Goal: Task Accomplishment & Management: Manage account settings

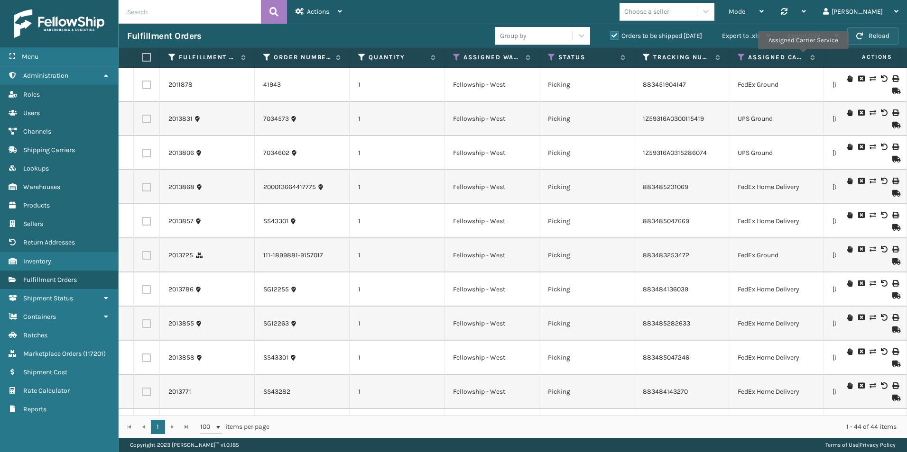
click at [877, 35] on button "Reload" at bounding box center [872, 36] width 51 height 17
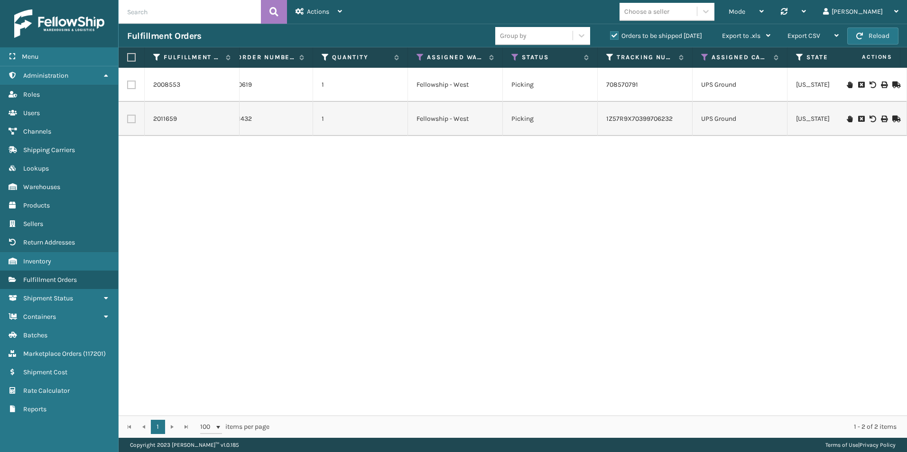
scroll to position [0, 37]
click at [704, 57] on icon at bounding box center [704, 57] width 8 height 9
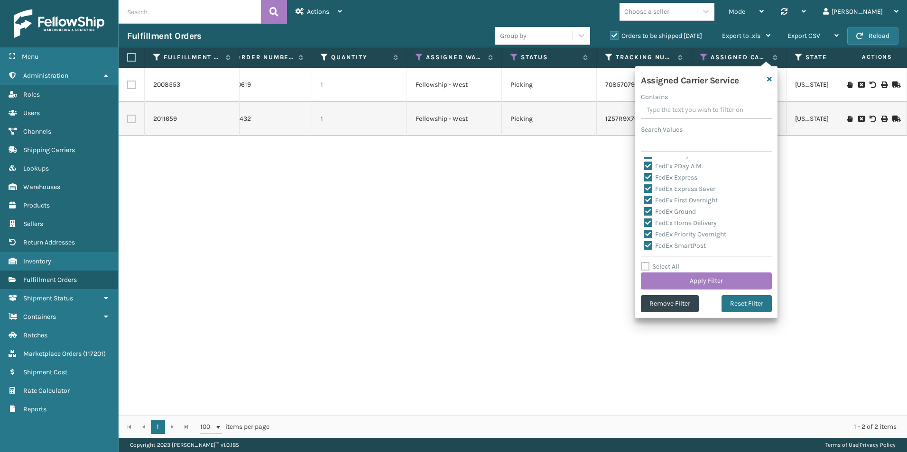
scroll to position [47, 0]
click at [643, 266] on label "Select All" at bounding box center [660, 267] width 38 height 8
click at [643, 262] on input "Select All" at bounding box center [712, 261] width 142 height 1
checkbox input "true"
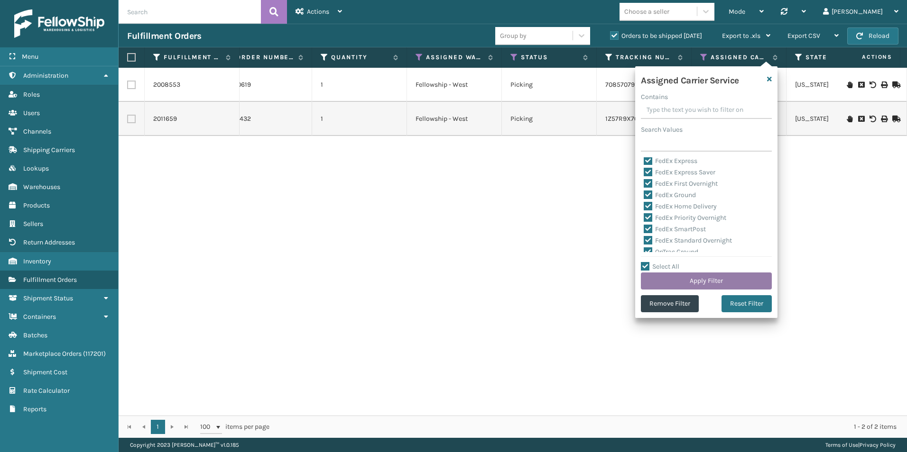
click at [680, 281] on button "Apply Filter" at bounding box center [706, 281] width 131 height 17
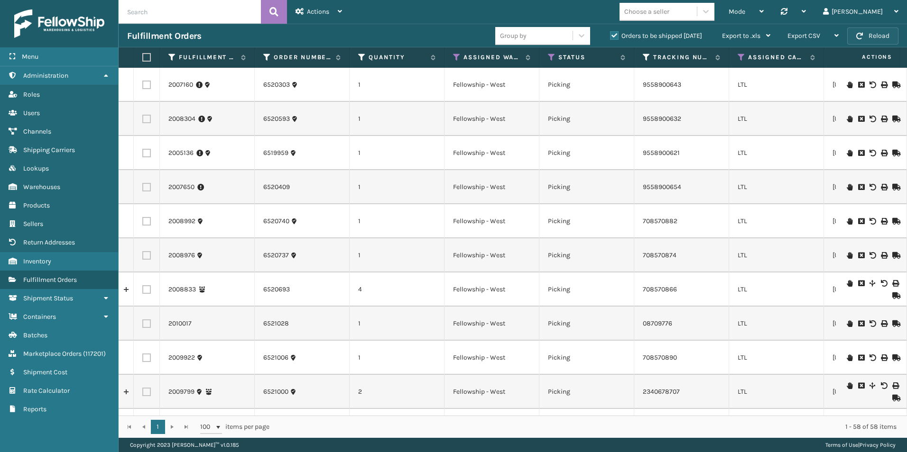
click at [867, 36] on button "Reload" at bounding box center [872, 36] width 51 height 17
click at [710, 13] on icon at bounding box center [705, 11] width 9 height 9
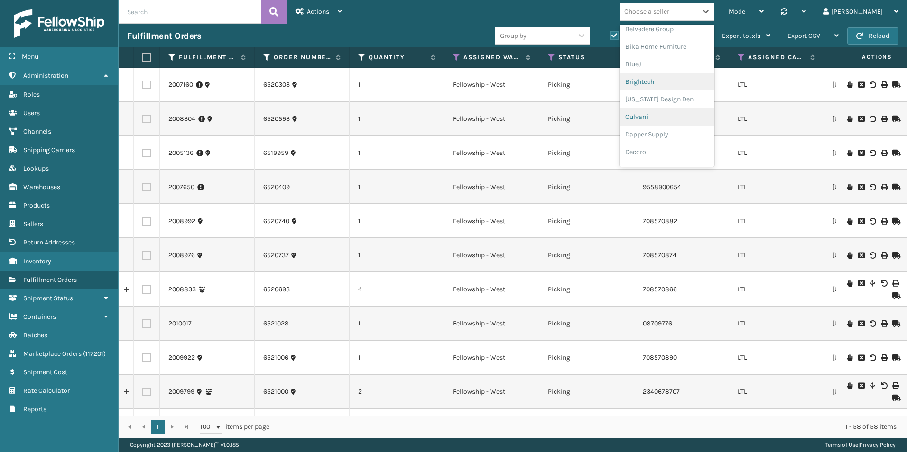
scroll to position [95, 0]
click at [710, 112] on div "Dapper Supply" at bounding box center [666, 116] width 95 height 18
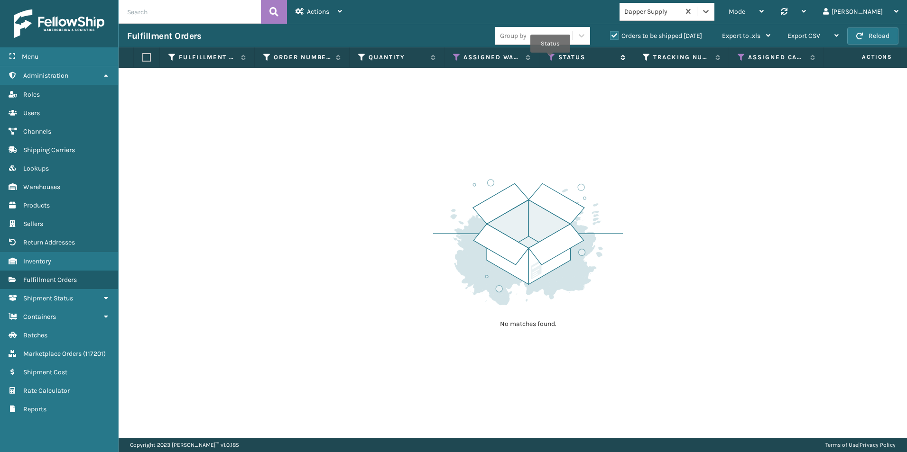
click at [551, 59] on icon at bounding box center [552, 57] width 8 height 9
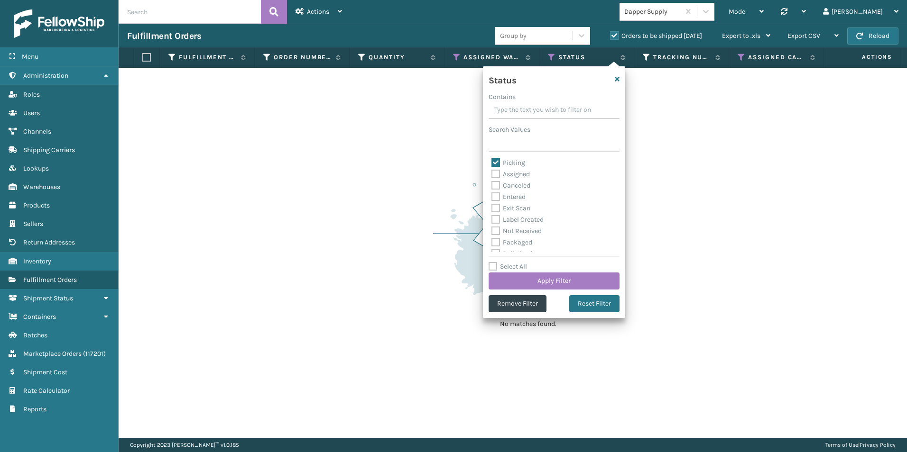
click at [497, 163] on label "Picking" at bounding box center [508, 163] width 34 height 8
click at [492, 163] on input "Picking" at bounding box center [491, 160] width 0 height 6
checkbox input "false"
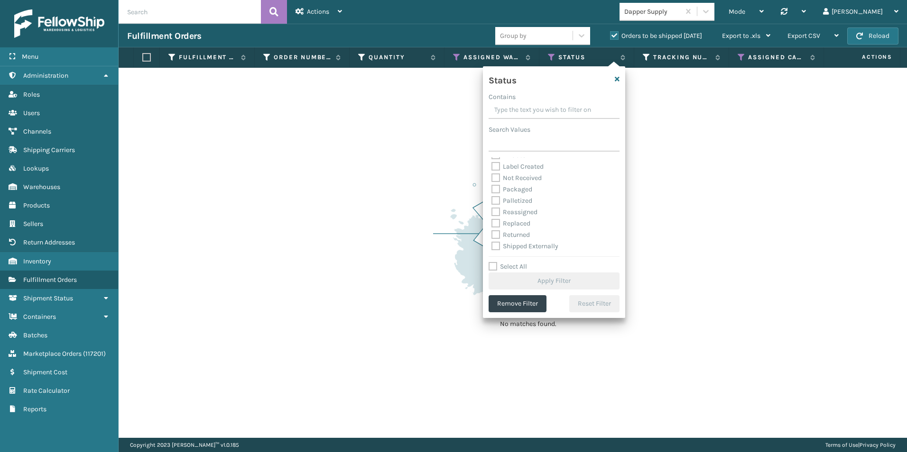
click at [496, 200] on label "Palletized" at bounding box center [511, 201] width 41 height 8
click at [492, 200] on input "Palletized" at bounding box center [491, 198] width 0 height 6
checkbox input "true"
click at [547, 280] on button "Apply Filter" at bounding box center [553, 281] width 131 height 17
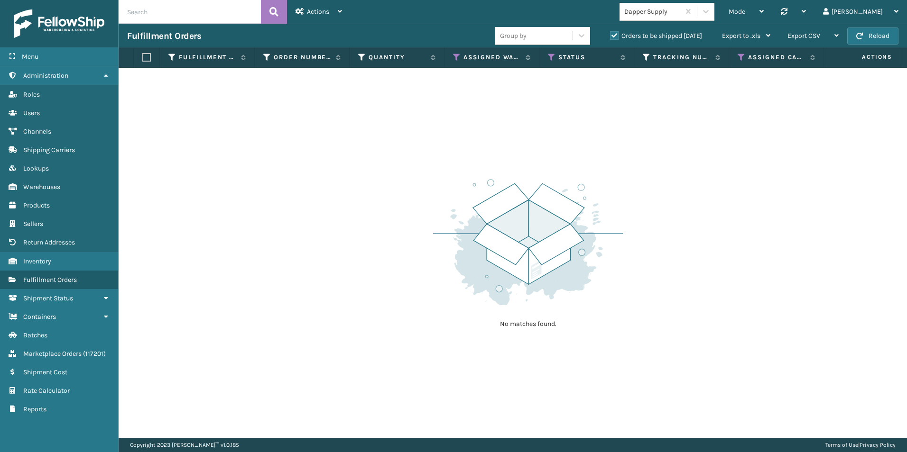
click at [614, 35] on label "Orders to be shipped [DATE]" at bounding box center [656, 36] width 92 height 8
click at [610, 35] on input "Orders to be shipped [DATE]" at bounding box center [610, 33] width 0 height 6
click at [741, 58] on icon at bounding box center [741, 57] width 8 height 9
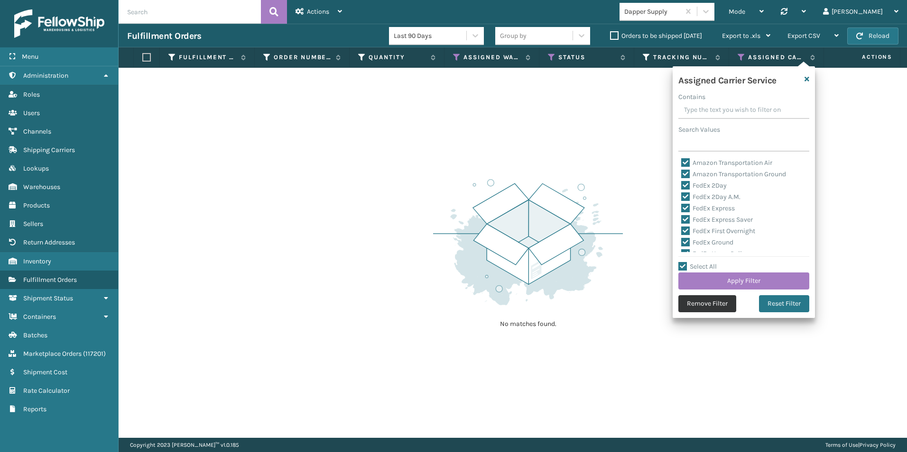
click at [705, 304] on button "Remove Filter" at bounding box center [707, 303] width 58 height 17
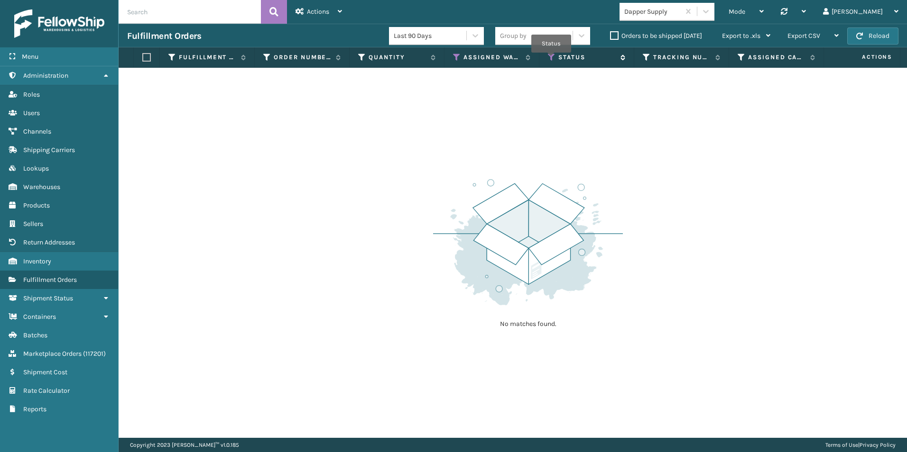
click at [551, 59] on icon at bounding box center [552, 57] width 8 height 9
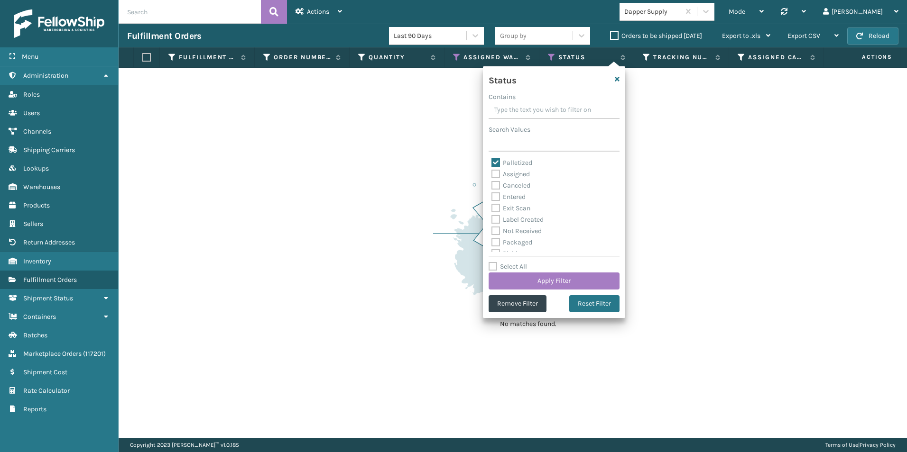
click at [496, 207] on label "Exit Scan" at bounding box center [510, 208] width 39 height 8
click at [492, 207] on input "Exit Scan" at bounding box center [491, 206] width 0 height 6
checkbox input "true"
click at [554, 281] on button "Apply Filter" at bounding box center [553, 281] width 131 height 17
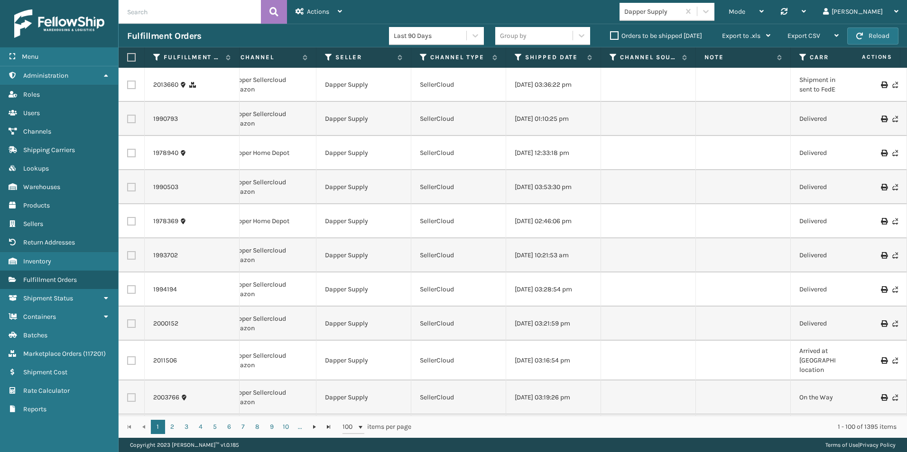
scroll to position [0, 0]
click at [517, 55] on icon at bounding box center [517, 57] width 8 height 9
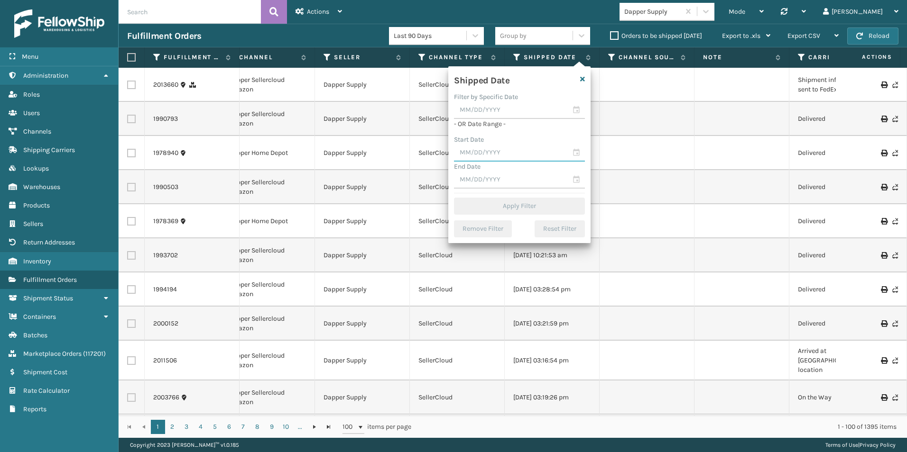
click at [576, 151] on input "text" at bounding box center [519, 153] width 131 height 17
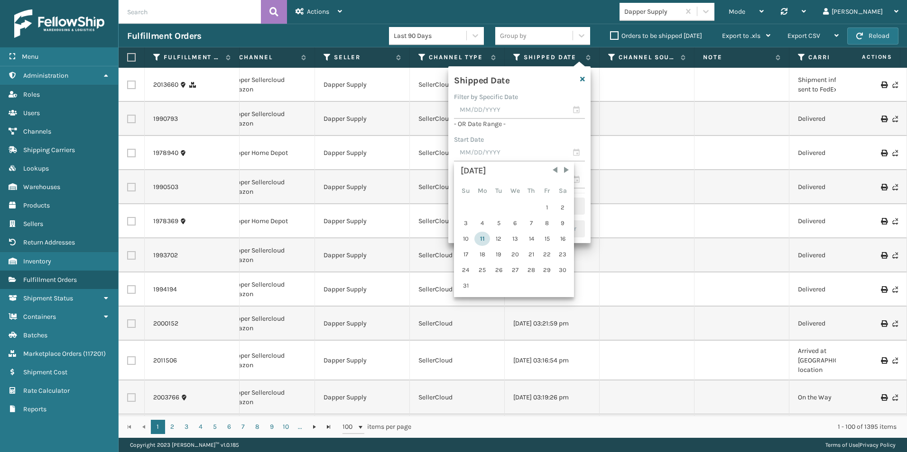
click at [479, 238] on div "11" at bounding box center [482, 239] width 16 height 14
type input "[DATE]"
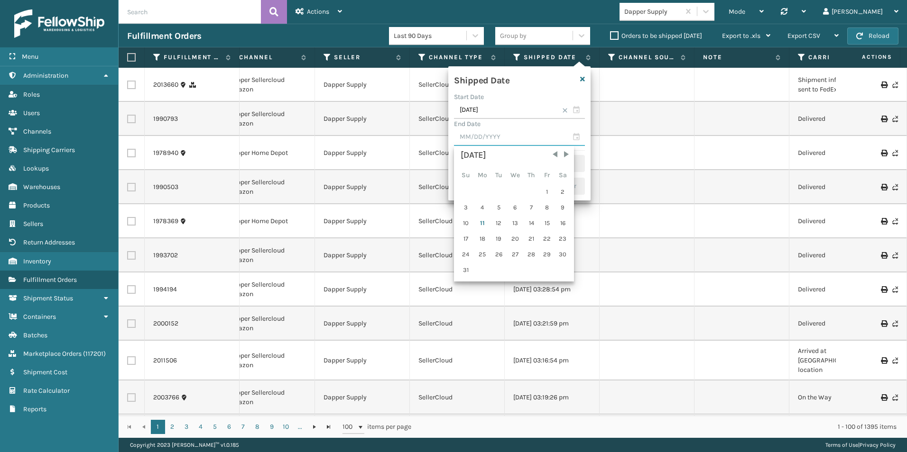
click at [576, 135] on input "text" at bounding box center [519, 137] width 131 height 17
click at [483, 221] on div "11" at bounding box center [482, 223] width 16 height 14
type input "[DATE]"
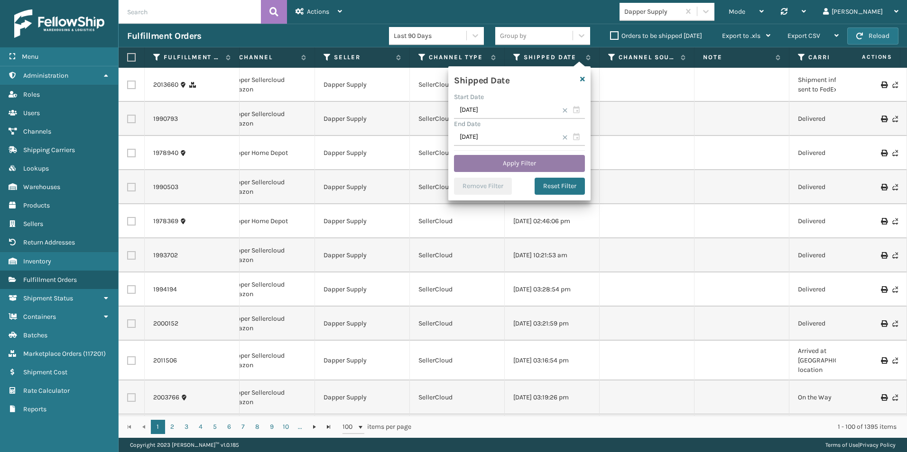
click at [505, 170] on button "Apply Filter" at bounding box center [519, 163] width 131 height 17
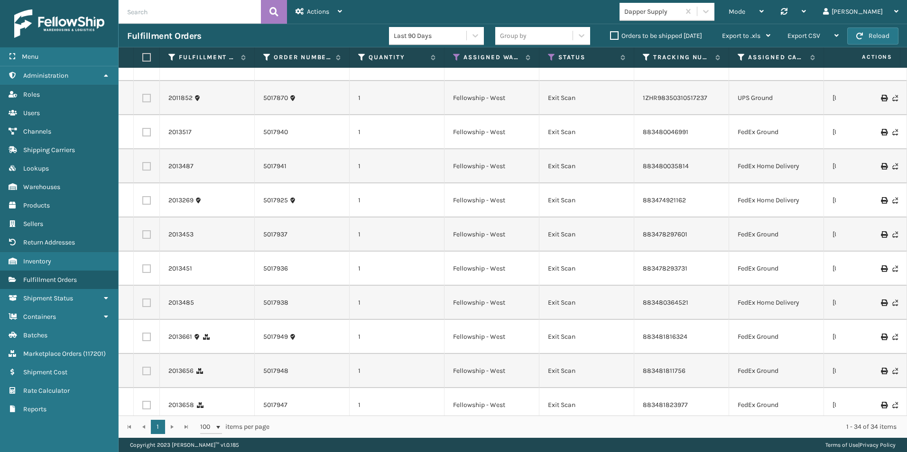
scroll to position [843, 0]
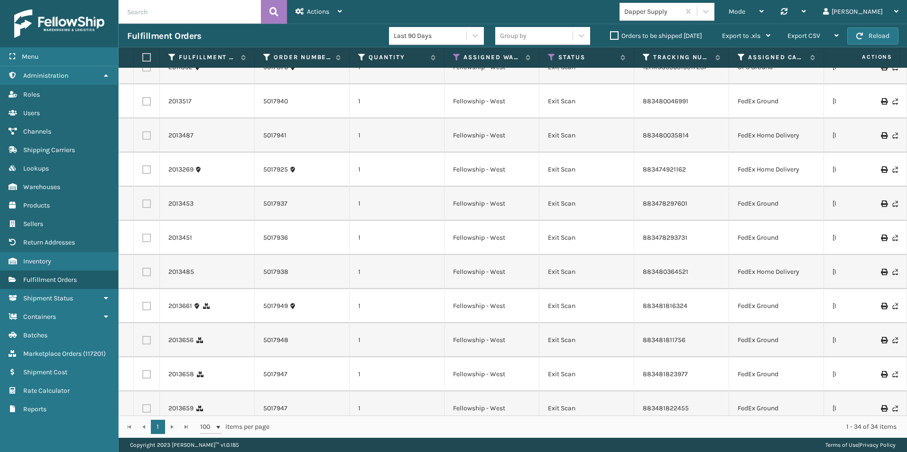
click at [140, 14] on input "text" at bounding box center [190, 12] width 142 height 24
paste input "1305box-1"
type input "1305box-1"
click at [277, 11] on icon at bounding box center [273, 12] width 9 height 14
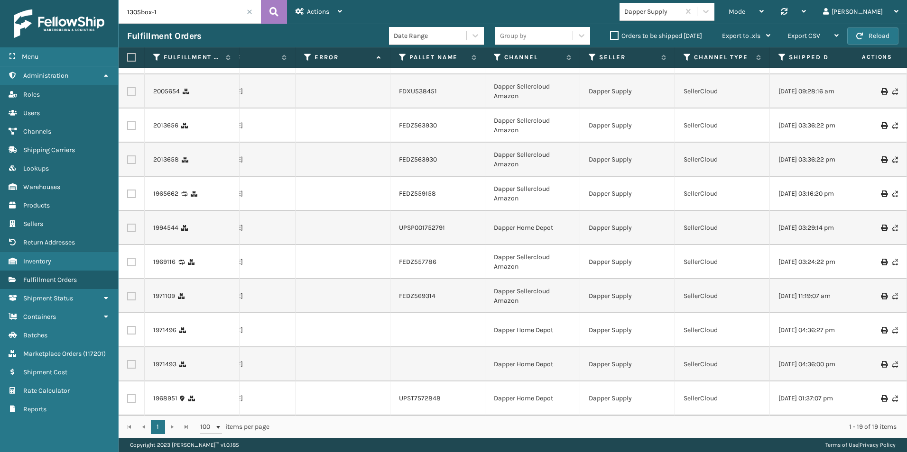
scroll to position [308, 684]
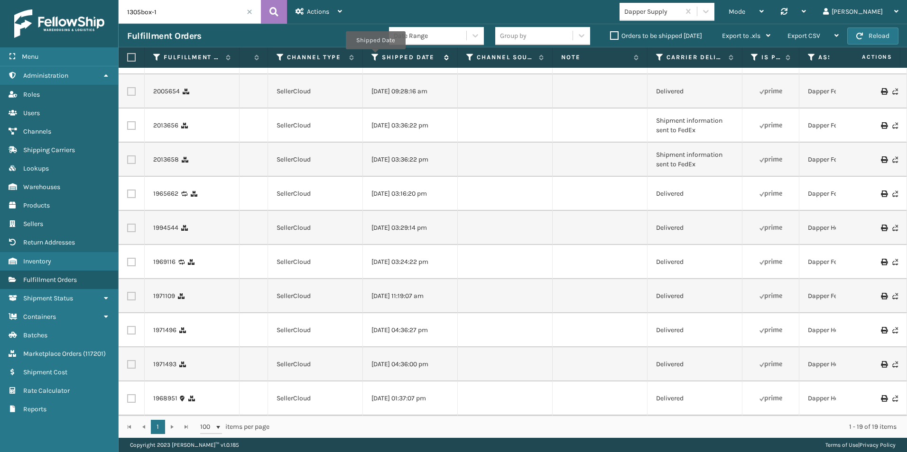
click at [375, 56] on icon at bounding box center [375, 57] width 8 height 9
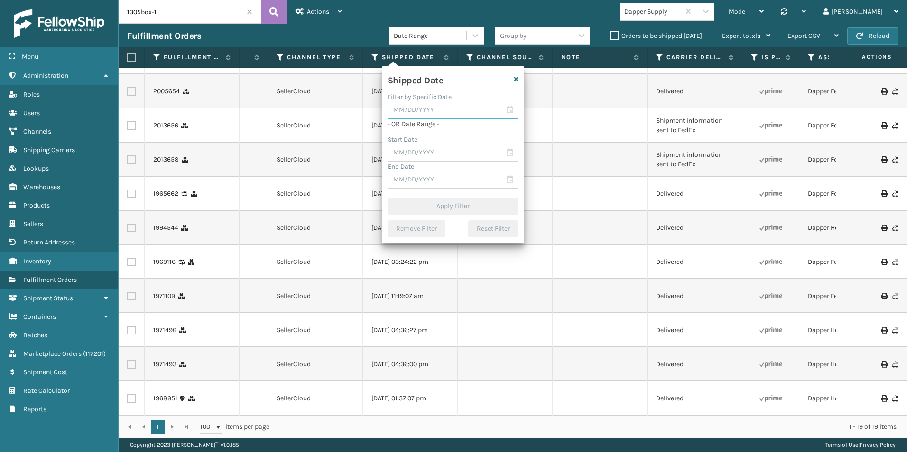
click at [514, 109] on input "text" at bounding box center [452, 110] width 131 height 17
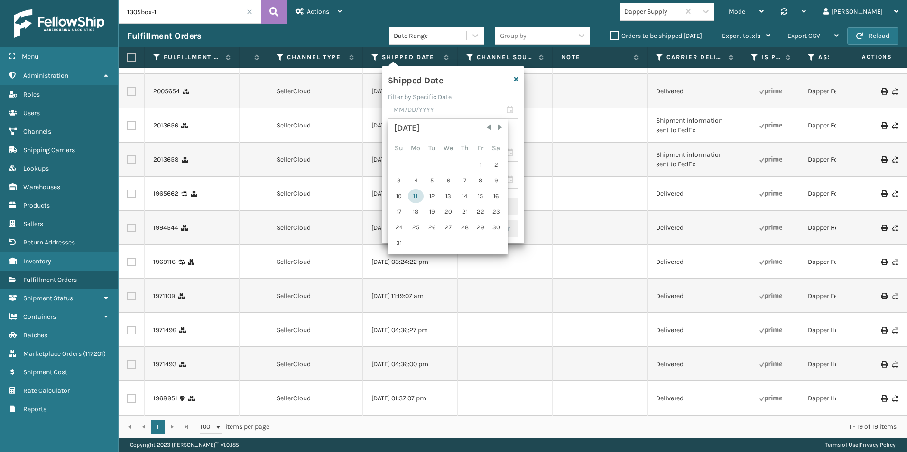
click at [417, 194] on div "11" at bounding box center [416, 196] width 16 height 14
type input "[DATE]"
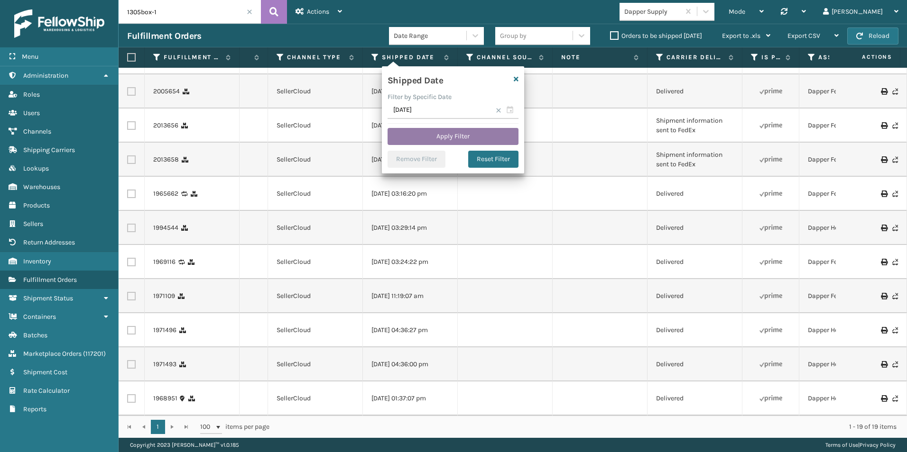
click at [449, 137] on button "Apply Filter" at bounding box center [452, 136] width 131 height 17
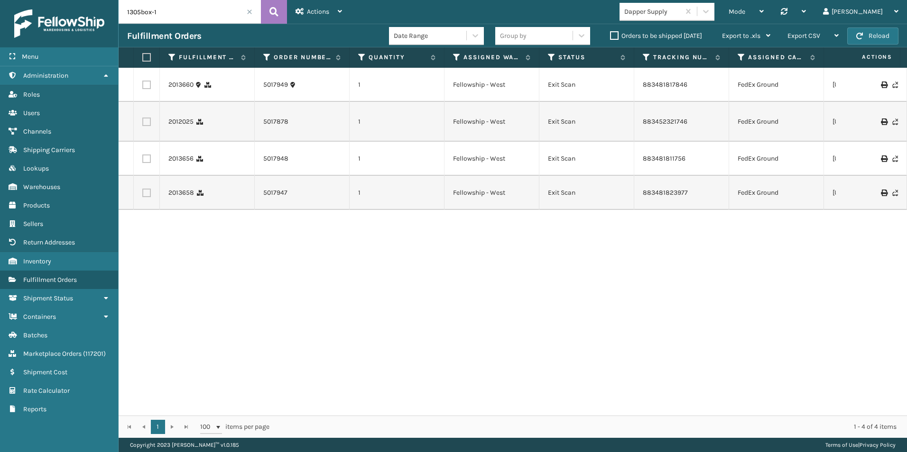
click at [614, 36] on label "Orders to be shipped [DATE]" at bounding box center [656, 36] width 92 height 8
click at [610, 36] on input "Orders to be shipped [DATE]" at bounding box center [610, 33] width 0 height 6
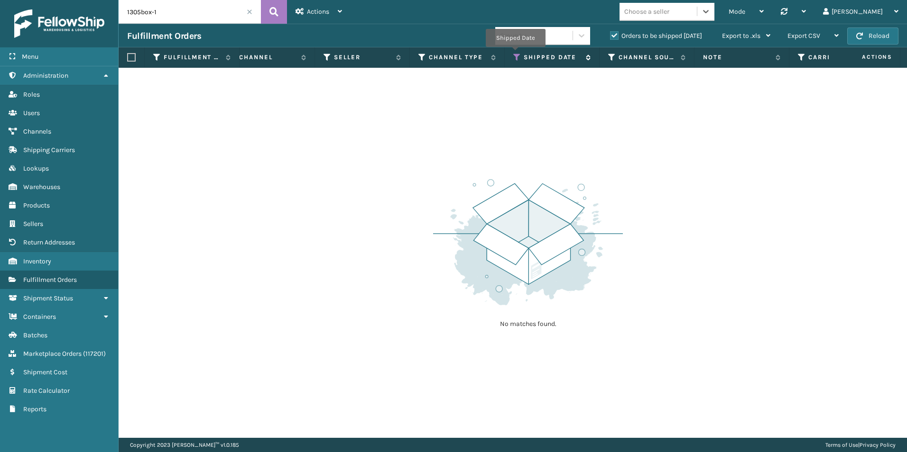
click at [515, 54] on icon at bounding box center [517, 57] width 8 height 9
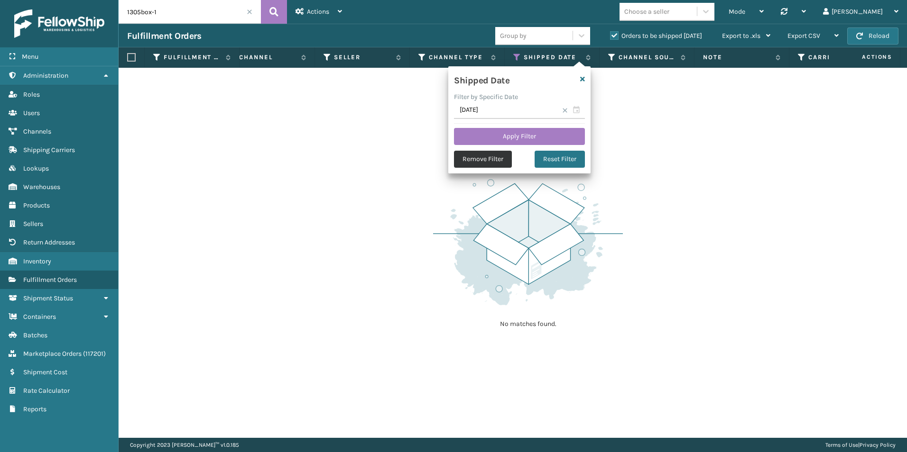
click at [474, 164] on button "Remove Filter" at bounding box center [483, 159] width 58 height 17
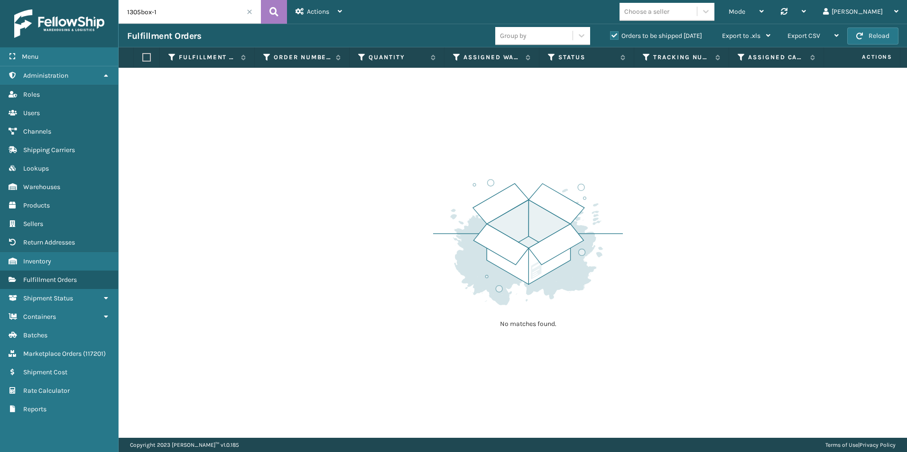
click at [248, 12] on span at bounding box center [250, 12] width 6 height 6
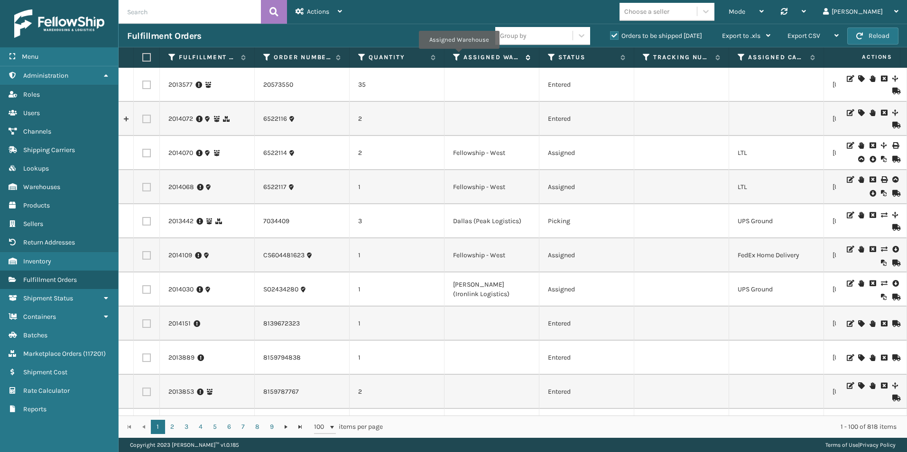
click at [455, 56] on icon at bounding box center [457, 57] width 8 height 9
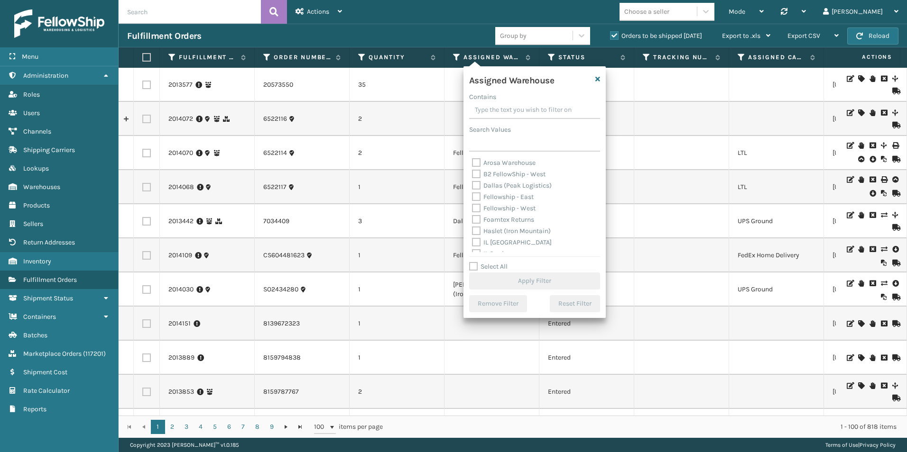
click at [477, 206] on label "Fellowship - West" at bounding box center [504, 208] width 64 height 8
click at [472, 206] on input "Fellowship - West" at bounding box center [472, 206] width 0 height 6
checkbox input "true"
click at [531, 279] on button "Apply Filter" at bounding box center [534, 281] width 131 height 17
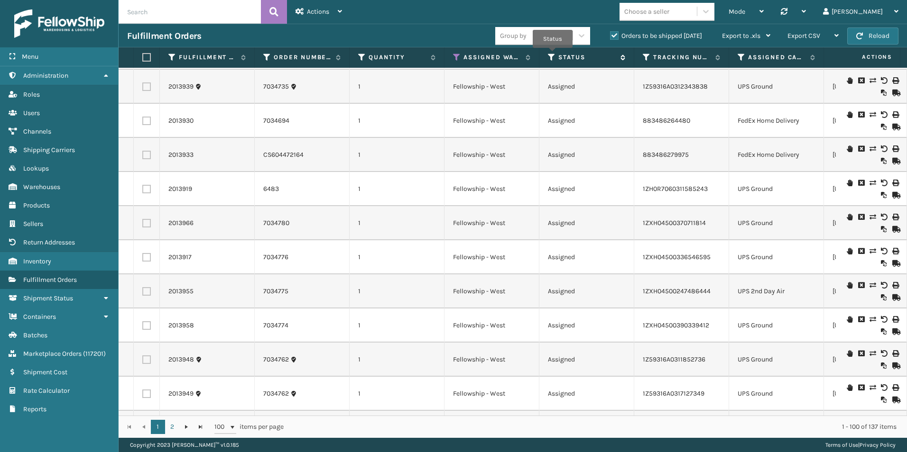
click at [552, 55] on icon at bounding box center [552, 57] width 8 height 9
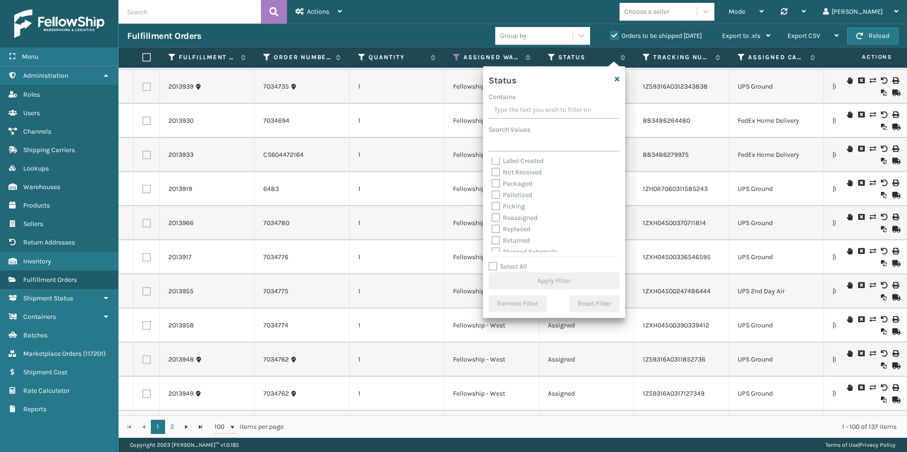
drag, startPoint x: 494, startPoint y: 207, endPoint x: 525, endPoint y: 220, distance: 34.3
click at [494, 207] on label "Picking" at bounding box center [508, 206] width 34 height 8
click at [492, 207] on input "Picking" at bounding box center [491, 204] width 0 height 6
checkbox input "true"
click at [547, 281] on button "Apply Filter" at bounding box center [553, 281] width 131 height 17
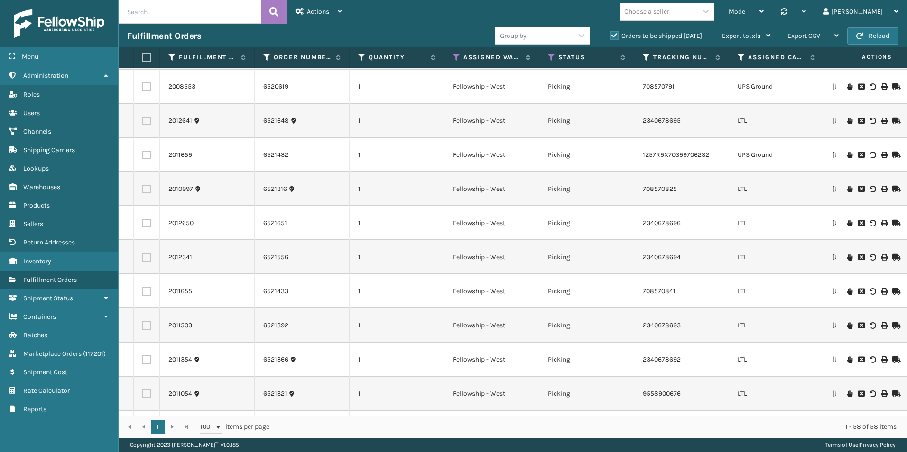
drag, startPoint x: 746, startPoint y: 7, endPoint x: 738, endPoint y: 19, distance: 14.7
click at [710, 7] on icon at bounding box center [705, 11] width 9 height 9
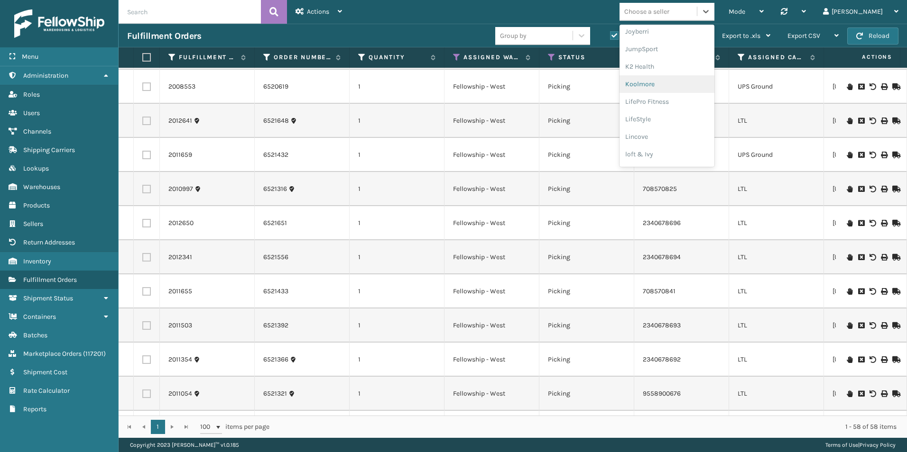
click at [690, 85] on div "Koolmore" at bounding box center [666, 84] width 95 height 18
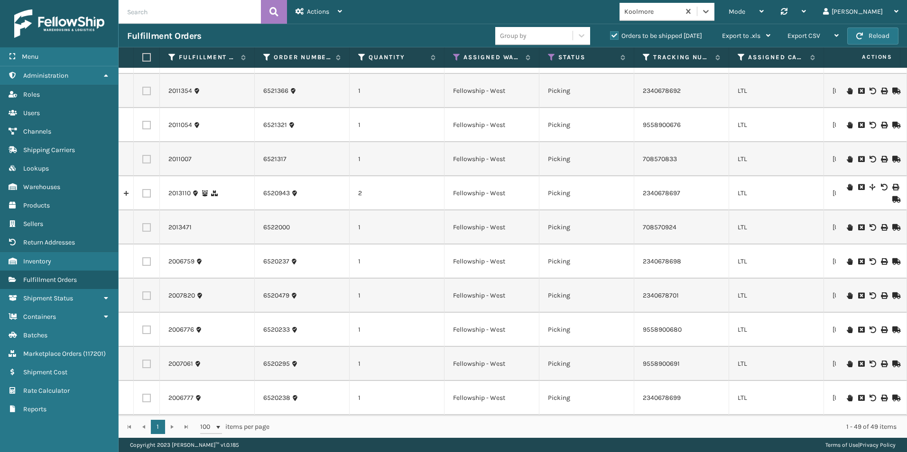
scroll to position [1043, 0]
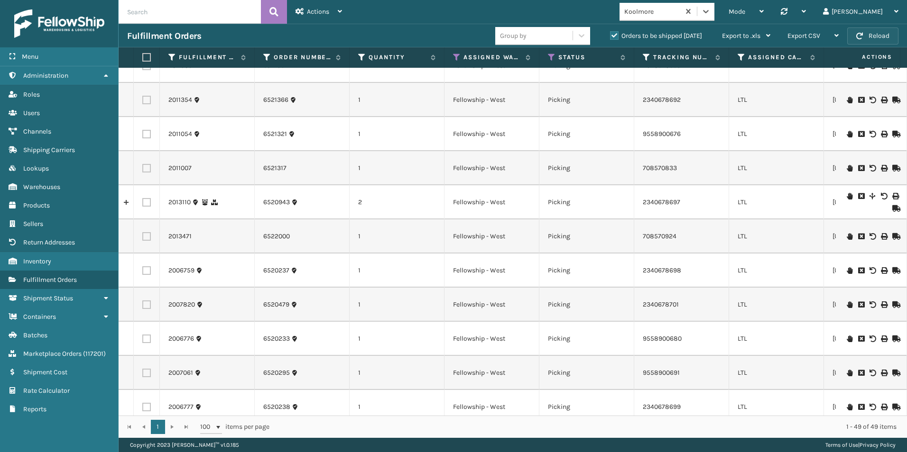
click at [868, 37] on button "Reload" at bounding box center [872, 36] width 51 height 17
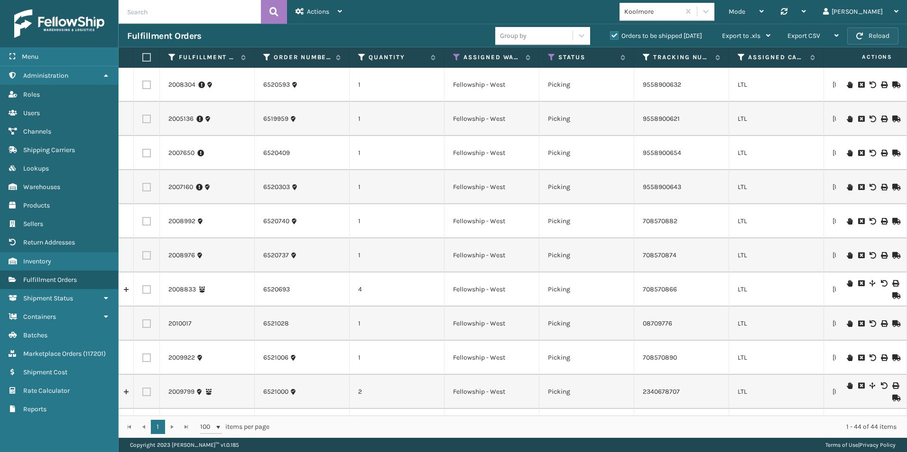
click at [877, 39] on button "Reload" at bounding box center [872, 36] width 51 height 17
click at [872, 35] on button "Reload" at bounding box center [872, 36] width 51 height 17
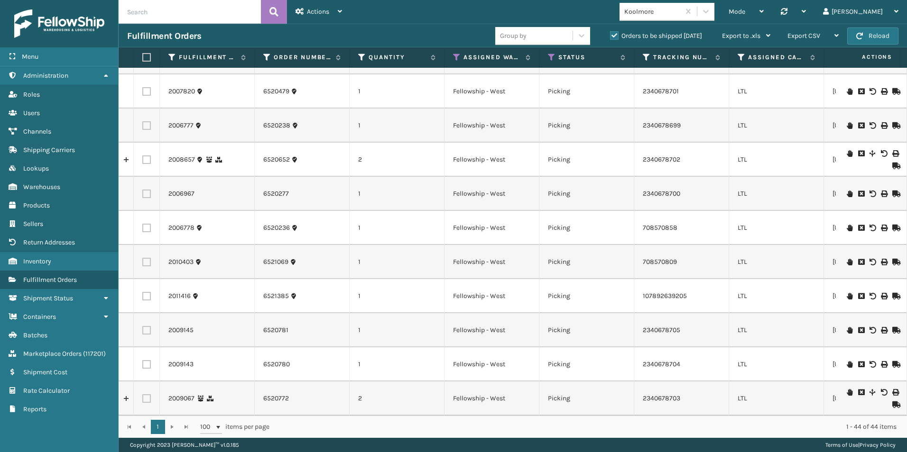
scroll to position [1161, 0]
click at [182, 17] on input "text" at bounding box center [190, 12] width 142 height 24
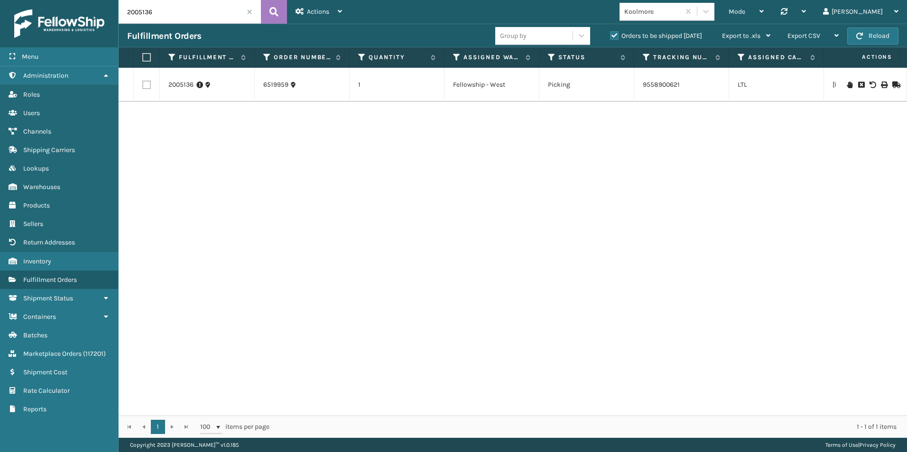
click at [892, 83] on icon at bounding box center [895, 85] width 6 height 7
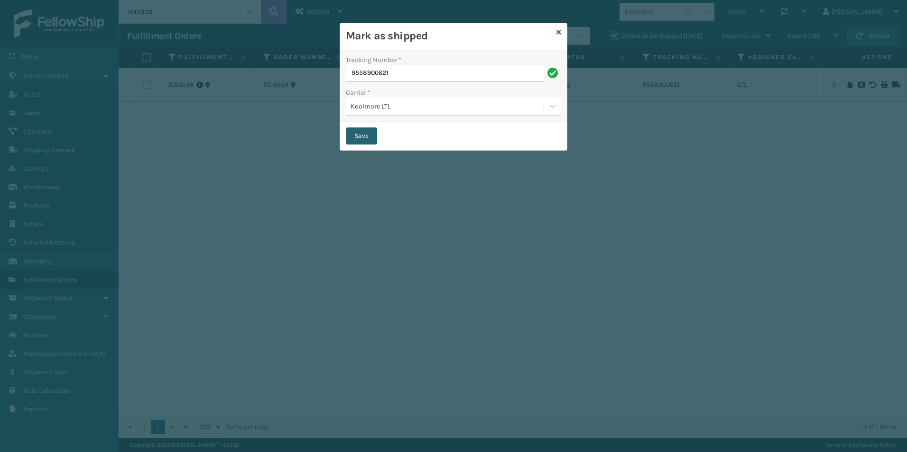
click at [358, 130] on button "Save" at bounding box center [361, 136] width 31 height 17
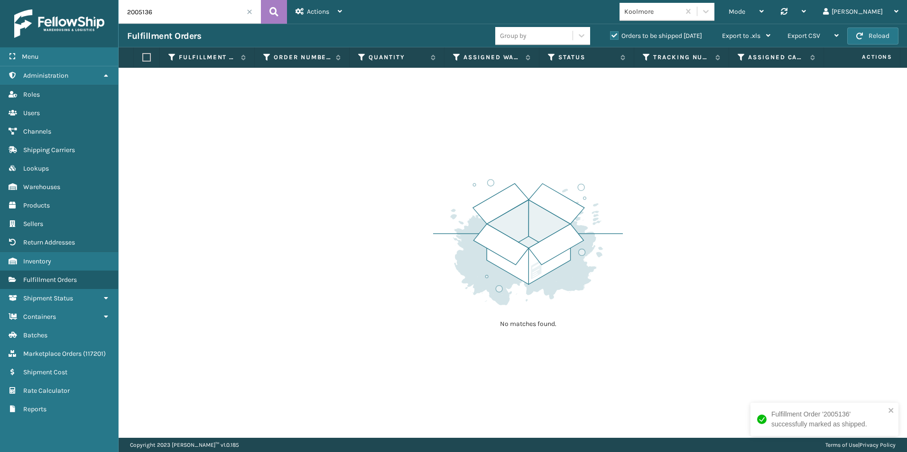
click at [173, 7] on input "2005136" at bounding box center [190, 12] width 142 height 24
type input "2"
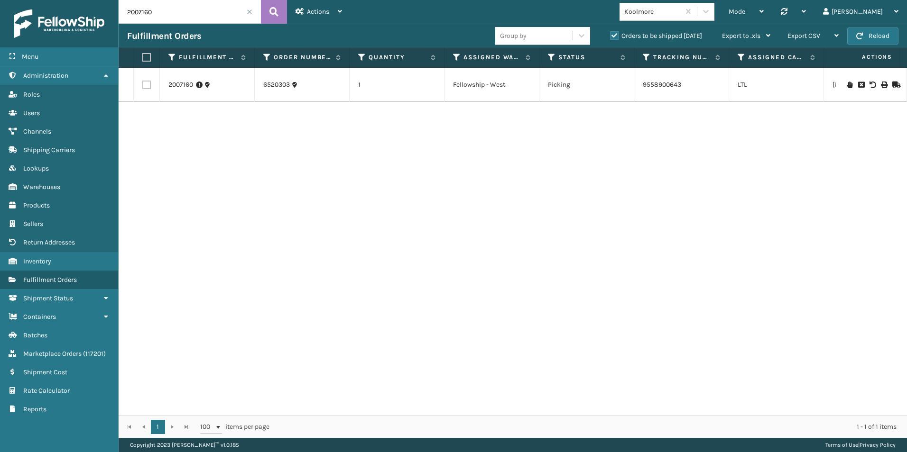
click at [892, 83] on icon at bounding box center [895, 85] width 6 height 7
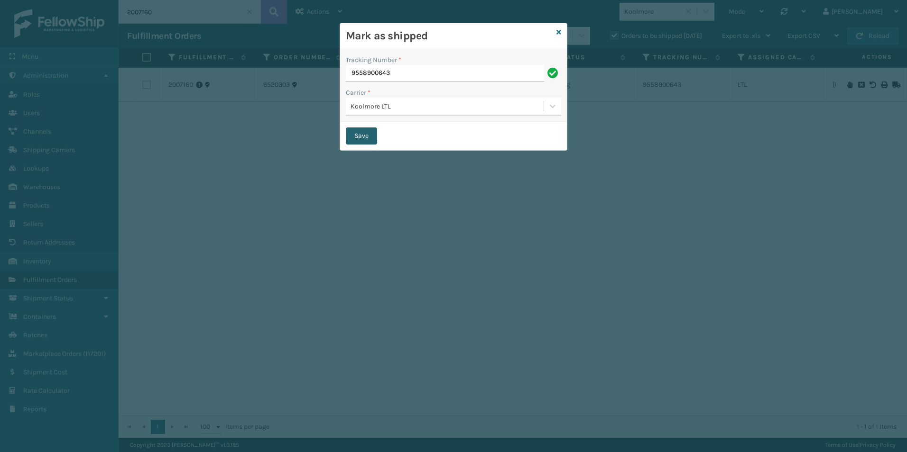
click at [358, 135] on button "Save" at bounding box center [361, 136] width 31 height 17
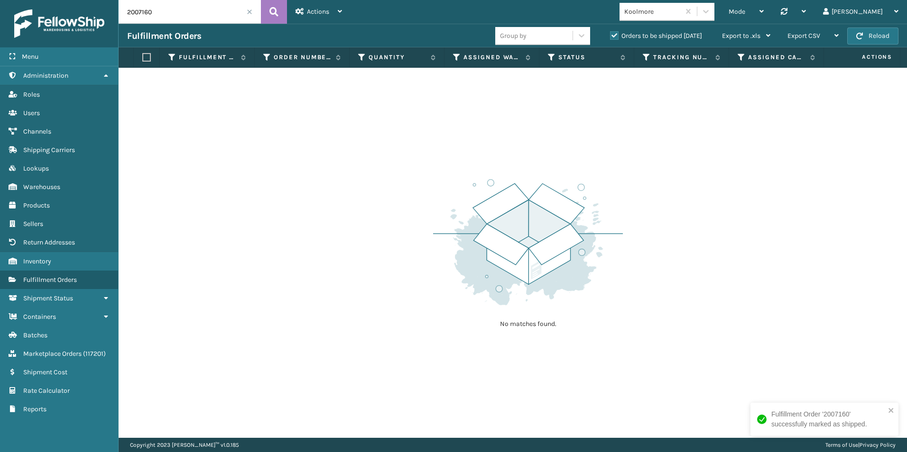
click at [182, 18] on input "2007160" at bounding box center [190, 12] width 142 height 24
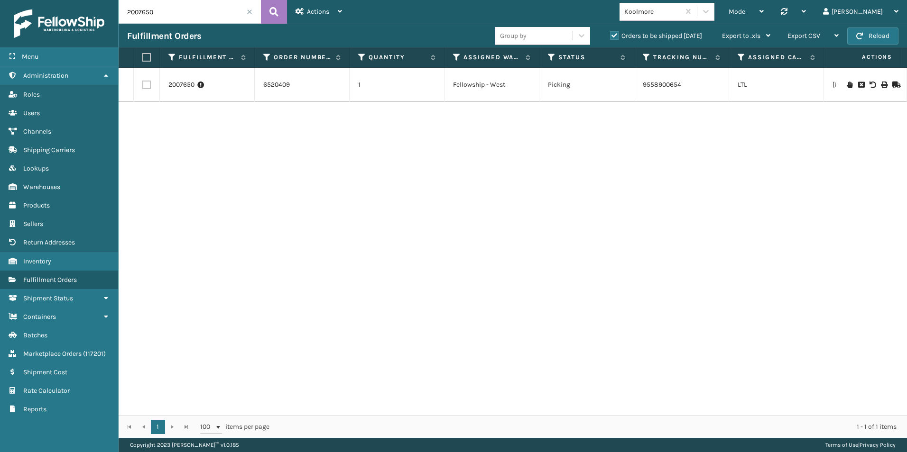
click at [892, 85] on icon at bounding box center [895, 85] width 6 height 7
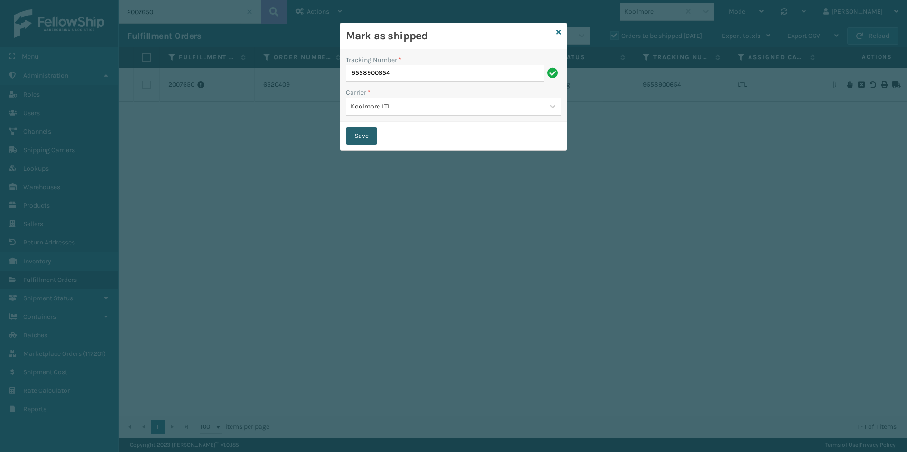
click at [366, 137] on button "Save" at bounding box center [361, 136] width 31 height 17
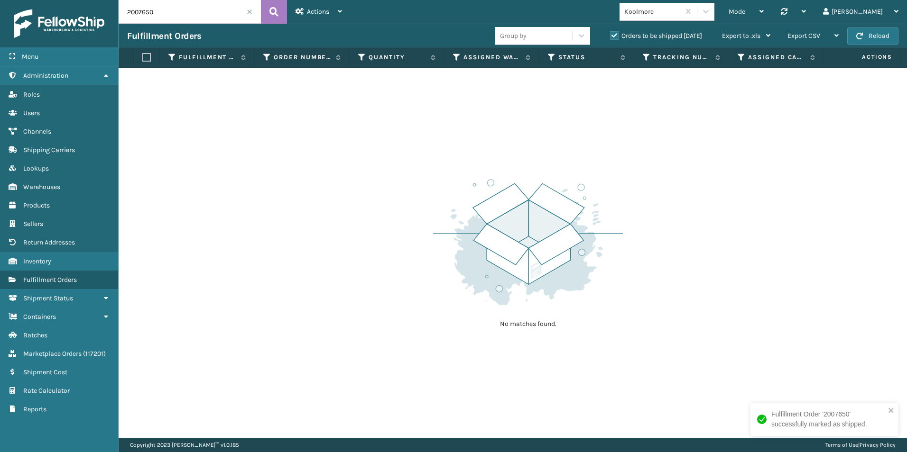
click at [198, 8] on input "2007650" at bounding box center [190, 12] width 142 height 24
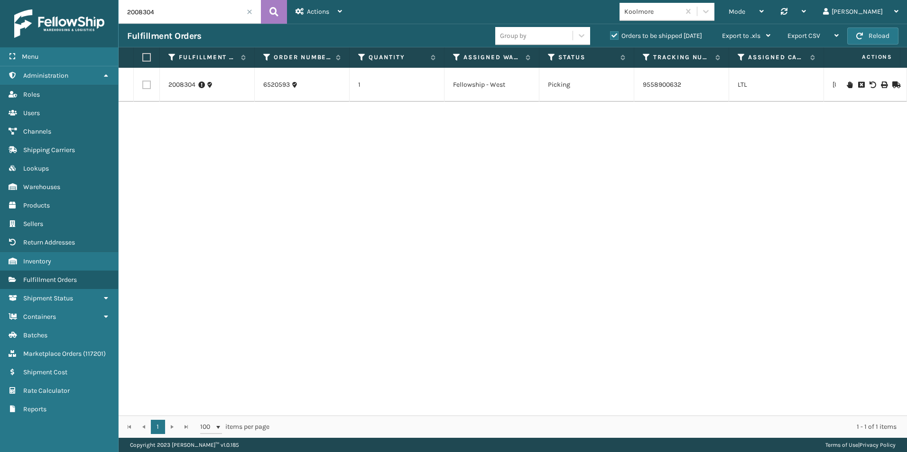
click at [892, 85] on icon at bounding box center [895, 85] width 6 height 7
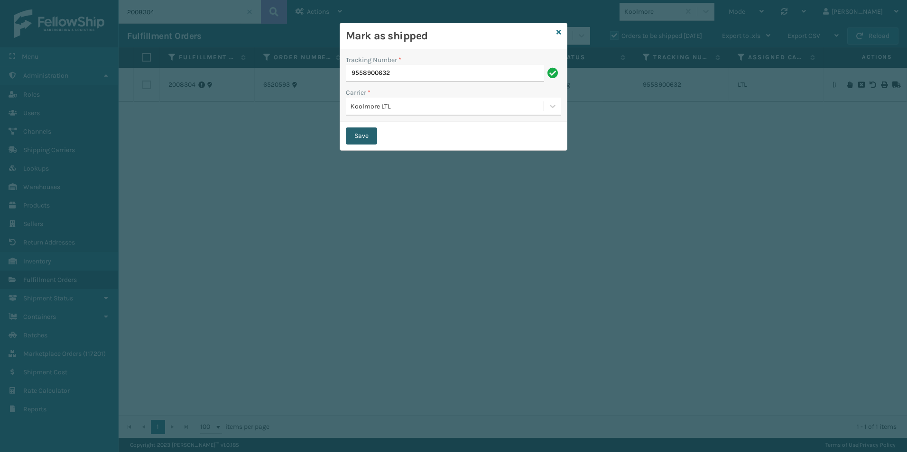
click at [358, 137] on button "Save" at bounding box center [361, 136] width 31 height 17
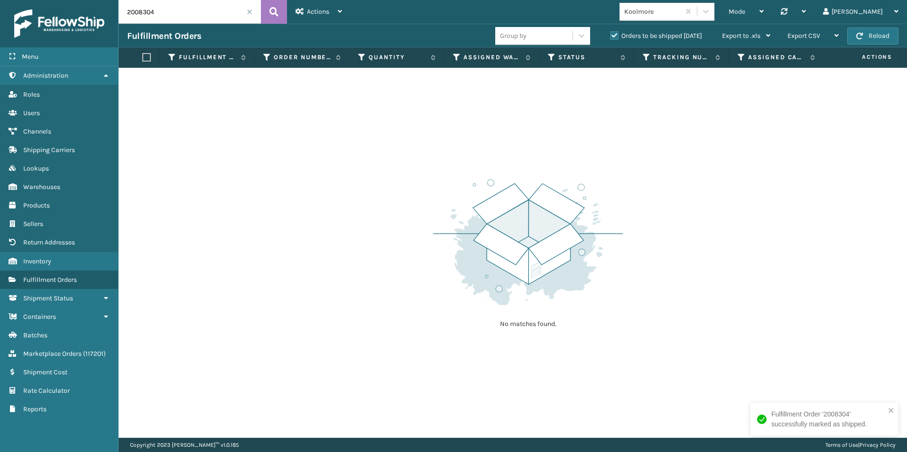
click at [167, 12] on input "2008304" at bounding box center [190, 12] width 142 height 24
drag, startPoint x: 140, startPoint y: 12, endPoint x: 170, endPoint y: 13, distance: 30.4
click at [170, 13] on input "2006776" at bounding box center [190, 12] width 142 height 24
click at [170, 13] on input "2007061" at bounding box center [190, 12] width 142 height 24
click at [615, 36] on label "Orders to be shipped [DATE]" at bounding box center [656, 36] width 92 height 8
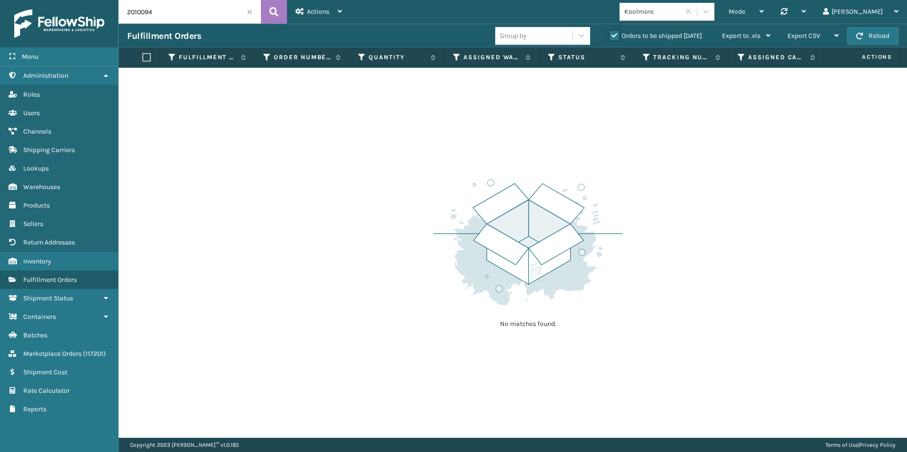
click at [610, 36] on input "Orders to be shipped [DATE]" at bounding box center [610, 33] width 0 height 6
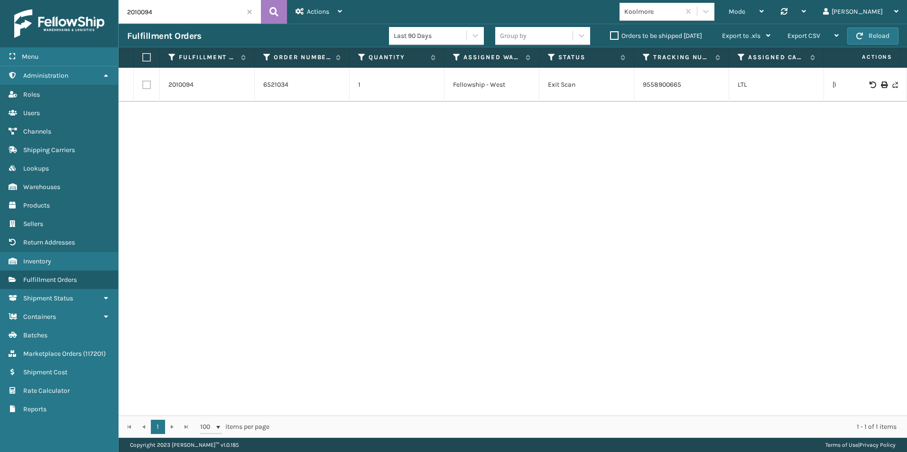
click at [176, 4] on input "2010094" at bounding box center [190, 12] width 142 height 24
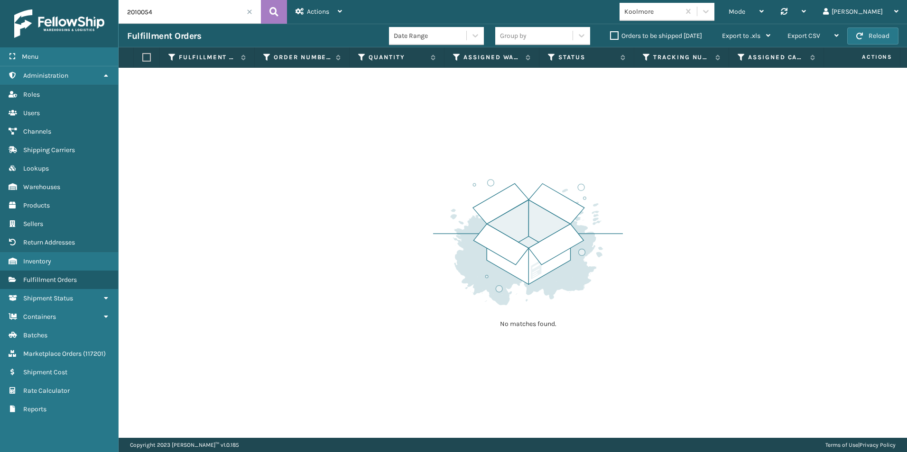
click at [138, 12] on input "2010054" at bounding box center [190, 12] width 142 height 24
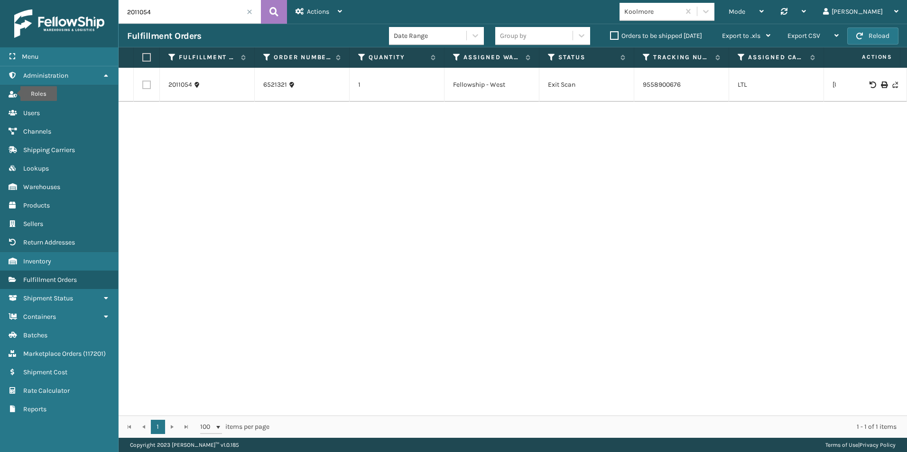
drag, startPoint x: 136, startPoint y: 13, endPoint x: 215, endPoint y: 13, distance: 78.7
click at [215, 13] on input "2011054" at bounding box center [190, 12] width 142 height 24
type input "2013578"
click at [613, 37] on label "Orders to be shipped [DATE]" at bounding box center [656, 36] width 92 height 8
click at [610, 37] on input "Orders to be shipped [DATE]" at bounding box center [610, 33] width 0 height 6
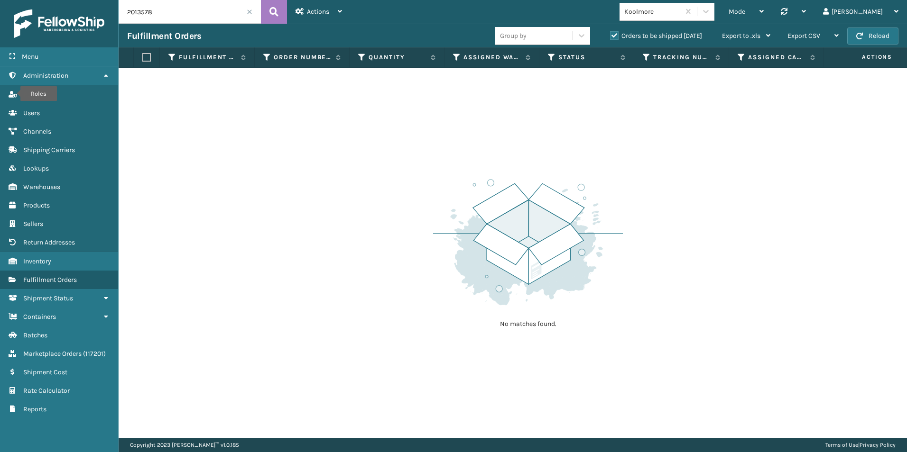
click at [250, 9] on span at bounding box center [250, 12] width 6 height 6
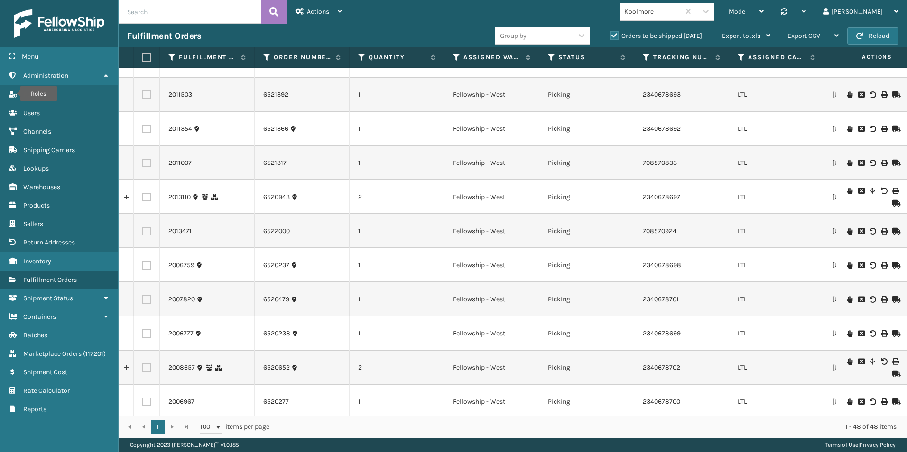
scroll to position [1138, 0]
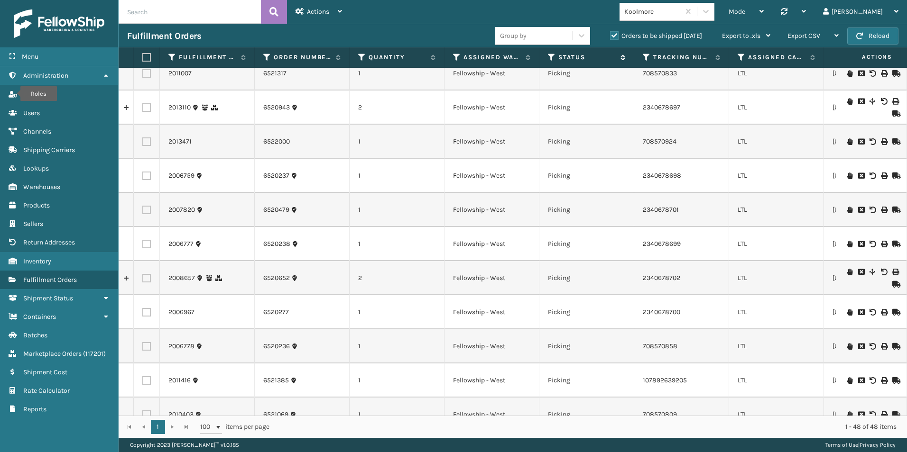
click at [551, 58] on icon at bounding box center [552, 57] width 8 height 9
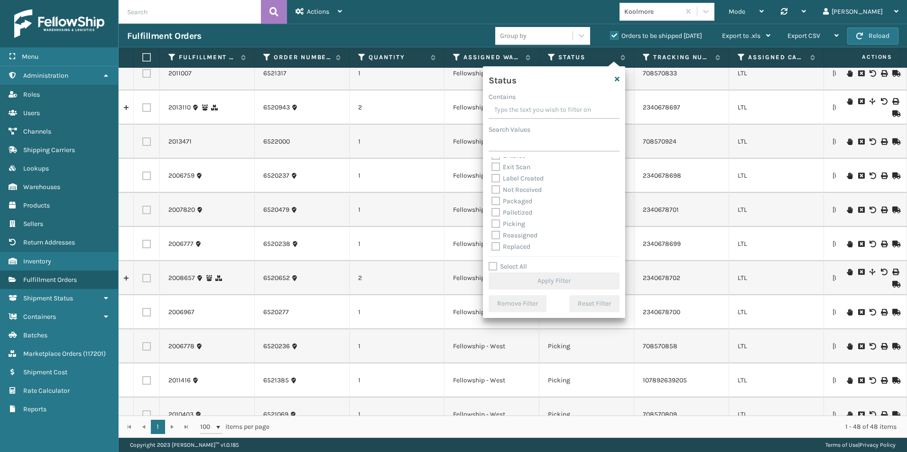
scroll to position [53, 0]
drag, startPoint x: 493, startPoint y: 199, endPoint x: 507, endPoint y: 201, distance: 14.3
click at [493, 199] on label "Picking" at bounding box center [508, 201] width 34 height 8
click at [492, 199] on input "Picking" at bounding box center [491, 198] width 0 height 6
checkbox input "true"
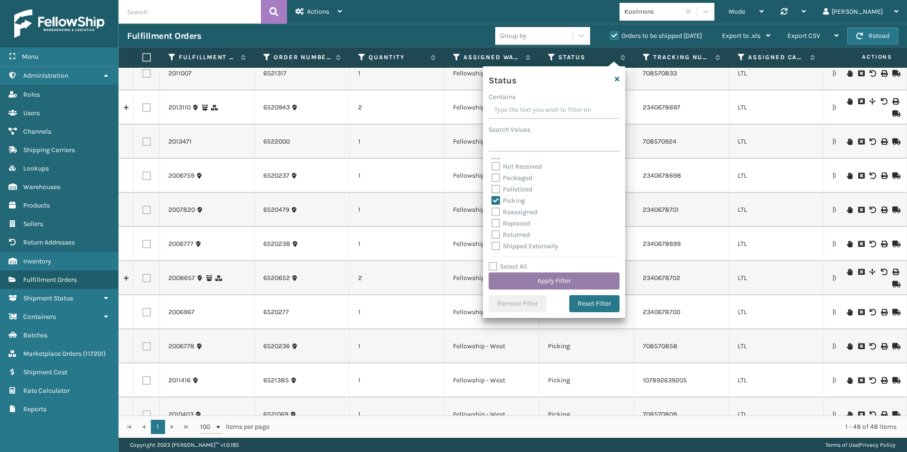
click at [546, 279] on button "Apply Filter" at bounding box center [553, 281] width 131 height 17
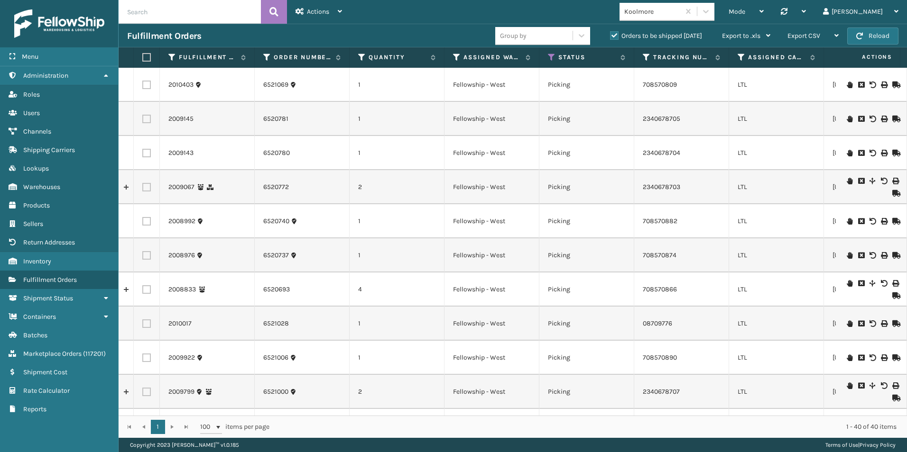
click at [160, 14] on input "text" at bounding box center [190, 12] width 142 height 24
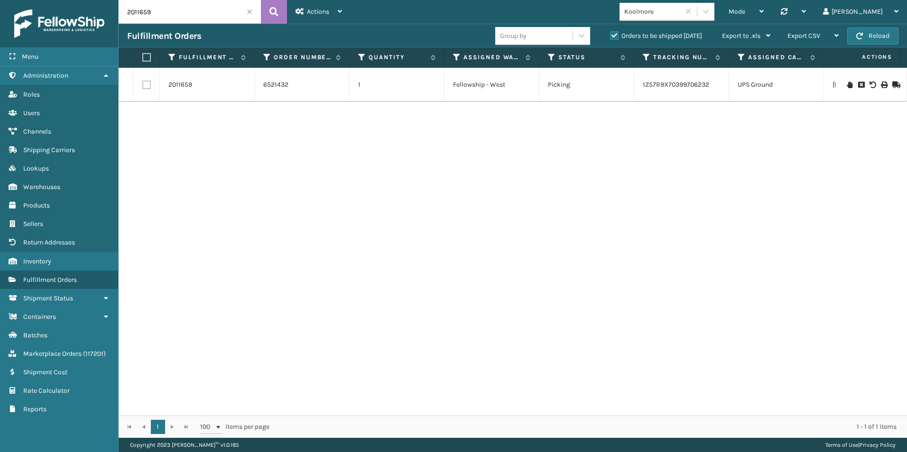
click at [891, 81] on td at bounding box center [870, 85] width 71 height 34
click at [892, 83] on icon at bounding box center [895, 85] width 6 height 7
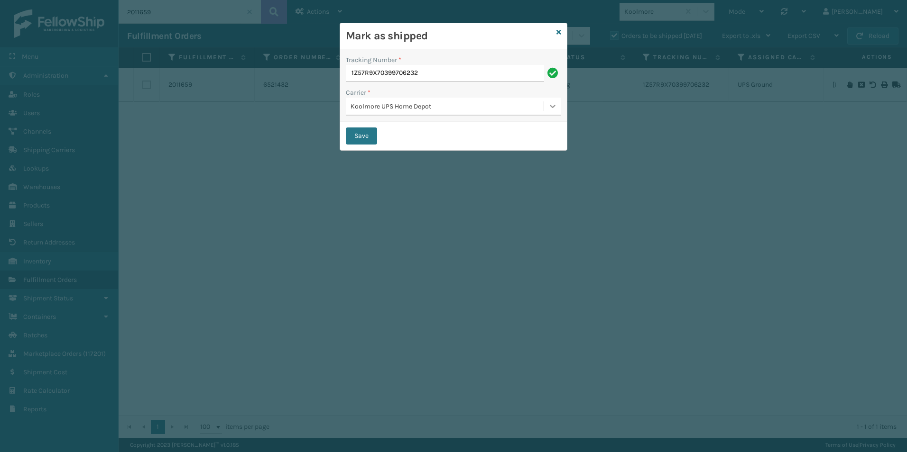
click at [553, 103] on icon at bounding box center [552, 105] width 9 height 9
click at [566, 30] on div "Mark as shipped" at bounding box center [453, 36] width 227 height 26
click at [559, 33] on icon at bounding box center [558, 32] width 5 height 7
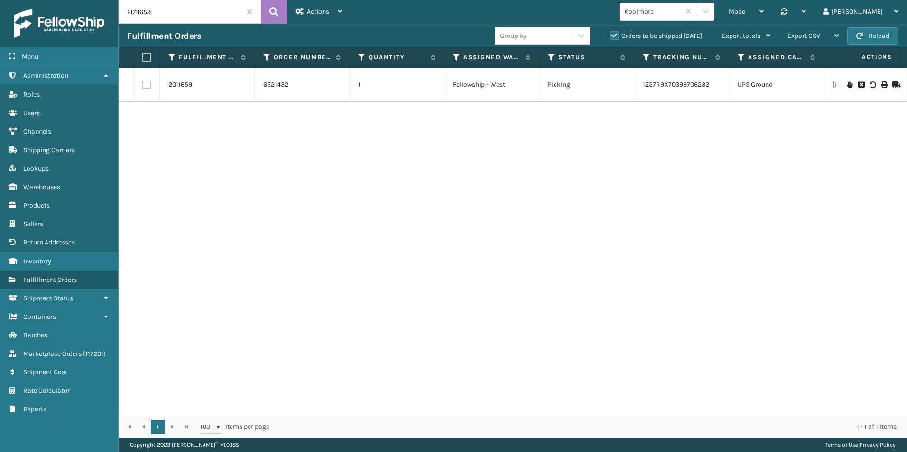
drag, startPoint x: 154, startPoint y: 14, endPoint x: 101, endPoint y: 15, distance: 52.6
click at [100, 0] on div "Menu Warehouses Administration Warehouses Roles Warehouses Users Warehouses Cha…" at bounding box center [453, 0] width 907 height 0
paste input "6521432"
type input "6521432"
click at [279, 9] on button at bounding box center [274, 12] width 26 height 24
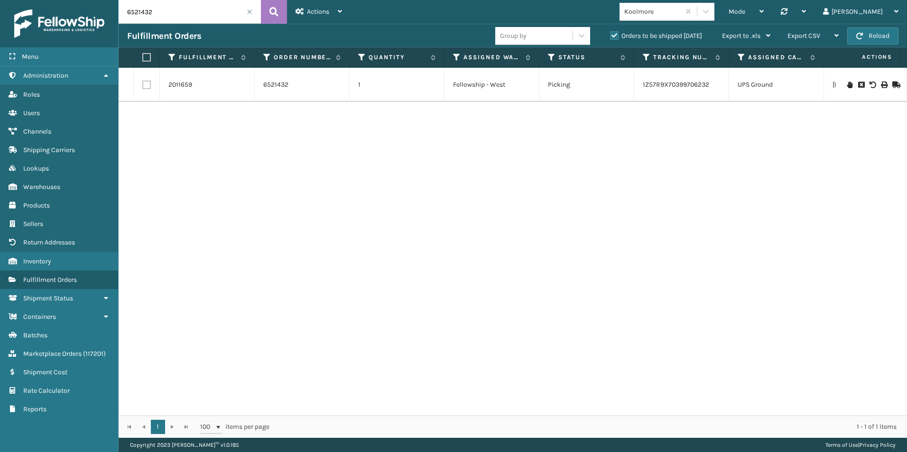
click at [892, 84] on icon at bounding box center [895, 85] width 6 height 7
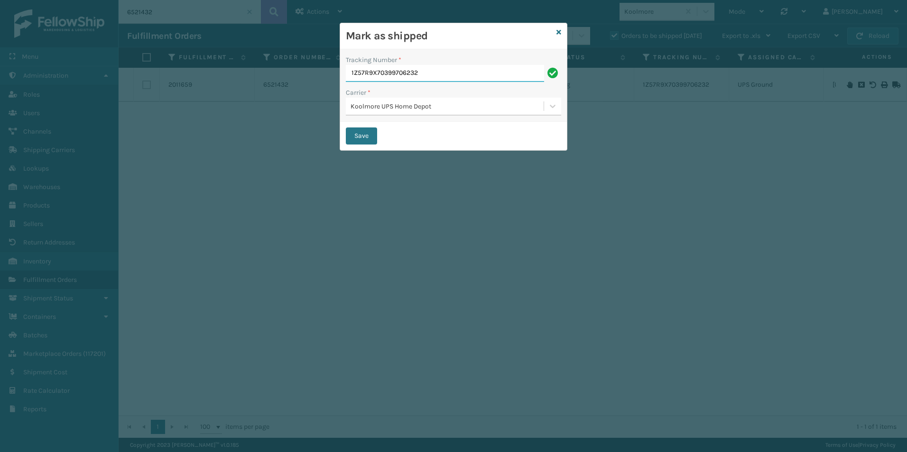
drag, startPoint x: 451, startPoint y: 74, endPoint x: 311, endPoint y: 73, distance: 139.9
click at [312, 73] on div "Mark as shipped Tracking Number * 1Z57R9X70399706232 Carrier * Koolmore UPS Hom…" at bounding box center [453, 226] width 907 height 452
paste input "222112559"
type input "222112559"
click at [552, 108] on icon at bounding box center [552, 105] width 9 height 9
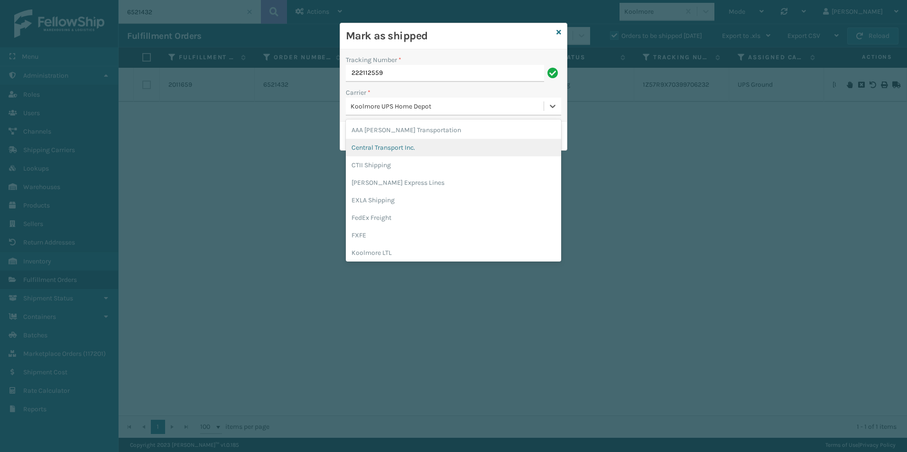
click at [410, 147] on div "Central Transport Inc." at bounding box center [453, 148] width 215 height 18
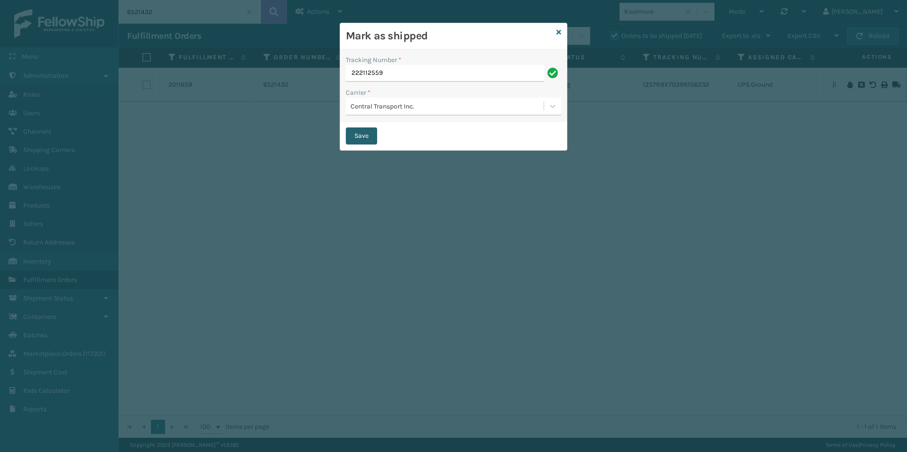
click at [365, 136] on button "Save" at bounding box center [361, 136] width 31 height 17
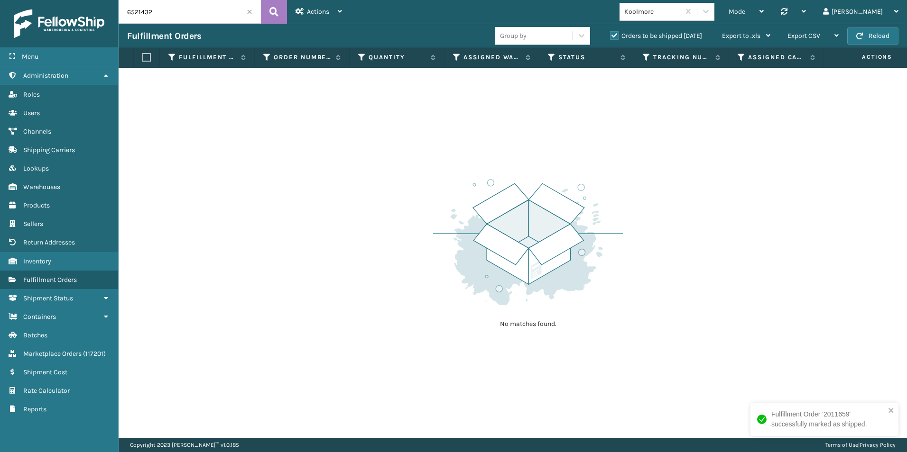
drag, startPoint x: 138, startPoint y: 13, endPoint x: 180, endPoint y: 13, distance: 42.2
click at [180, 13] on input "6521432" at bounding box center [190, 12] width 142 height 24
click at [614, 37] on label "Orders to be shipped [DATE]" at bounding box center [656, 36] width 92 height 8
click at [610, 37] on input "Orders to be shipped [DATE]" at bounding box center [610, 33] width 0 height 6
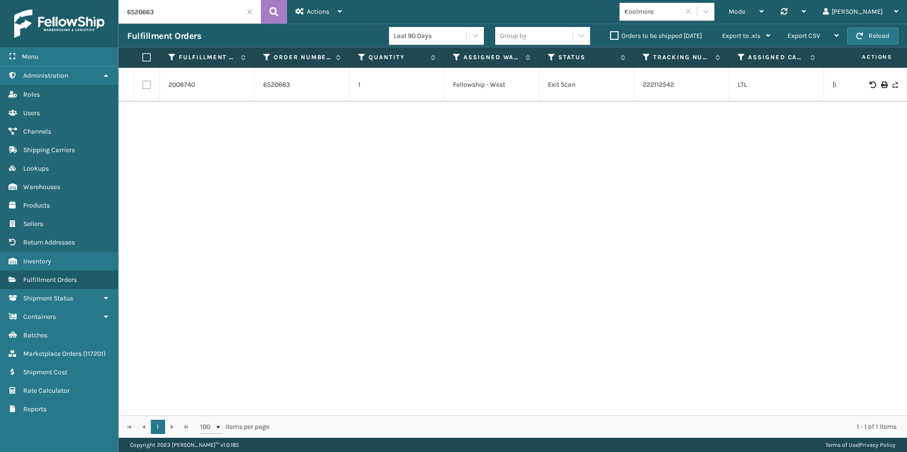
drag, startPoint x: 137, startPoint y: 11, endPoint x: 205, endPoint y: 15, distance: 68.4
click at [205, 15] on input "6520663" at bounding box center [190, 12] width 142 height 24
drag, startPoint x: 138, startPoint y: 14, endPoint x: 171, endPoint y: 14, distance: 32.7
click at [171, 14] on input "6521567" at bounding box center [190, 12] width 142 height 24
drag, startPoint x: 142, startPoint y: 11, endPoint x: 177, endPoint y: 12, distance: 34.6
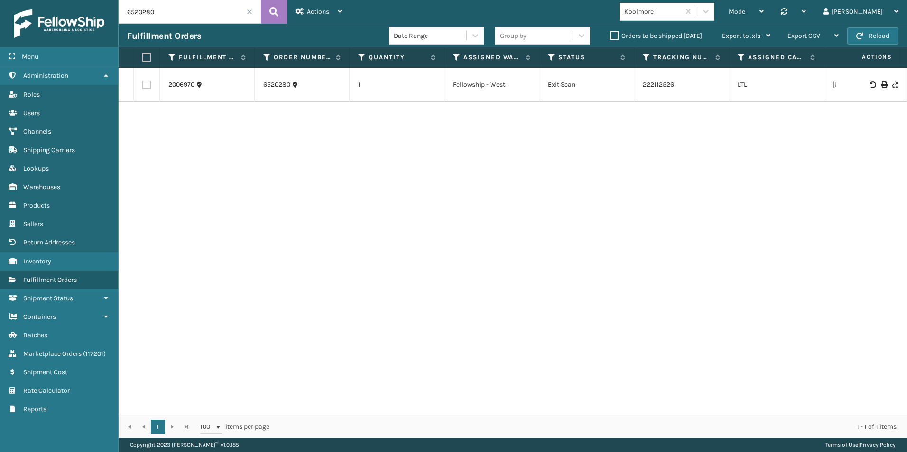
click at [177, 12] on input "6520280" at bounding box center [190, 12] width 142 height 24
drag, startPoint x: 138, startPoint y: 12, endPoint x: 203, endPoint y: 15, distance: 65.5
click at [203, 15] on input "6520651" at bounding box center [190, 12] width 142 height 24
type input "6521081"
click at [615, 35] on label "Orders to be shipped [DATE]" at bounding box center [656, 36] width 92 height 8
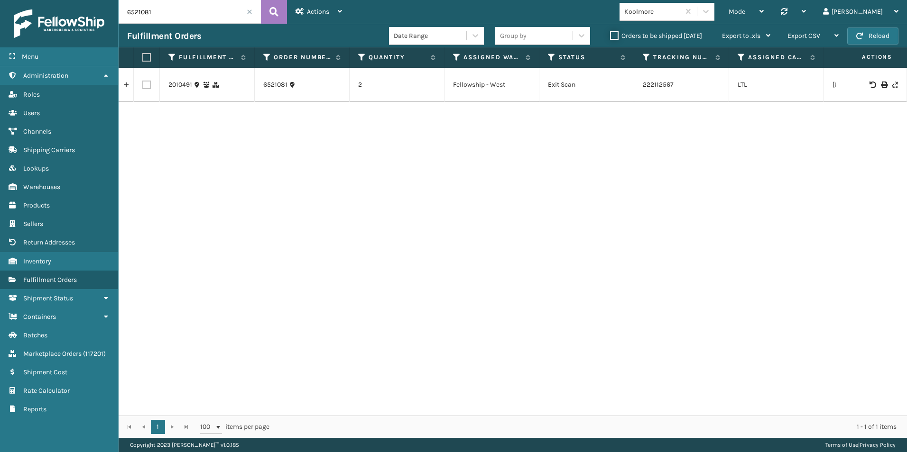
click at [610, 35] on input "Orders to be shipped [DATE]" at bounding box center [610, 33] width 0 height 6
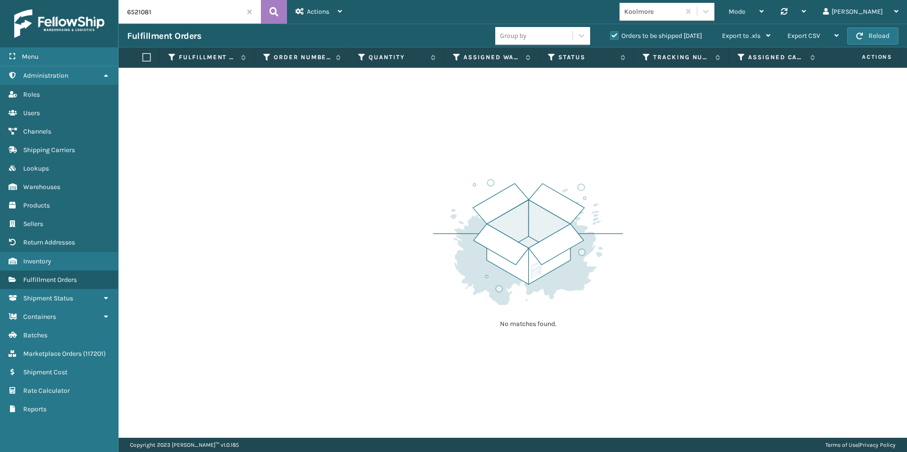
click at [250, 9] on span at bounding box center [250, 12] width 6 height 6
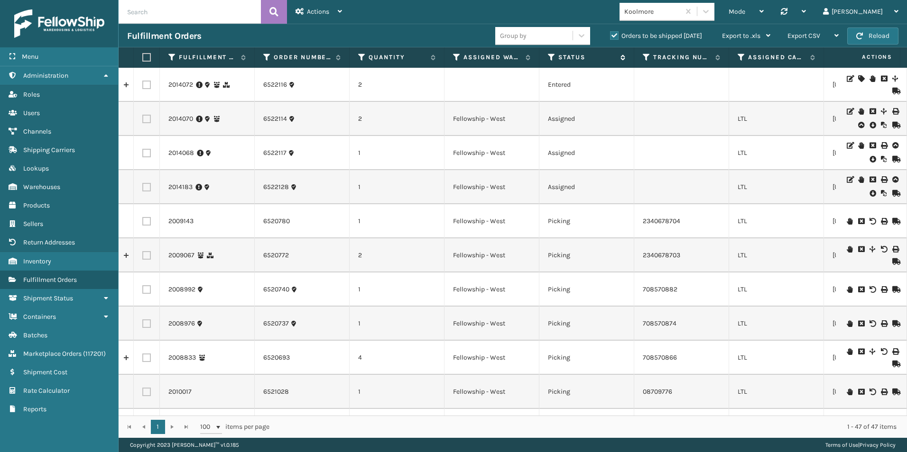
click at [549, 55] on icon at bounding box center [552, 57] width 8 height 9
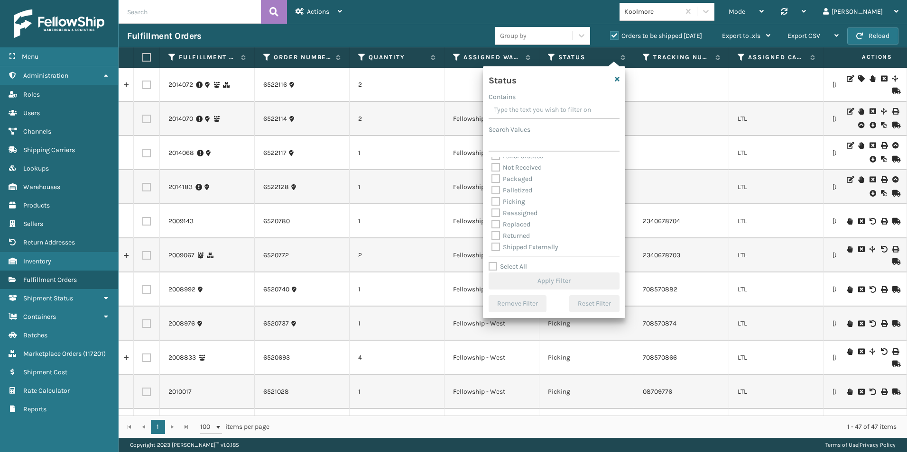
scroll to position [53, 0]
click at [496, 200] on label "Picking" at bounding box center [508, 201] width 34 height 8
click at [492, 200] on input "Picking" at bounding box center [491, 198] width 0 height 6
checkbox input "true"
click at [530, 282] on button "Apply Filter" at bounding box center [553, 281] width 131 height 17
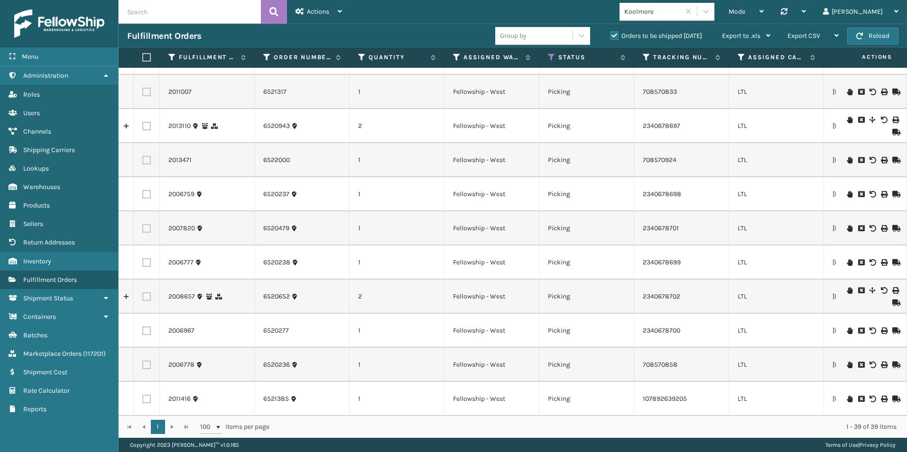
scroll to position [991, 0]
click at [863, 33] on span "button" at bounding box center [859, 36] width 7 height 7
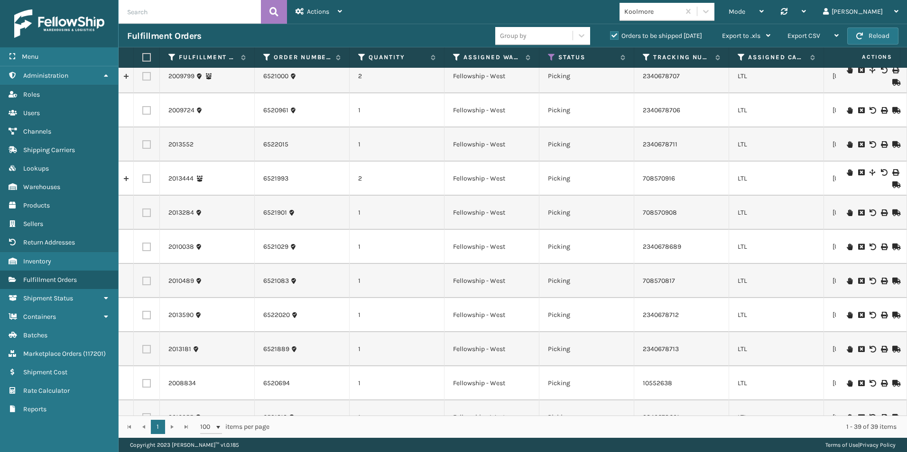
scroll to position [184, 0]
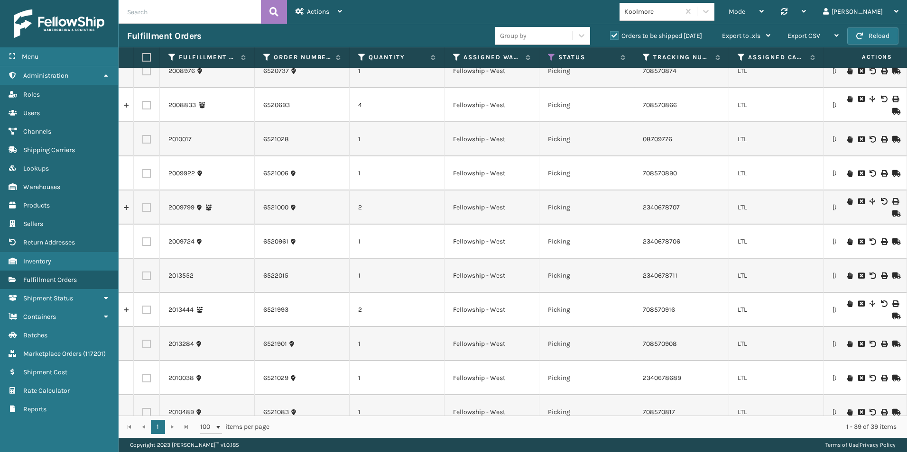
click at [160, 13] on input "text" at bounding box center [190, 12] width 142 height 24
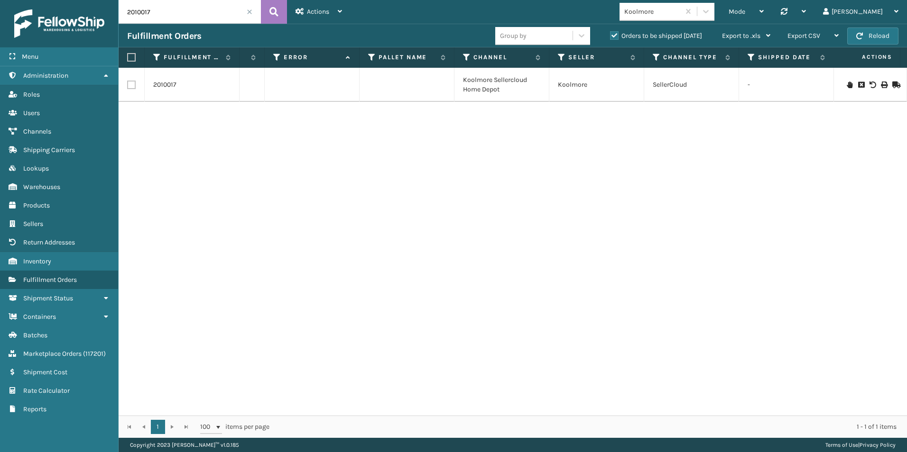
scroll to position [0, 468]
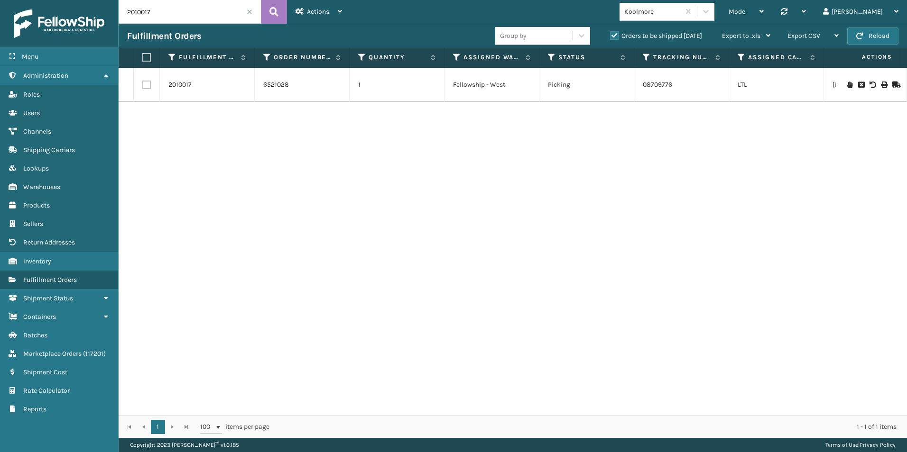
click at [846, 85] on icon at bounding box center [849, 85] width 6 height 7
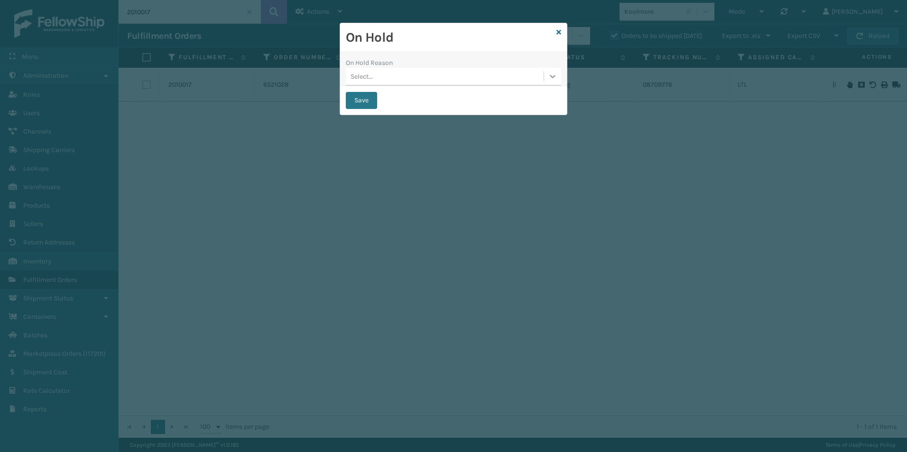
click at [551, 77] on icon at bounding box center [553, 76] width 6 height 3
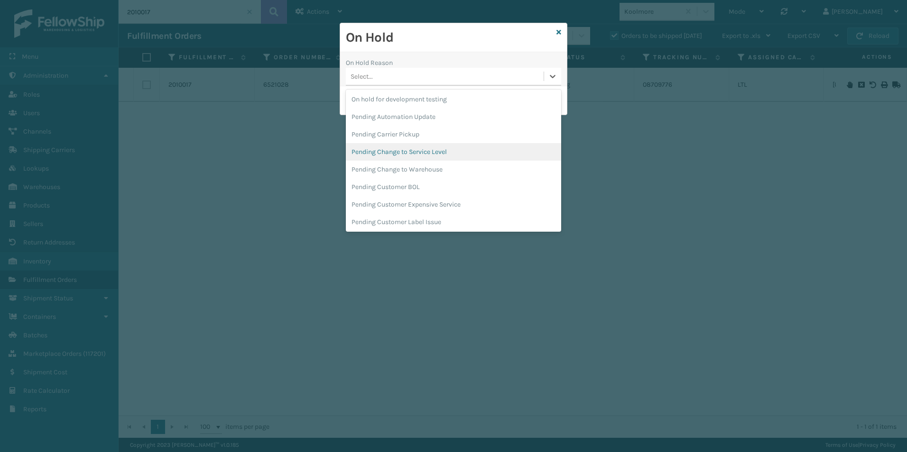
scroll to position [300, 0]
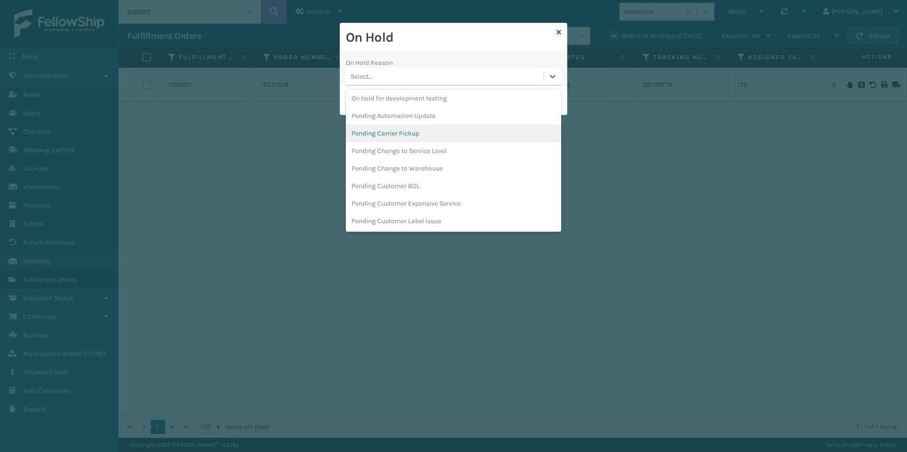
click at [404, 135] on div "Pending Carrier Pickup" at bounding box center [453, 134] width 215 height 18
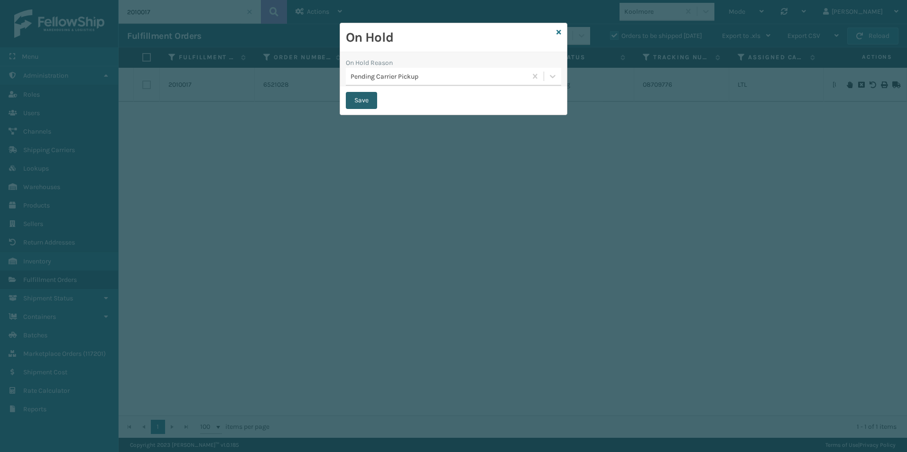
click at [364, 97] on button "Save" at bounding box center [361, 100] width 31 height 17
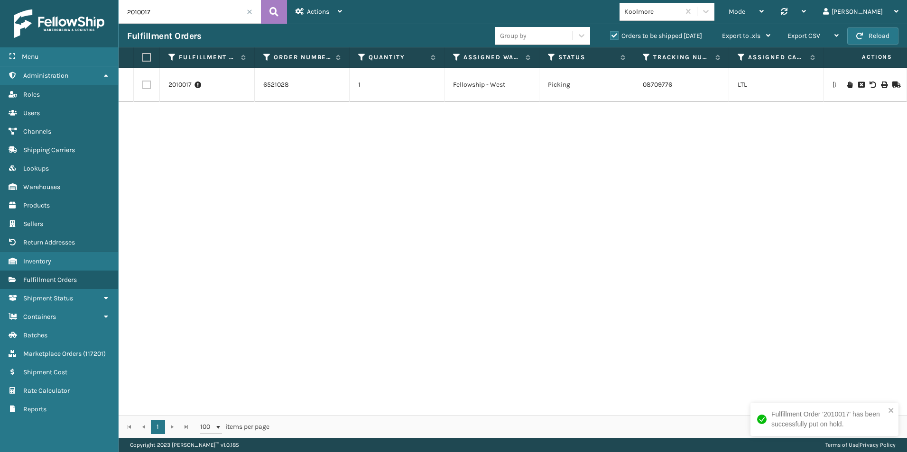
drag, startPoint x: 168, startPoint y: 13, endPoint x: 127, endPoint y: 13, distance: 41.7
click at [127, 13] on input "2010017" at bounding box center [190, 12] width 142 height 24
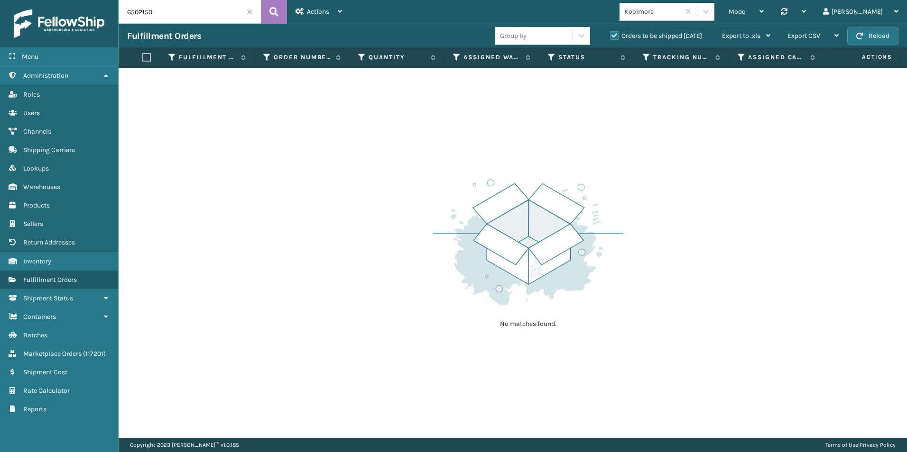
drag, startPoint x: 171, startPoint y: 9, endPoint x: 126, endPoint y: 12, distance: 44.7
click at [126, 12] on input "6502150" at bounding box center [190, 12] width 142 height 24
type input "6520694"
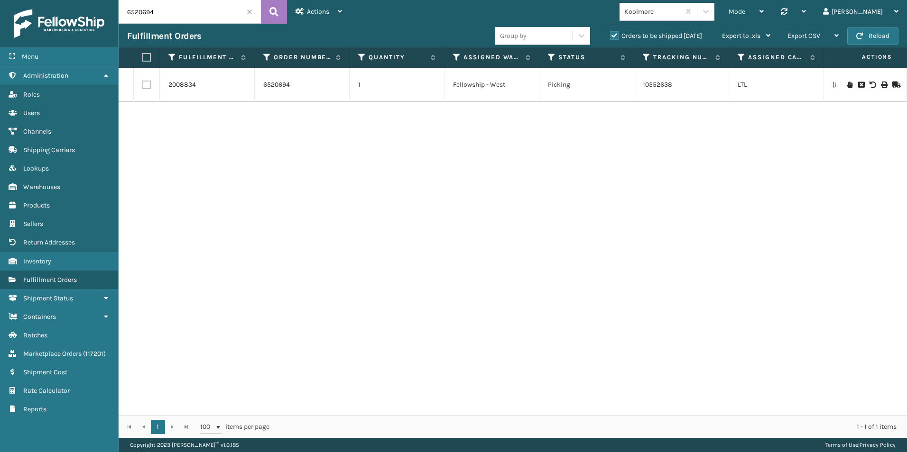
scroll to position [0, 199]
click at [846, 85] on icon at bounding box center [849, 85] width 6 height 7
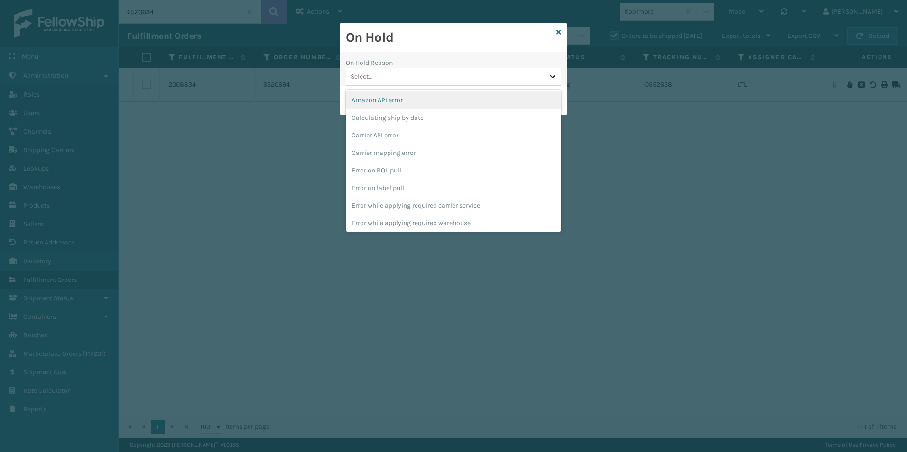
click at [551, 79] on icon at bounding box center [552, 76] width 9 height 9
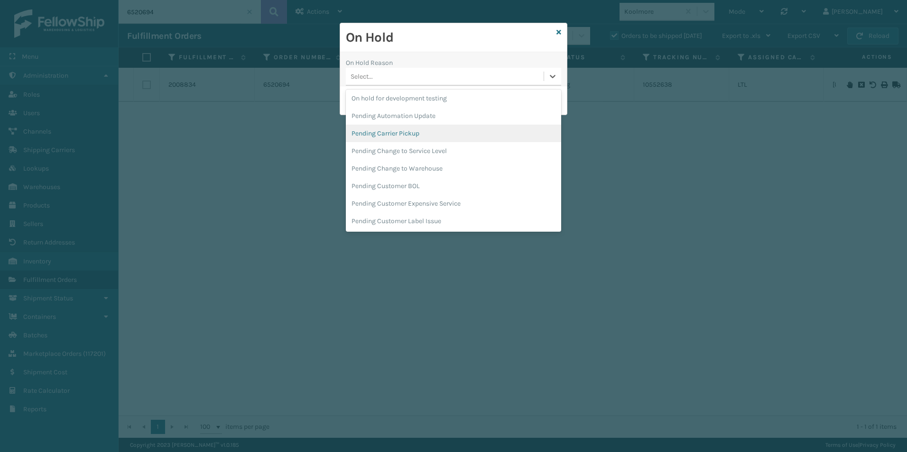
click at [406, 134] on div "Pending Carrier Pickup" at bounding box center [453, 134] width 215 height 18
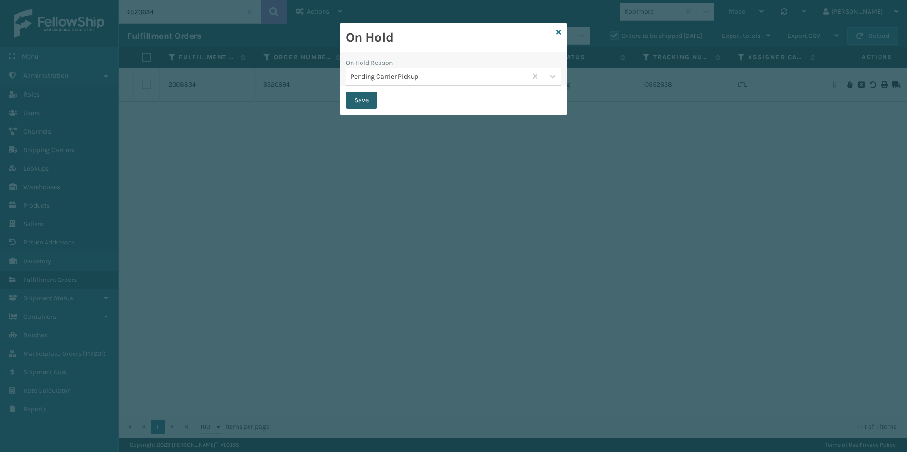
click at [357, 93] on button "Save" at bounding box center [361, 100] width 31 height 17
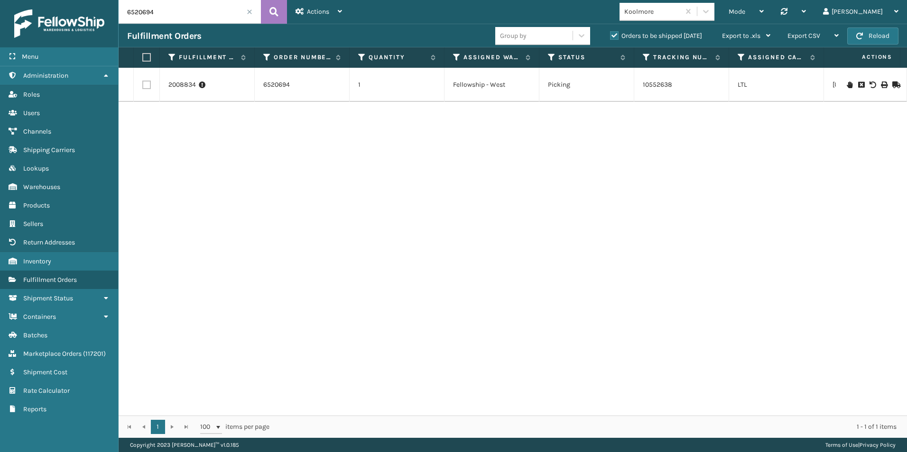
click at [248, 12] on span at bounding box center [250, 12] width 6 height 6
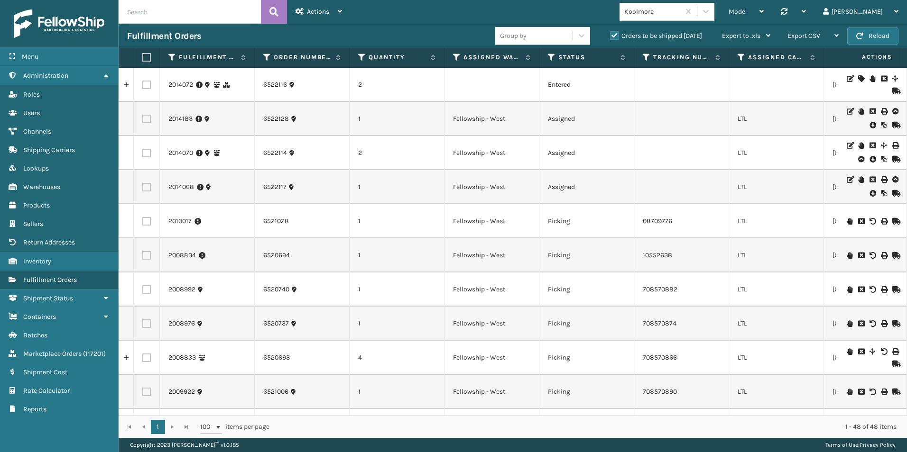
click at [171, 7] on input "text" at bounding box center [190, 12] width 142 height 24
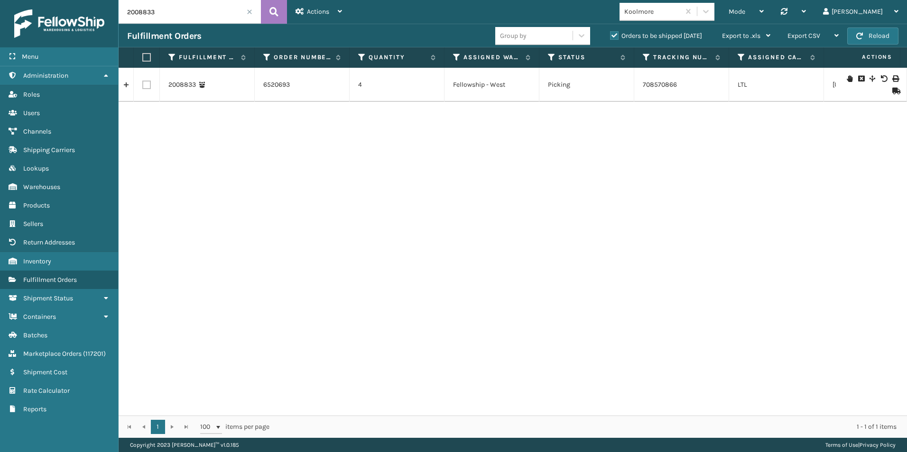
click at [846, 79] on icon at bounding box center [849, 78] width 6 height 7
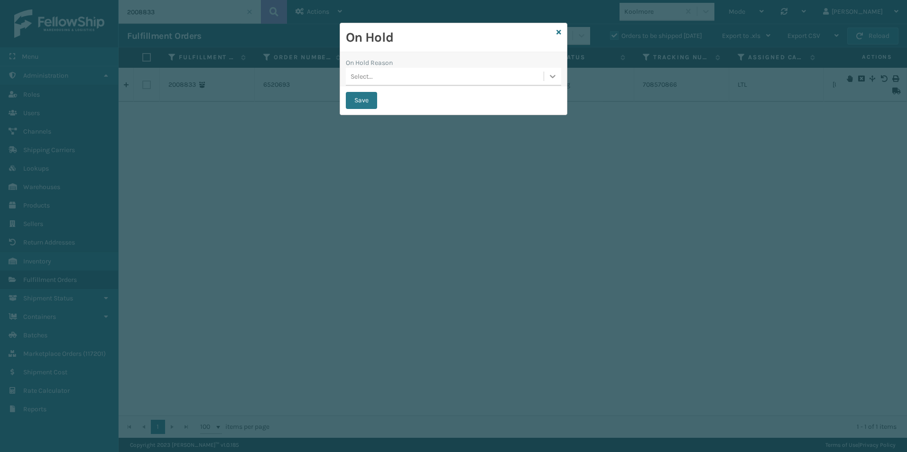
click at [546, 73] on div at bounding box center [552, 76] width 17 height 17
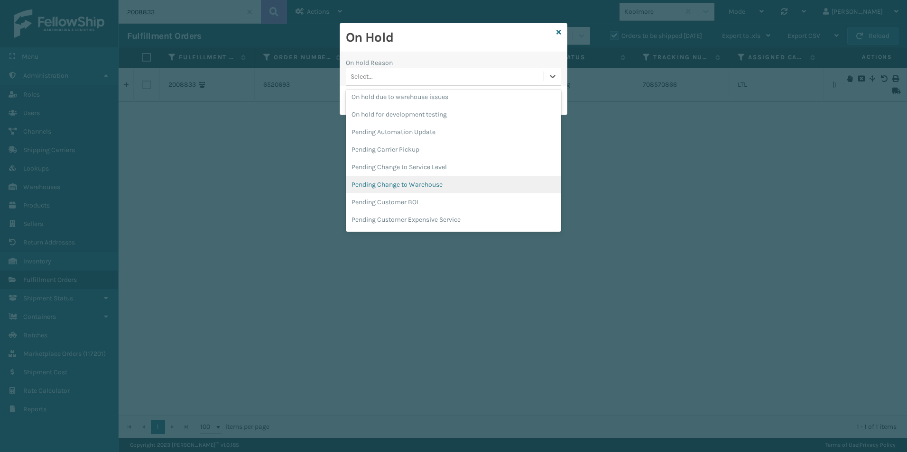
scroll to position [285, 0]
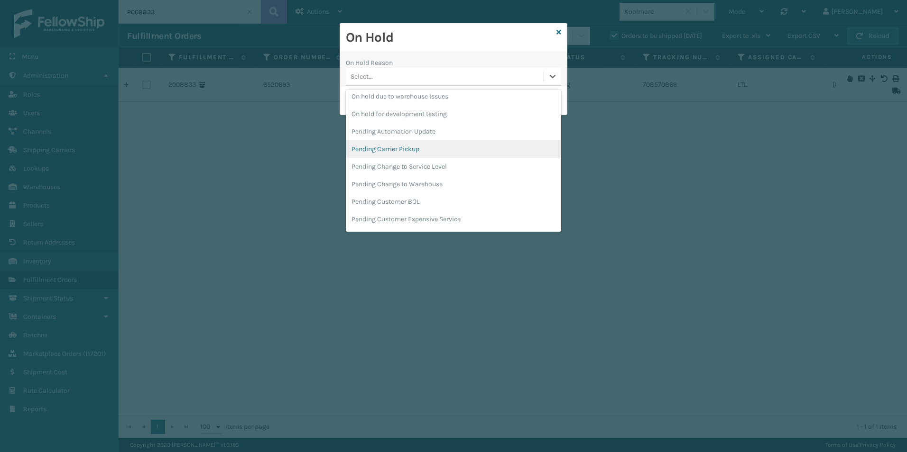
click at [407, 150] on div "Pending Carrier Pickup" at bounding box center [453, 149] width 215 height 18
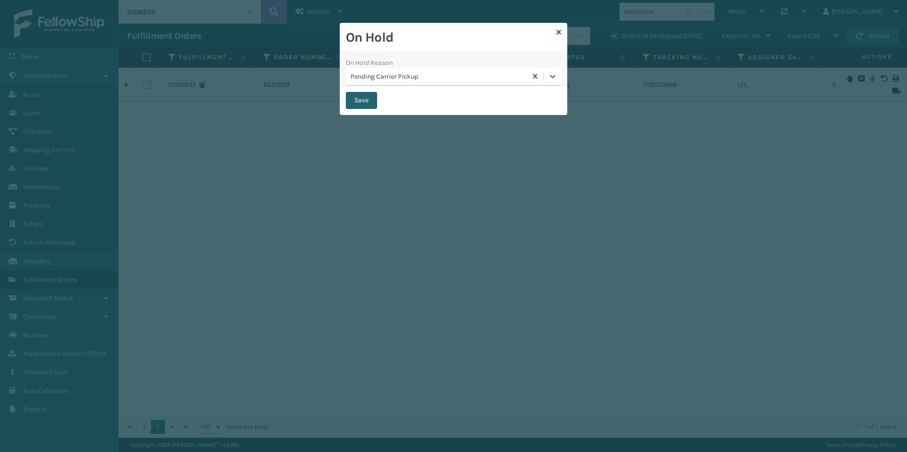
click at [361, 102] on button "Save" at bounding box center [361, 100] width 31 height 17
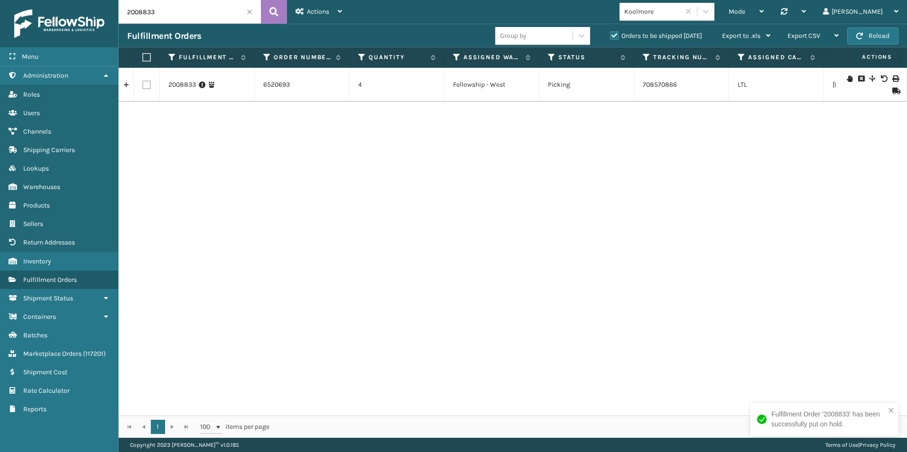
drag, startPoint x: 142, startPoint y: 11, endPoint x: 178, endPoint y: 9, distance: 35.6
click at [178, 9] on input "2008833" at bounding box center [190, 12] width 142 height 24
click at [846, 83] on icon at bounding box center [849, 85] width 6 height 7
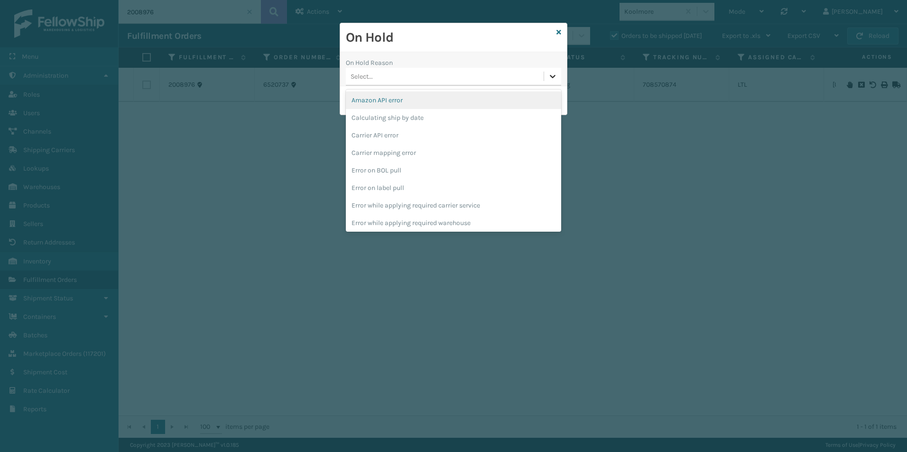
drag, startPoint x: 558, startPoint y: 78, endPoint x: 480, endPoint y: 101, distance: 81.0
click at [558, 78] on div at bounding box center [552, 76] width 17 height 17
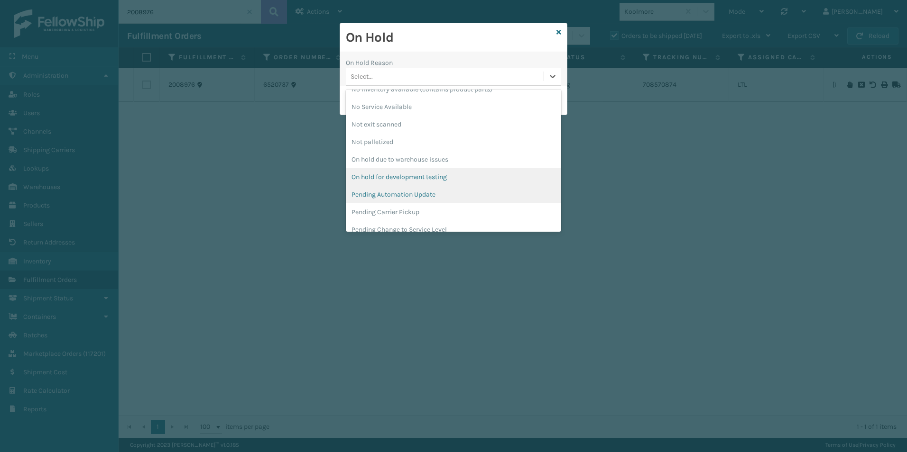
scroll to position [237, 0]
click at [399, 193] on div "Pending Carrier Pickup" at bounding box center [453, 197] width 215 height 18
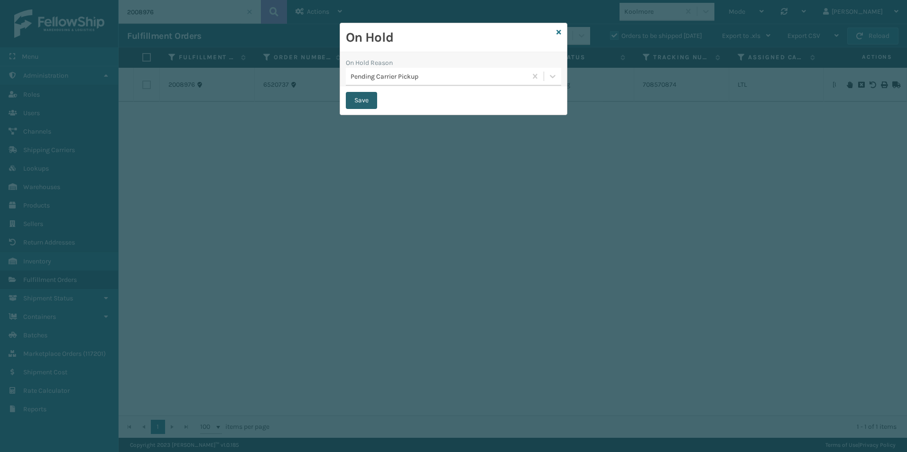
click at [359, 97] on button "Save" at bounding box center [361, 100] width 31 height 17
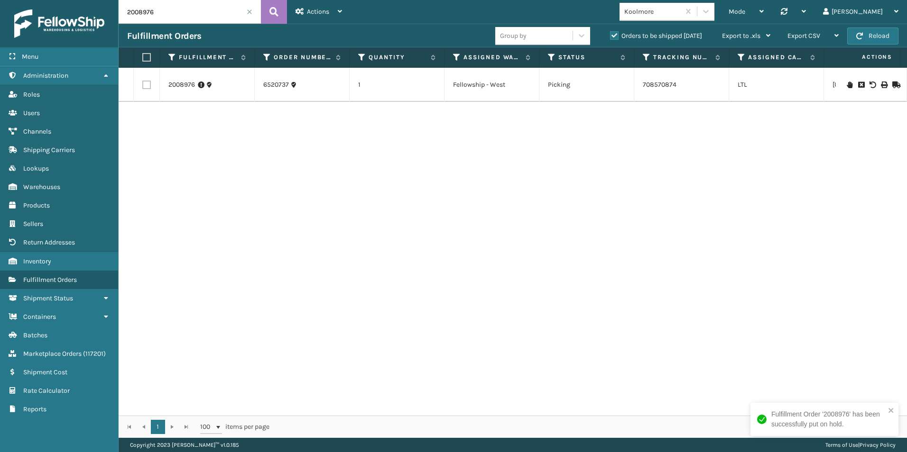
drag, startPoint x: 143, startPoint y: 13, endPoint x: 204, endPoint y: 13, distance: 60.7
click at [204, 12] on input "2008976" at bounding box center [190, 12] width 142 height 24
click at [846, 83] on icon at bounding box center [849, 85] width 6 height 7
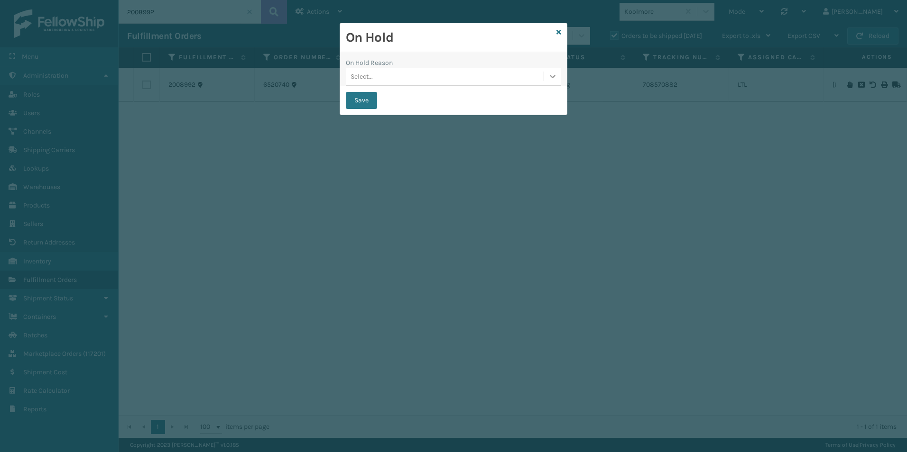
click at [554, 76] on icon at bounding box center [553, 76] width 6 height 3
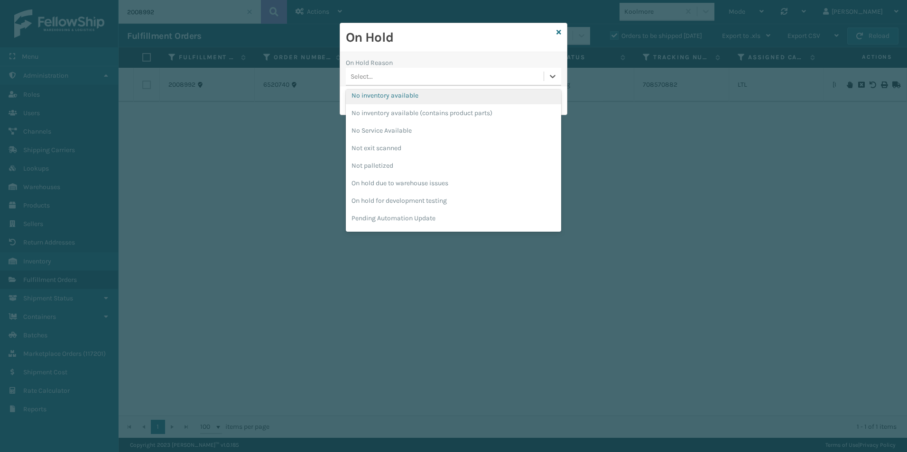
scroll to position [300, 0]
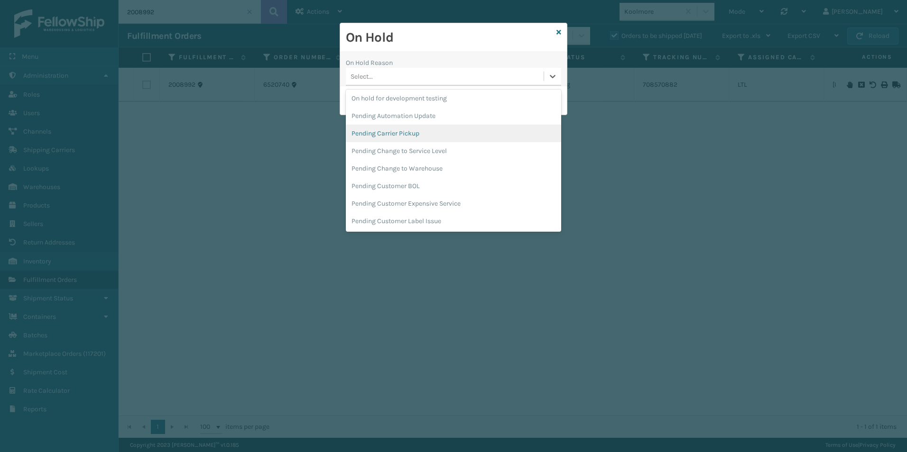
click at [396, 133] on div "Pending Carrier Pickup" at bounding box center [453, 134] width 215 height 18
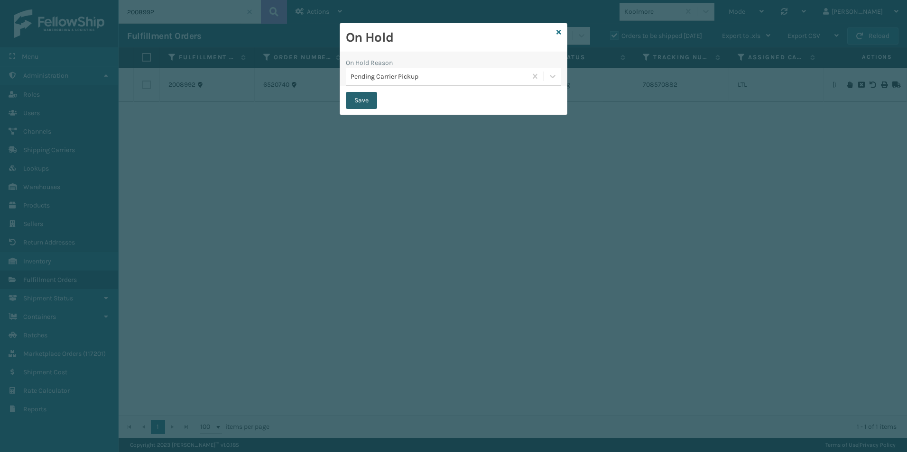
click at [357, 101] on button "Save" at bounding box center [361, 100] width 31 height 17
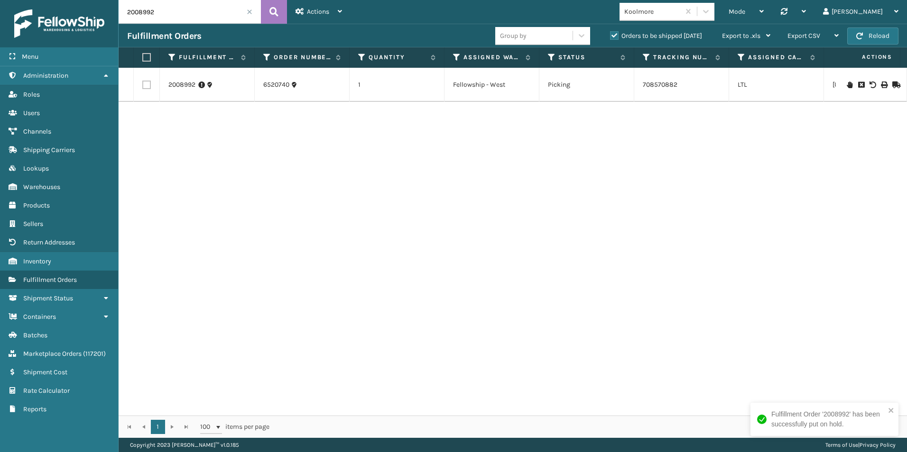
drag, startPoint x: 142, startPoint y: 11, endPoint x: 175, endPoint y: 12, distance: 33.2
click at [175, 12] on input "2008992" at bounding box center [190, 12] width 142 height 24
drag, startPoint x: 140, startPoint y: 13, endPoint x: 182, endPoint y: 16, distance: 41.8
click at [182, 16] on input "2008992" at bounding box center [190, 12] width 142 height 24
click at [846, 86] on icon at bounding box center [849, 85] width 6 height 7
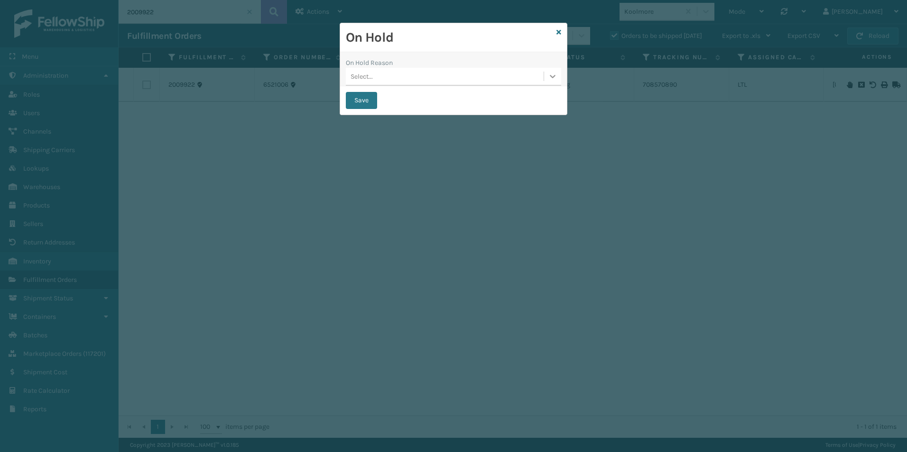
click at [549, 79] on icon at bounding box center [552, 76] width 9 height 9
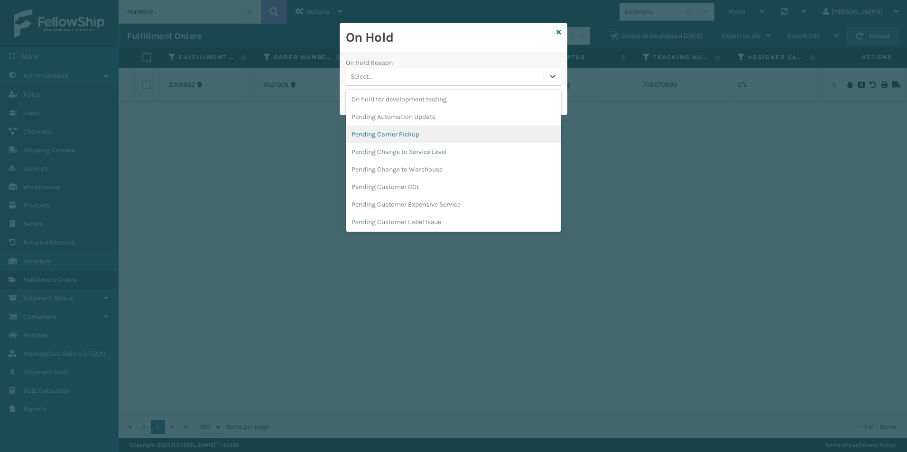
scroll to position [300, 0]
click at [407, 136] on div "Pending Carrier Pickup" at bounding box center [453, 134] width 215 height 18
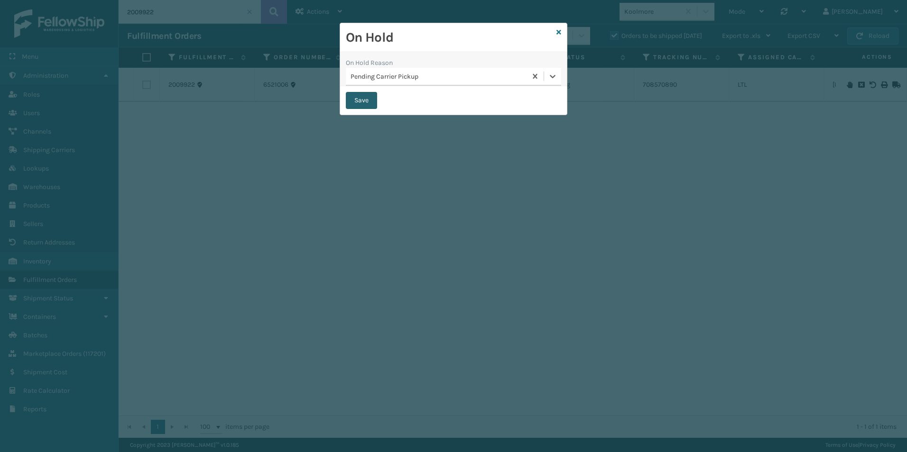
click at [367, 101] on button "Save" at bounding box center [361, 100] width 31 height 17
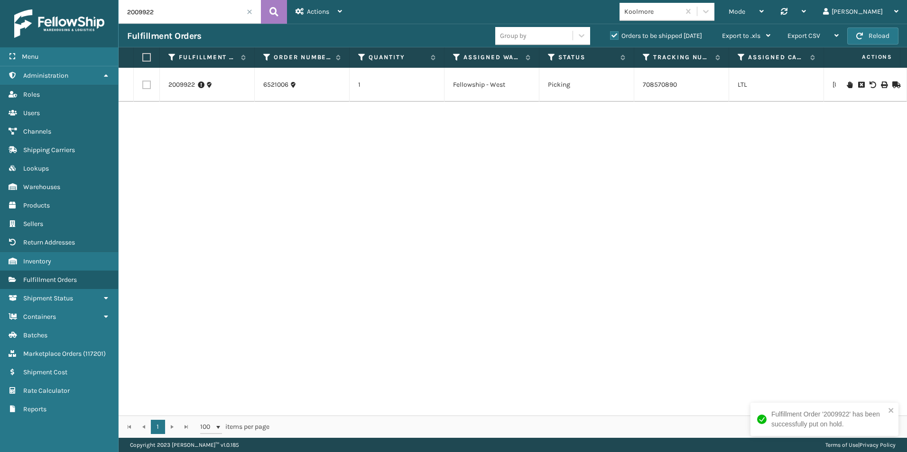
drag, startPoint x: 134, startPoint y: 10, endPoint x: 163, endPoint y: 14, distance: 28.6
click at [163, 13] on input "2009922" at bounding box center [190, 12] width 142 height 24
click at [846, 83] on icon at bounding box center [849, 85] width 6 height 7
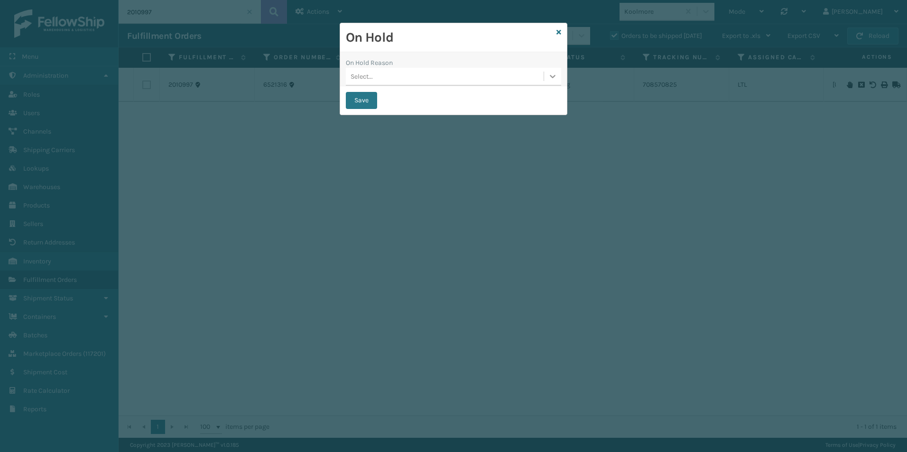
click at [556, 72] on icon at bounding box center [552, 76] width 9 height 9
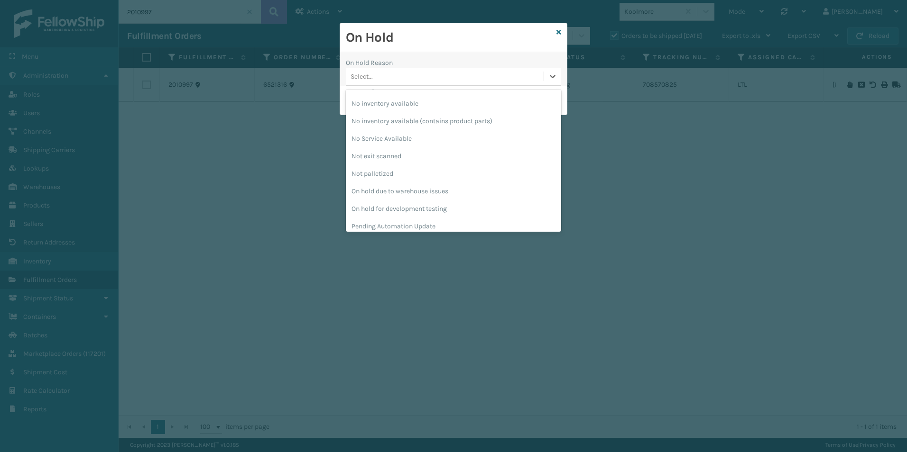
scroll to position [300, 0]
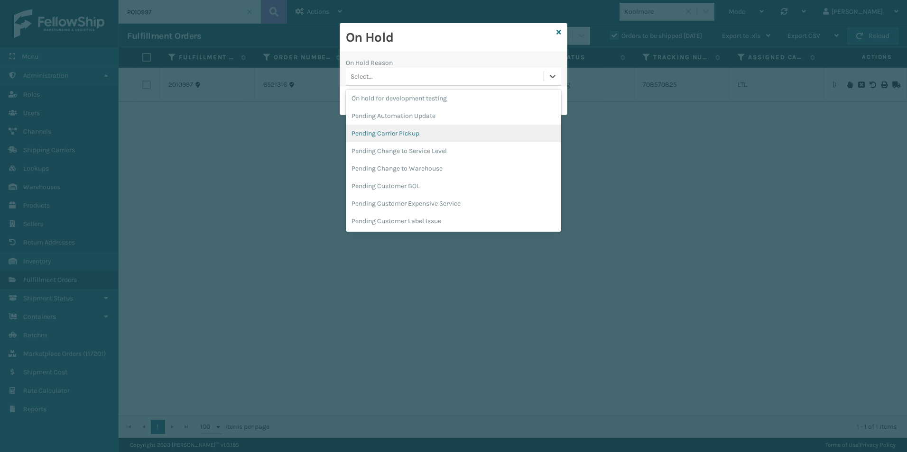
click at [408, 132] on div "Pending Carrier Pickup" at bounding box center [453, 134] width 215 height 18
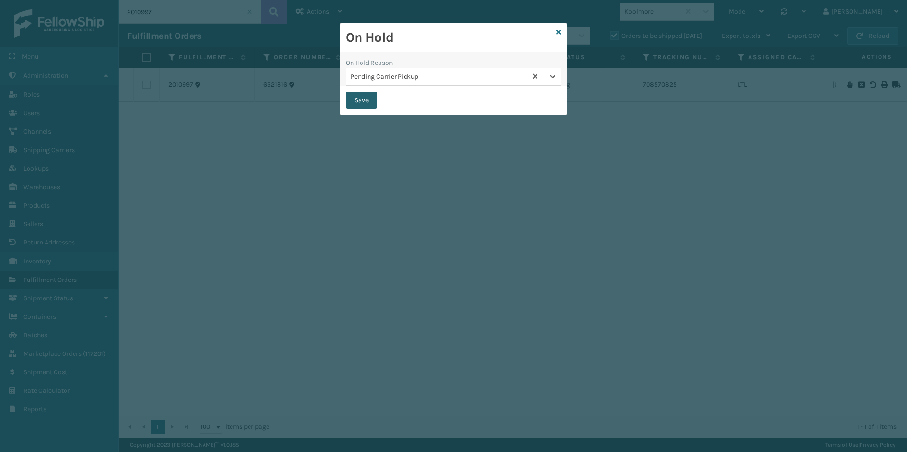
click at [355, 99] on button "Save" at bounding box center [361, 100] width 31 height 17
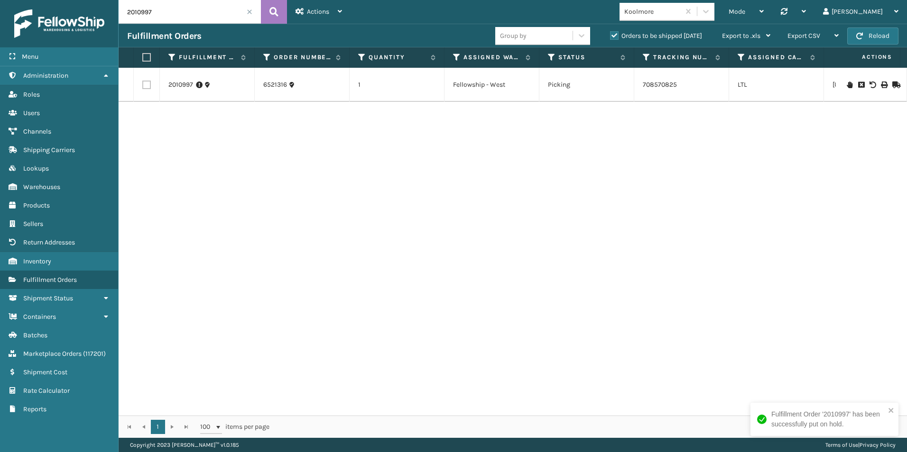
drag, startPoint x: 138, startPoint y: 12, endPoint x: 186, endPoint y: 14, distance: 48.4
click at [186, 14] on input "2010997" at bounding box center [190, 12] width 142 height 24
click at [846, 85] on icon at bounding box center [849, 85] width 6 height 7
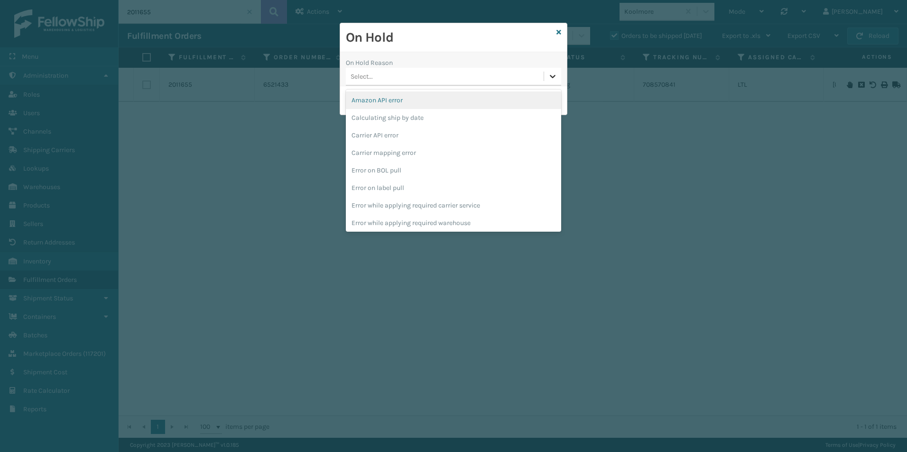
click at [551, 78] on icon at bounding box center [552, 76] width 9 height 9
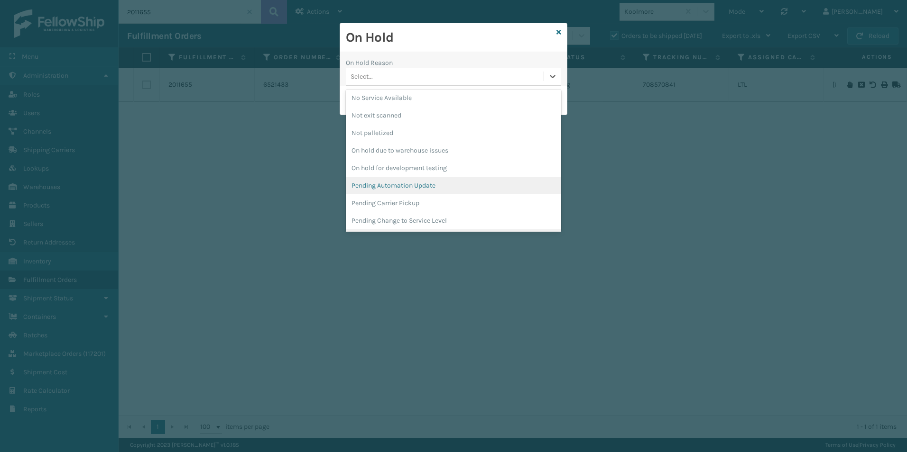
scroll to position [285, 0]
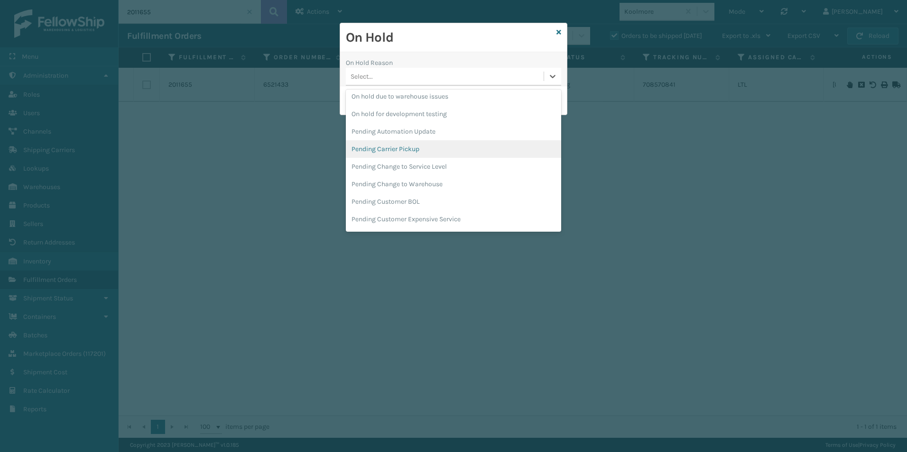
click at [401, 147] on div "Pending Carrier Pickup" at bounding box center [453, 149] width 215 height 18
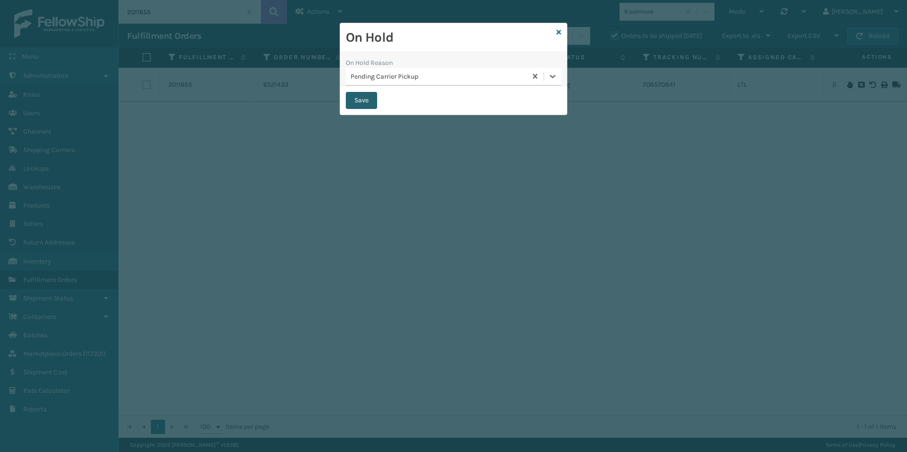
click at [359, 97] on button "Save" at bounding box center [361, 100] width 31 height 17
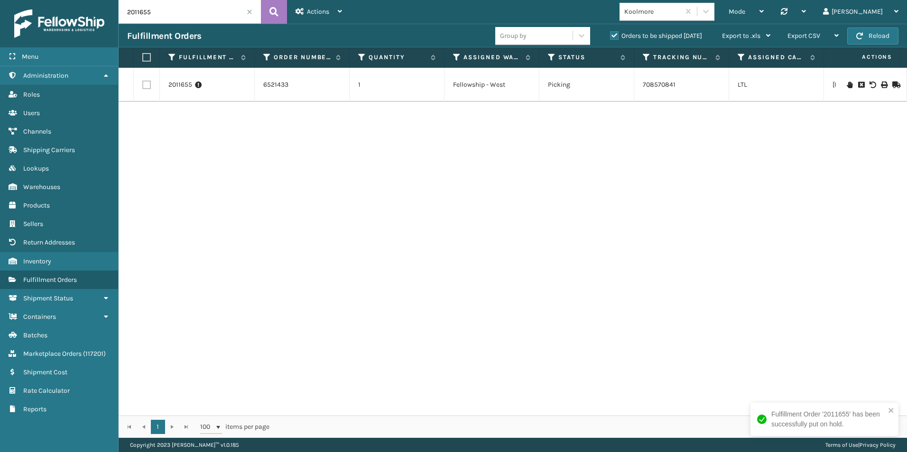
drag, startPoint x: 137, startPoint y: 11, endPoint x: 171, endPoint y: 13, distance: 33.7
click at [171, 13] on input "2011655" at bounding box center [190, 12] width 142 height 24
click at [844, 86] on div at bounding box center [871, 85] width 54 height 7
click at [846, 86] on icon at bounding box center [849, 85] width 6 height 7
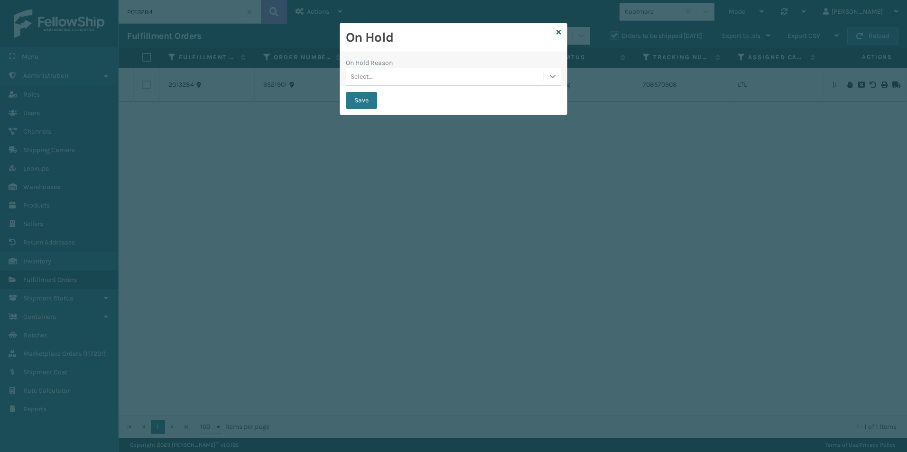
click at [553, 77] on icon at bounding box center [553, 76] width 6 height 3
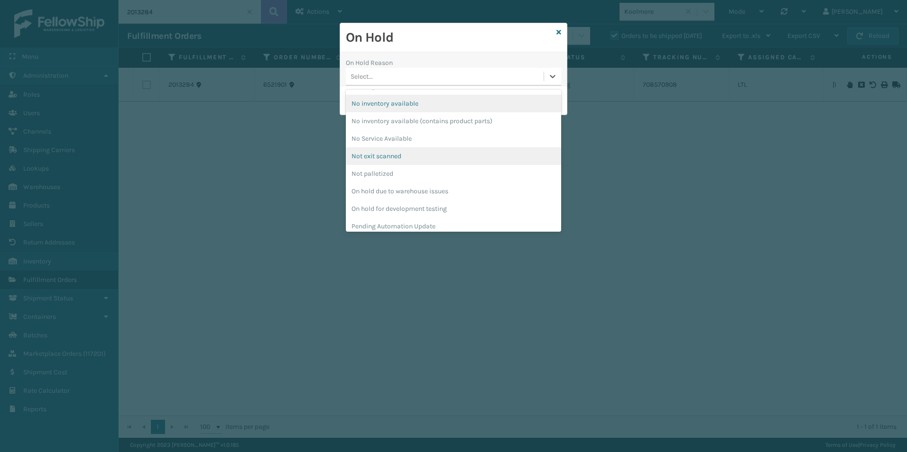
scroll to position [285, 0]
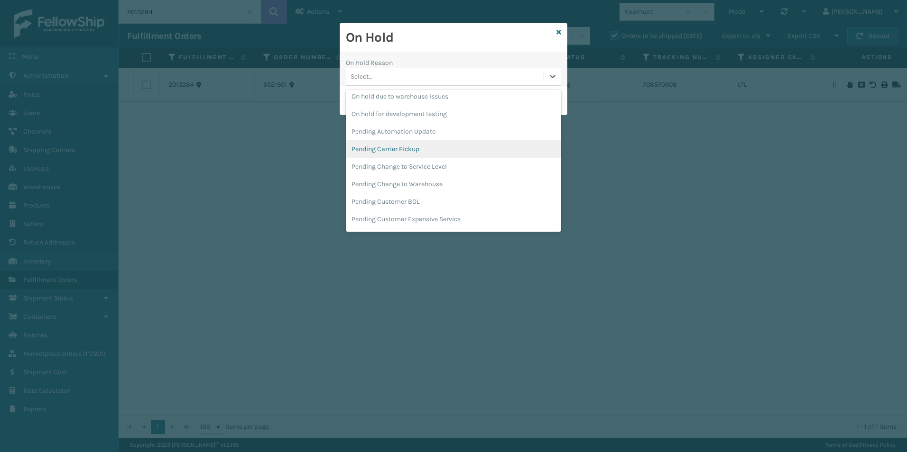
click at [405, 147] on div "Pending Carrier Pickup" at bounding box center [453, 149] width 215 height 18
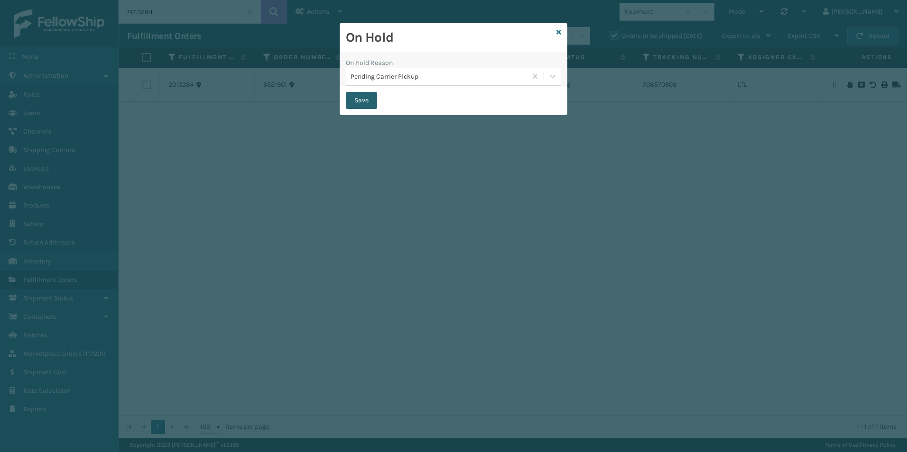
click at [358, 101] on button "Save" at bounding box center [361, 100] width 31 height 17
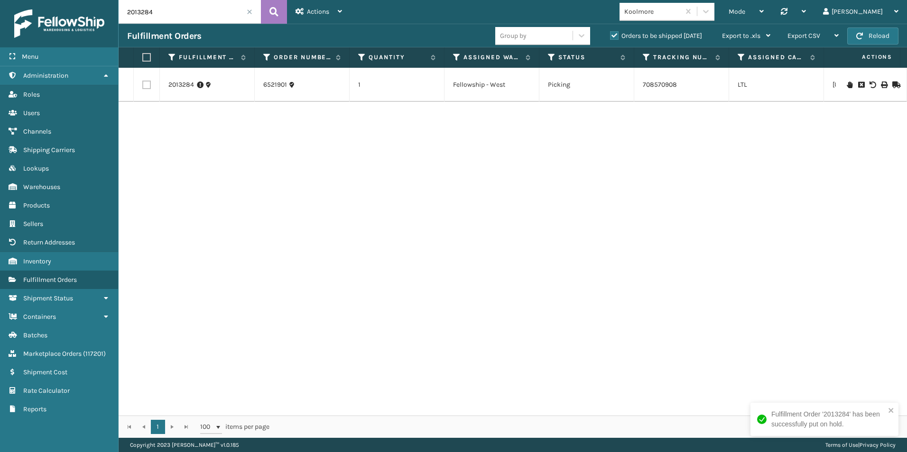
drag, startPoint x: 135, startPoint y: 13, endPoint x: 226, endPoint y: 14, distance: 91.5
click at [226, 14] on input "2013284" at bounding box center [190, 12] width 142 height 24
click at [846, 83] on icon at bounding box center [849, 85] width 6 height 7
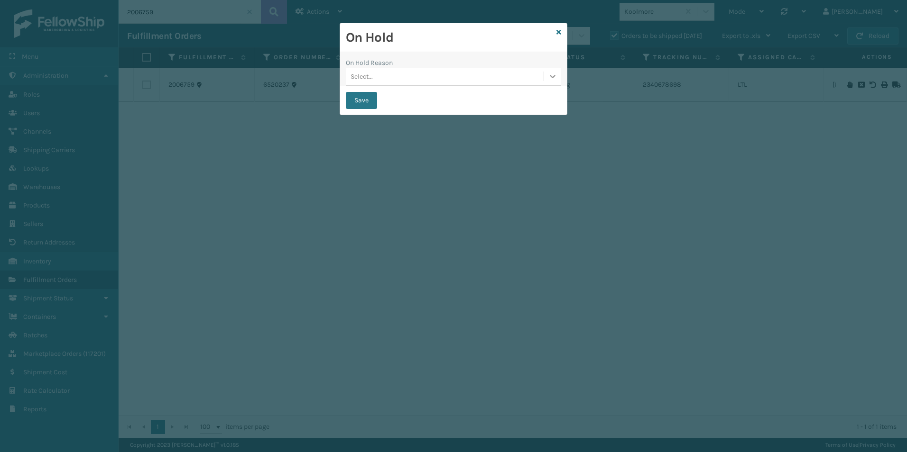
click at [549, 75] on icon at bounding box center [552, 76] width 9 height 9
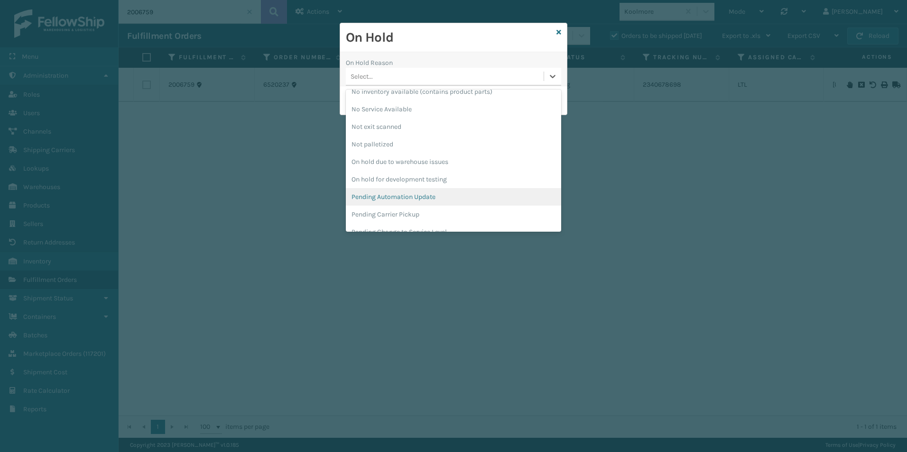
scroll to position [300, 0]
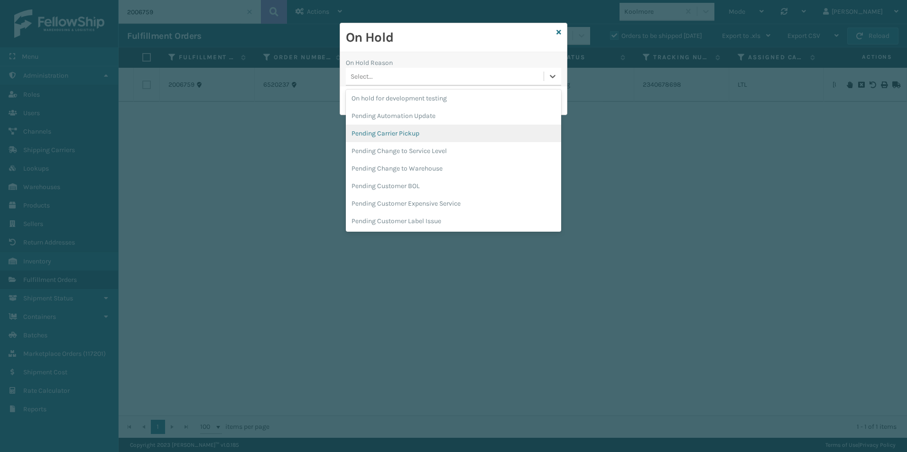
click at [393, 134] on div "Pending Carrier Pickup" at bounding box center [453, 134] width 215 height 18
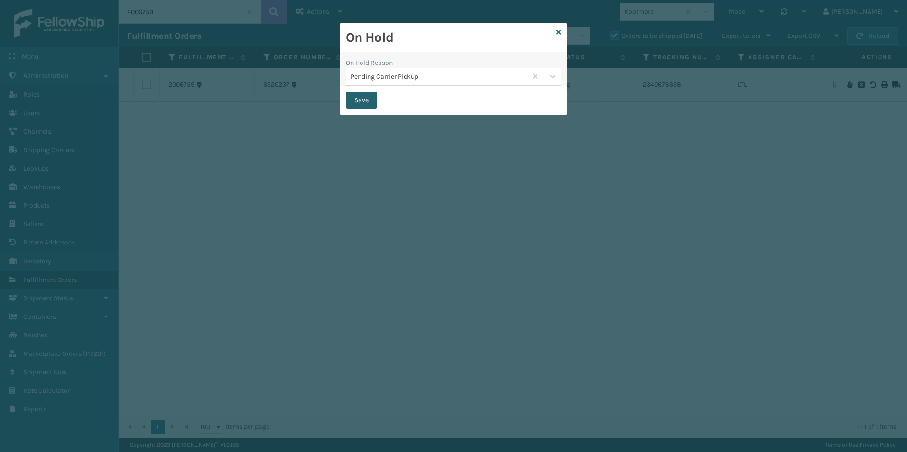
click at [353, 100] on button "Save" at bounding box center [361, 100] width 31 height 17
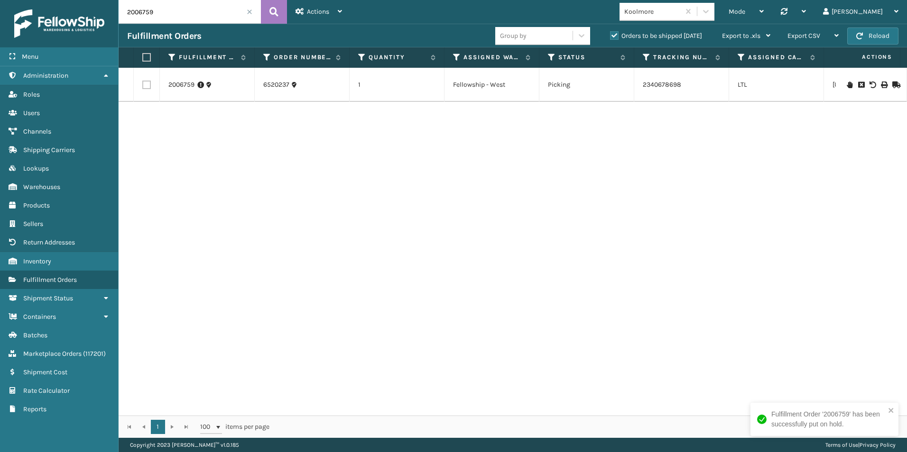
drag, startPoint x: 139, startPoint y: 8, endPoint x: 177, endPoint y: 9, distance: 37.5
click at [176, 9] on input "2006759" at bounding box center [190, 12] width 142 height 24
click at [846, 78] on icon at bounding box center [849, 78] width 6 height 7
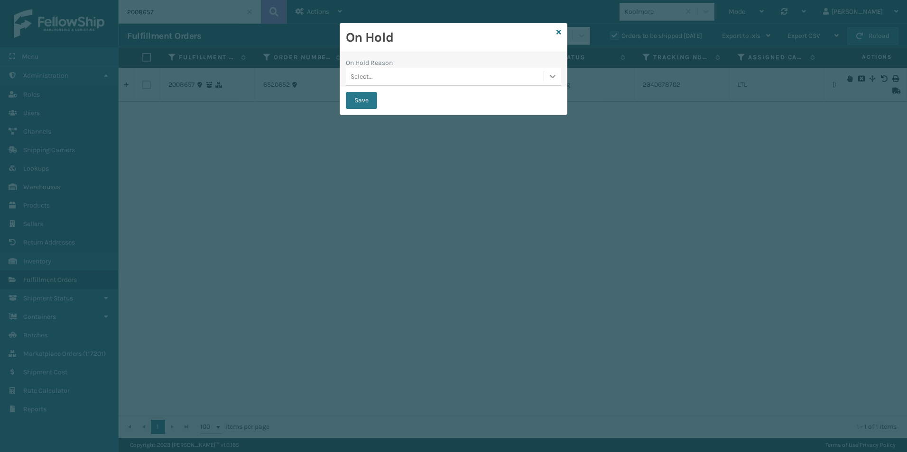
click at [548, 78] on icon at bounding box center [552, 76] width 9 height 9
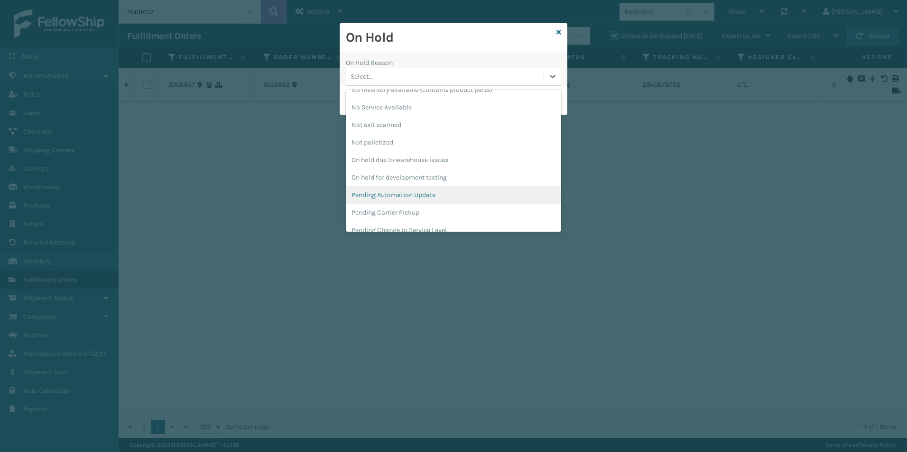
scroll to position [237, 0]
click at [376, 193] on div "Pending Carrier Pickup" at bounding box center [453, 197] width 215 height 18
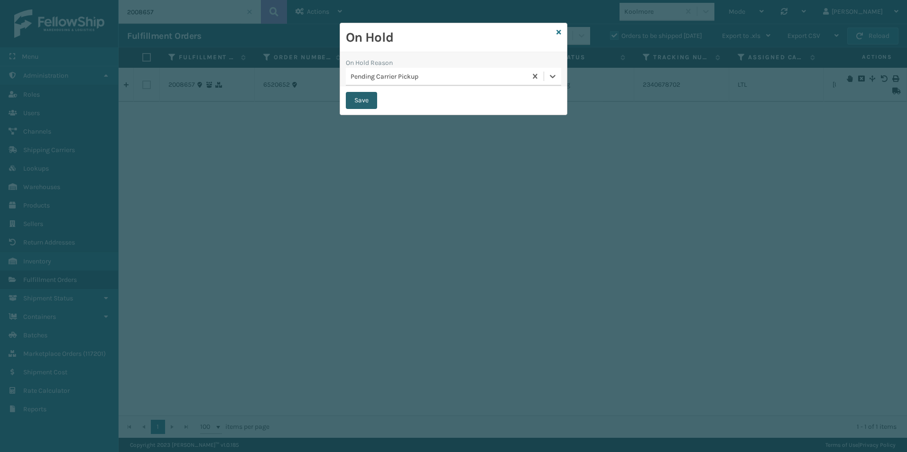
click at [368, 102] on button "Save" at bounding box center [361, 100] width 31 height 17
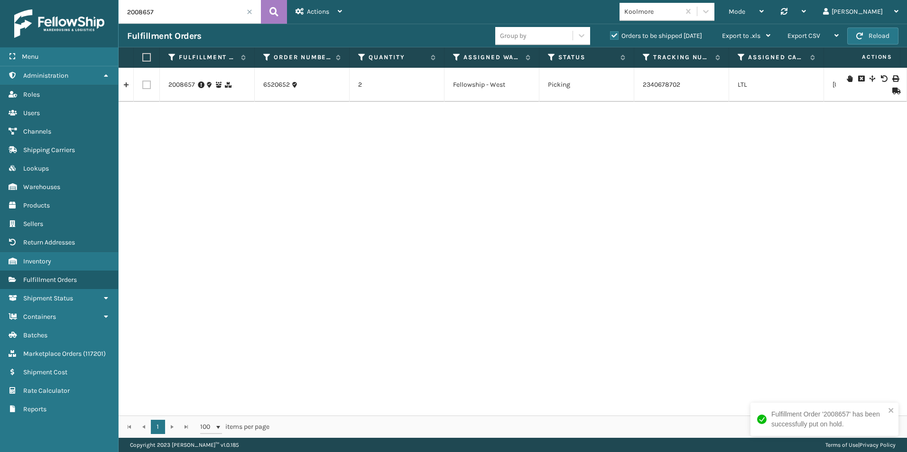
drag, startPoint x: 137, startPoint y: 13, endPoint x: 180, endPoint y: 24, distance: 44.6
click at [182, 19] on input "2008657" at bounding box center [190, 12] width 142 height 24
click at [846, 79] on icon at bounding box center [849, 78] width 6 height 7
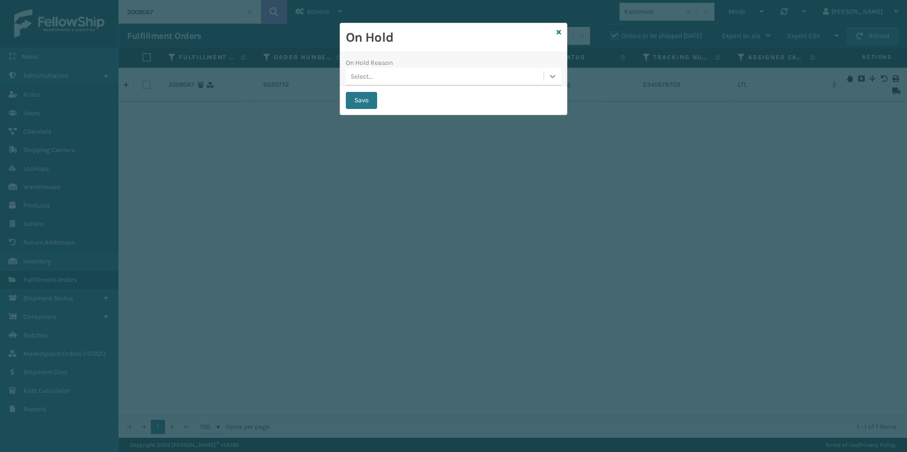
click at [553, 78] on icon at bounding box center [553, 76] width 6 height 3
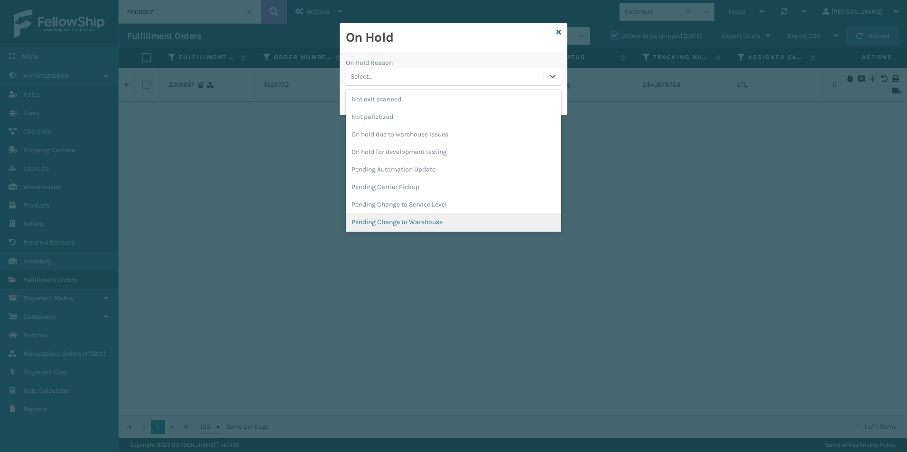
scroll to position [300, 0]
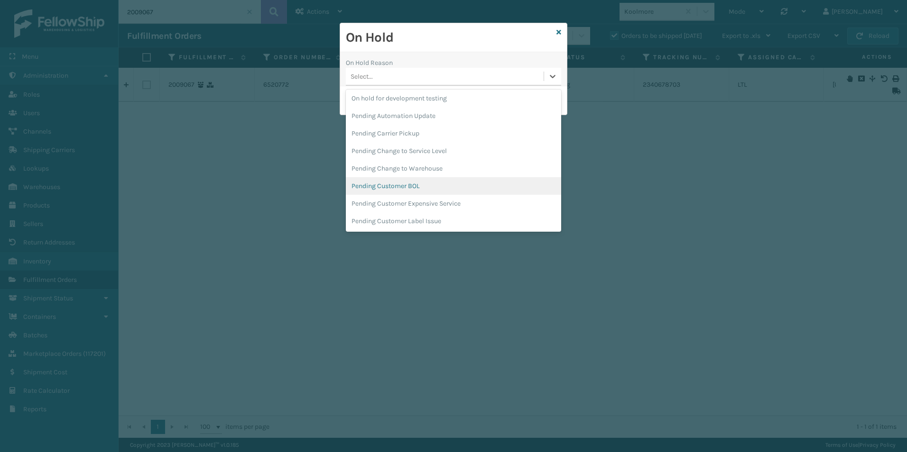
click at [398, 185] on div "Pending Customer BOL" at bounding box center [453, 186] width 215 height 18
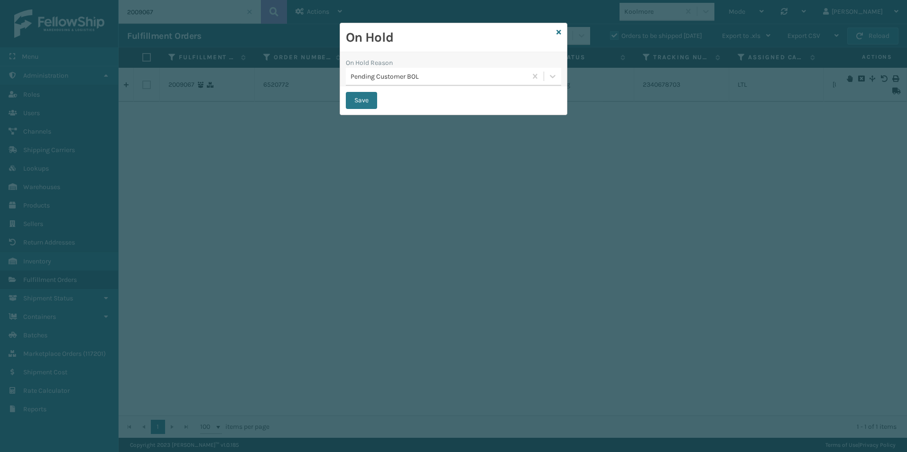
drag, startPoint x: 360, startPoint y: 100, endPoint x: 507, endPoint y: 86, distance: 147.2
click at [503, 93] on div "Save" at bounding box center [453, 100] width 227 height 28
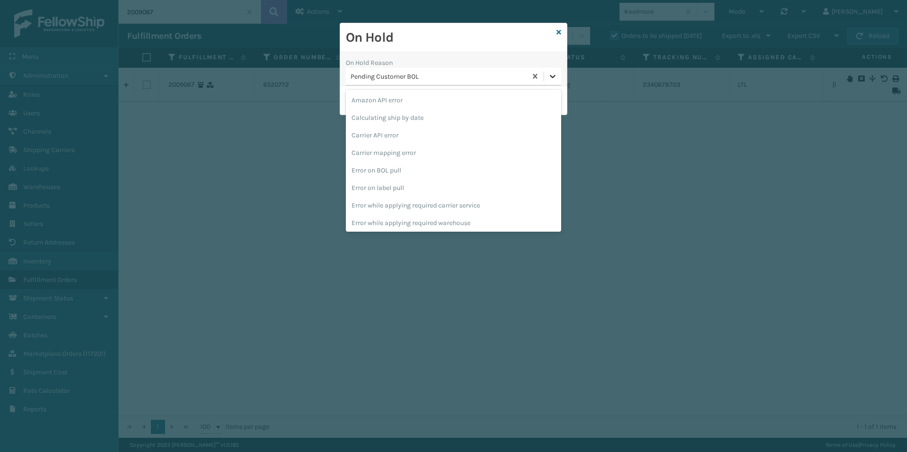
click at [554, 78] on icon at bounding box center [552, 76] width 9 height 9
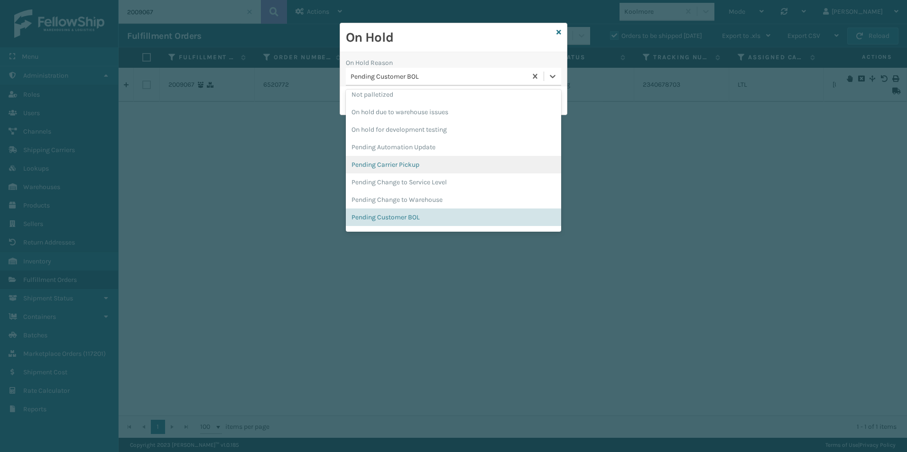
click at [404, 162] on div "Pending Carrier Pickup" at bounding box center [453, 165] width 215 height 18
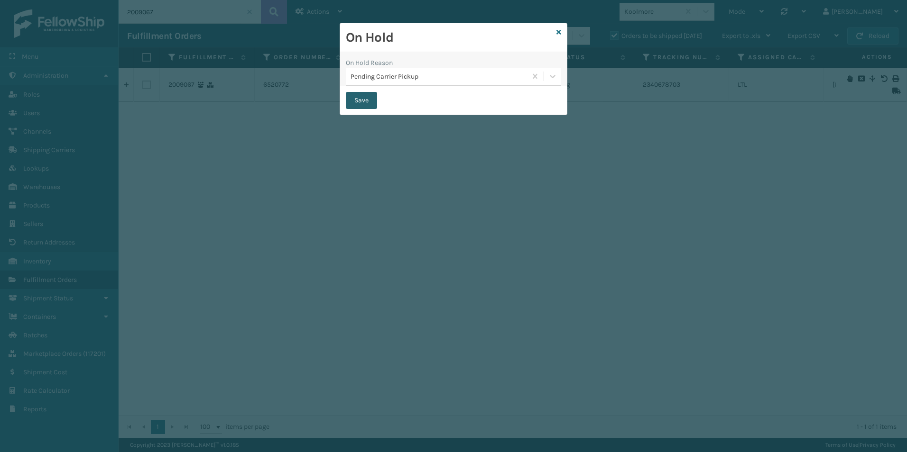
click at [362, 99] on button "Save" at bounding box center [361, 100] width 31 height 17
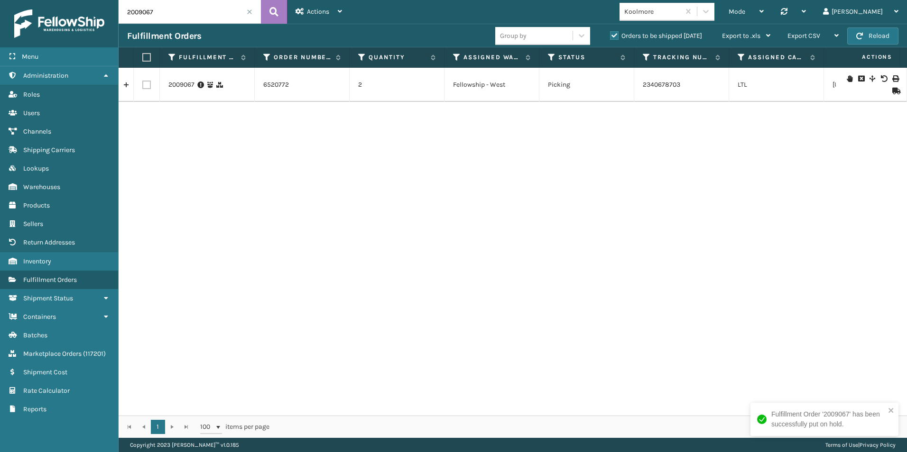
drag, startPoint x: 142, startPoint y: 11, endPoint x: 193, endPoint y: 18, distance: 51.8
click at [193, 18] on input "2009067" at bounding box center [190, 12] width 142 height 24
click at [846, 84] on icon at bounding box center [849, 85] width 6 height 7
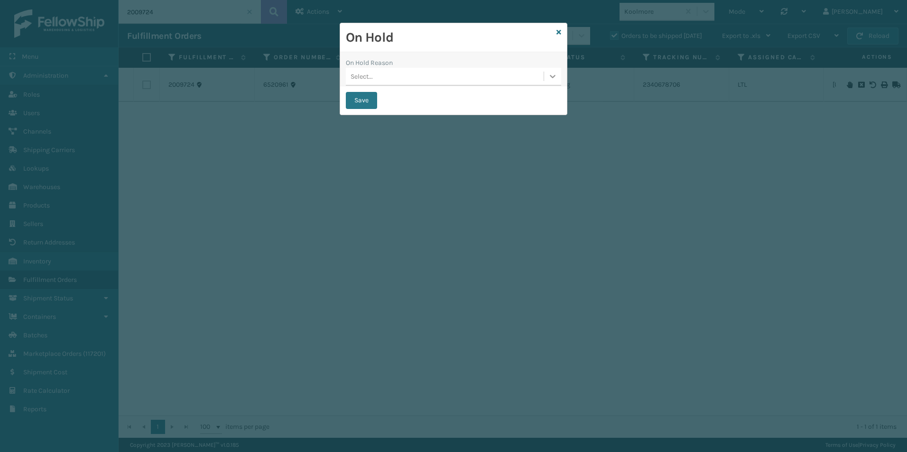
click at [552, 73] on icon at bounding box center [552, 76] width 9 height 9
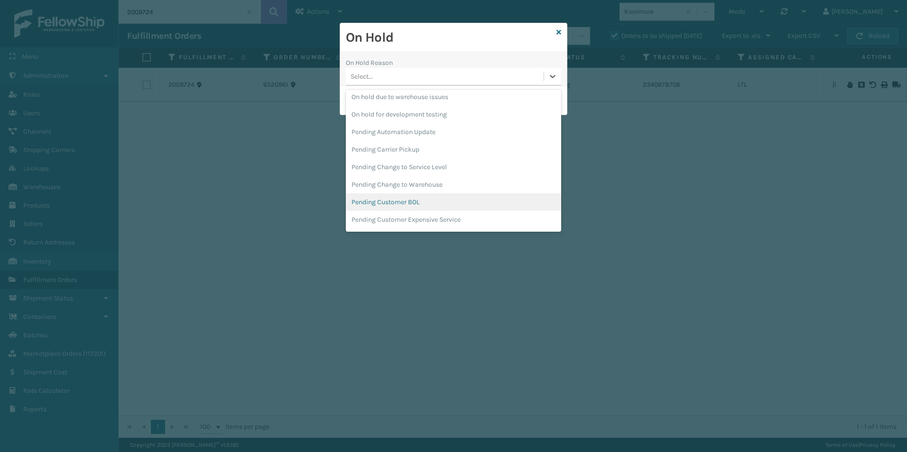
scroll to position [285, 0]
click at [387, 147] on div "Pending Carrier Pickup" at bounding box center [453, 149] width 215 height 18
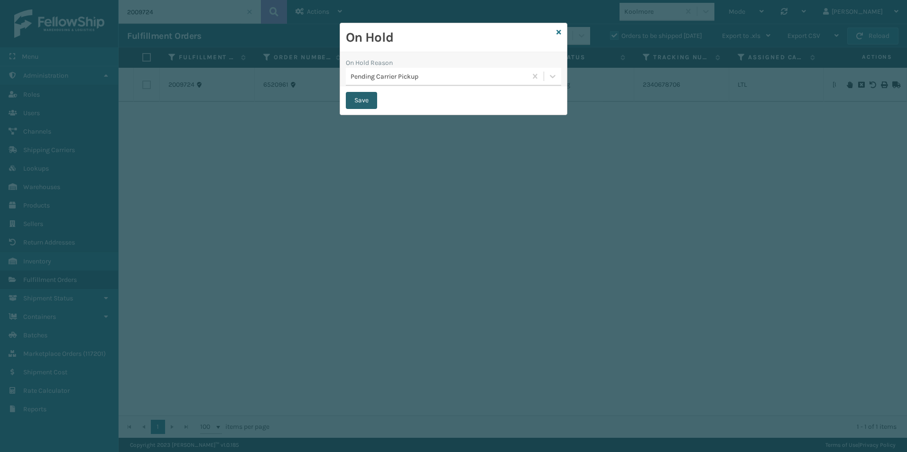
click at [358, 101] on button "Save" at bounding box center [361, 100] width 31 height 17
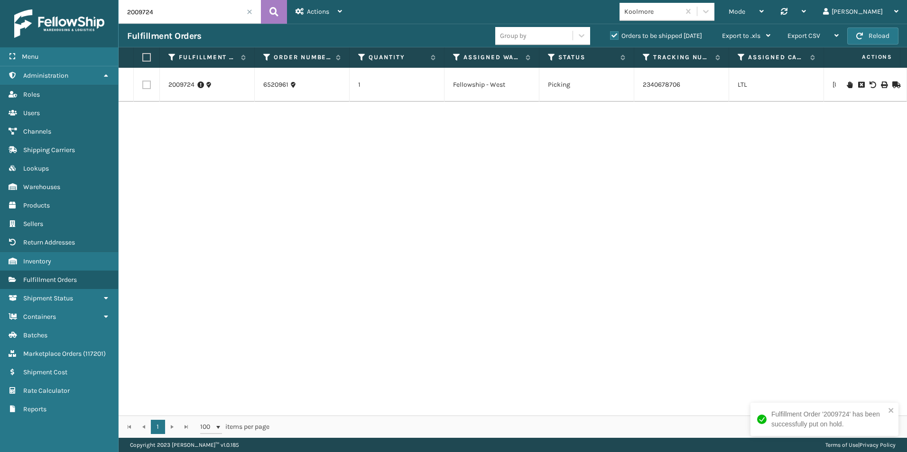
drag, startPoint x: 146, startPoint y: 13, endPoint x: 167, endPoint y: 17, distance: 21.7
click at [168, 15] on input "2009724" at bounding box center [190, 12] width 142 height 24
click at [846, 77] on icon at bounding box center [849, 78] width 6 height 7
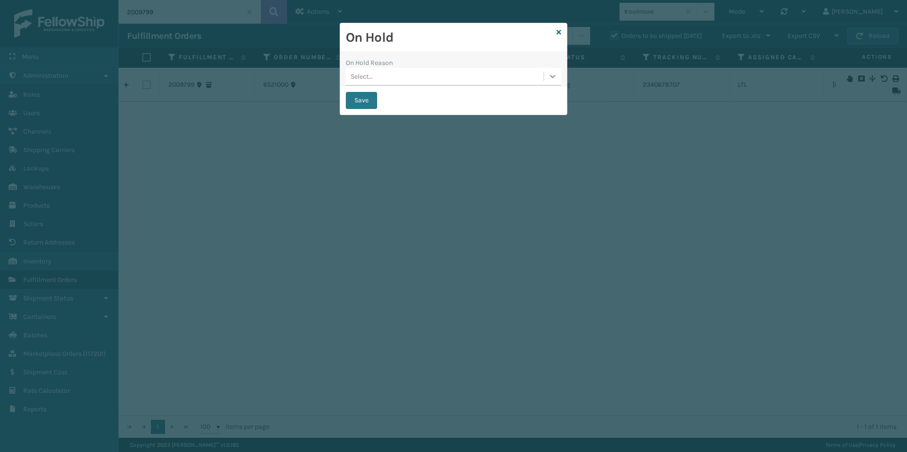
click at [548, 78] on icon at bounding box center [552, 76] width 9 height 9
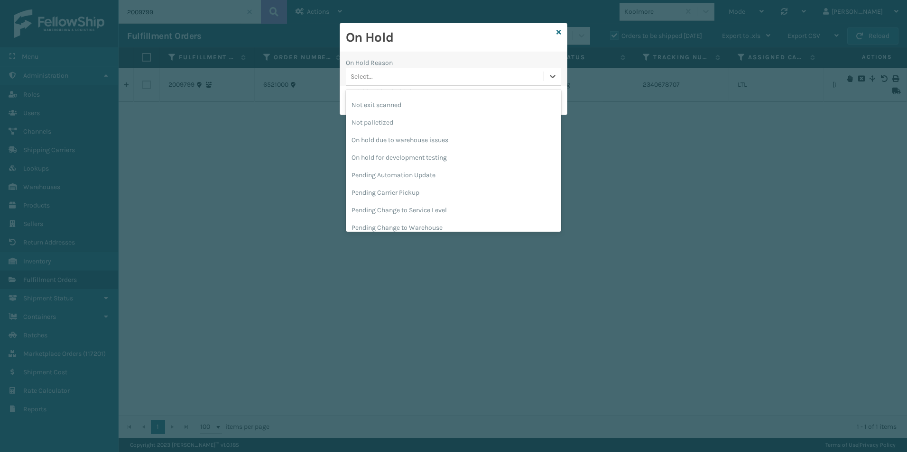
scroll to position [300, 0]
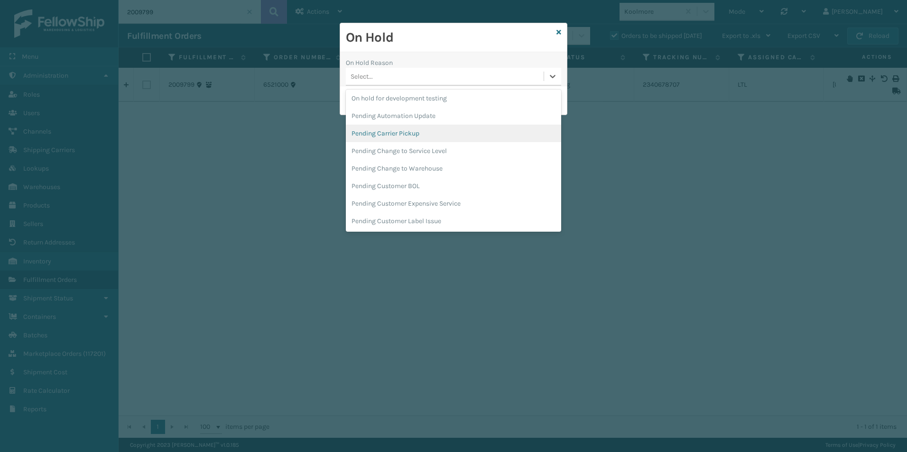
click at [409, 133] on div "Pending Carrier Pickup" at bounding box center [453, 134] width 215 height 18
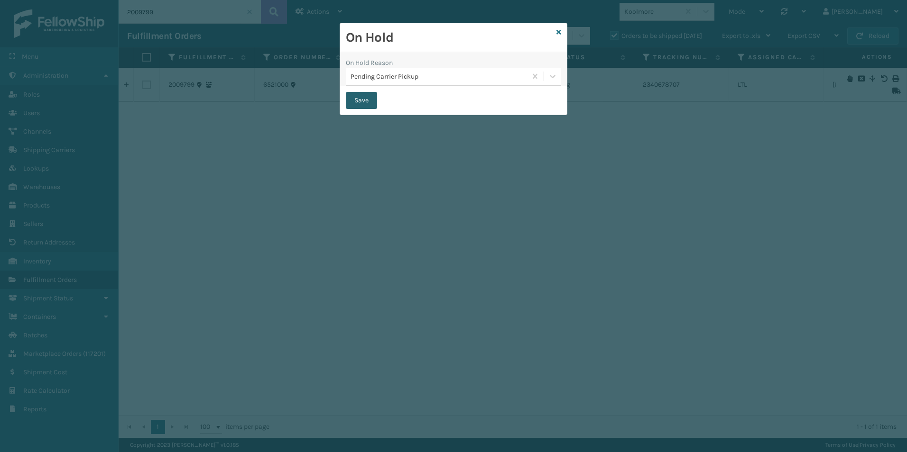
click at [363, 98] on button "Save" at bounding box center [361, 100] width 31 height 17
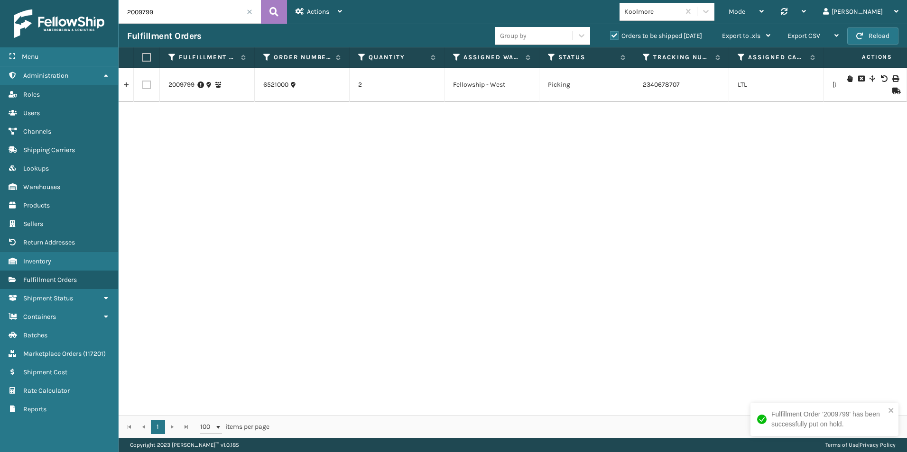
drag, startPoint x: 134, startPoint y: 12, endPoint x: 194, endPoint y: 17, distance: 59.9
click at [194, 14] on input "2009799" at bounding box center [190, 12] width 142 height 24
click at [846, 86] on icon at bounding box center [849, 85] width 6 height 7
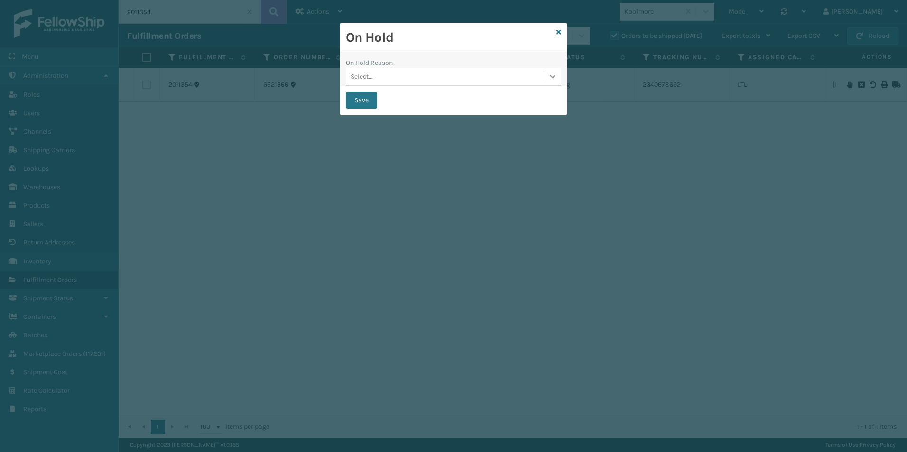
click at [555, 76] on icon at bounding box center [552, 76] width 9 height 9
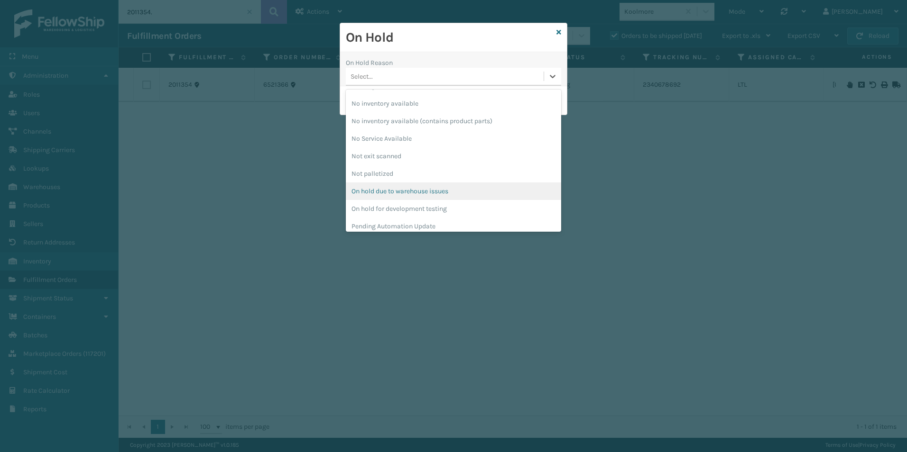
scroll to position [300, 0]
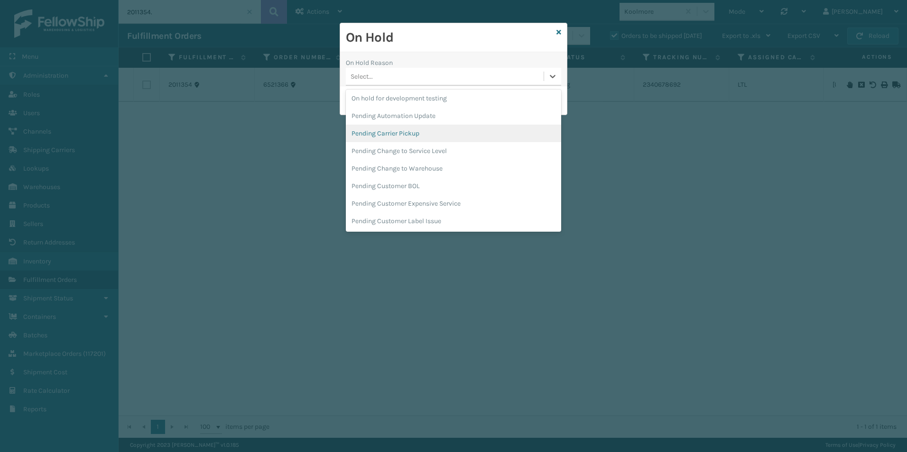
click at [400, 132] on div "Pending Carrier Pickup" at bounding box center [453, 134] width 215 height 18
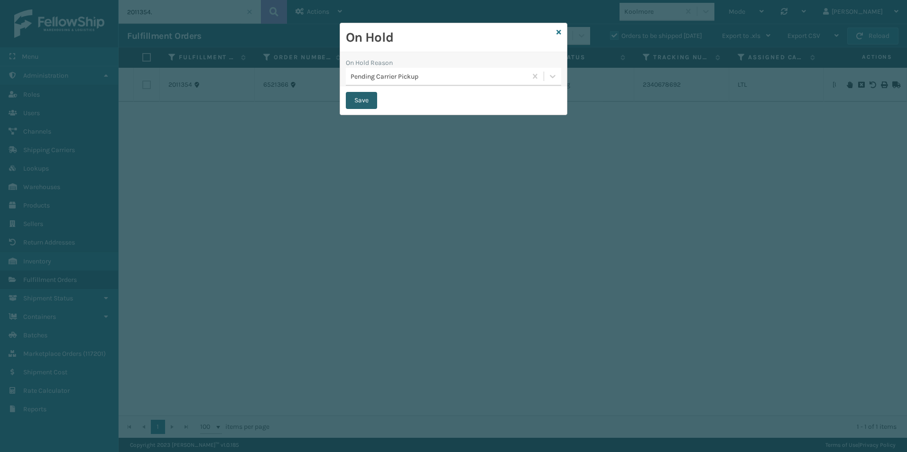
click at [358, 95] on button "Save" at bounding box center [361, 100] width 31 height 17
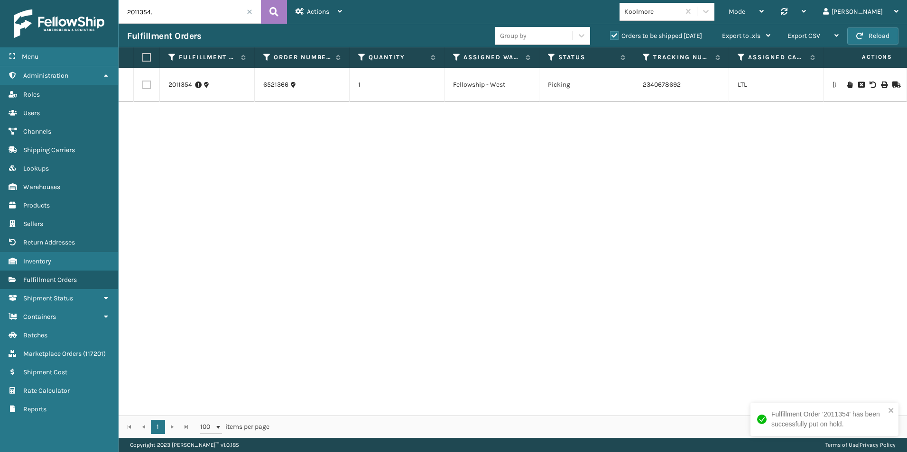
drag, startPoint x: 139, startPoint y: 13, endPoint x: 165, endPoint y: 14, distance: 26.6
click at [165, 14] on input "2011354." at bounding box center [190, 12] width 142 height 24
click at [846, 84] on icon at bounding box center [849, 85] width 6 height 7
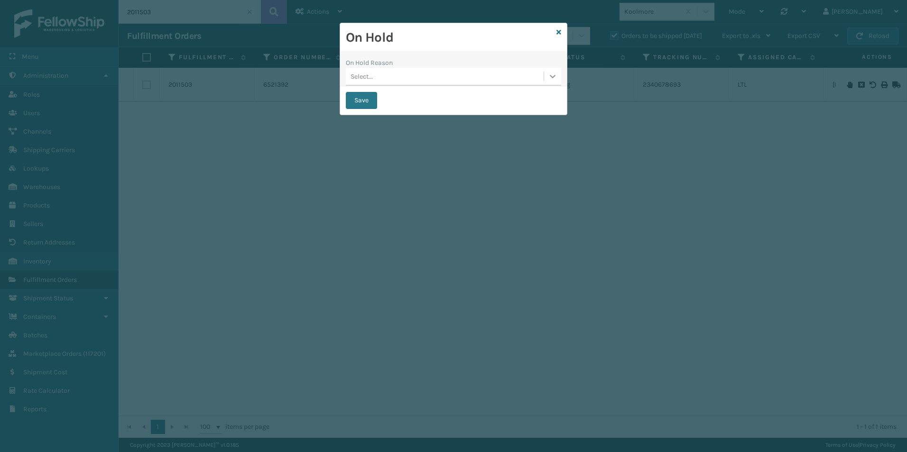
click at [549, 76] on icon at bounding box center [552, 76] width 9 height 9
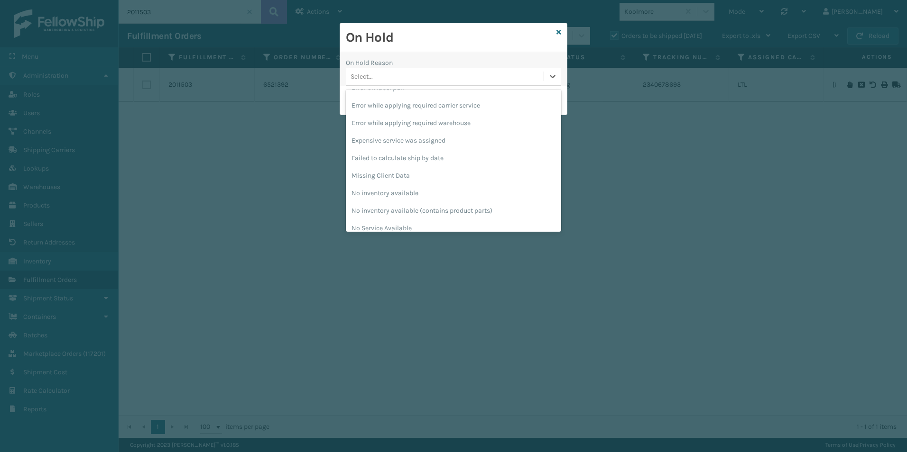
scroll to position [237, 0]
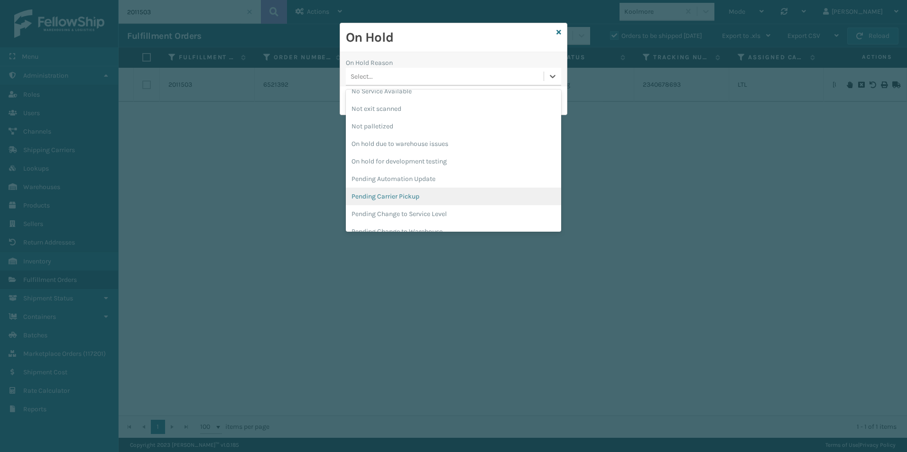
drag, startPoint x: 394, startPoint y: 192, endPoint x: 385, endPoint y: 198, distance: 10.7
click at [394, 192] on div "Pending Carrier Pickup" at bounding box center [453, 197] width 215 height 18
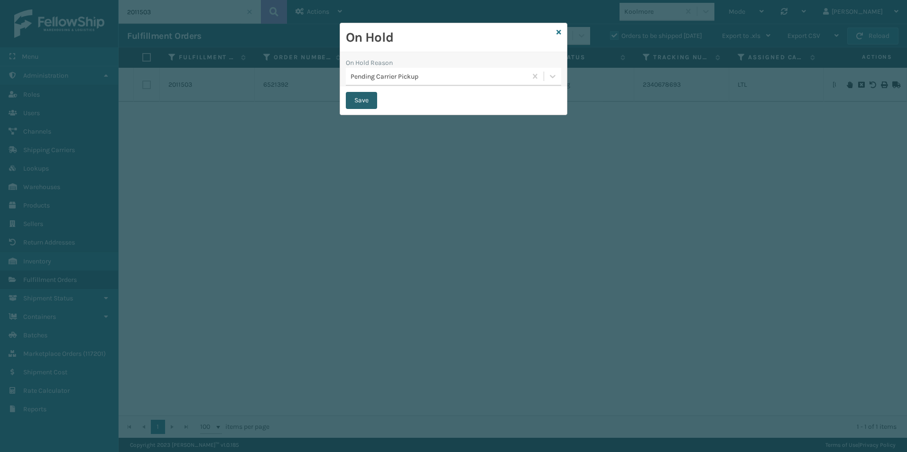
click at [361, 100] on button "Save" at bounding box center [361, 100] width 31 height 17
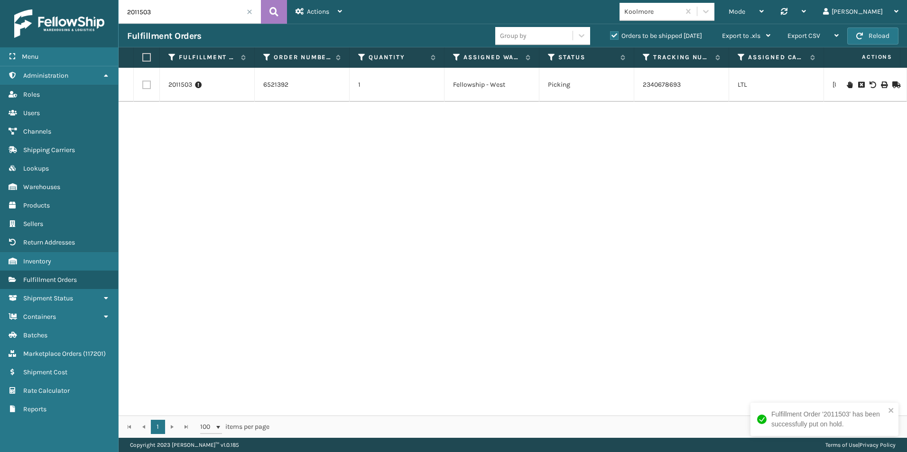
drag, startPoint x: 137, startPoint y: 14, endPoint x: 170, endPoint y: 14, distance: 33.7
click at [170, 14] on input "2011503" at bounding box center [190, 12] width 142 height 24
click at [846, 85] on icon at bounding box center [849, 85] width 6 height 7
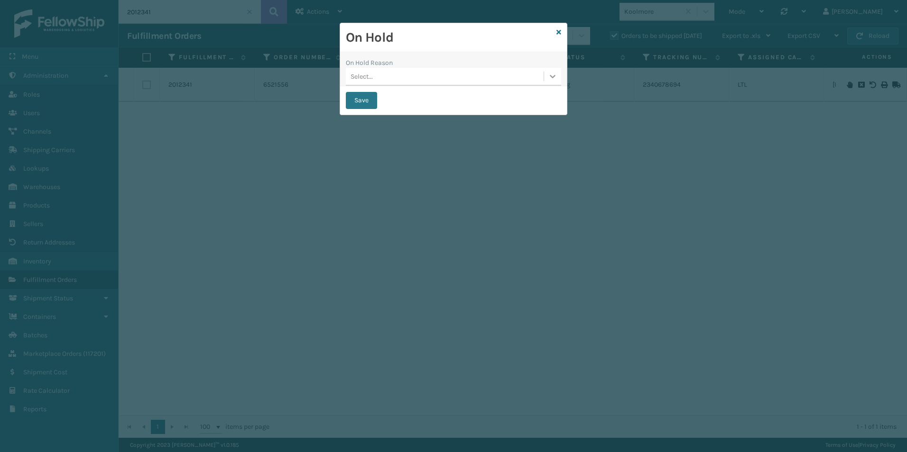
drag, startPoint x: 553, startPoint y: 75, endPoint x: 542, endPoint y: 82, distance: 13.0
click at [552, 75] on icon at bounding box center [552, 76] width 9 height 9
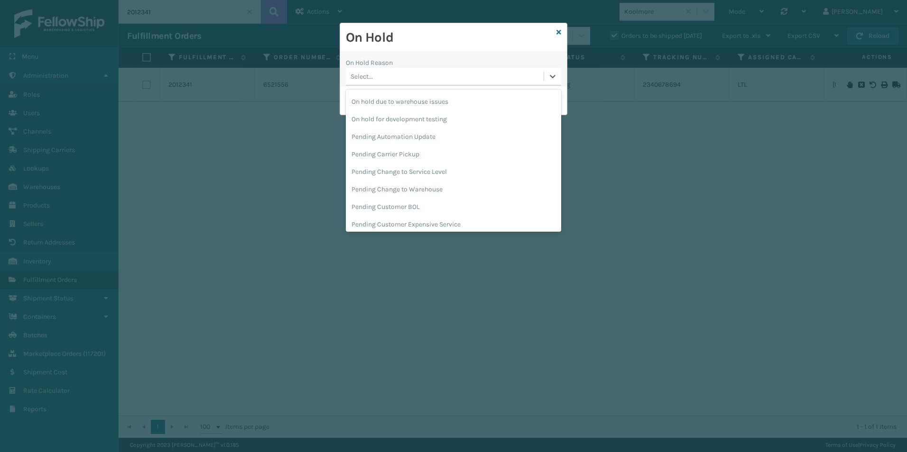
scroll to position [285, 0]
drag, startPoint x: 424, startPoint y: 152, endPoint x: 389, endPoint y: 136, distance: 38.2
click at [424, 151] on div "Pending Carrier Pickup" at bounding box center [453, 149] width 215 height 18
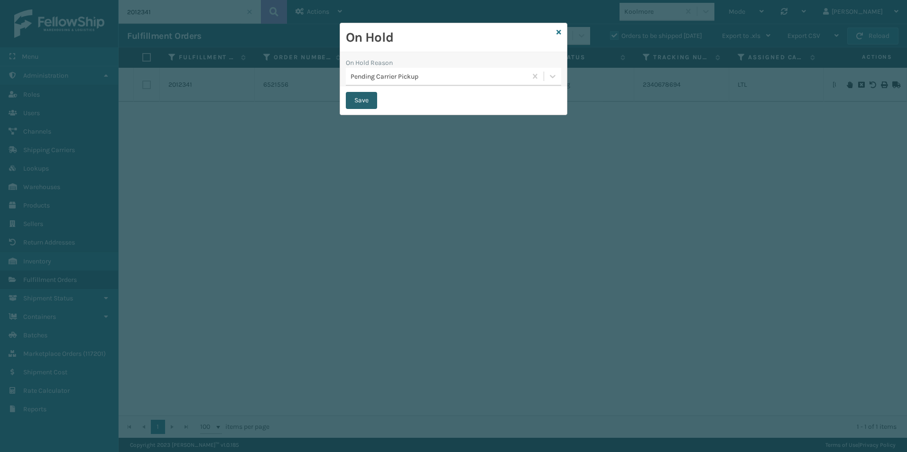
click at [355, 97] on button "Save" at bounding box center [361, 100] width 31 height 17
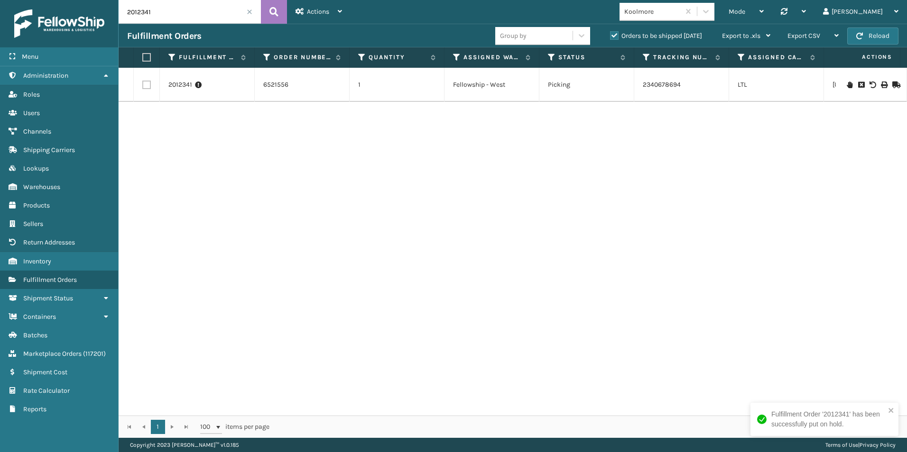
click at [141, 12] on input "2012341" at bounding box center [190, 12] width 142 height 24
click at [846, 84] on icon at bounding box center [849, 85] width 6 height 7
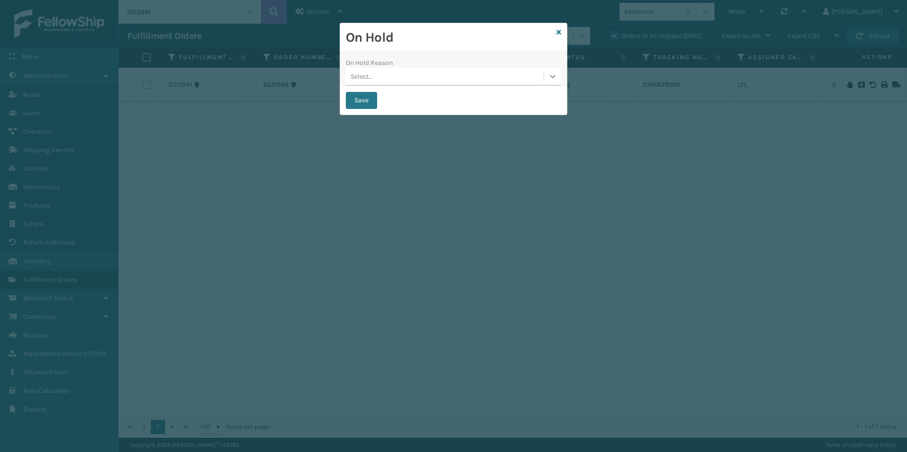
click at [551, 78] on icon at bounding box center [552, 76] width 9 height 9
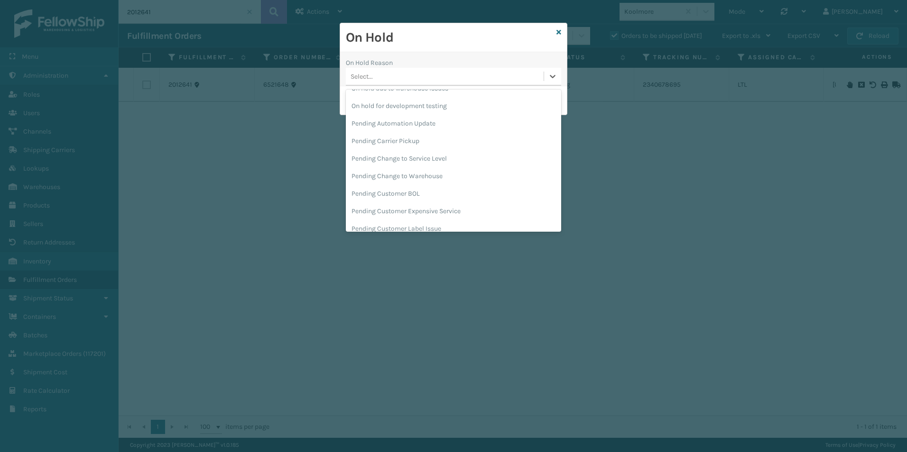
scroll to position [300, 0]
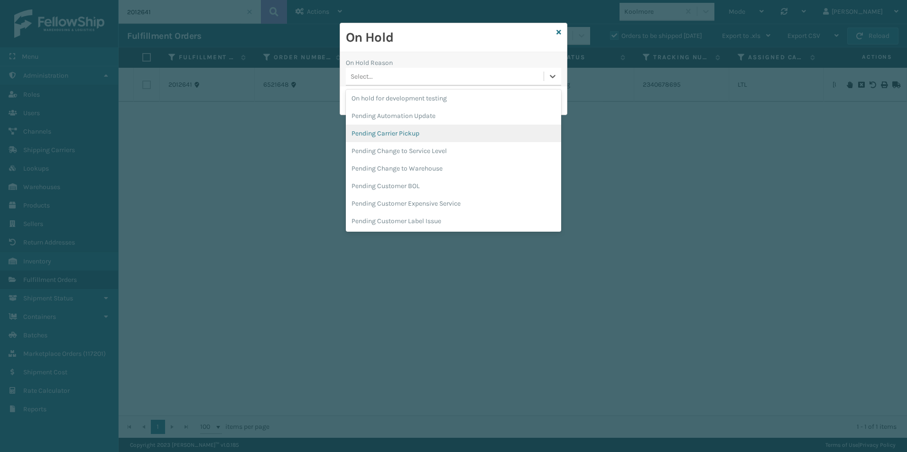
click at [407, 131] on div "Pending Carrier Pickup" at bounding box center [453, 134] width 215 height 18
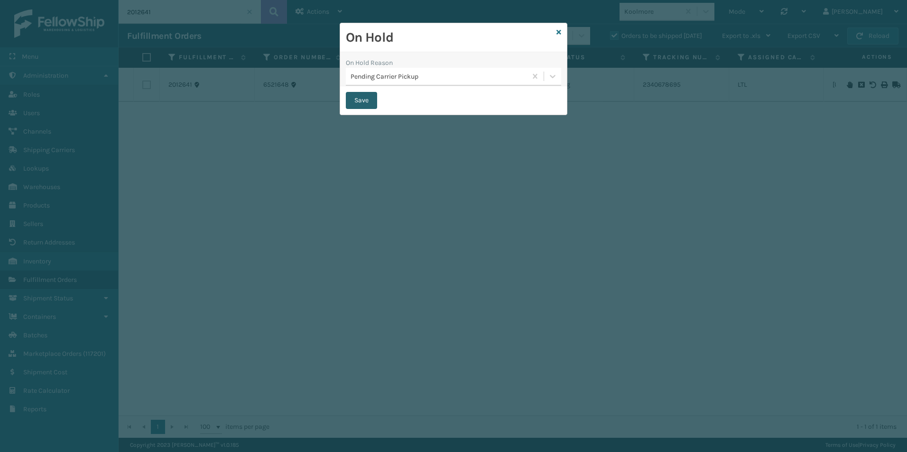
click at [366, 99] on button "Save" at bounding box center [361, 100] width 31 height 17
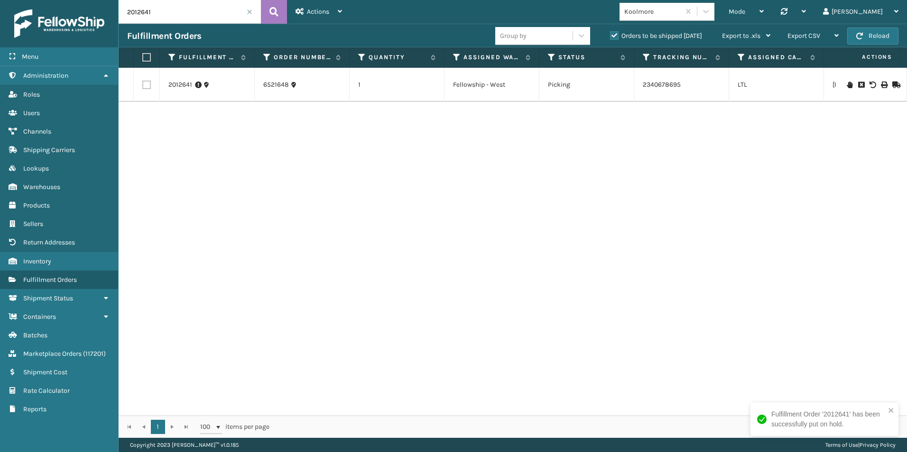
drag, startPoint x: 168, startPoint y: 16, endPoint x: 117, endPoint y: 16, distance: 50.7
click at [117, 0] on div "Menu Return Addresses Administration Return Addresses Roles Return Addresses Us…" at bounding box center [453, 0] width 907 height 0
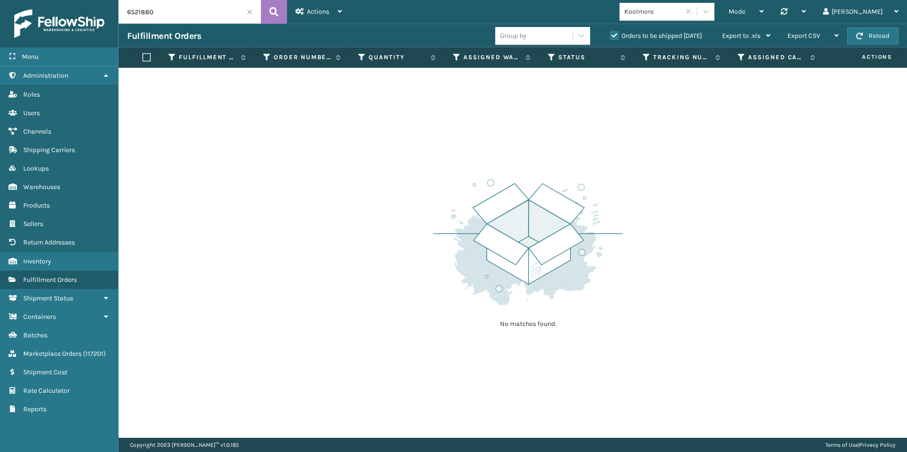
click at [120, 10] on input "6521880" at bounding box center [190, 12] width 142 height 24
type input "0"
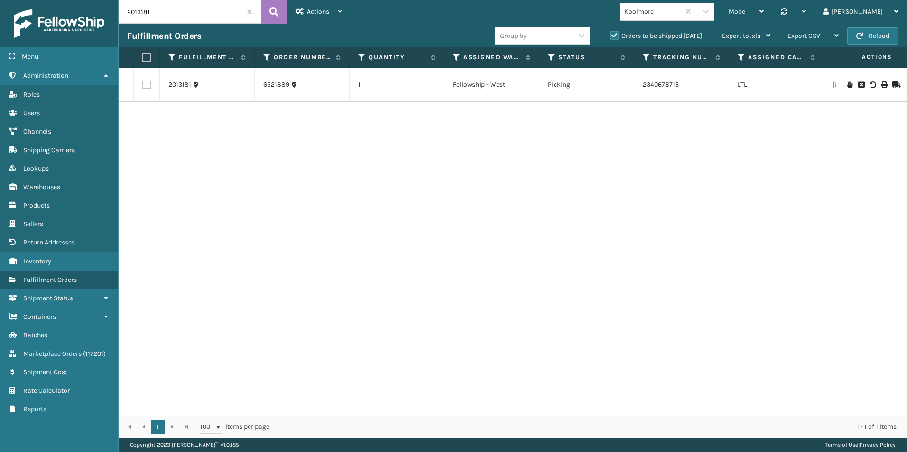
click at [846, 83] on icon at bounding box center [849, 85] width 6 height 7
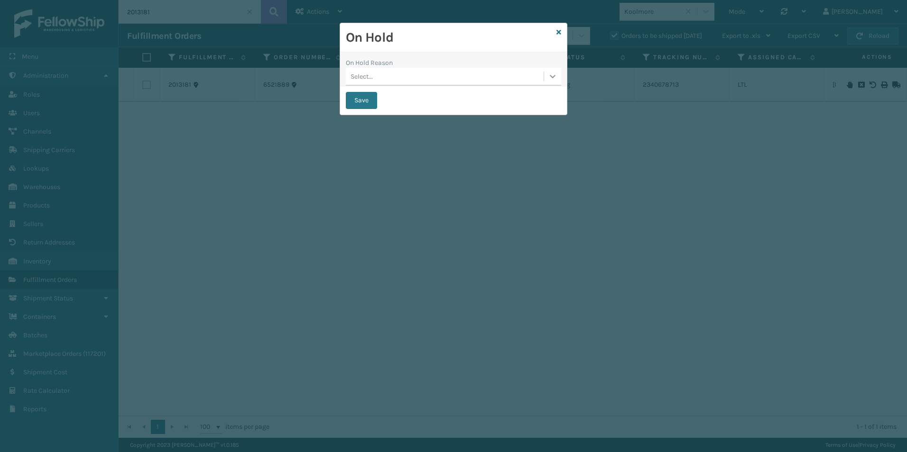
click at [558, 75] on div at bounding box center [552, 76] width 17 height 17
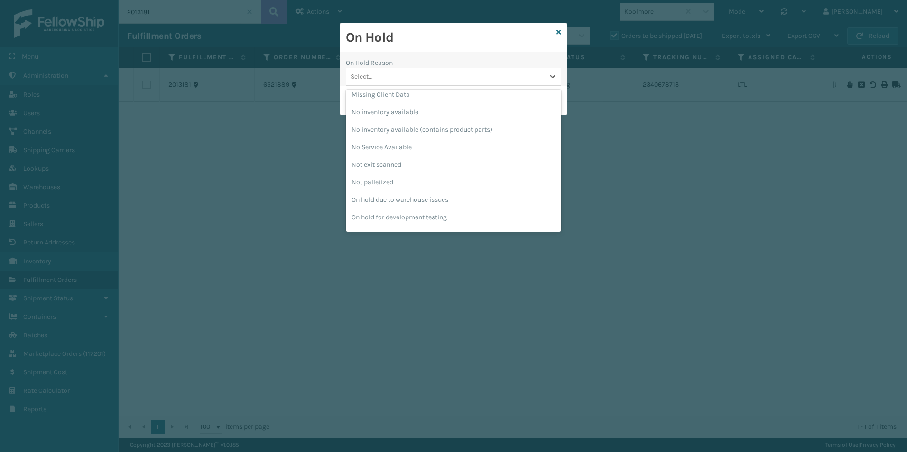
scroll to position [285, 0]
click at [404, 150] on div "Pending Carrier Pickup" at bounding box center [453, 149] width 215 height 18
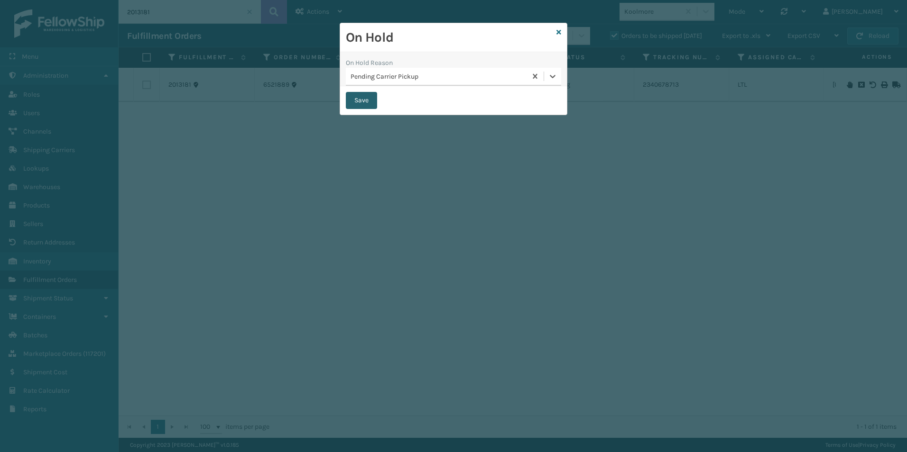
click at [359, 101] on button "Save" at bounding box center [361, 100] width 31 height 17
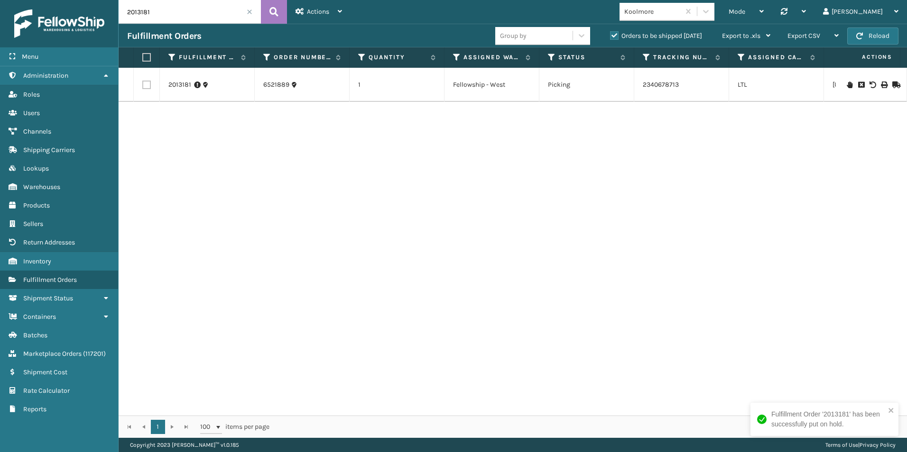
drag, startPoint x: 141, startPoint y: 11, endPoint x: 168, endPoint y: 21, distance: 28.6
click at [169, 17] on input "2013181" at bounding box center [190, 12] width 142 height 24
click at [846, 84] on icon at bounding box center [849, 85] width 6 height 7
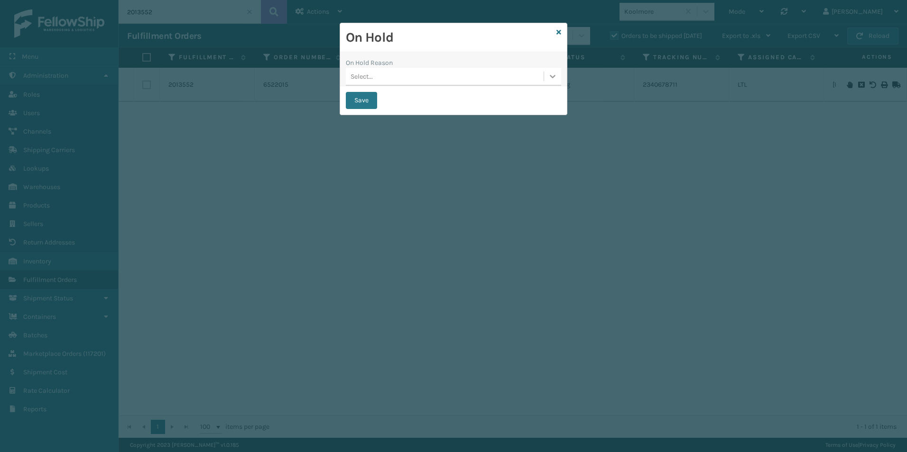
click at [550, 77] on icon at bounding box center [552, 76] width 9 height 9
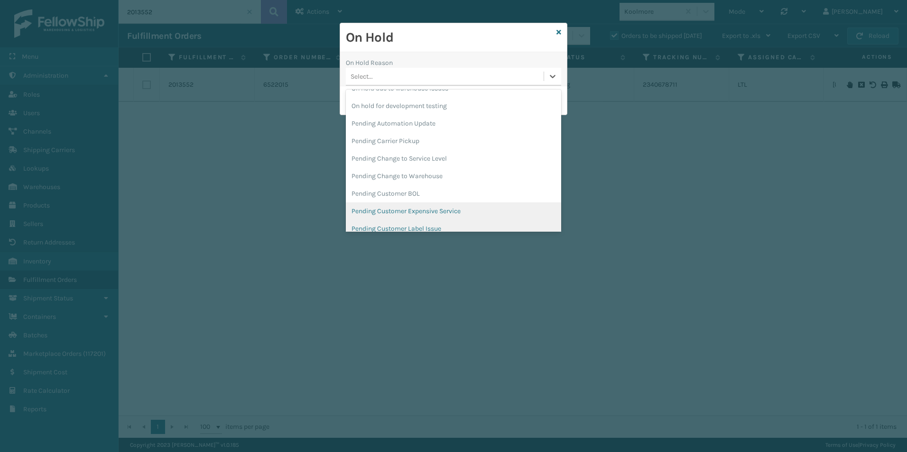
scroll to position [300, 0]
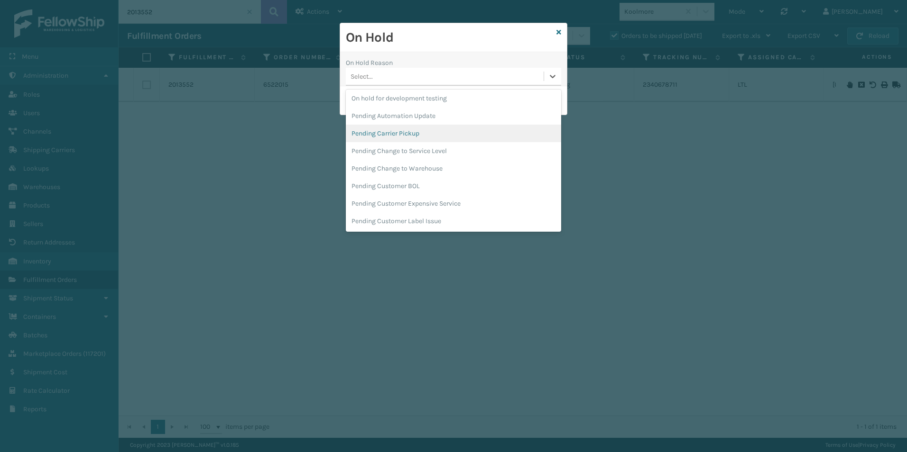
click at [400, 133] on div "Pending Carrier Pickup" at bounding box center [453, 134] width 215 height 18
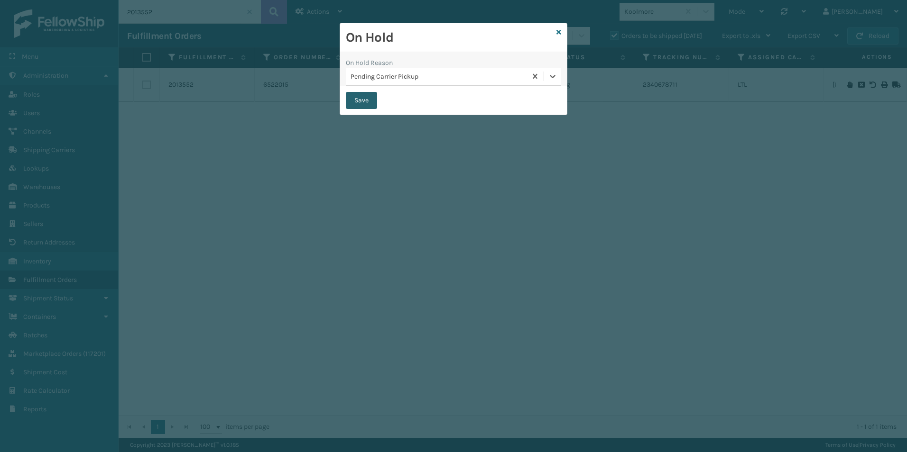
click at [363, 101] on button "Save" at bounding box center [361, 100] width 31 height 17
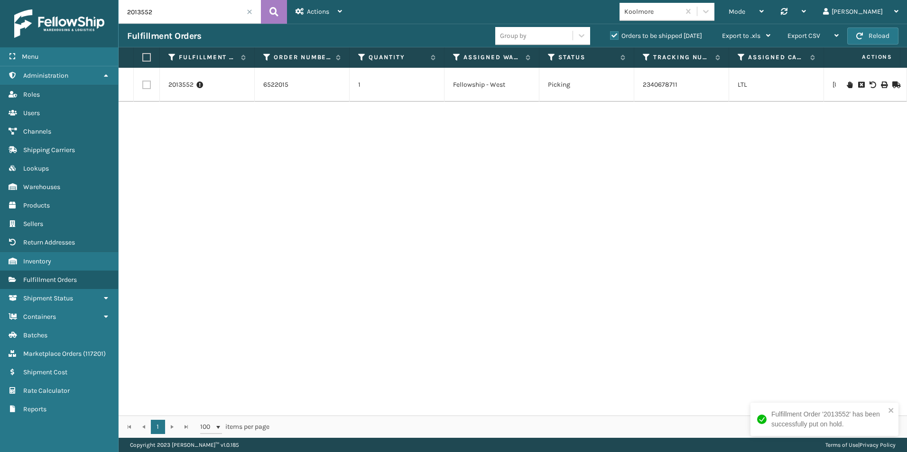
drag, startPoint x: 163, startPoint y: 12, endPoint x: 137, endPoint y: 12, distance: 26.1
click at [137, 12] on input "2013552" at bounding box center [190, 12] width 142 height 24
type input "2011416"
click at [846, 86] on icon at bounding box center [849, 85] width 6 height 7
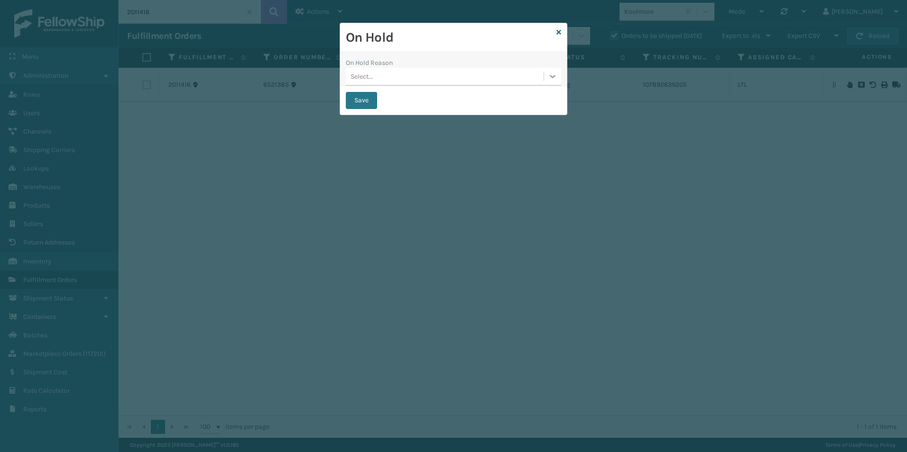
click at [553, 77] on icon at bounding box center [553, 76] width 6 height 3
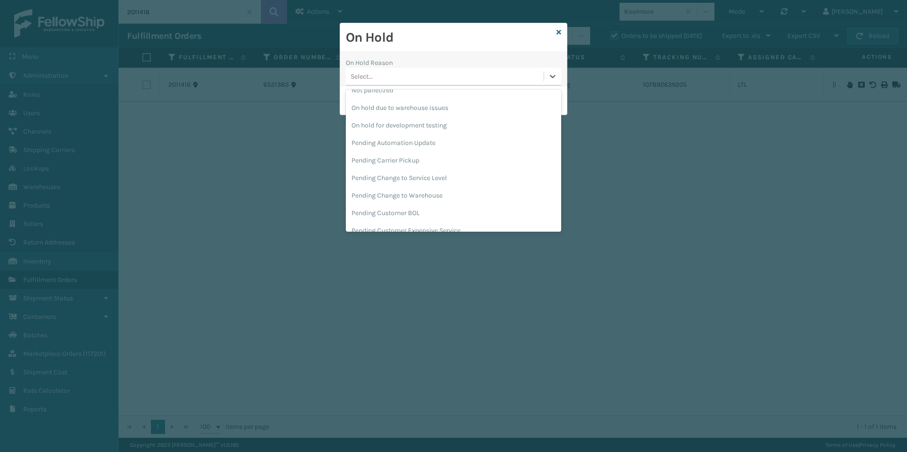
scroll to position [285, 0]
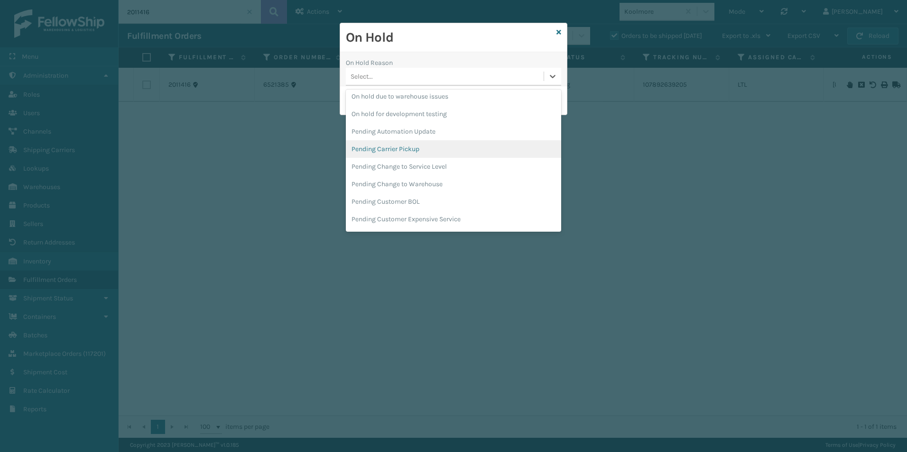
click at [405, 146] on div "Pending Carrier Pickup" at bounding box center [453, 149] width 215 height 18
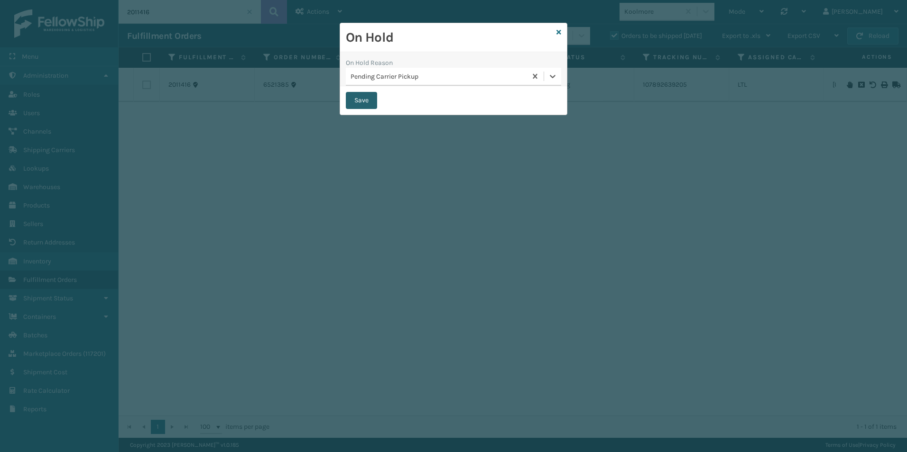
click at [357, 101] on button "Save" at bounding box center [361, 100] width 31 height 17
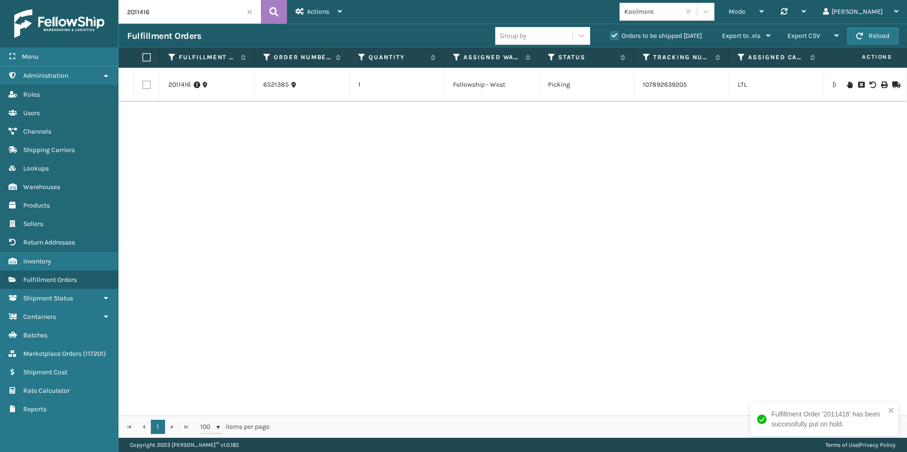
click at [250, 12] on span at bounding box center [250, 12] width 6 height 6
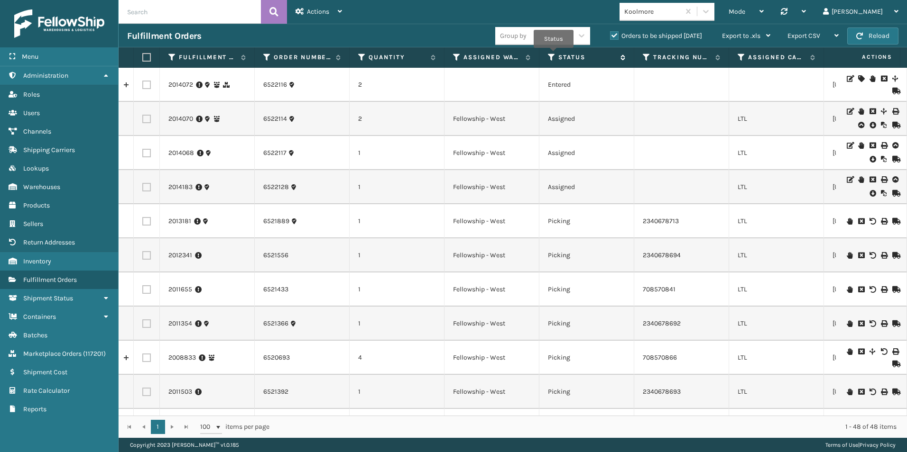
click at [553, 55] on icon at bounding box center [552, 57] width 8 height 9
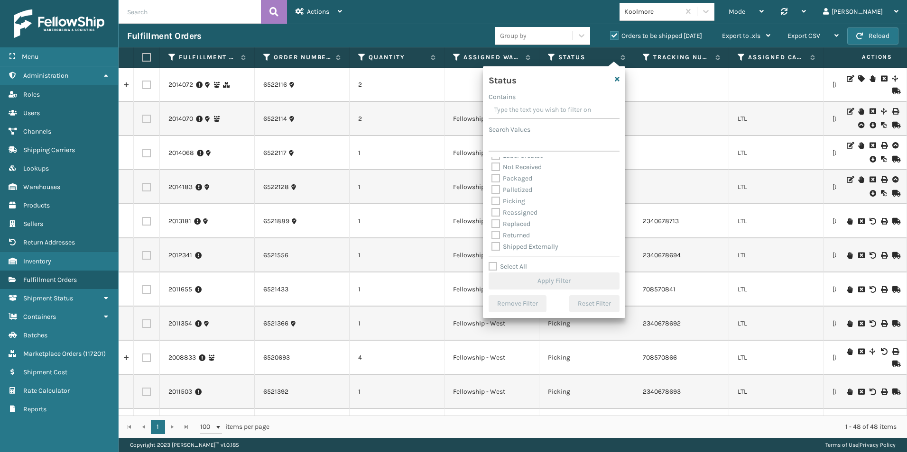
scroll to position [53, 0]
click at [497, 202] on label "Picking" at bounding box center [508, 201] width 34 height 8
click at [492, 202] on input "Picking" at bounding box center [491, 198] width 0 height 6
checkbox input "true"
click at [571, 283] on button "Apply Filter" at bounding box center [553, 281] width 131 height 17
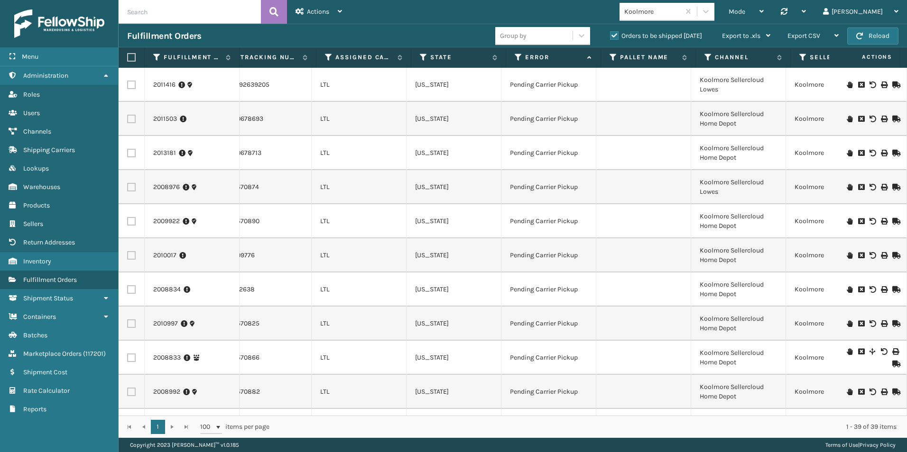
scroll to position [0, 411]
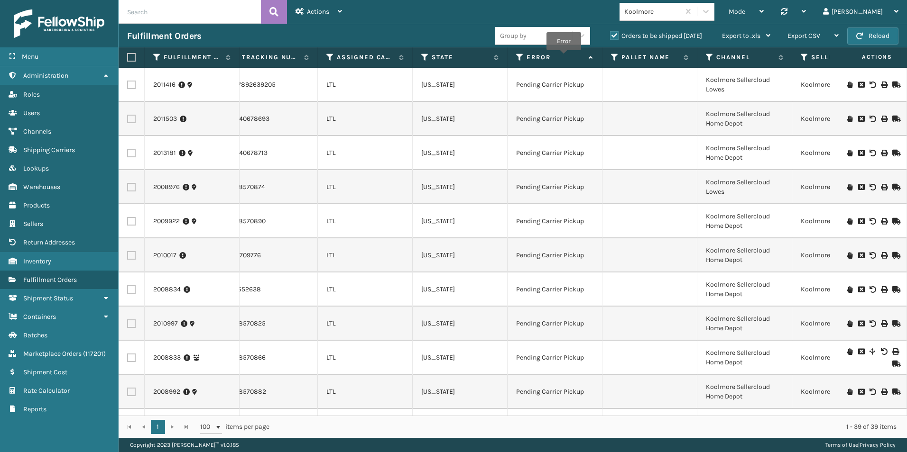
click at [563, 57] on label "Error" at bounding box center [554, 57] width 57 height 9
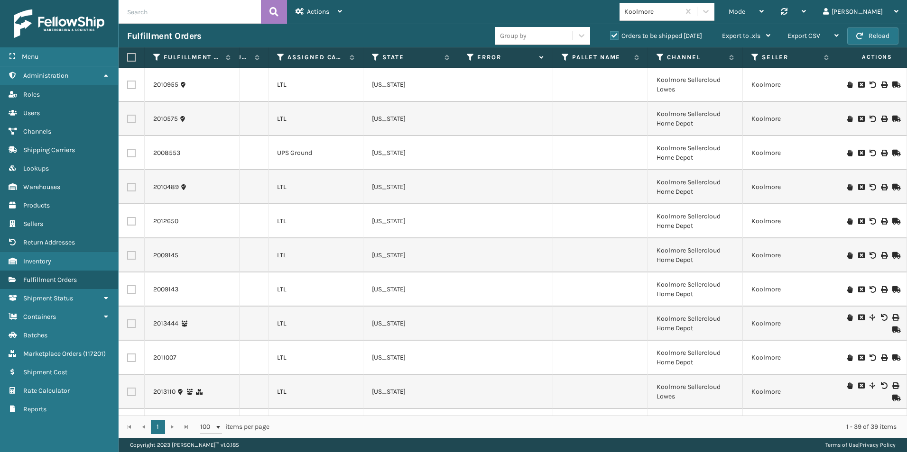
scroll to position [0, 505]
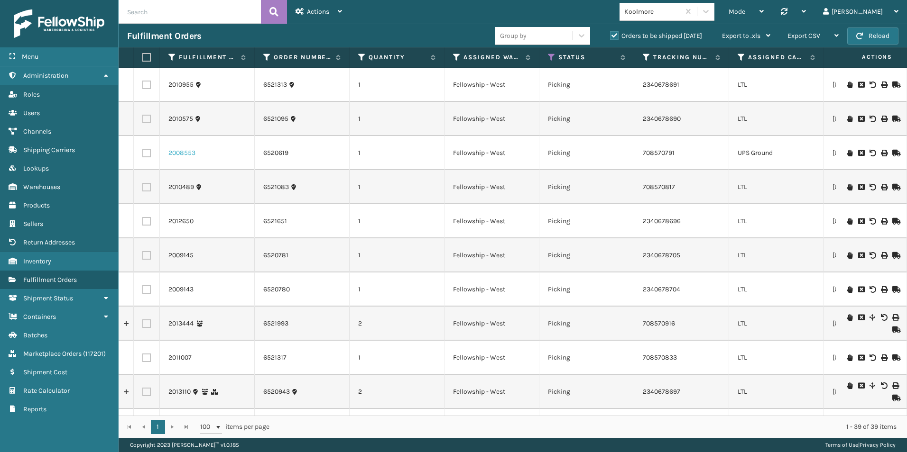
click at [186, 153] on link "2008553" at bounding box center [181, 152] width 27 height 9
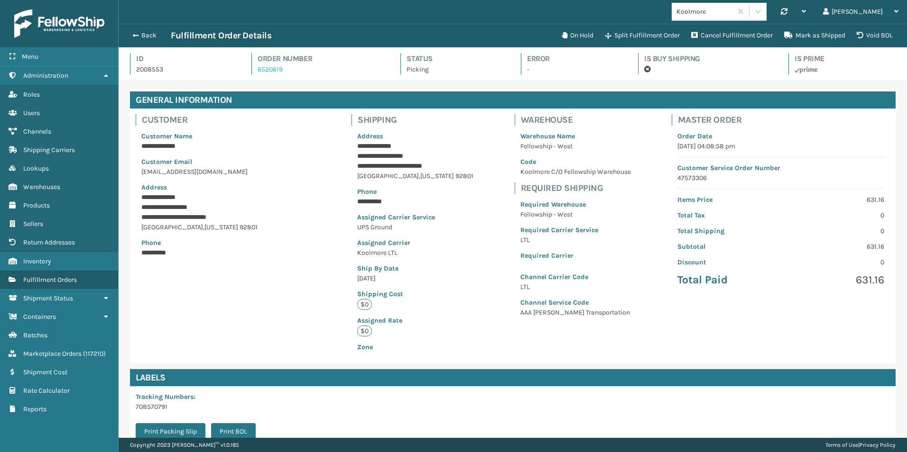
click at [268, 69] on link "6520619" at bounding box center [269, 69] width 25 height 8
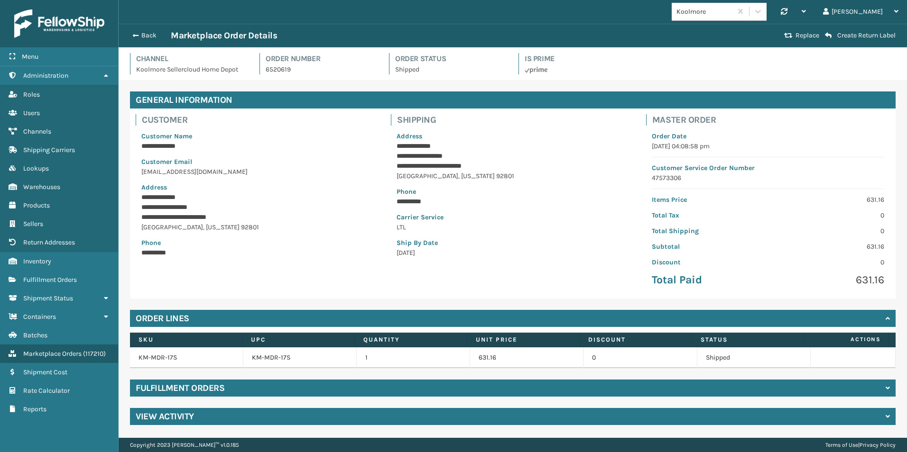
click at [191, 385] on h4 "Fulfillment Orders" at bounding box center [180, 388] width 89 height 11
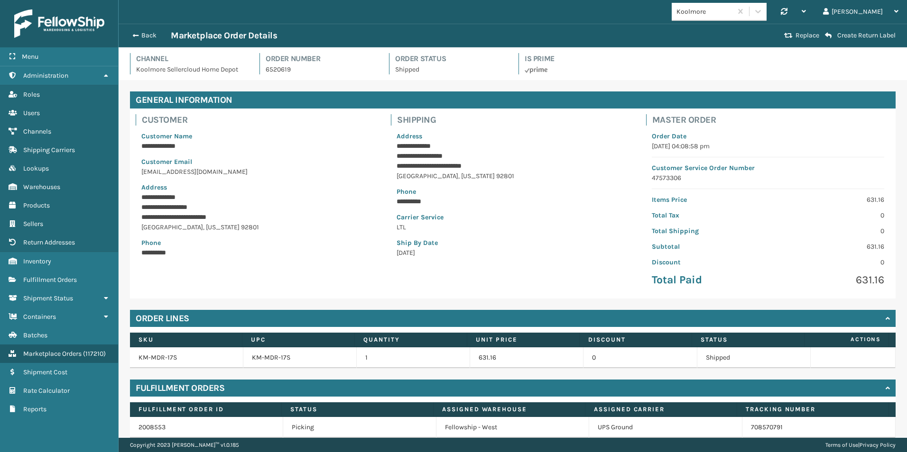
scroll to position [40, 0]
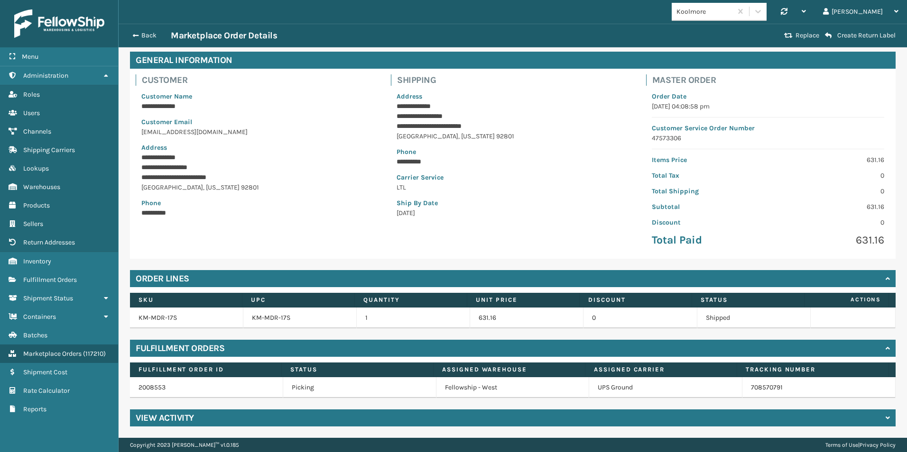
click at [165, 419] on h4 "View Activity" at bounding box center [165, 418] width 58 height 11
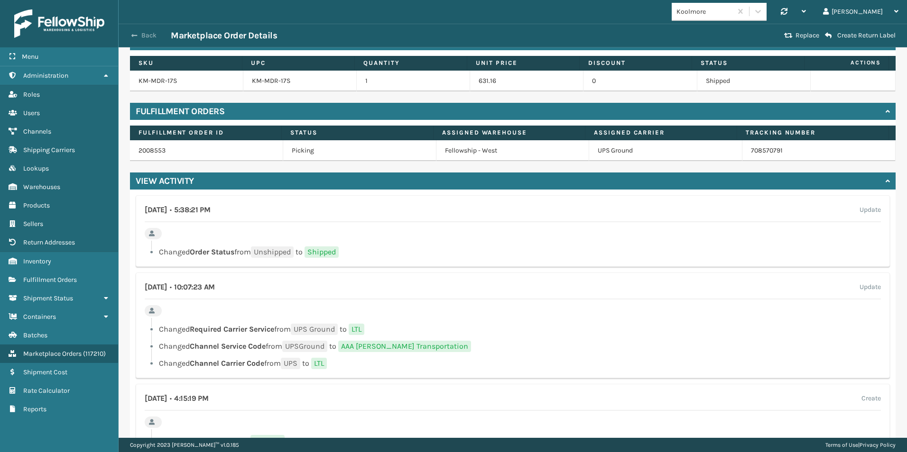
click at [138, 36] on button "Back" at bounding box center [149, 35] width 44 height 9
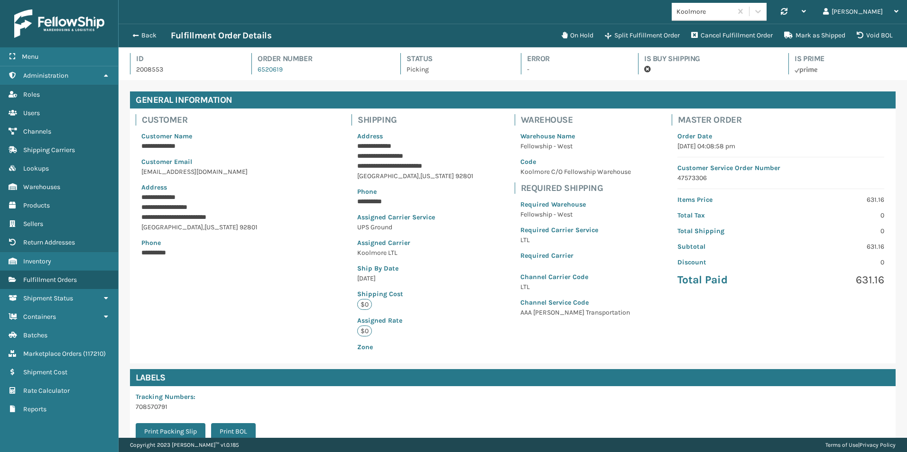
scroll to position [23, 788]
click at [138, 36] on button "Back" at bounding box center [149, 35] width 44 height 9
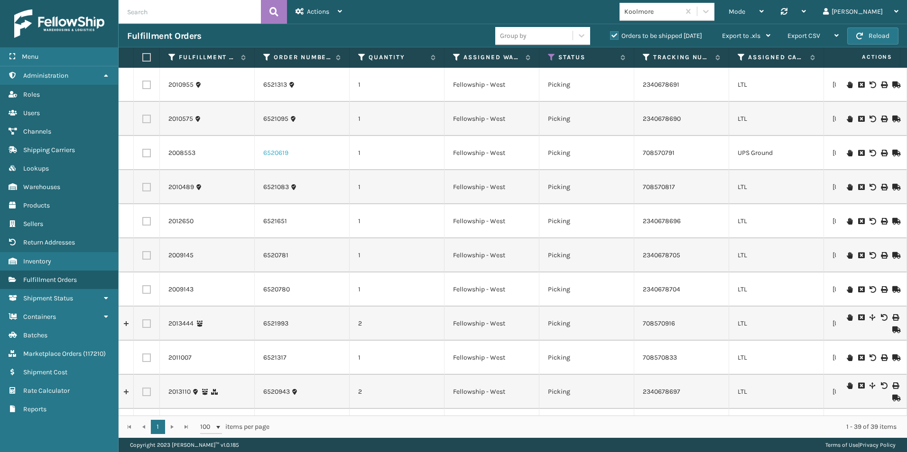
click at [271, 153] on link "6520619" at bounding box center [275, 152] width 25 height 9
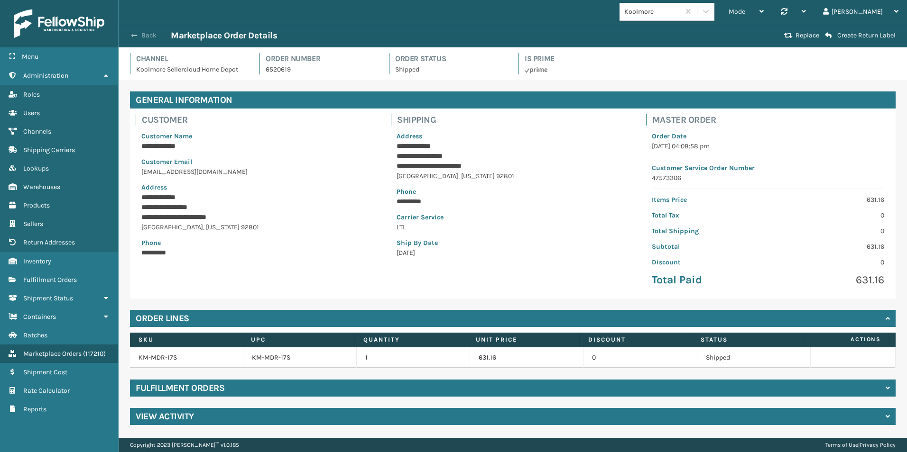
click at [137, 35] on span "button" at bounding box center [134, 35] width 6 height 7
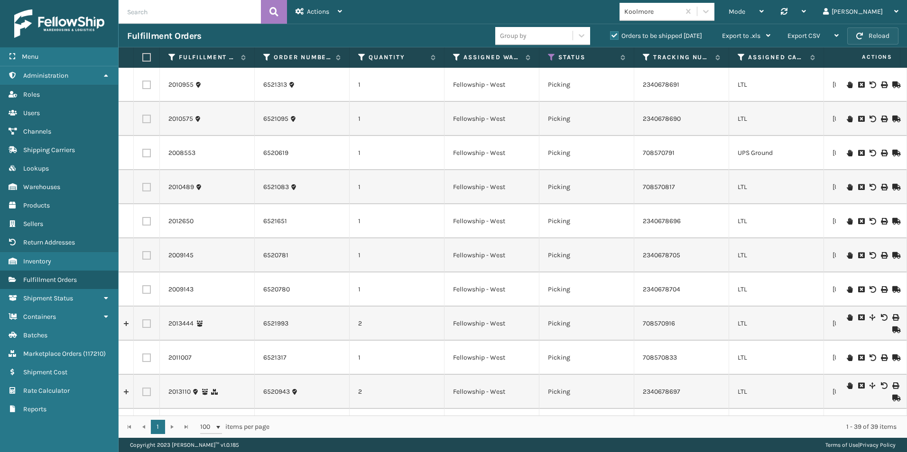
click at [873, 32] on button "Reload" at bounding box center [872, 36] width 51 height 17
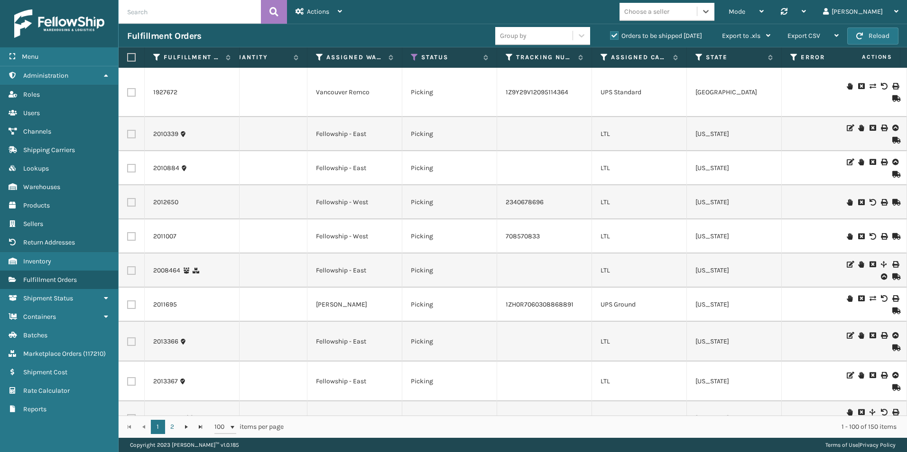
scroll to position [190, 137]
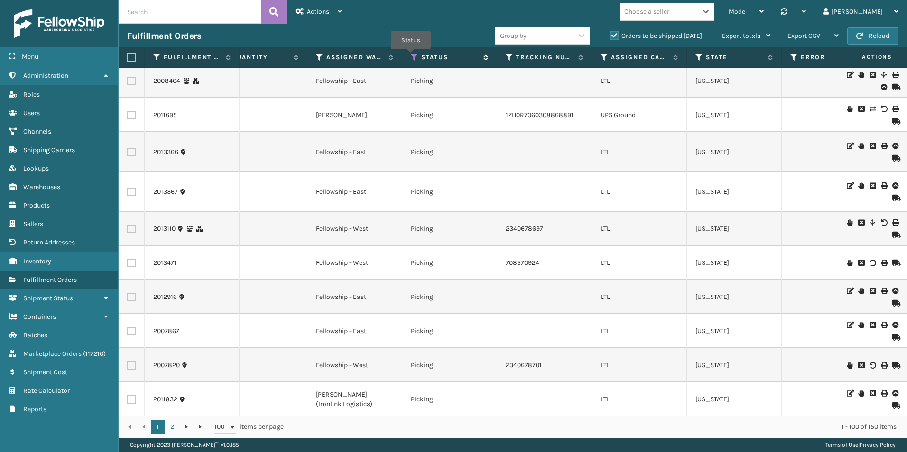
click at [411, 56] on icon at bounding box center [415, 57] width 8 height 9
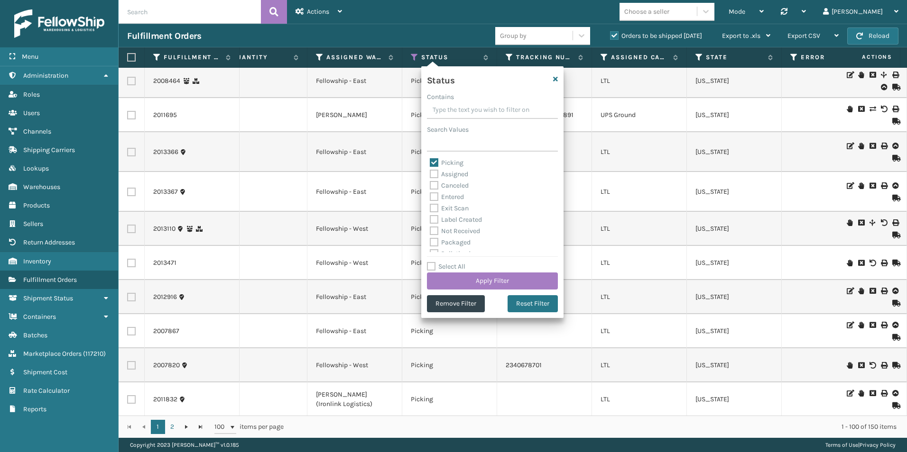
click at [433, 161] on label "Picking" at bounding box center [447, 163] width 34 height 8
click at [430, 161] on input "Picking" at bounding box center [430, 160] width 0 height 6
checkbox input "false"
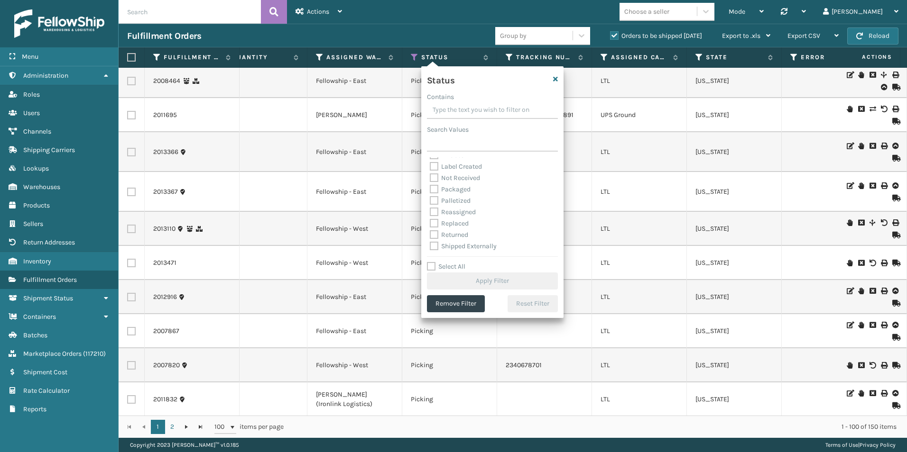
drag, startPoint x: 435, startPoint y: 201, endPoint x: 478, endPoint y: 255, distance: 69.1
click at [435, 201] on label "Palletized" at bounding box center [450, 201] width 41 height 8
click at [430, 201] on input "Palletized" at bounding box center [430, 198] width 0 height 6
checkbox input "true"
click at [490, 285] on button "Apply Filter" at bounding box center [492, 281] width 131 height 17
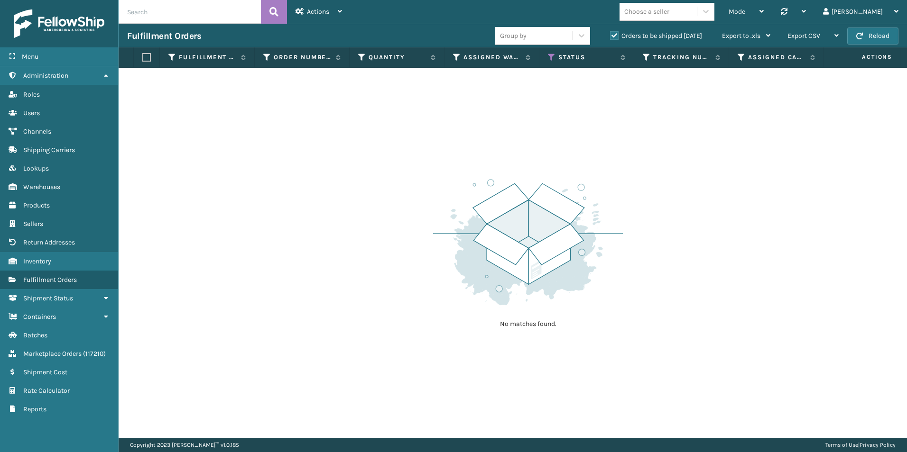
click at [610, 37] on label "Orders to be shipped [DATE]" at bounding box center [656, 36] width 92 height 8
click at [610, 37] on input "Orders to be shipped [DATE]" at bounding box center [610, 33] width 0 height 6
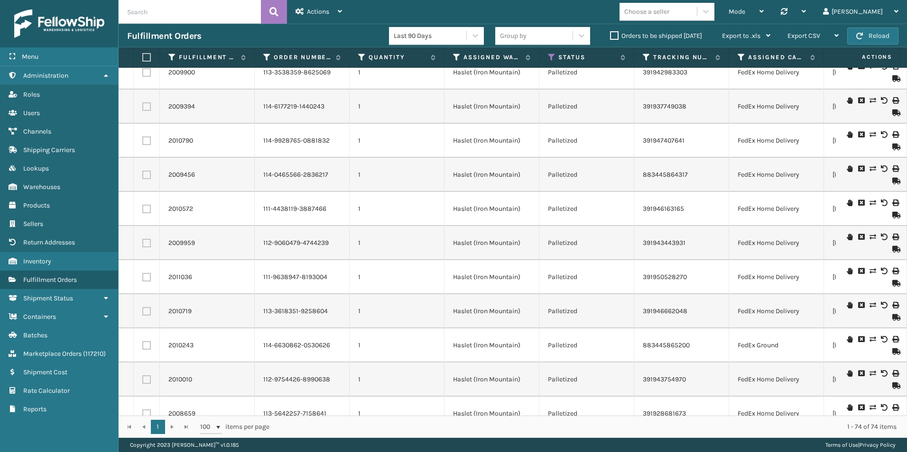
scroll to position [2328, 0]
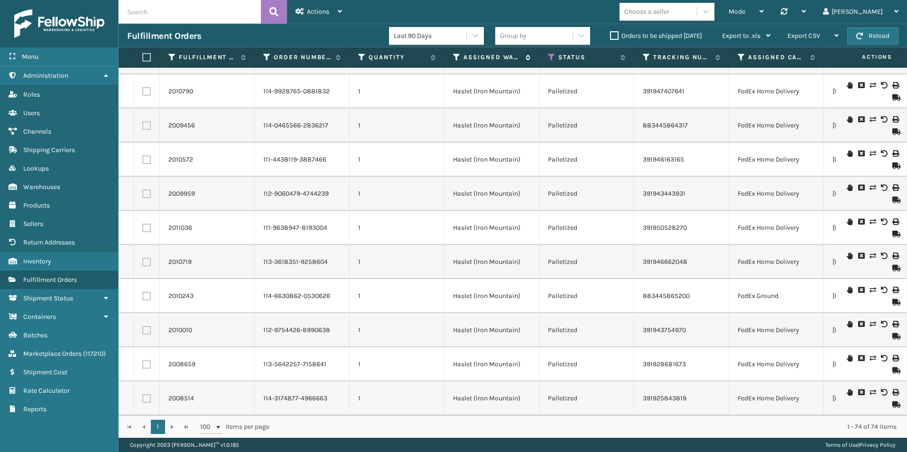
click at [456, 57] on icon at bounding box center [457, 57] width 8 height 9
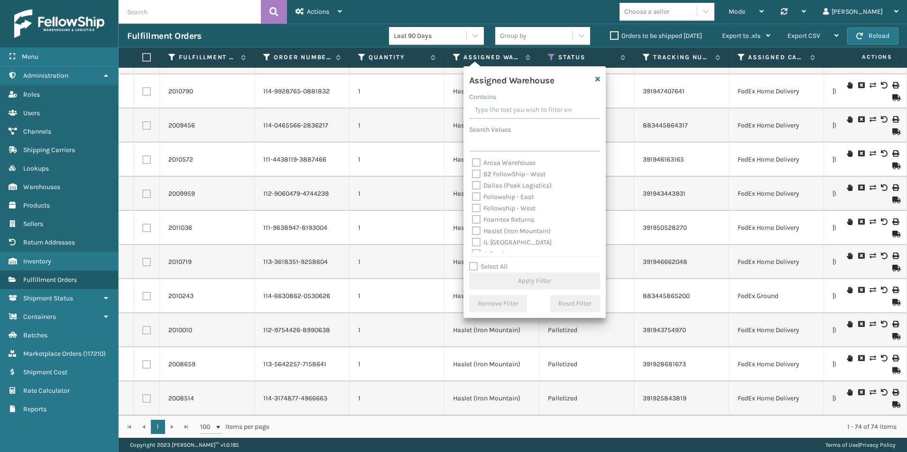
click at [476, 228] on label "Haslet (Iron Mountain)" at bounding box center [511, 231] width 79 height 8
click at [472, 228] on input "Haslet (Iron Mountain)" at bounding box center [472, 229] width 0 height 6
checkbox input "true"
click at [509, 278] on button "Apply Filter" at bounding box center [534, 281] width 131 height 17
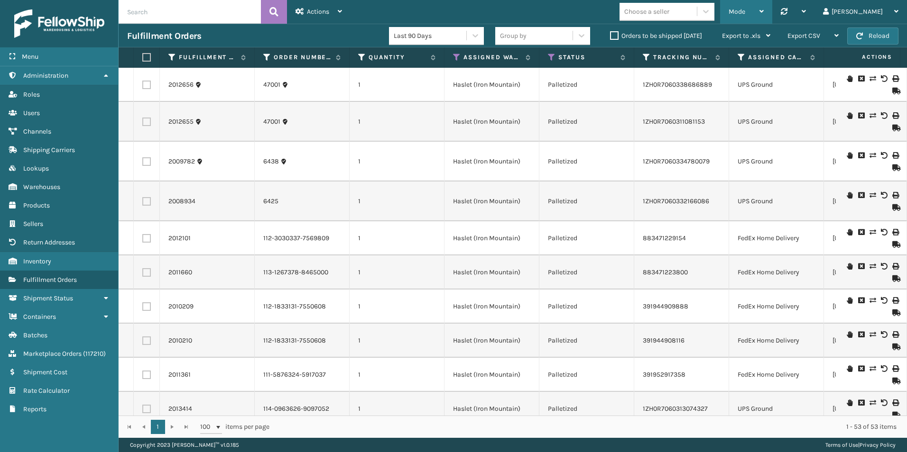
click at [763, 8] on div "Mode" at bounding box center [745, 12] width 35 height 24
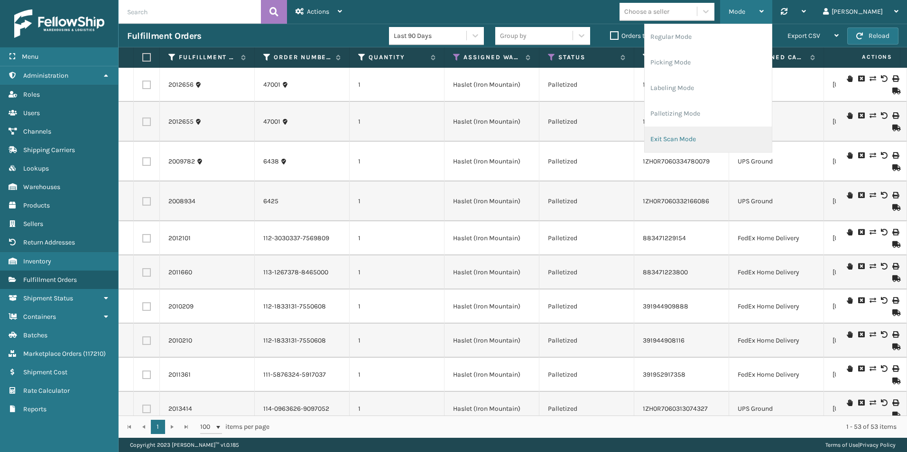
click at [730, 137] on li "Exit Scan Mode" at bounding box center [707, 140] width 127 height 26
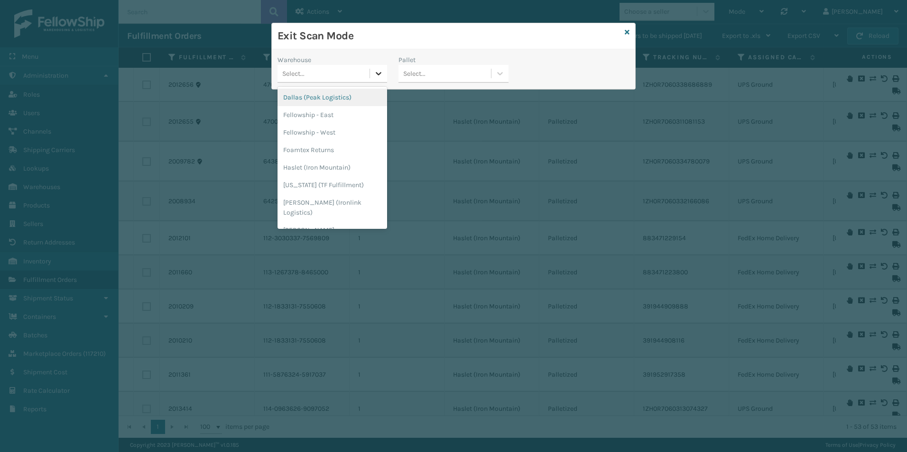
click at [380, 73] on icon at bounding box center [379, 73] width 6 height 3
click at [321, 166] on div "Haslet (Iron Mountain)" at bounding box center [332, 168] width 110 height 18
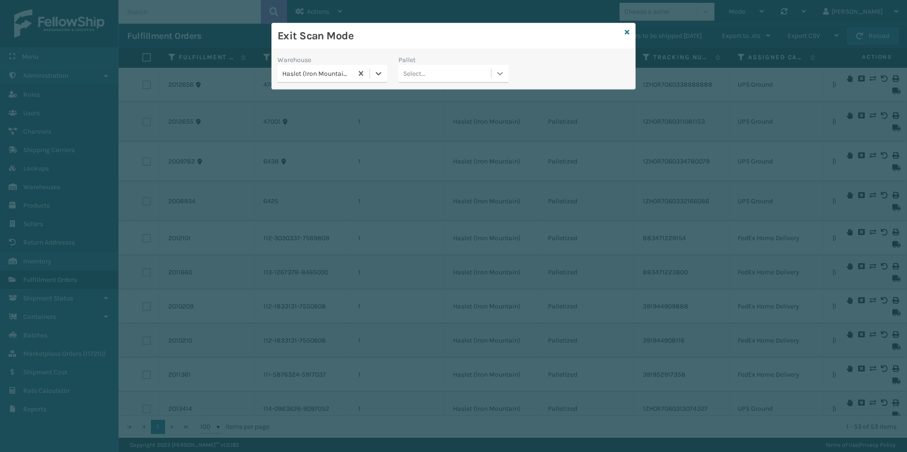
click at [499, 71] on icon at bounding box center [499, 73] width 9 height 9
click at [423, 101] on div "FDXG-GKEPWPP5PF" at bounding box center [453, 98] width 110 height 18
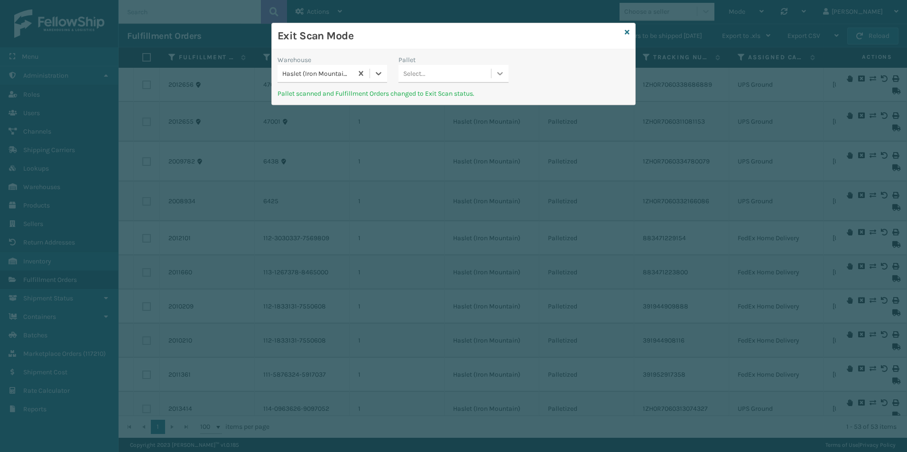
click at [497, 74] on icon at bounding box center [499, 73] width 9 height 9
click at [439, 98] on div "UPSG-RJAO6PLZ5G" at bounding box center [453, 98] width 110 height 18
click at [628, 33] on icon at bounding box center [626, 32] width 5 height 7
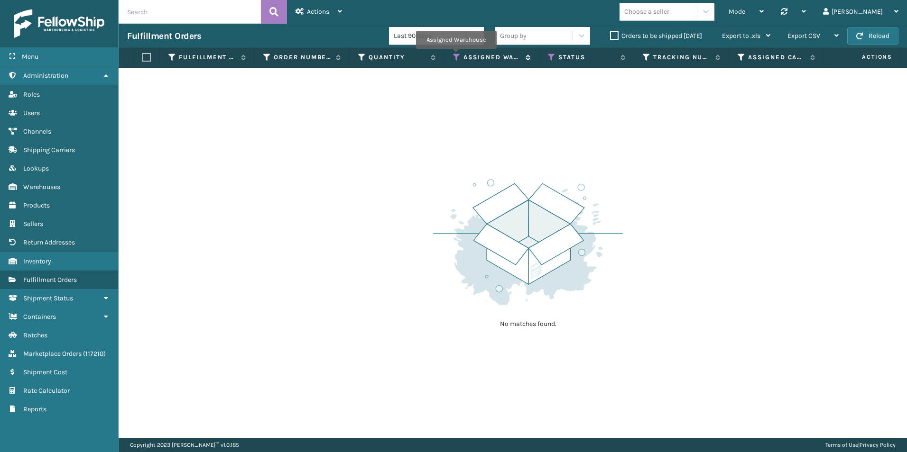
click at [456, 55] on icon at bounding box center [457, 57] width 8 height 9
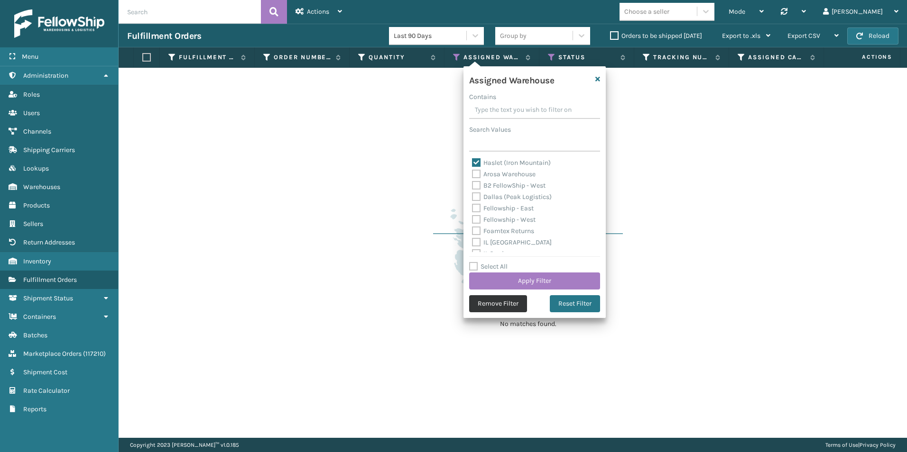
click at [502, 303] on button "Remove Filter" at bounding box center [498, 303] width 58 height 17
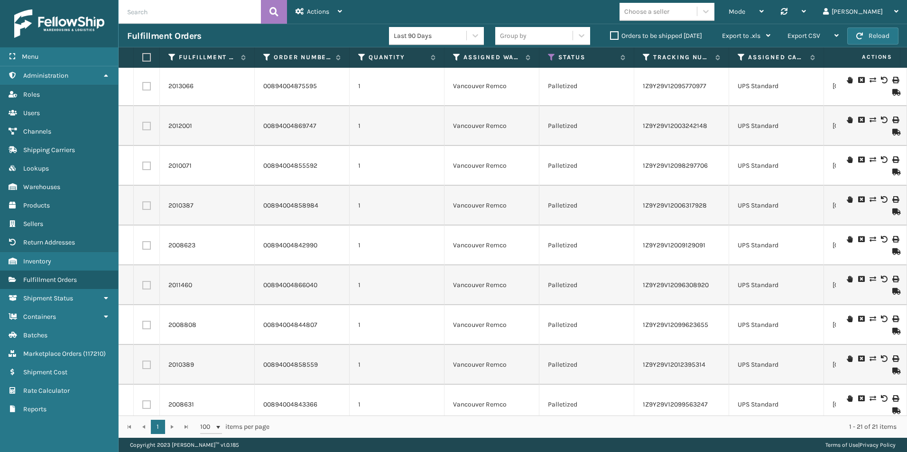
scroll to position [0, 0]
click at [614, 34] on label "Orders to be shipped [DATE]" at bounding box center [656, 36] width 92 height 8
click at [610, 34] on input "Orders to be shipped [DATE]" at bounding box center [610, 33] width 0 height 6
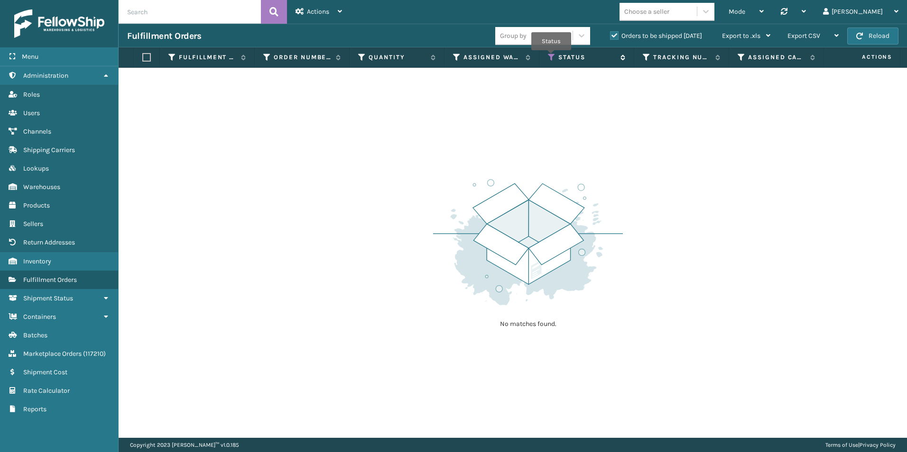
click at [551, 57] on icon at bounding box center [552, 57] width 8 height 9
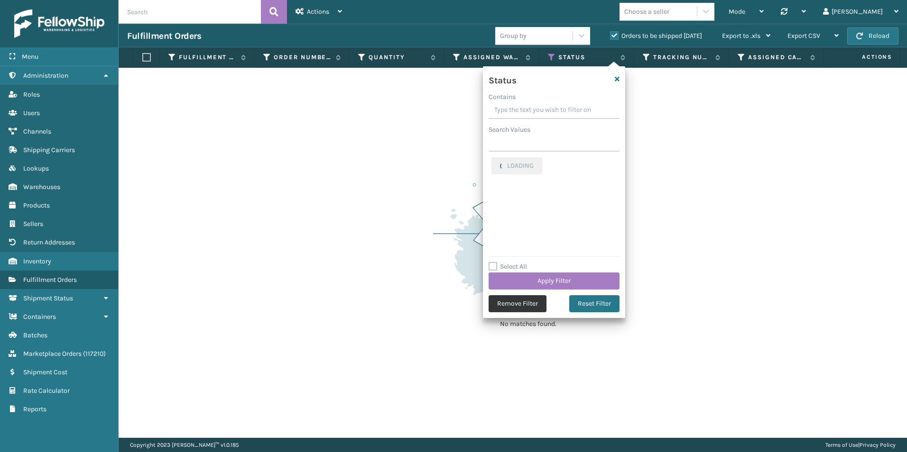
click at [519, 300] on button "Remove Filter" at bounding box center [517, 303] width 58 height 17
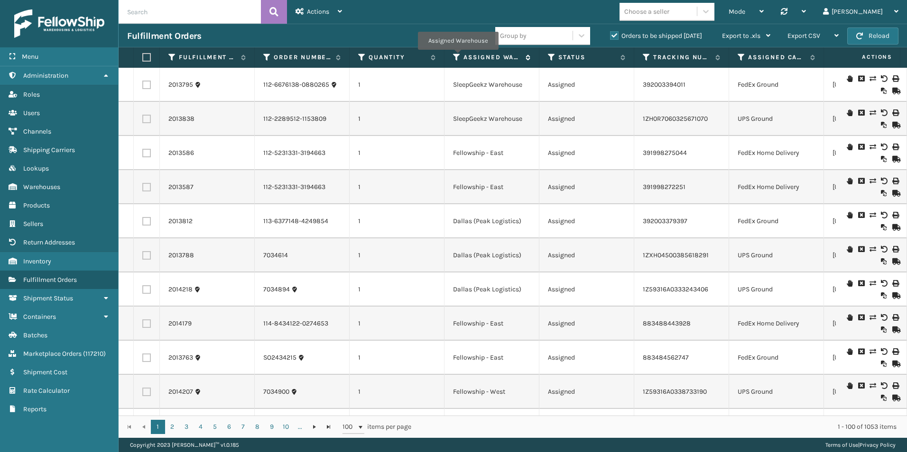
click at [458, 56] on icon at bounding box center [457, 57] width 8 height 9
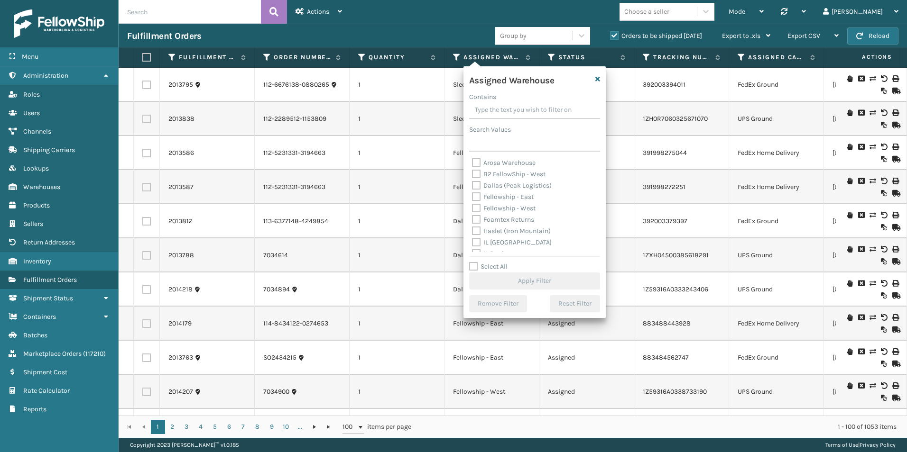
click at [476, 206] on label "Fellowship - West" at bounding box center [504, 208] width 64 height 8
click at [472, 206] on input "Fellowship - West" at bounding box center [472, 206] width 0 height 6
checkbox input "true"
click at [507, 283] on button "Apply Filter" at bounding box center [534, 281] width 131 height 17
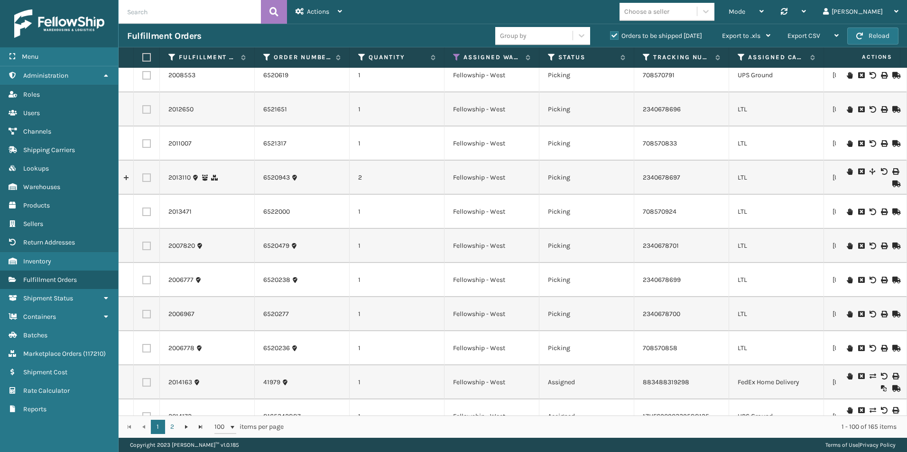
scroll to position [1328, 0]
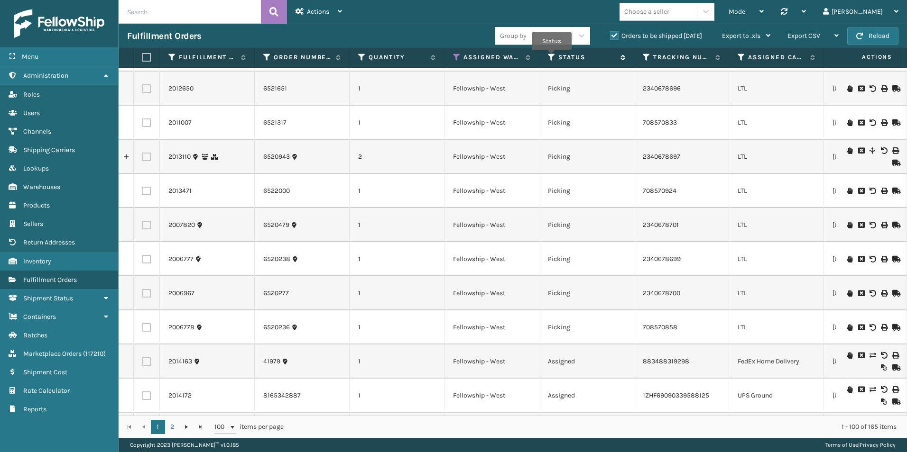
click at [551, 57] on icon at bounding box center [552, 57] width 8 height 9
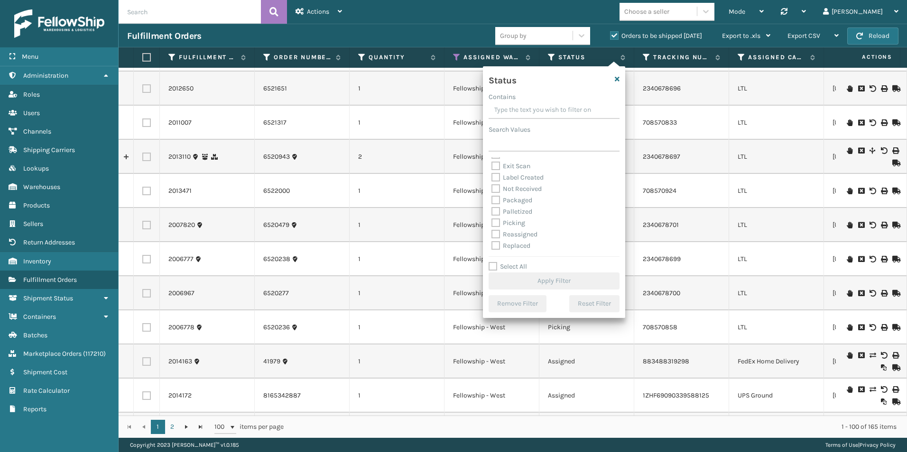
scroll to position [47, 0]
click at [497, 205] on label "Picking" at bounding box center [508, 206] width 34 height 8
click at [492, 205] on input "Picking" at bounding box center [491, 204] width 0 height 6
checkbox input "true"
click at [556, 284] on button "Apply Filter" at bounding box center [553, 281] width 131 height 17
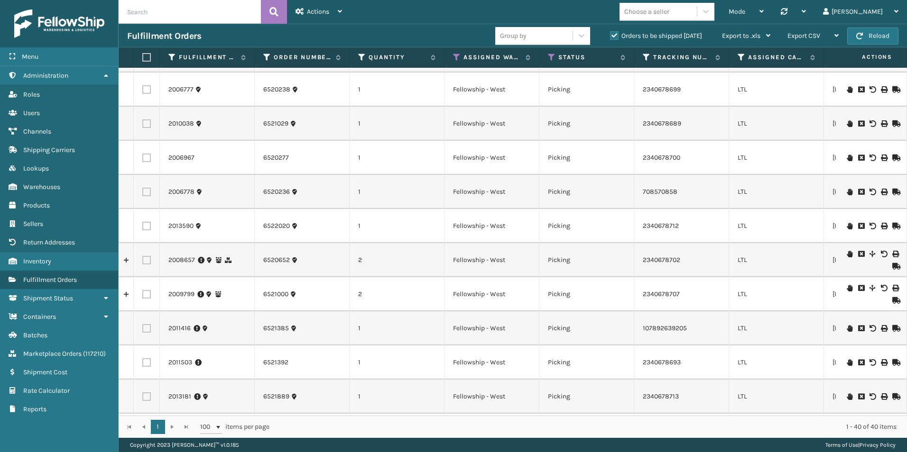
scroll to position [474, 0]
click at [877, 38] on button "Reload" at bounding box center [872, 36] width 51 height 17
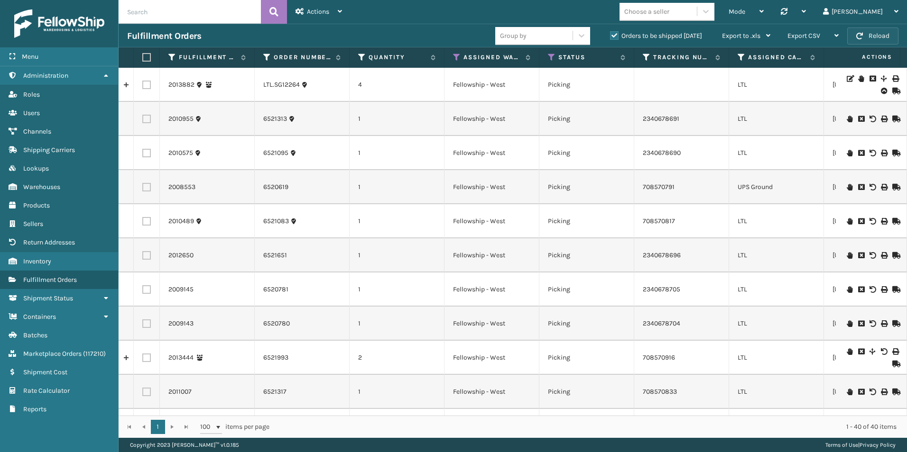
click at [868, 39] on button "Reload" at bounding box center [872, 36] width 51 height 17
click at [172, 11] on input "text" at bounding box center [190, 12] width 142 height 24
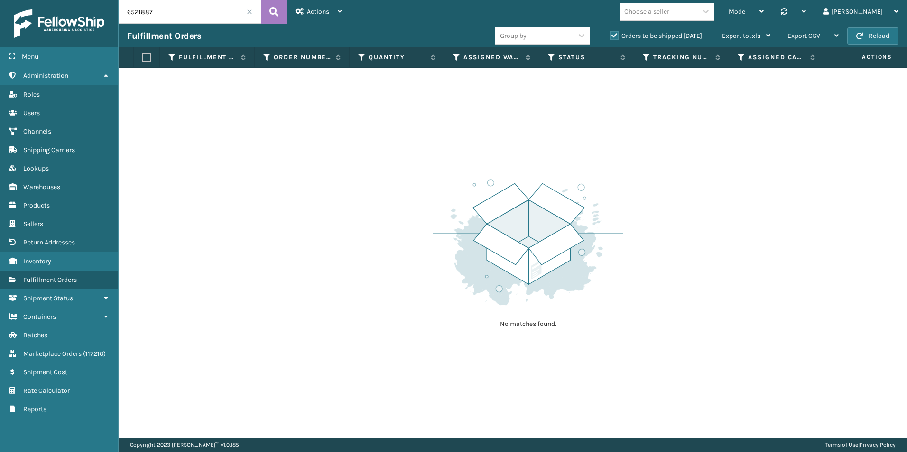
click at [614, 33] on label "Orders to be shipped [DATE]" at bounding box center [656, 36] width 92 height 8
click at [610, 33] on input "Orders to be shipped [DATE]" at bounding box center [610, 33] width 0 height 6
click at [174, 13] on input "6521887" at bounding box center [190, 12] width 142 height 24
drag, startPoint x: 143, startPoint y: 14, endPoint x: 216, endPoint y: 18, distance: 73.2
click at [214, 18] on input "6520786" at bounding box center [190, 12] width 142 height 24
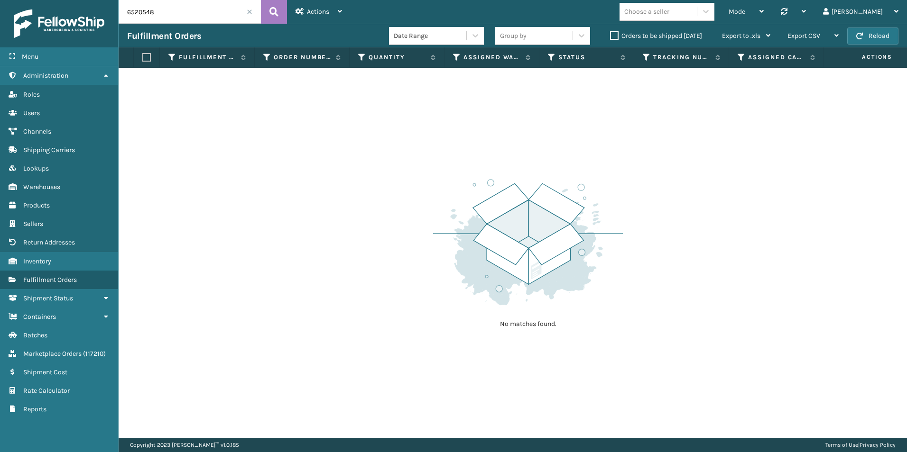
drag, startPoint x: 168, startPoint y: 16, endPoint x: 139, endPoint y: 15, distance: 28.9
click at [139, 15] on input "6520548" at bounding box center [190, 12] width 142 height 24
type input "6521312"
click at [456, 56] on icon at bounding box center [457, 57] width 8 height 9
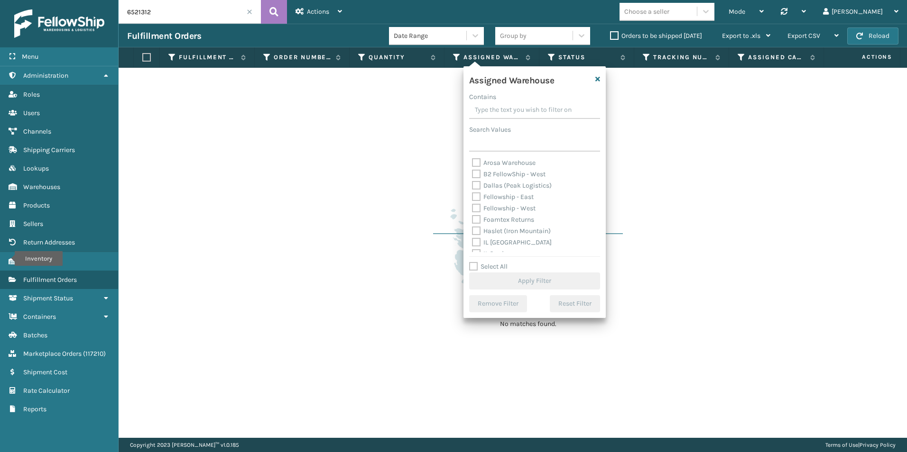
click at [476, 207] on label "Fellowship - West" at bounding box center [504, 208] width 64 height 8
click at [472, 207] on input "Fellowship - West" at bounding box center [472, 206] width 0 height 6
checkbox input "true"
click at [529, 282] on button "Apply Filter" at bounding box center [534, 281] width 131 height 17
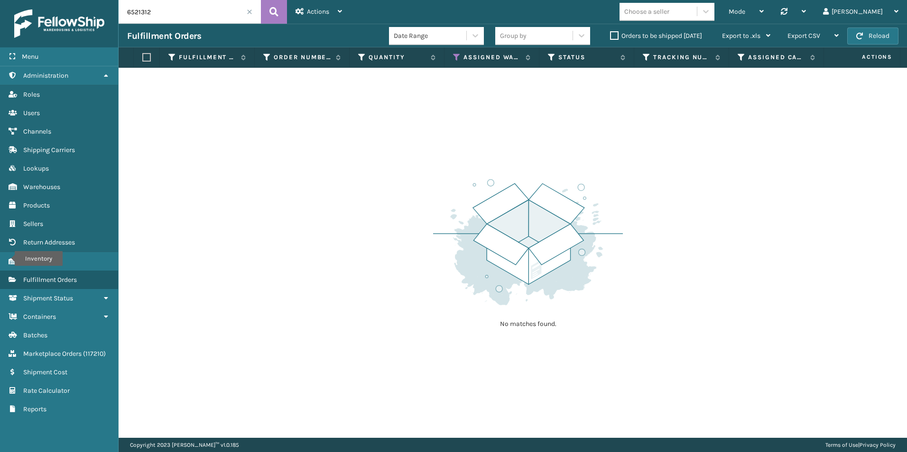
click at [613, 37] on label "Orders to be shipped [DATE]" at bounding box center [656, 36] width 92 height 8
click at [610, 37] on input "Orders to be shipped [DATE]" at bounding box center [610, 33] width 0 height 6
click at [249, 14] on span at bounding box center [250, 12] width 6 height 6
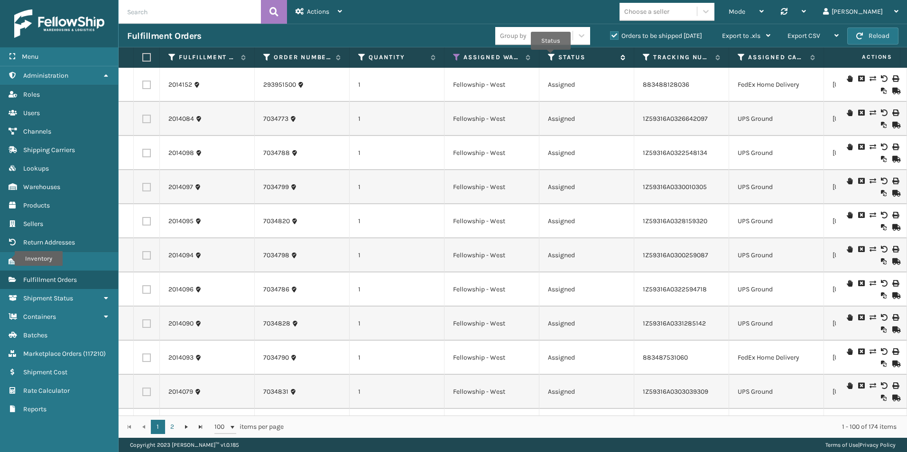
click at [551, 56] on icon at bounding box center [552, 57] width 8 height 9
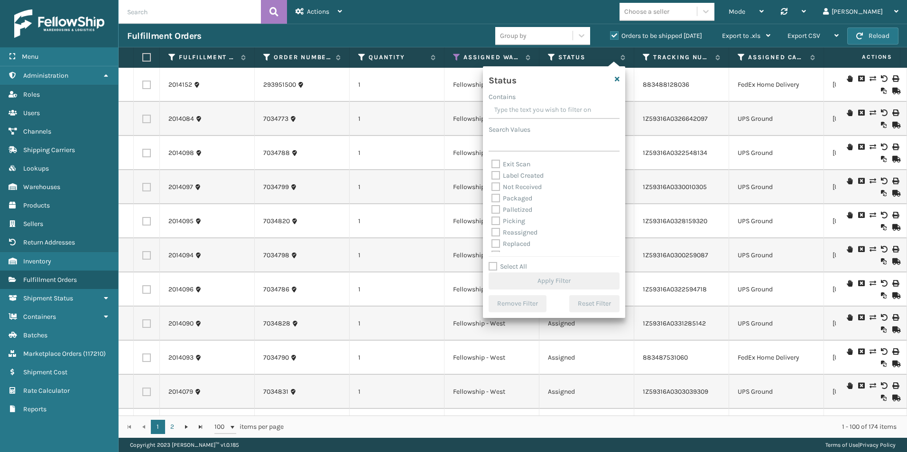
scroll to position [47, 0]
drag, startPoint x: 496, startPoint y: 207, endPoint x: 562, endPoint y: 233, distance: 71.8
click at [496, 207] on label "Picking" at bounding box center [508, 206] width 34 height 8
click at [492, 207] on input "Picking" at bounding box center [491, 204] width 0 height 6
checkbox input "true"
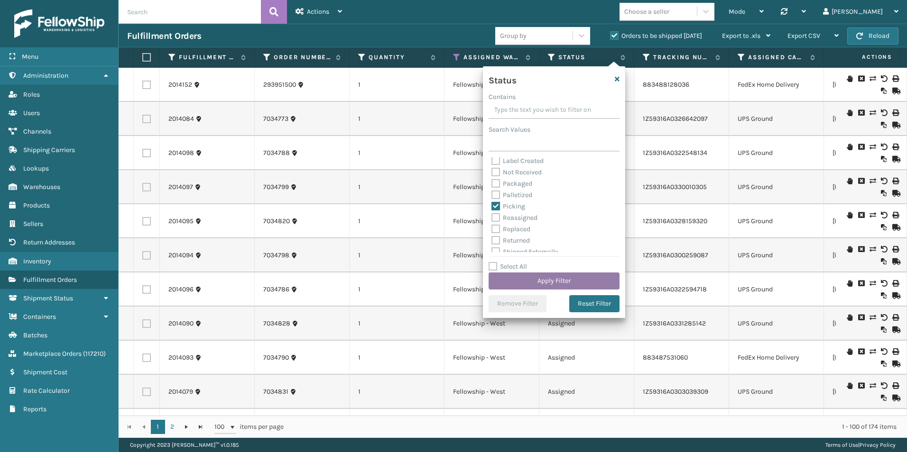
click at [548, 278] on button "Apply Filter" at bounding box center [553, 281] width 131 height 17
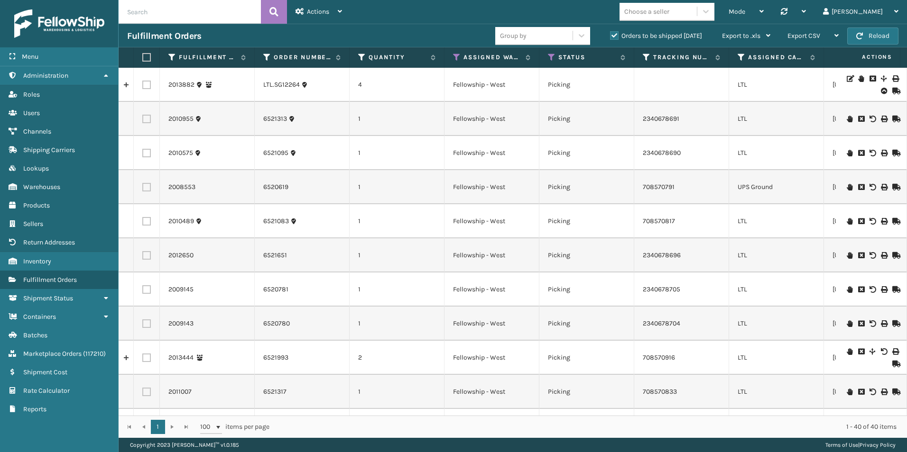
click at [169, 9] on input "text" at bounding box center [190, 12] width 142 height 24
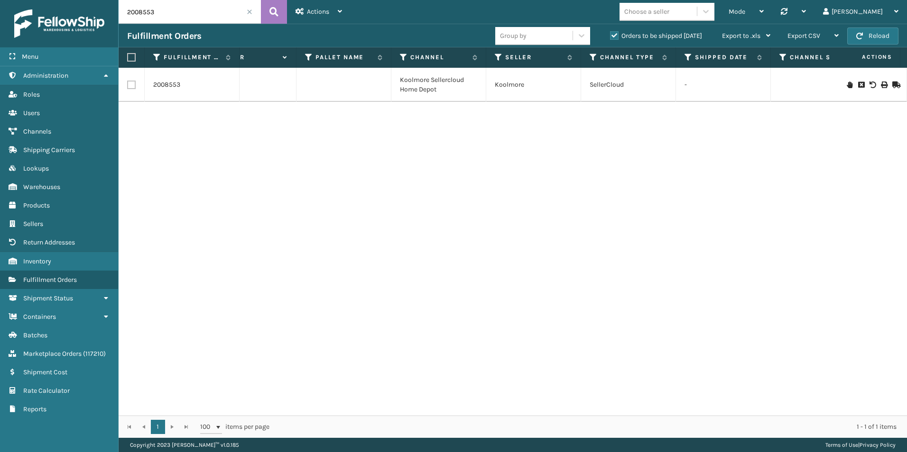
scroll to position [0, 792]
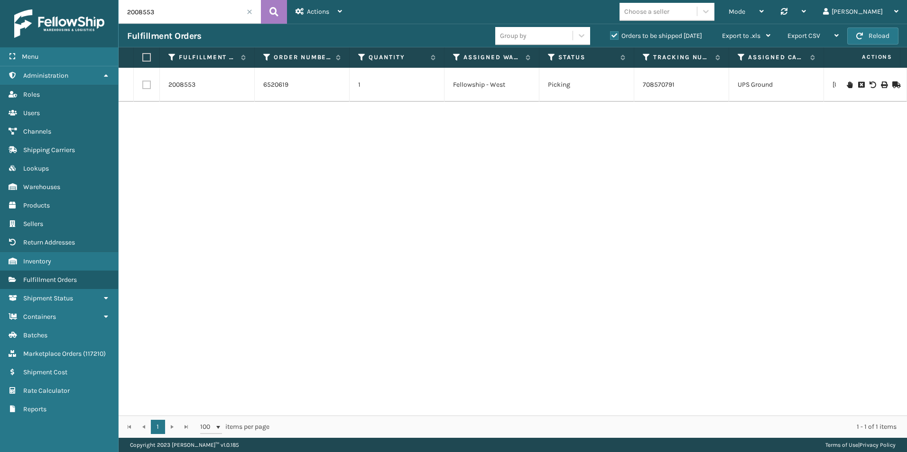
click at [892, 83] on icon at bounding box center [895, 85] width 6 height 7
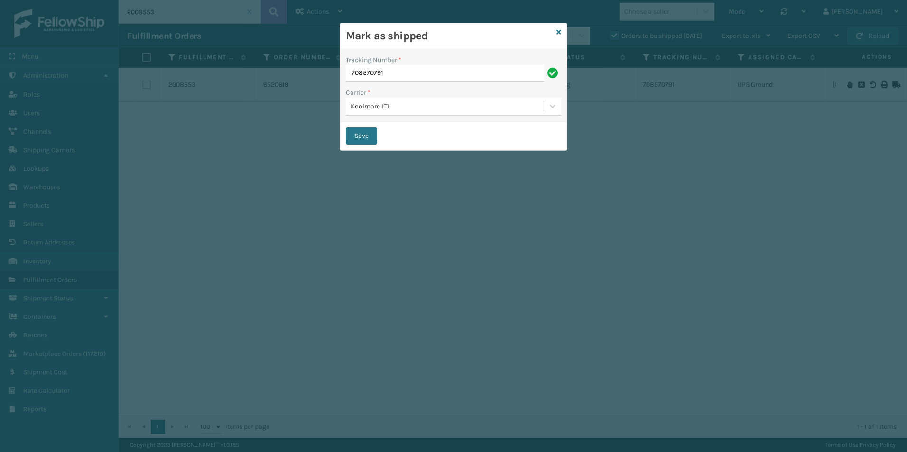
click at [481, 109] on div "Koolmore LTL" at bounding box center [447, 106] width 194 height 10
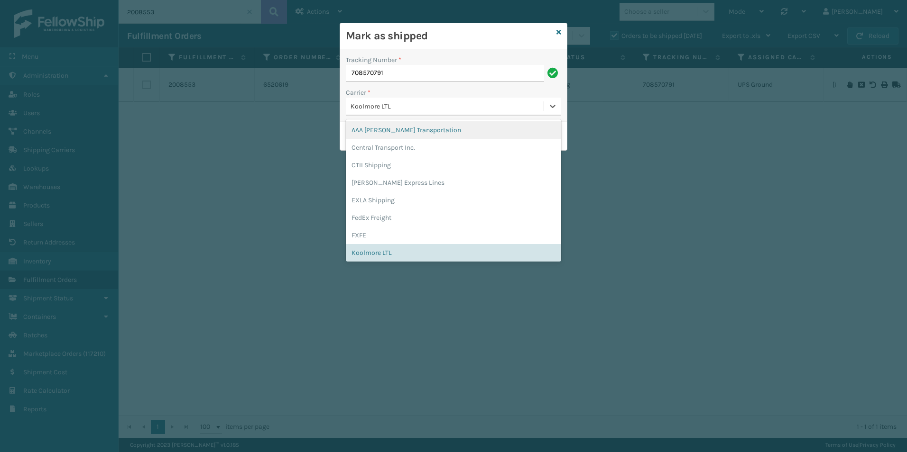
click at [389, 132] on div "AAA [PERSON_NAME] Transportation" at bounding box center [453, 130] width 215 height 18
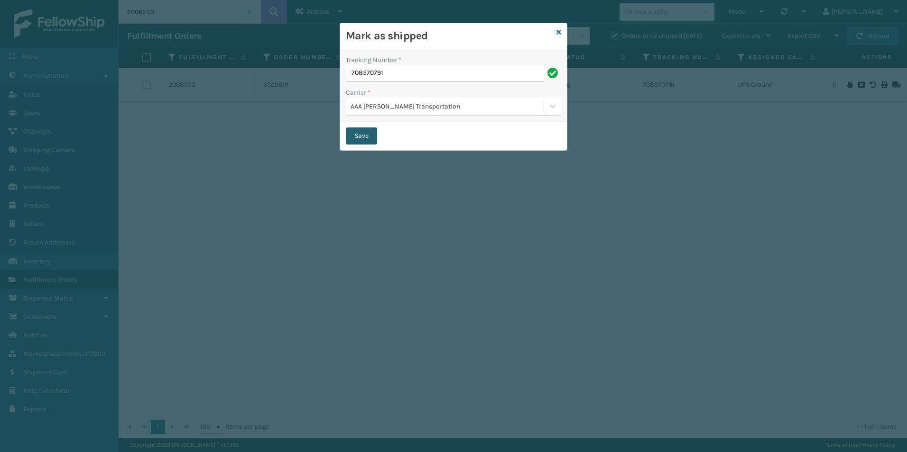
click at [366, 134] on button "Save" at bounding box center [361, 136] width 31 height 17
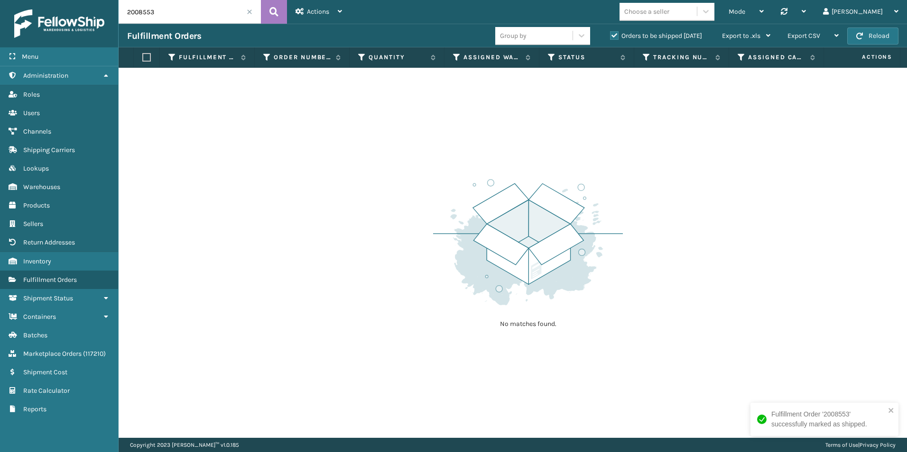
drag, startPoint x: 139, startPoint y: 12, endPoint x: 211, endPoint y: 13, distance: 72.1
click at [211, 13] on input "2008553" at bounding box center [190, 12] width 142 height 24
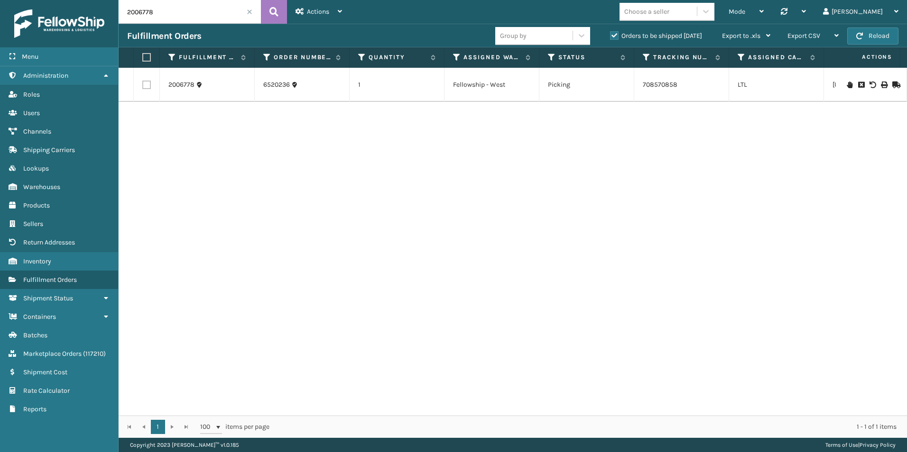
click at [892, 82] on icon at bounding box center [895, 85] width 6 height 7
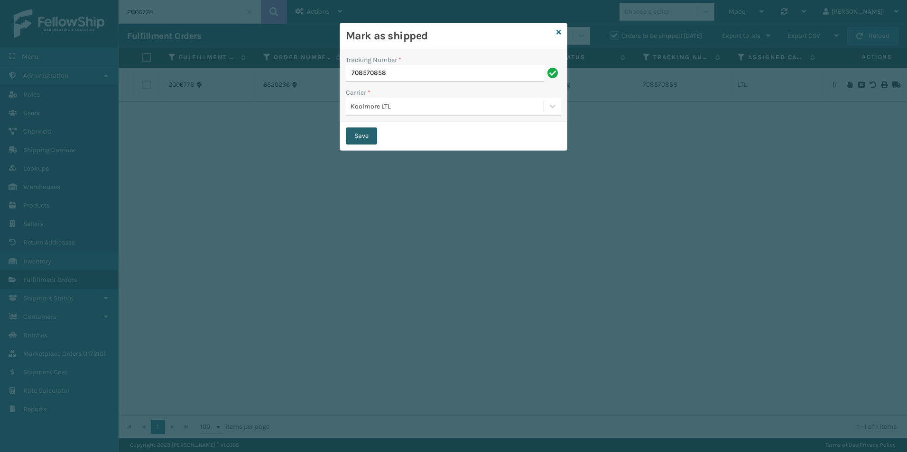
click at [360, 137] on button "Save" at bounding box center [361, 136] width 31 height 17
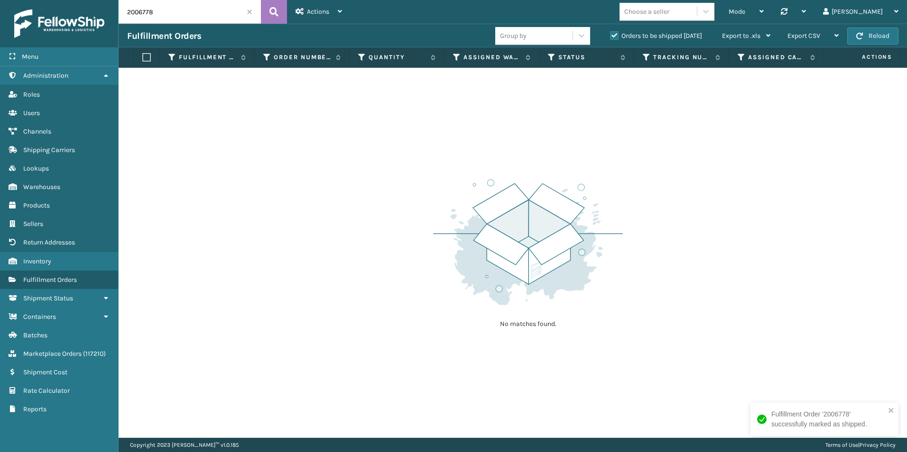
click at [168, 6] on input "2006778" at bounding box center [190, 12] width 142 height 24
drag, startPoint x: 145, startPoint y: 12, endPoint x: 165, endPoint y: 10, distance: 20.0
click at [165, 10] on input "2006778" at bounding box center [190, 12] width 142 height 24
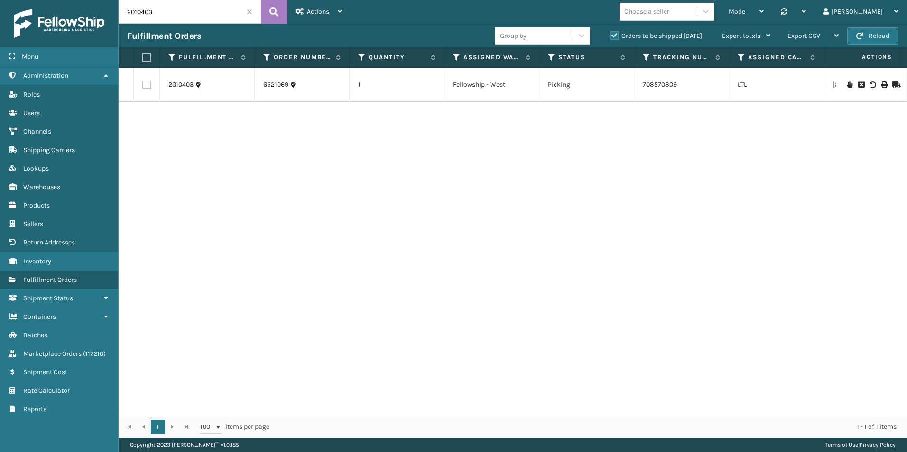
click at [894, 84] on td at bounding box center [870, 85] width 71 height 34
click at [892, 82] on icon at bounding box center [895, 85] width 6 height 7
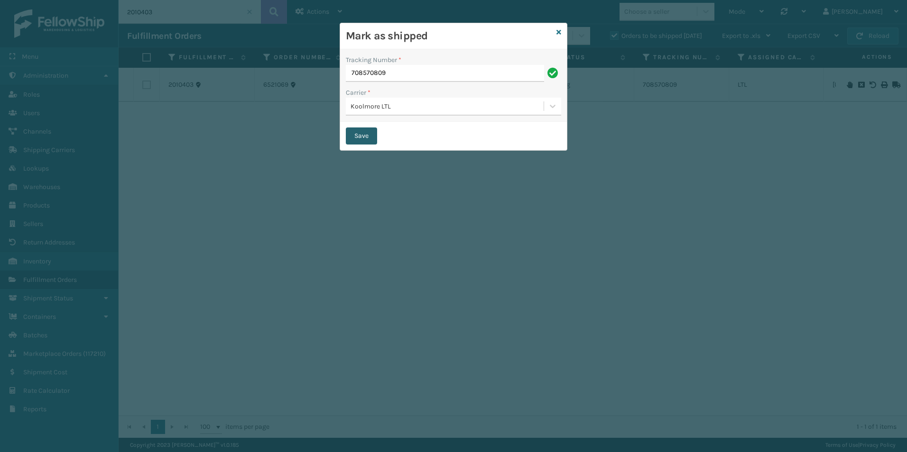
click at [358, 131] on button "Save" at bounding box center [361, 136] width 31 height 17
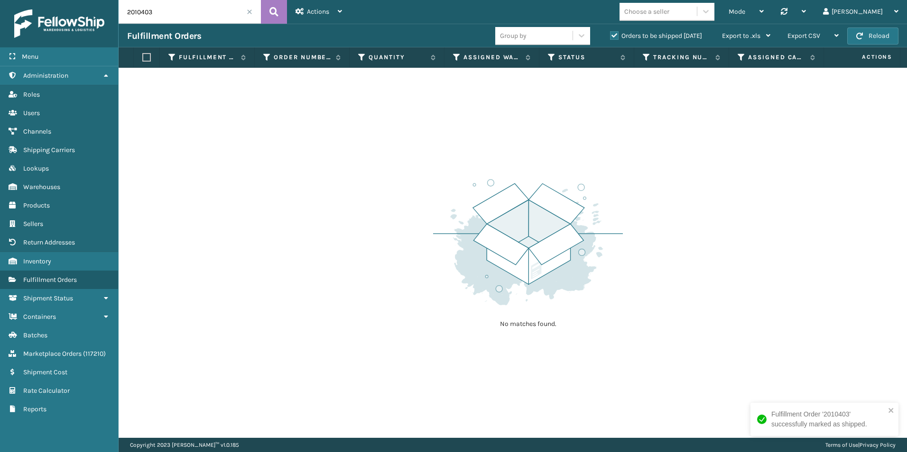
click at [179, 16] on input "2010403" at bounding box center [190, 12] width 142 height 24
drag, startPoint x: 144, startPoint y: 14, endPoint x: 174, endPoint y: 15, distance: 30.8
click at [174, 15] on input "2010403" at bounding box center [190, 12] width 142 height 24
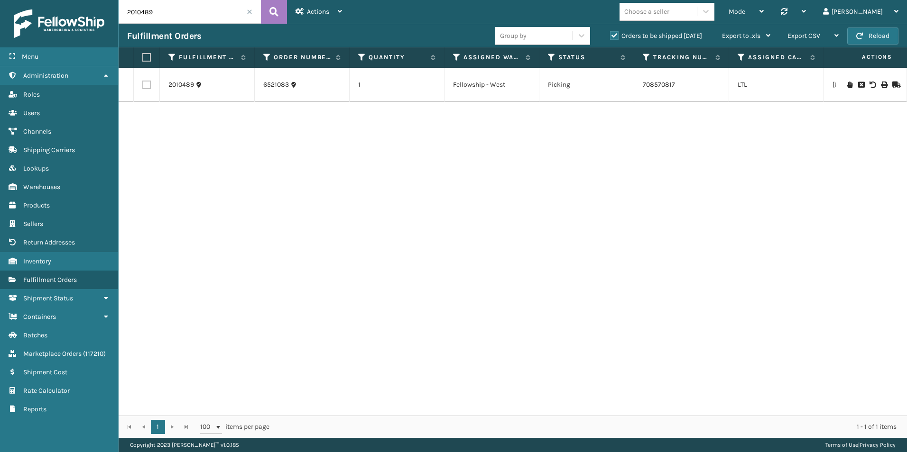
click at [892, 83] on icon at bounding box center [895, 85] width 6 height 7
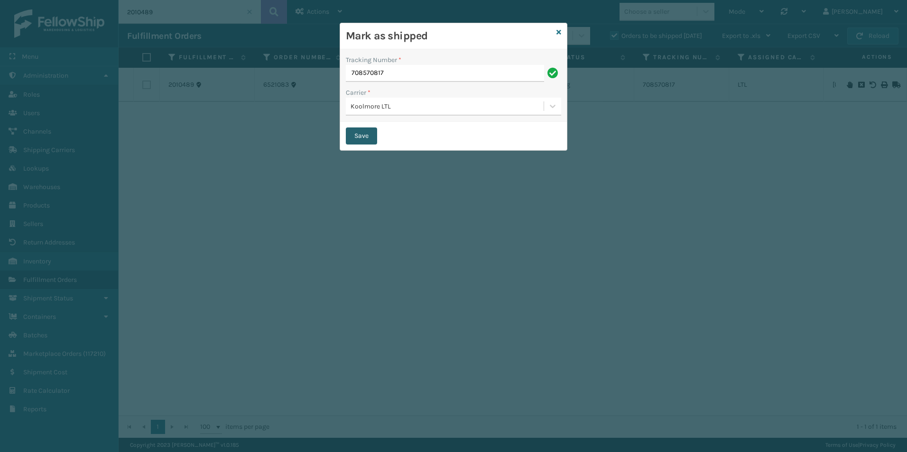
click at [365, 135] on button "Save" at bounding box center [361, 136] width 31 height 17
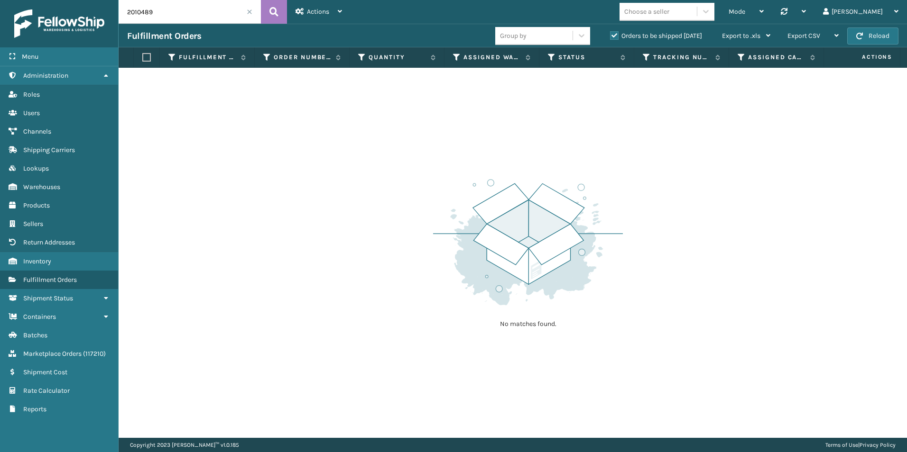
drag, startPoint x: 138, startPoint y: 12, endPoint x: 198, endPoint y: 12, distance: 60.2
click at [197, 12] on input "2010489" at bounding box center [190, 12] width 142 height 24
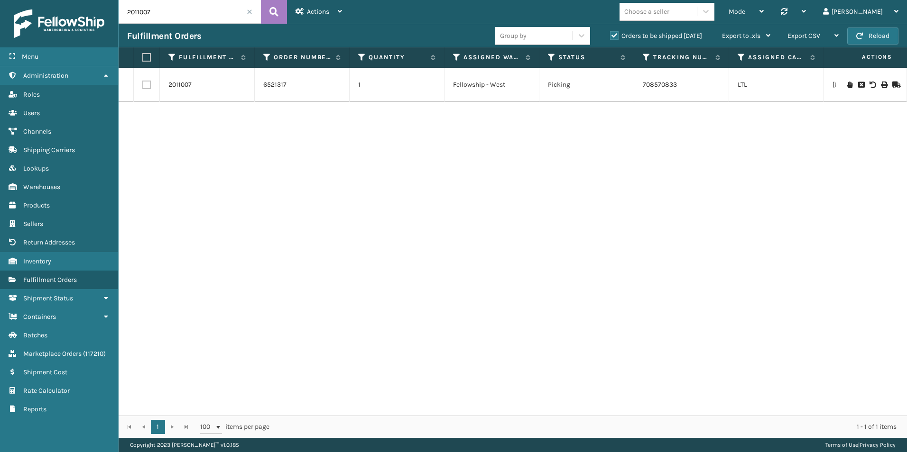
click at [892, 83] on icon at bounding box center [895, 85] width 6 height 7
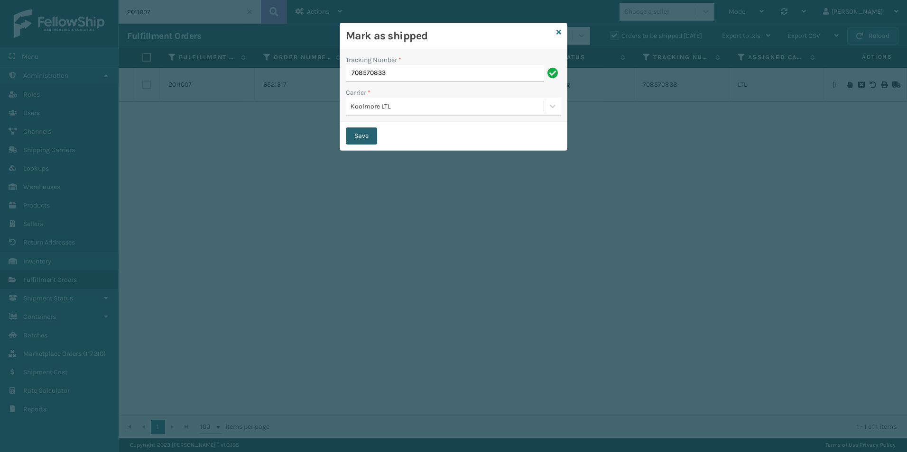
click at [359, 133] on button "Save" at bounding box center [361, 136] width 31 height 17
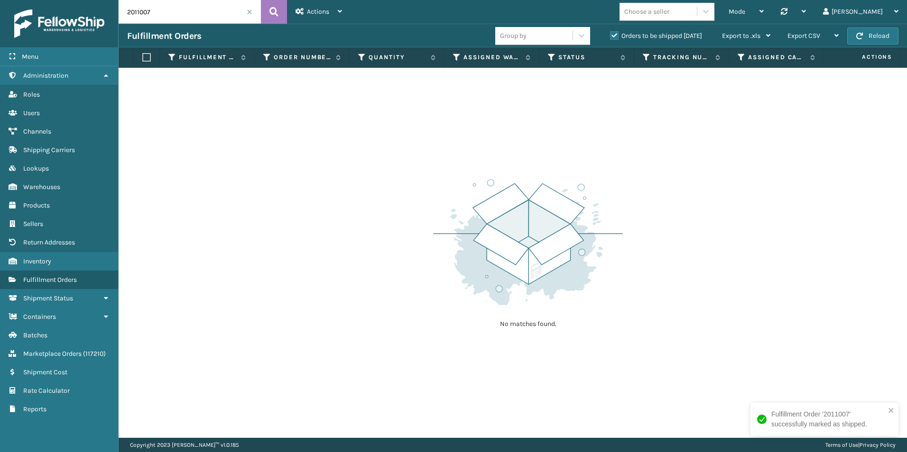
drag, startPoint x: 138, startPoint y: 12, endPoint x: 170, endPoint y: 12, distance: 32.2
click at [170, 11] on input "2011007" at bounding box center [190, 12] width 142 height 24
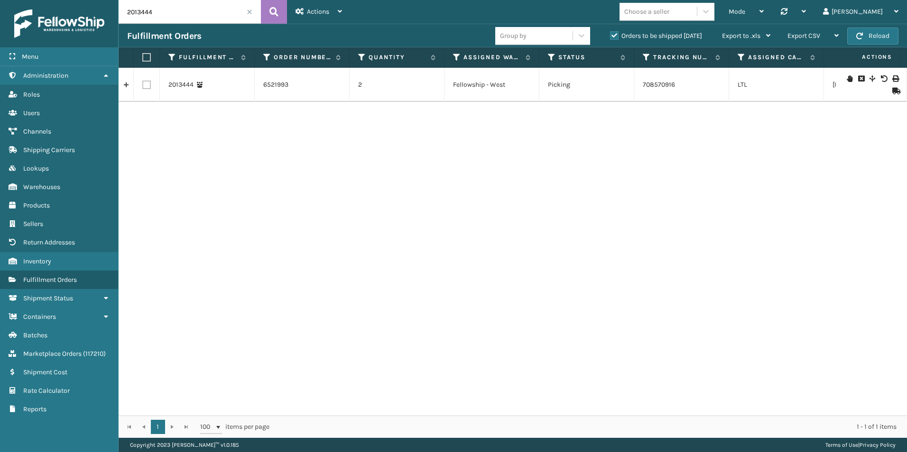
click at [892, 91] on icon at bounding box center [895, 91] width 6 height 7
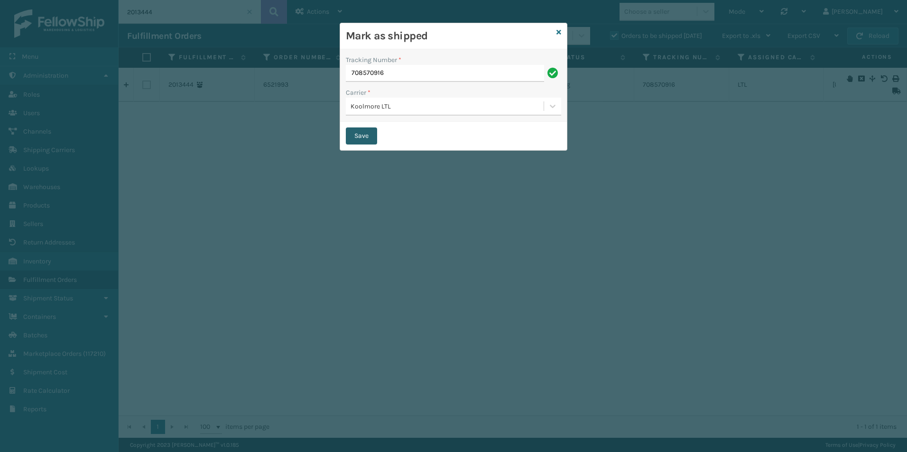
click at [362, 131] on button "Save" at bounding box center [361, 136] width 31 height 17
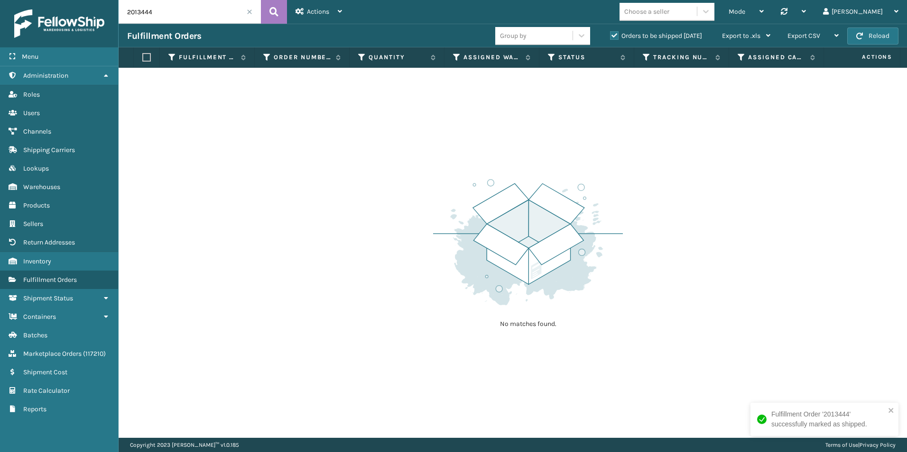
click at [165, 17] on input "2013444" at bounding box center [190, 12] width 142 height 24
drag, startPoint x: 146, startPoint y: 12, endPoint x: 189, endPoint y: 17, distance: 43.8
click at [184, 12] on input "2013444" at bounding box center [190, 12] width 142 height 24
type input "2013471"
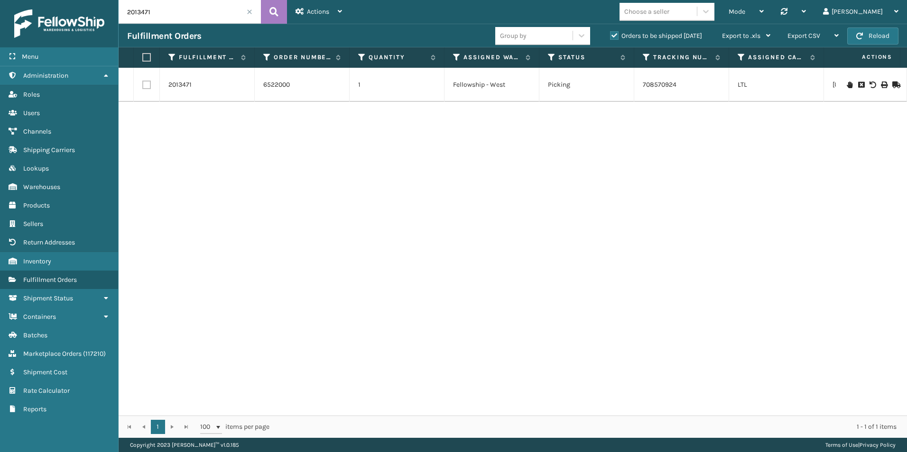
click at [892, 83] on icon at bounding box center [895, 85] width 6 height 7
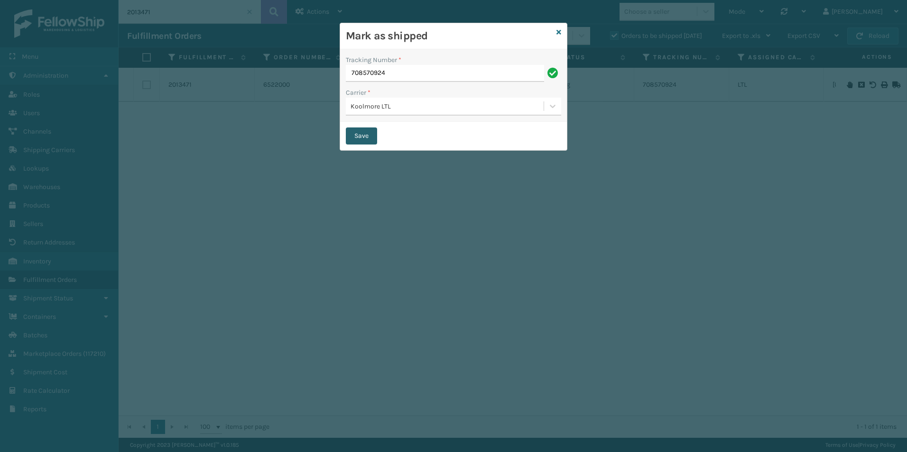
click at [360, 135] on button "Save" at bounding box center [361, 136] width 31 height 17
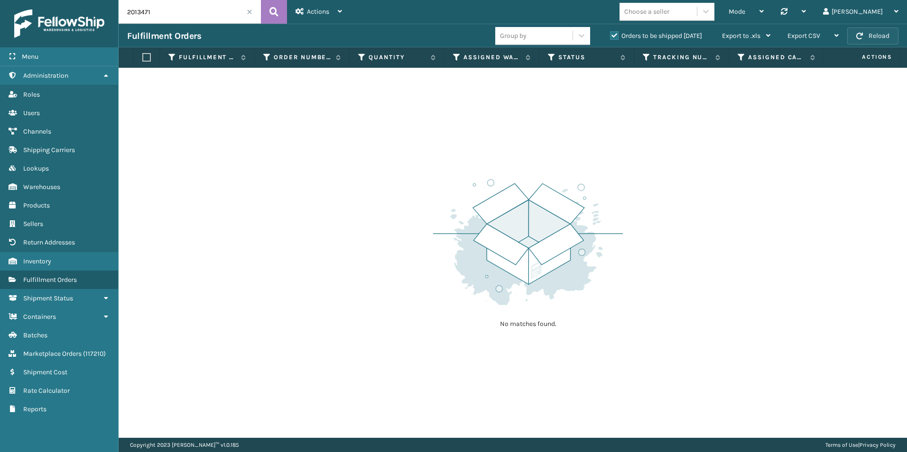
click at [877, 34] on button "Reload" at bounding box center [872, 36] width 51 height 17
click at [872, 33] on button "Reload" at bounding box center [872, 36] width 51 height 17
click at [251, 12] on span at bounding box center [250, 12] width 6 height 6
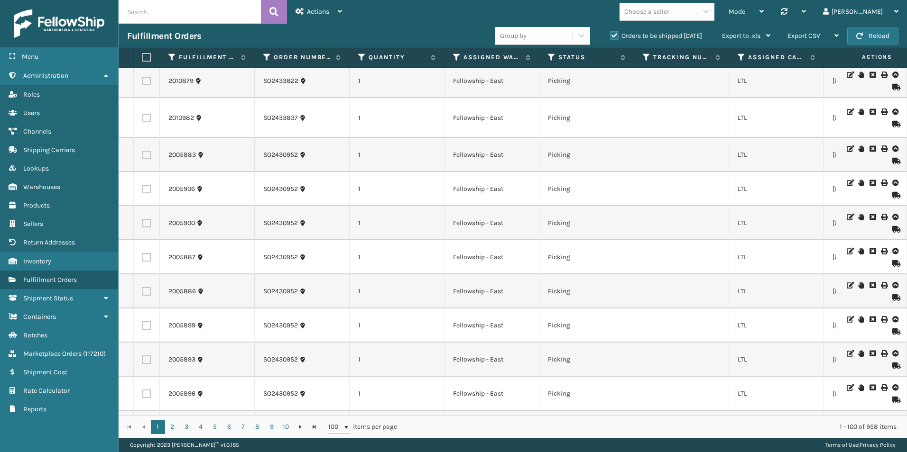
scroll to position [664, 0]
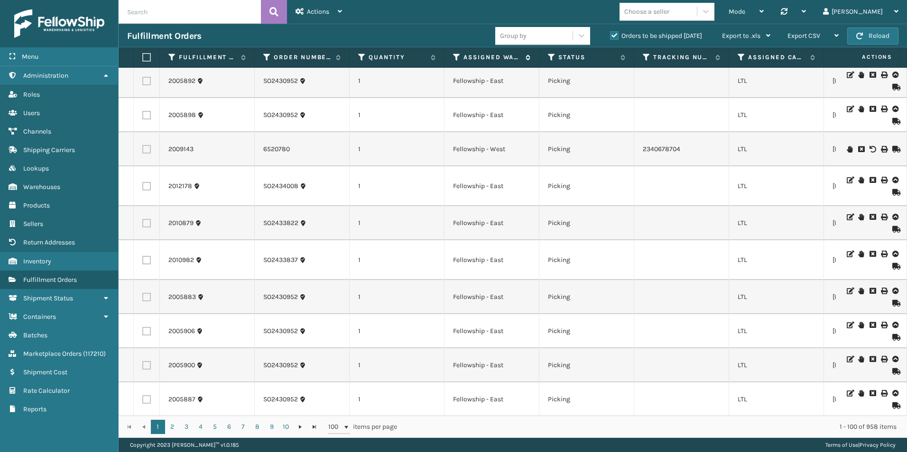
click at [453, 55] on icon at bounding box center [457, 57] width 8 height 9
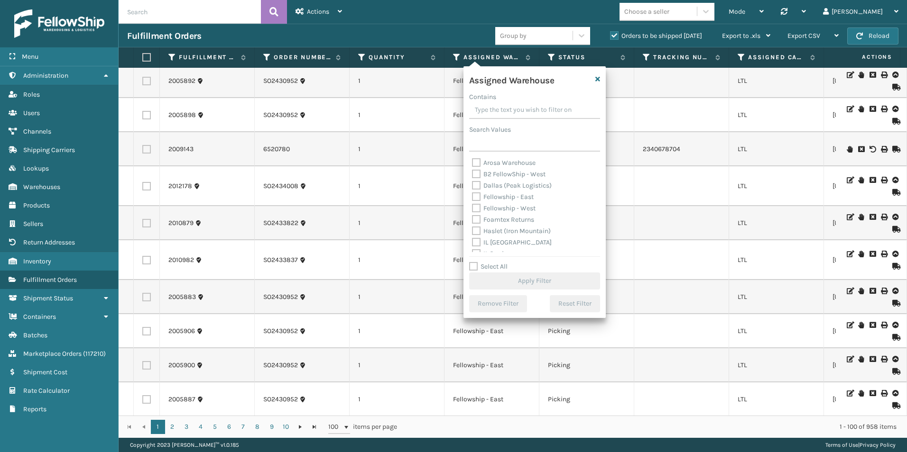
drag, startPoint x: 473, startPoint y: 207, endPoint x: 505, endPoint y: 219, distance: 34.8
click at [473, 207] on label "Fellowship - West" at bounding box center [504, 208] width 64 height 8
click at [472, 207] on input "Fellowship - West" at bounding box center [472, 206] width 0 height 6
checkbox input "true"
click at [534, 280] on button "Apply Filter" at bounding box center [534, 281] width 131 height 17
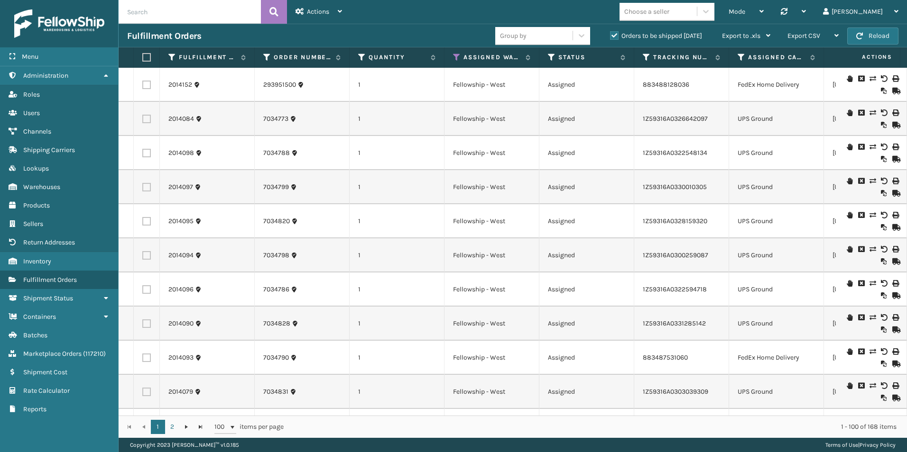
click at [159, 15] on input "text" at bounding box center [190, 12] width 142 height 24
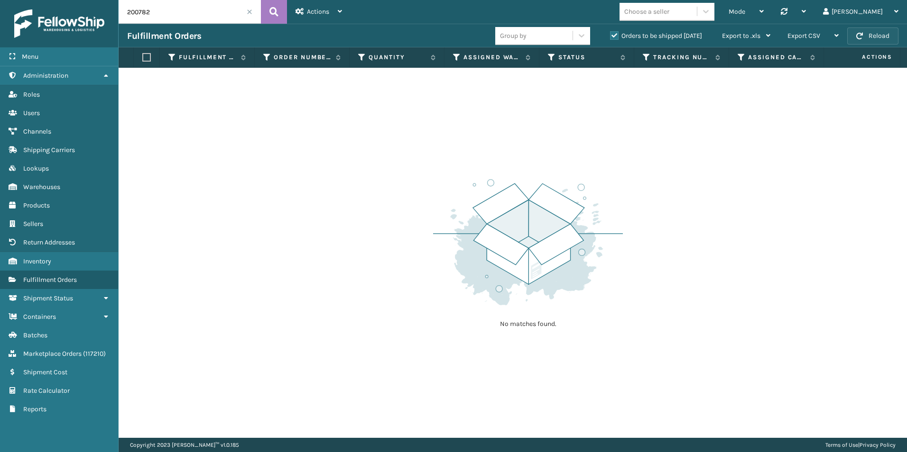
click at [881, 40] on button "Reload" at bounding box center [872, 36] width 51 height 17
click at [615, 36] on label "Orders to be shipped [DATE]" at bounding box center [656, 36] width 92 height 8
click at [610, 36] on input "Orders to be shipped [DATE]" at bounding box center [610, 33] width 0 height 6
click at [153, 14] on input "200782" at bounding box center [190, 12] width 142 height 24
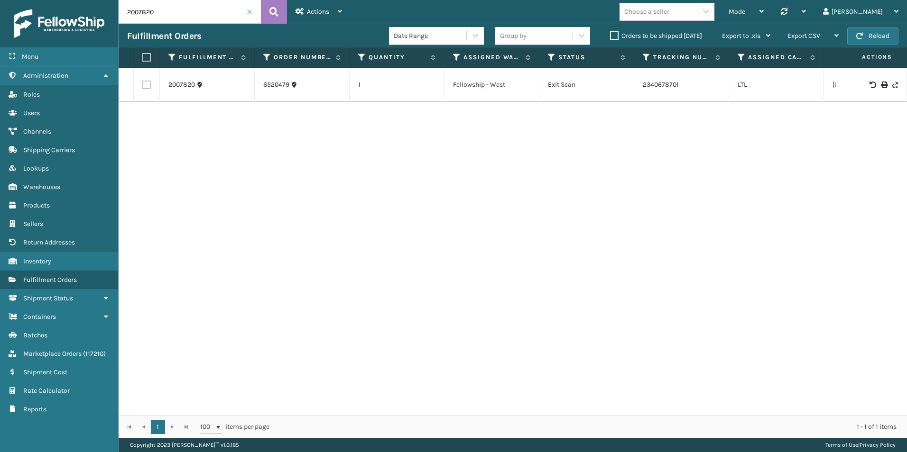
drag, startPoint x: 139, startPoint y: 12, endPoint x: 238, endPoint y: 15, distance: 99.1
click at [238, 15] on input "2007820" at bounding box center [190, 12] width 142 height 24
drag, startPoint x: 150, startPoint y: 13, endPoint x: 158, endPoint y: 14, distance: 8.6
click at [158, 13] on input "2009143" at bounding box center [190, 12] width 142 height 24
drag, startPoint x: 138, startPoint y: 10, endPoint x: 212, endPoint y: 15, distance: 74.1
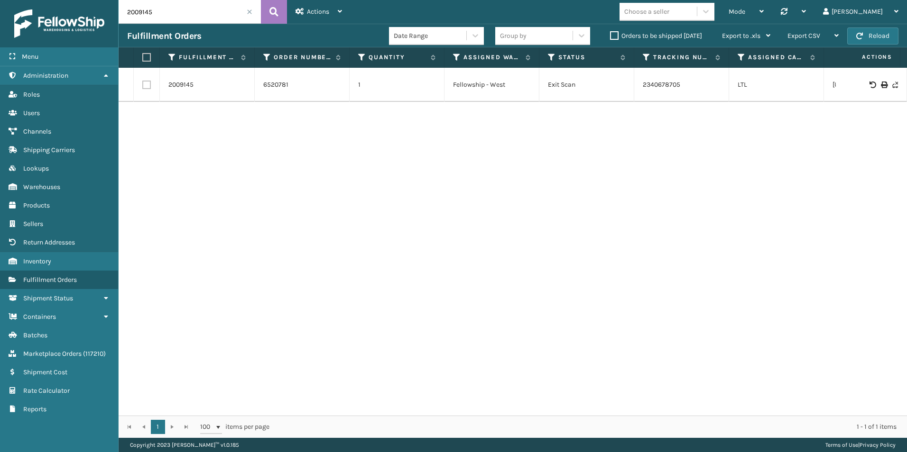
click at [212, 15] on input "2009145" at bounding box center [190, 12] width 142 height 24
type input "2010575"
click at [614, 36] on label "Orders to be shipped [DATE]" at bounding box center [656, 36] width 92 height 8
click at [610, 36] on input "Orders to be shipped [DATE]" at bounding box center [610, 33] width 0 height 6
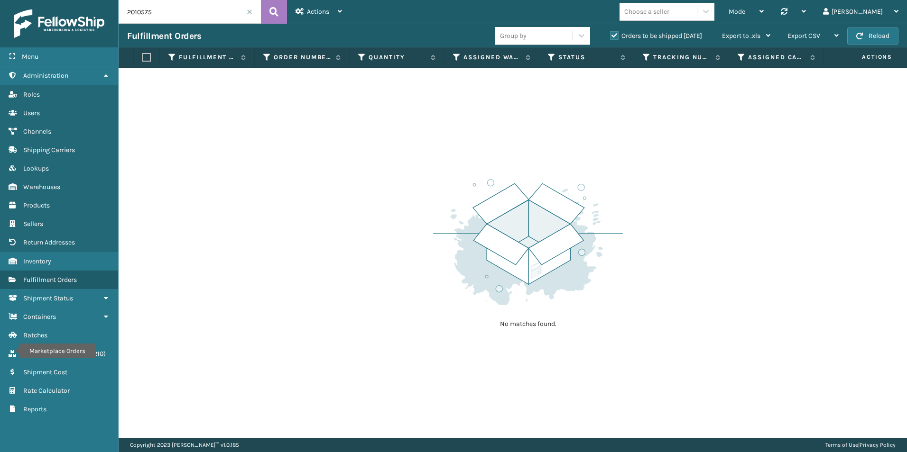
click at [249, 10] on span at bounding box center [250, 12] width 6 height 6
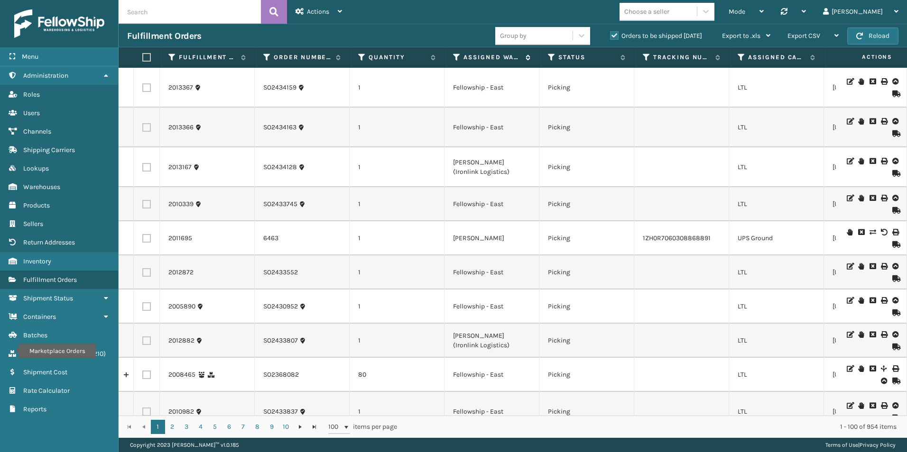
click at [456, 57] on icon at bounding box center [457, 57] width 8 height 9
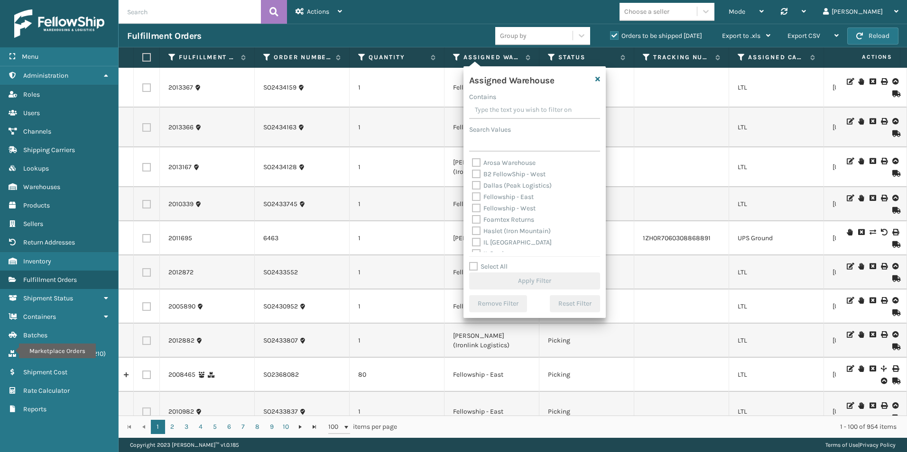
drag, startPoint x: 477, startPoint y: 205, endPoint x: 547, endPoint y: 263, distance: 91.2
click at [477, 205] on label "Fellowship - West" at bounding box center [504, 208] width 64 height 8
click at [472, 205] on input "Fellowship - West" at bounding box center [472, 206] width 0 height 6
checkbox input "true"
click at [548, 275] on button "Apply Filter" at bounding box center [534, 281] width 131 height 17
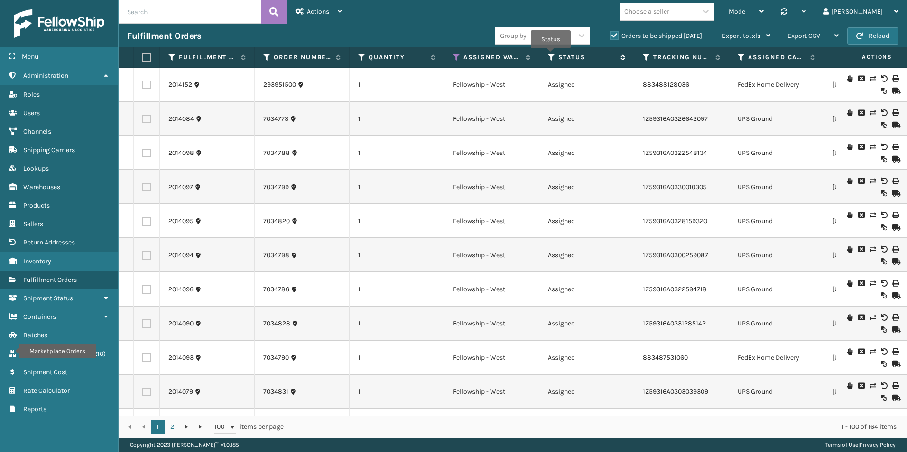
click at [551, 55] on icon at bounding box center [552, 57] width 8 height 9
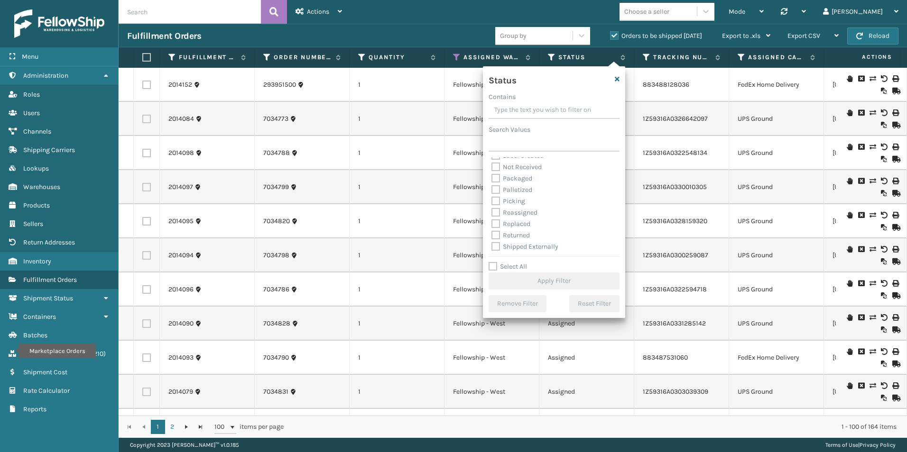
scroll to position [53, 0]
drag, startPoint x: 497, startPoint y: 198, endPoint x: 553, endPoint y: 217, distance: 59.4
click at [497, 198] on label "Picking" at bounding box center [508, 201] width 34 height 8
click at [492, 198] on input "Picking" at bounding box center [491, 198] width 0 height 6
checkbox input "true"
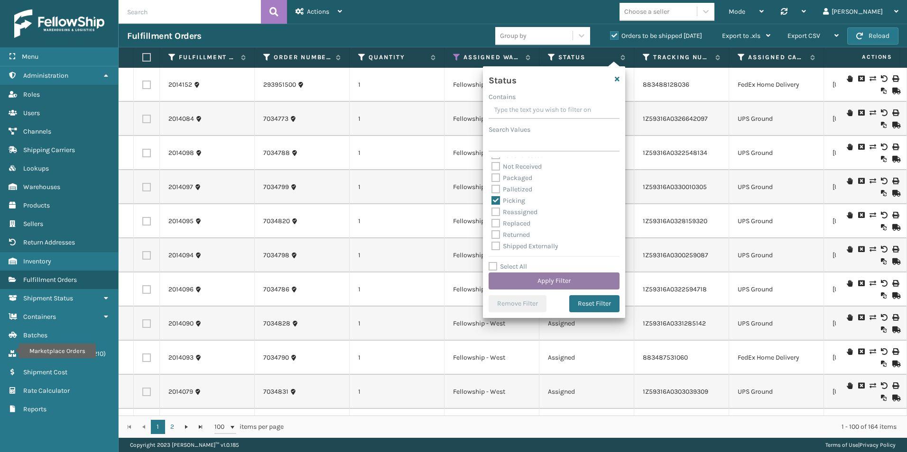
click at [562, 277] on button "Apply Filter" at bounding box center [553, 281] width 131 height 17
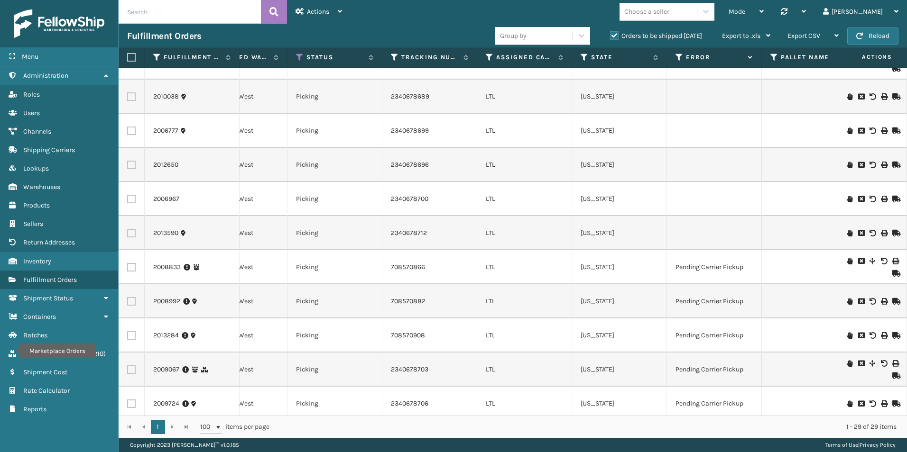
scroll to position [80, 252]
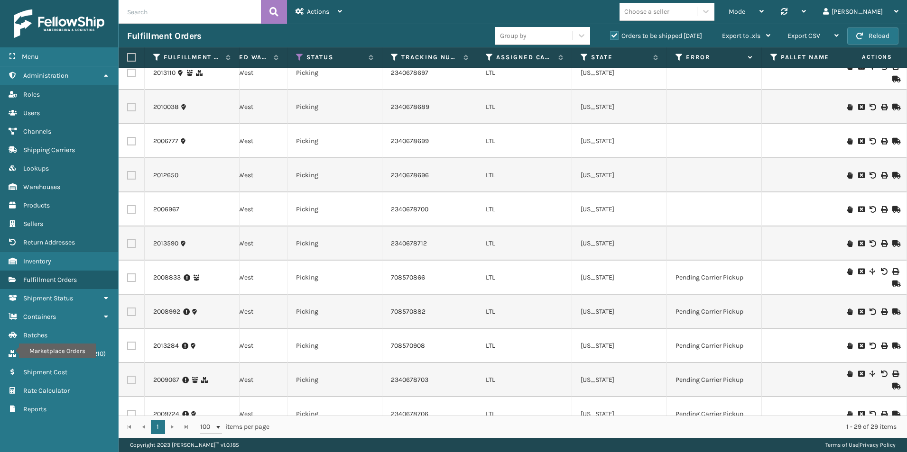
click at [133, 244] on label at bounding box center [131, 243] width 9 height 9
click at [128, 244] on input "checkbox" at bounding box center [127, 242] width 0 height 6
checkbox input "true"
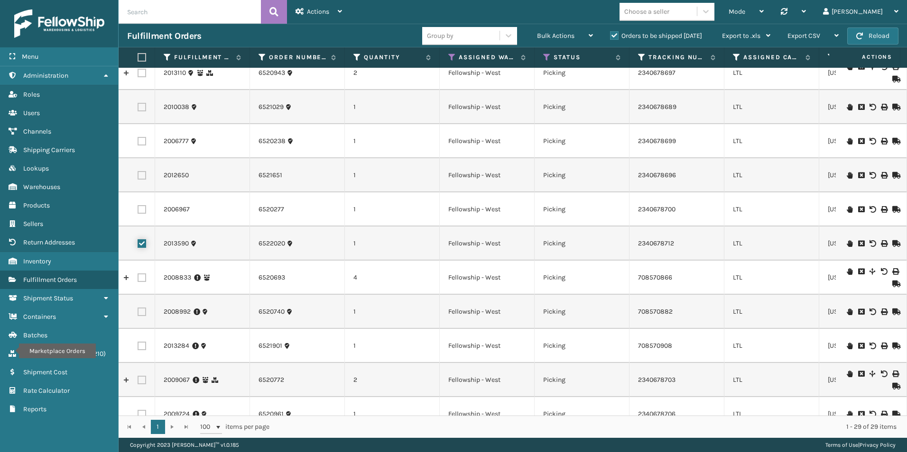
scroll to position [0, 0]
click at [892, 242] on icon at bounding box center [895, 243] width 6 height 7
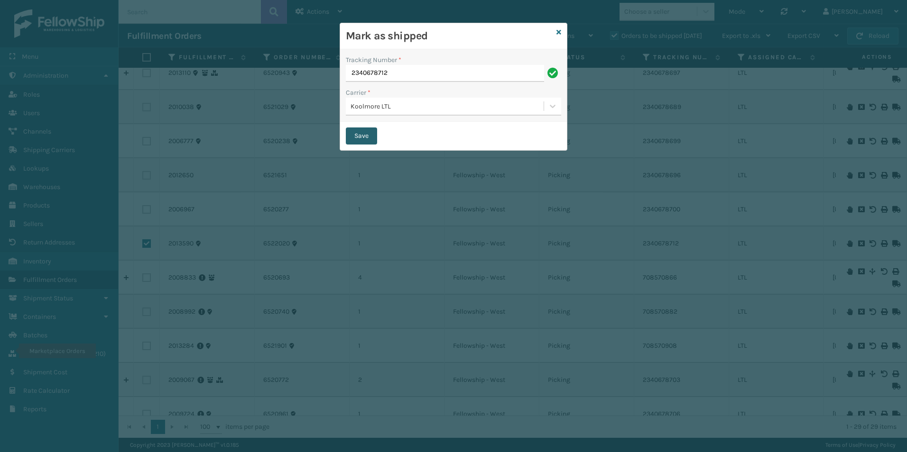
click at [364, 131] on button "Save" at bounding box center [361, 136] width 31 height 17
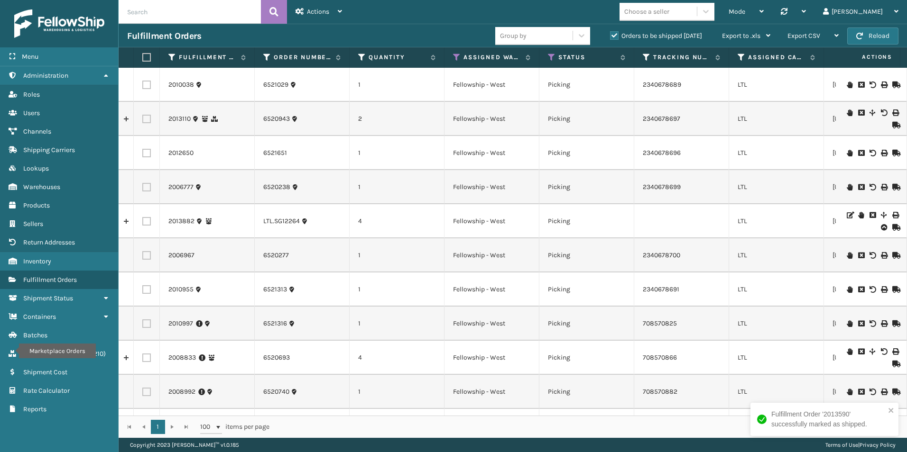
click at [151, 7] on input "text" at bounding box center [190, 12] width 142 height 24
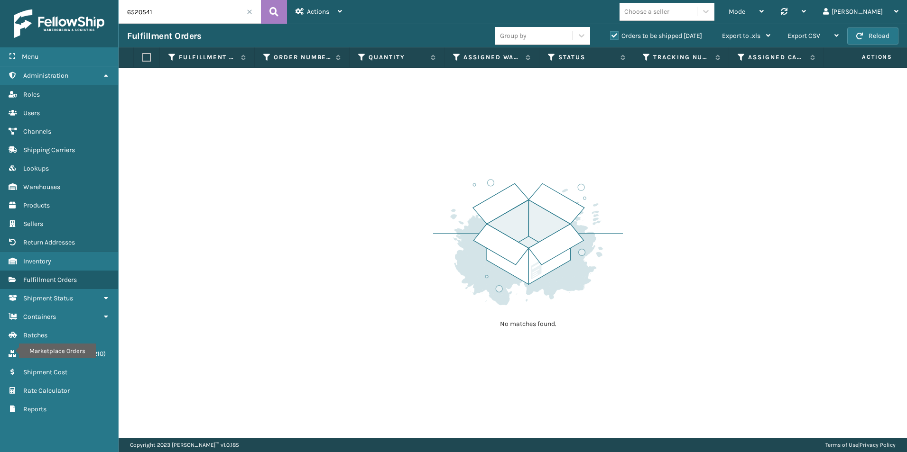
click at [170, 14] on input "6520541" at bounding box center [190, 12] width 142 height 24
drag, startPoint x: 142, startPoint y: 12, endPoint x: 214, endPoint y: 9, distance: 72.2
click at [212, 9] on input "6520541" at bounding box center [190, 12] width 142 height 24
drag, startPoint x: 176, startPoint y: 10, endPoint x: 126, endPoint y: 11, distance: 49.8
click at [124, 10] on input "6520779" at bounding box center [190, 12] width 142 height 24
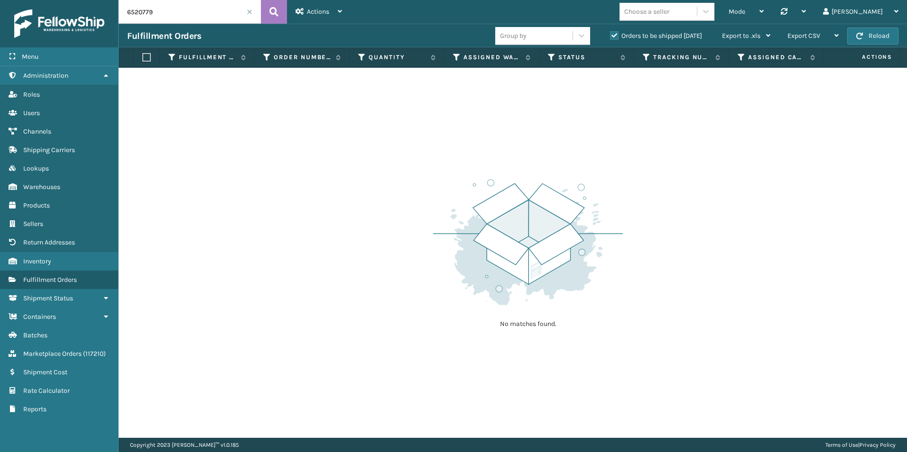
type input "0"
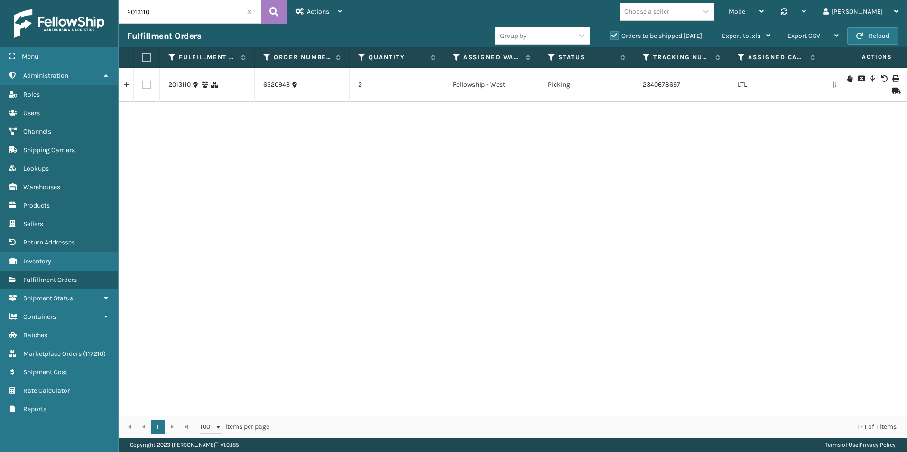
click at [892, 92] on icon at bounding box center [895, 91] width 6 height 7
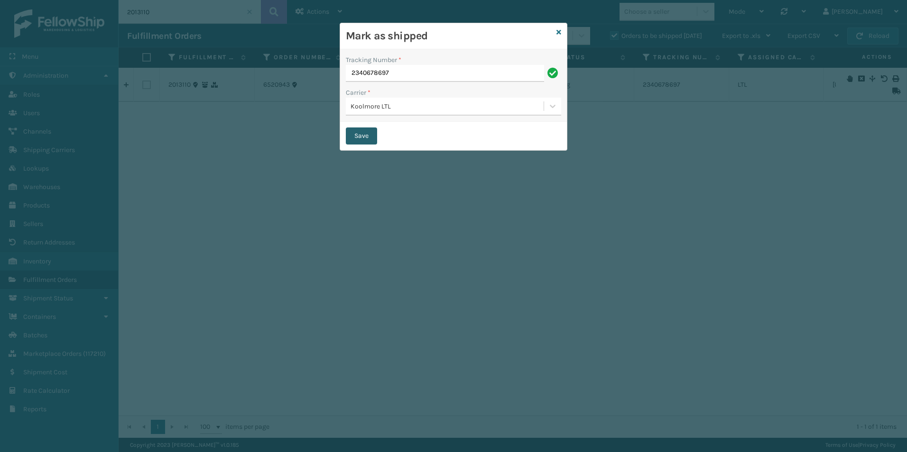
click at [367, 134] on button "Save" at bounding box center [361, 136] width 31 height 17
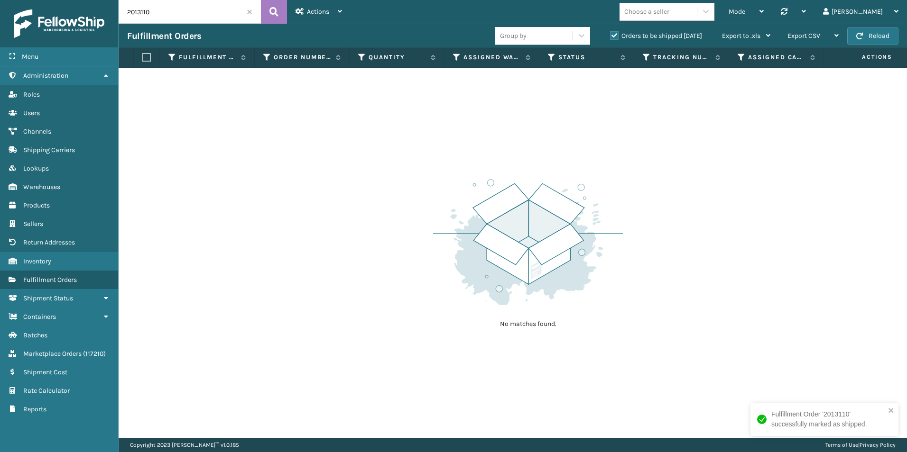
drag, startPoint x: 137, startPoint y: 13, endPoint x: 166, endPoint y: 13, distance: 29.9
click at [165, 13] on input "2013110" at bounding box center [190, 12] width 142 height 24
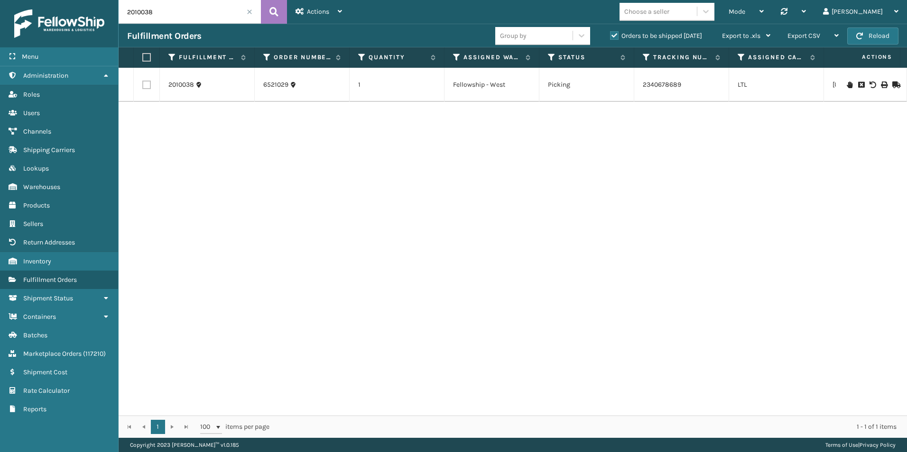
click at [892, 82] on icon at bounding box center [895, 85] width 6 height 7
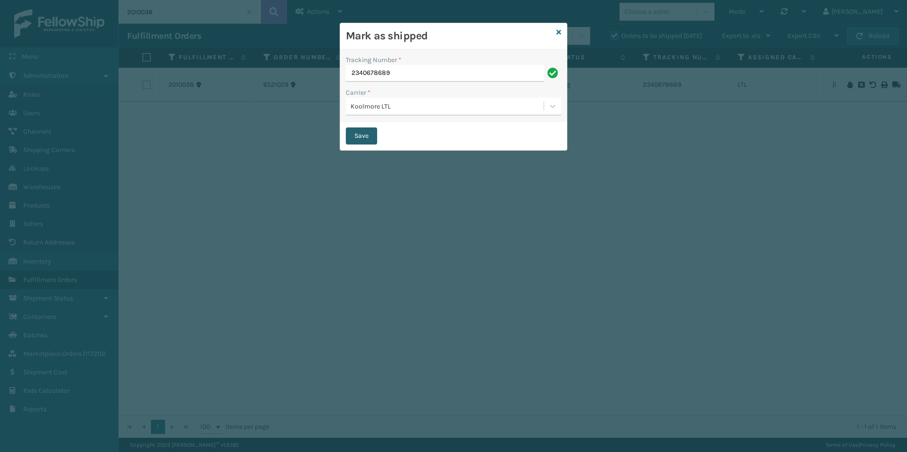
click at [354, 135] on button "Save" at bounding box center [361, 136] width 31 height 17
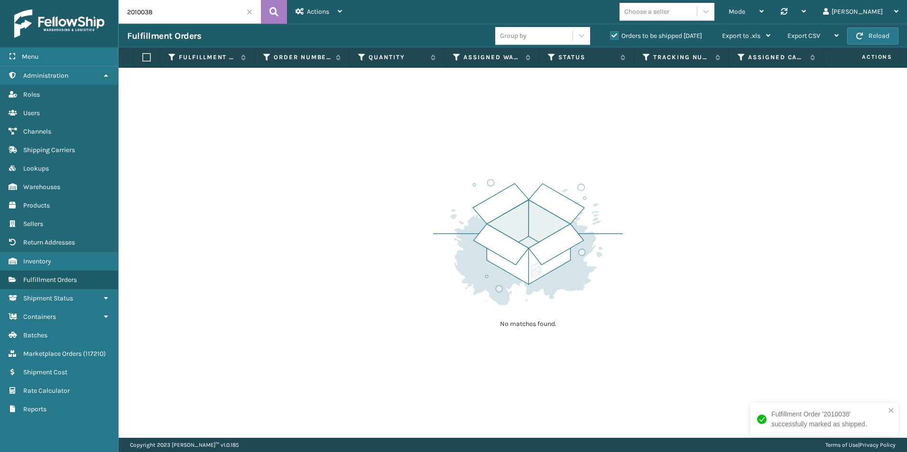
drag, startPoint x: 138, startPoint y: 14, endPoint x: 165, endPoint y: 16, distance: 26.6
click at [163, 15] on input "2010038" at bounding box center [190, 12] width 142 height 24
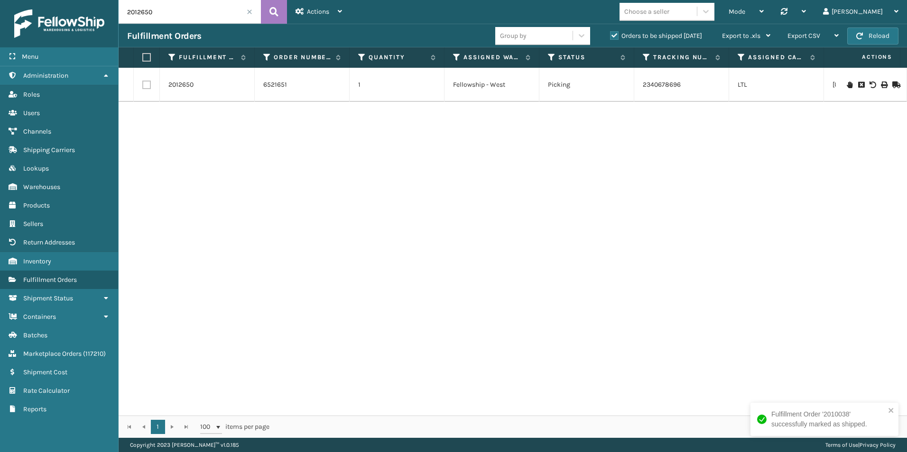
click at [892, 83] on icon at bounding box center [895, 85] width 6 height 7
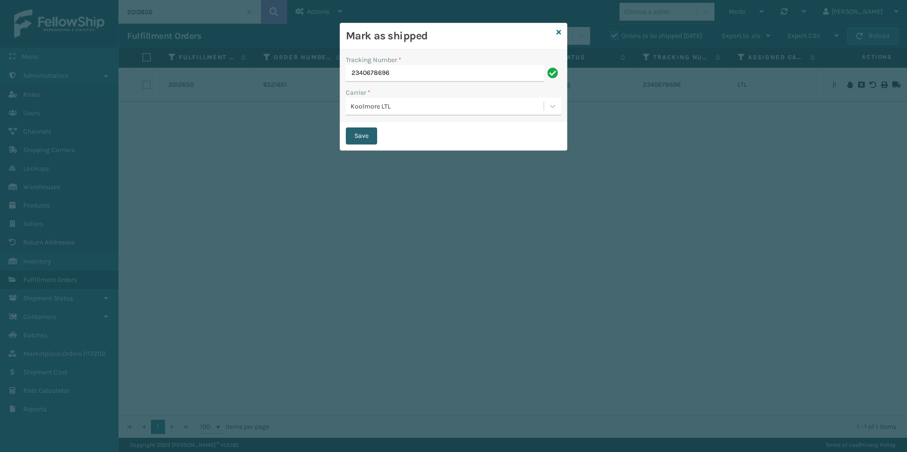
click at [360, 137] on button "Save" at bounding box center [361, 136] width 31 height 17
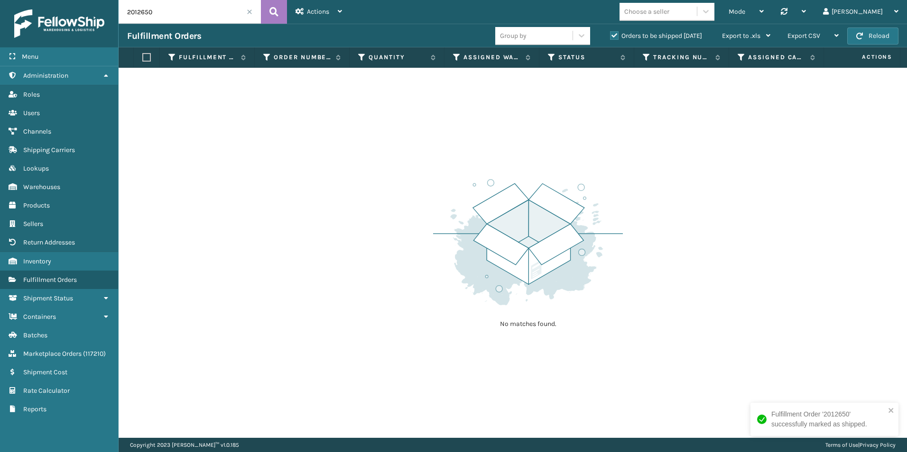
drag, startPoint x: 136, startPoint y: 11, endPoint x: 251, endPoint y: 19, distance: 115.5
click at [242, 17] on input "2012650" at bounding box center [190, 12] width 142 height 24
type input "2010955"
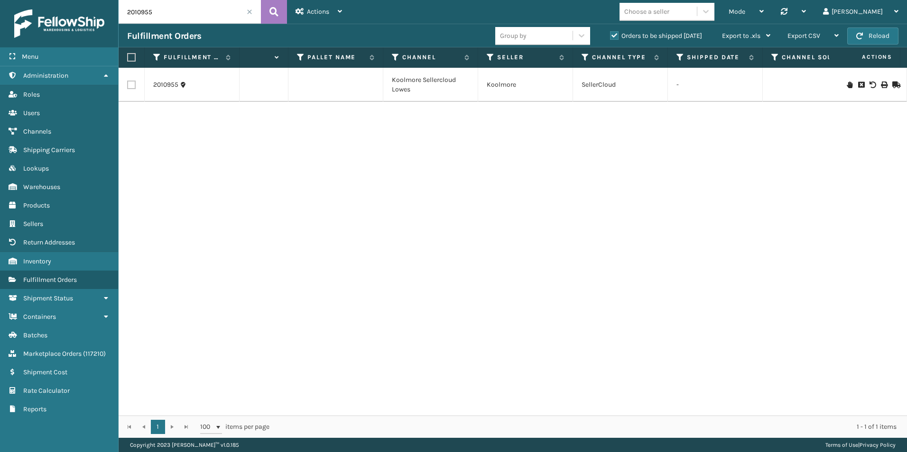
scroll to position [0, 705]
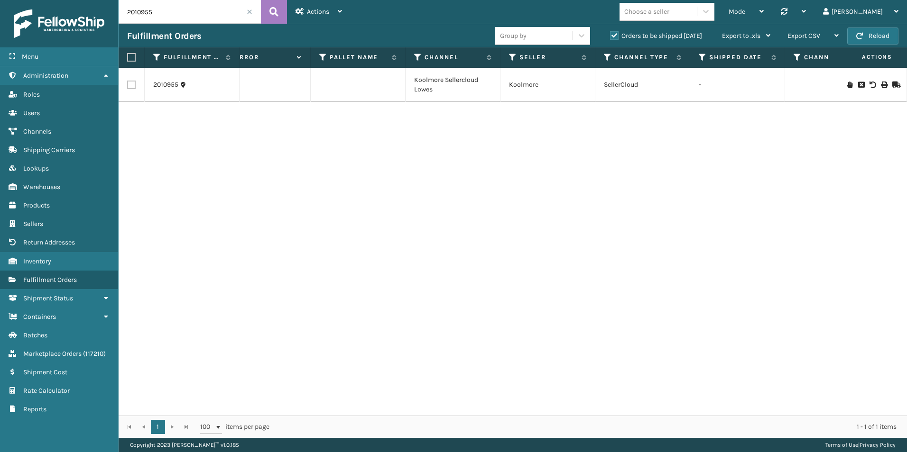
click at [252, 9] on span at bounding box center [250, 12] width 6 height 6
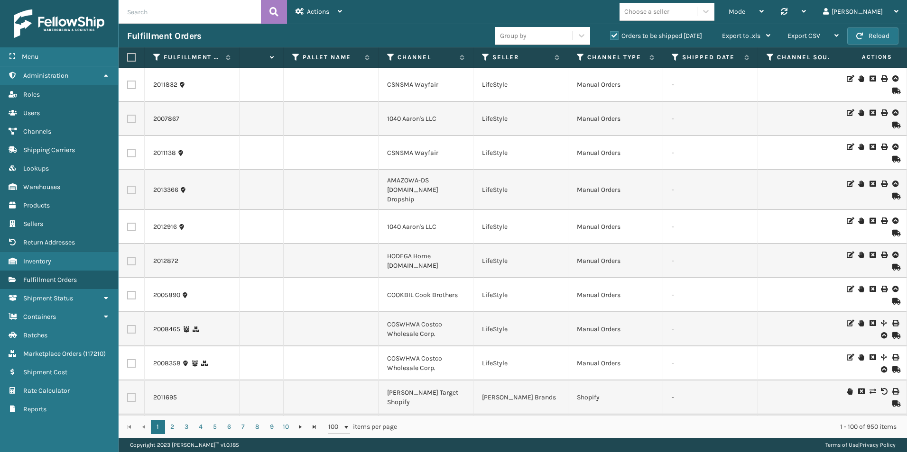
scroll to position [0, 702]
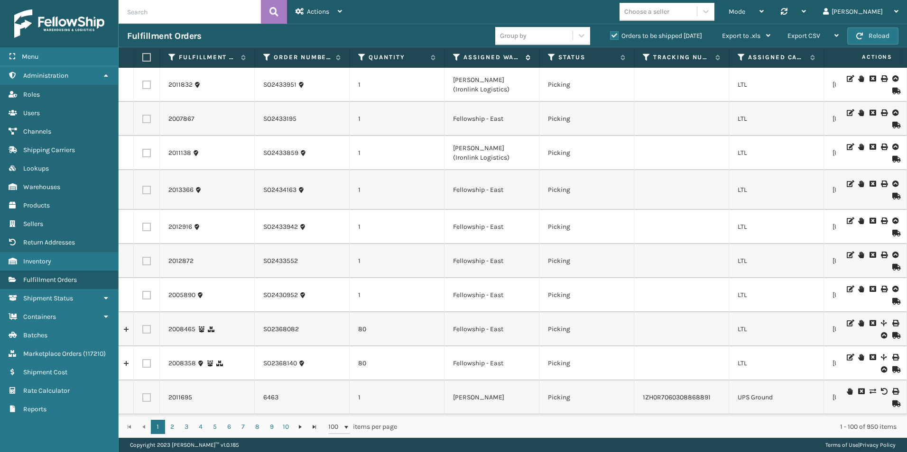
click at [454, 55] on icon at bounding box center [457, 57] width 8 height 9
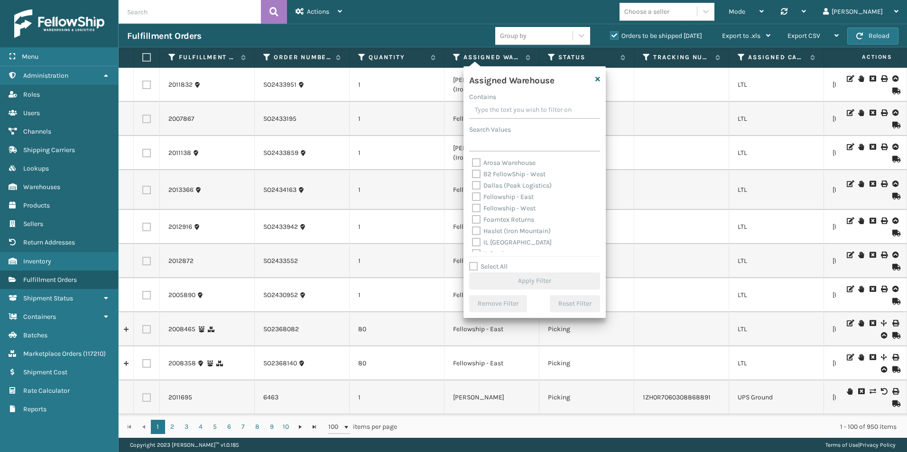
click at [477, 206] on label "Fellowship - West" at bounding box center [504, 208] width 64 height 8
click at [472, 206] on input "Fellowship - West" at bounding box center [472, 206] width 0 height 6
checkbox input "true"
click at [535, 279] on button "Apply Filter" at bounding box center [534, 281] width 131 height 17
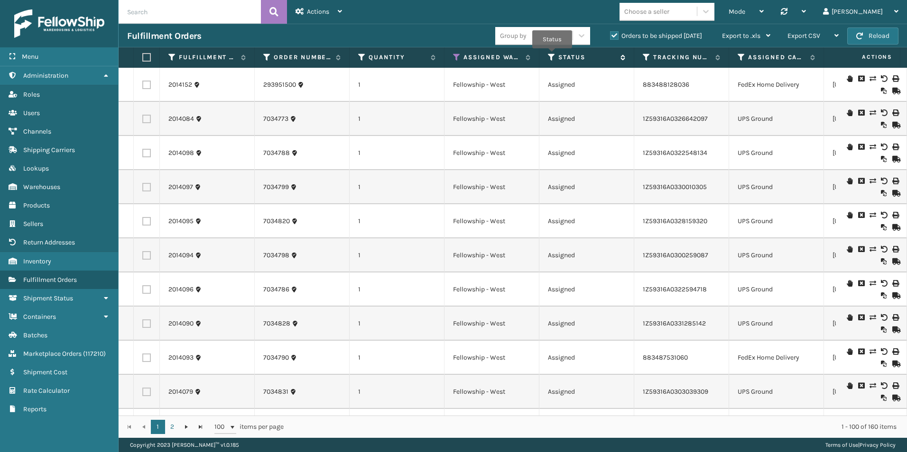
click at [552, 55] on icon at bounding box center [552, 57] width 8 height 9
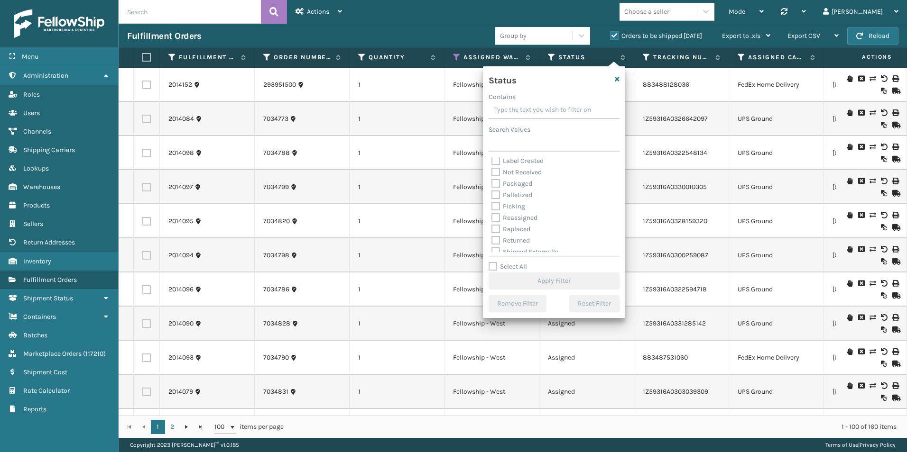
drag, startPoint x: 495, startPoint y: 206, endPoint x: 599, endPoint y: 257, distance: 115.8
click at [496, 206] on label "Picking" at bounding box center [508, 206] width 34 height 8
click at [492, 206] on input "Picking" at bounding box center [491, 204] width 0 height 6
checkbox input "true"
click at [548, 281] on button "Apply Filter" at bounding box center [553, 281] width 131 height 17
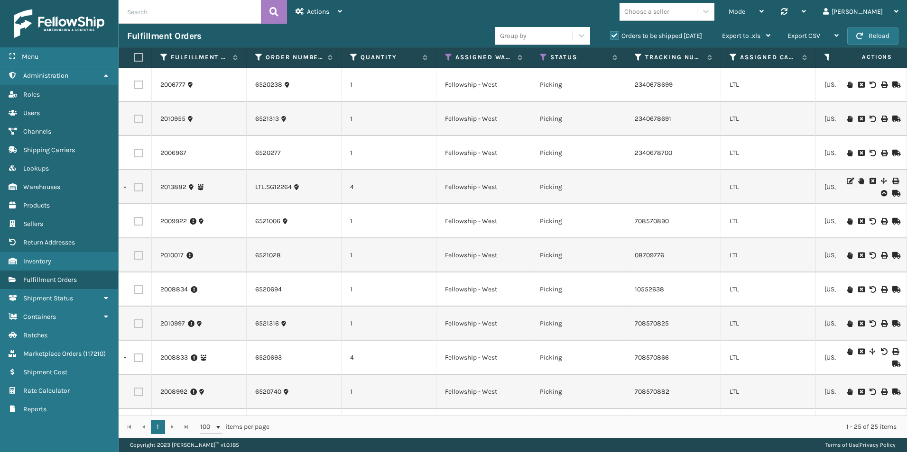
scroll to position [0, 0]
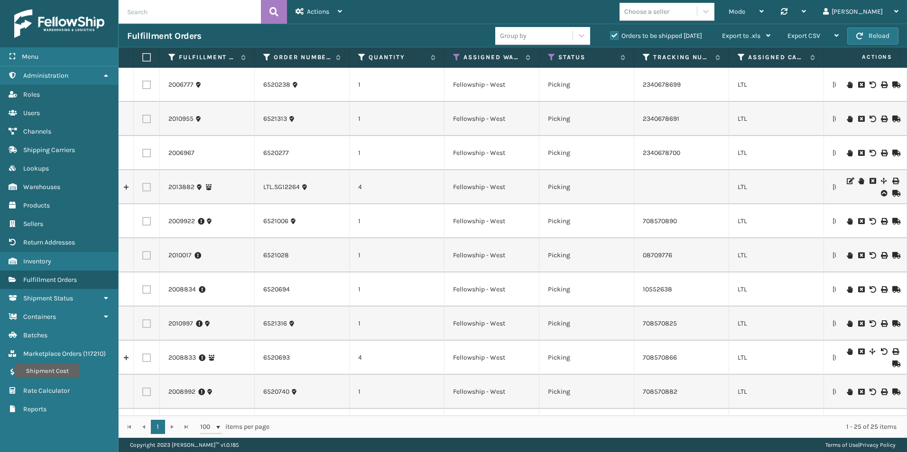
click at [846, 118] on icon at bounding box center [849, 119] width 6 height 7
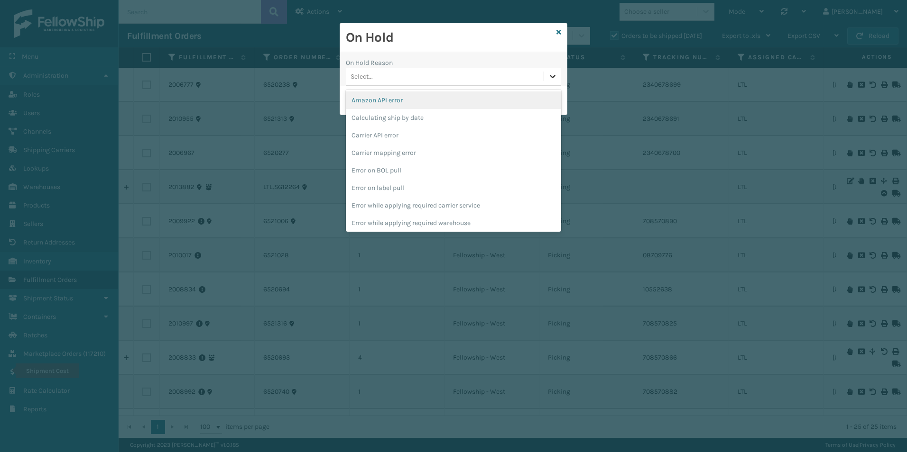
click at [544, 77] on div at bounding box center [552, 76] width 17 height 17
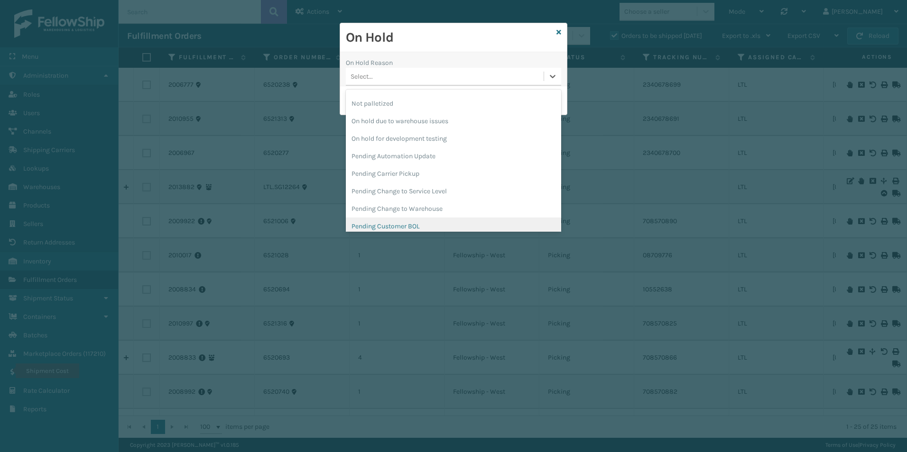
scroll to position [285, 0]
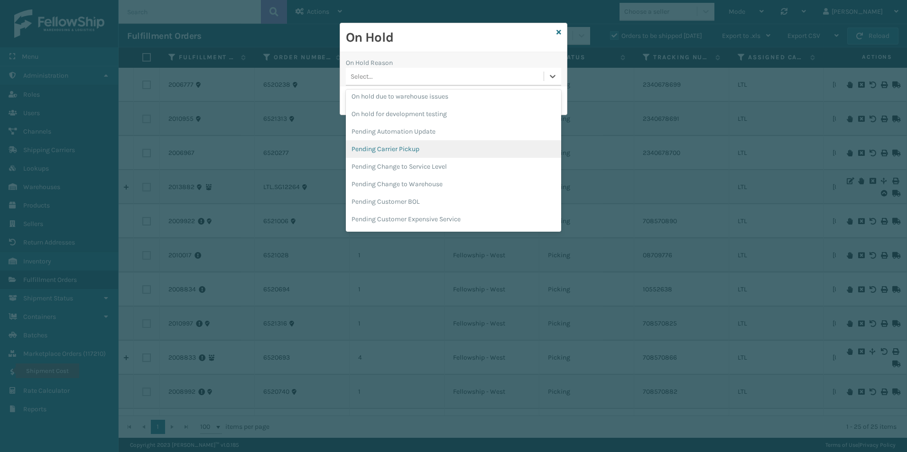
drag, startPoint x: 400, startPoint y: 149, endPoint x: 403, endPoint y: 141, distance: 8.1
click at [400, 149] on div "Pending Carrier Pickup" at bounding box center [453, 149] width 215 height 18
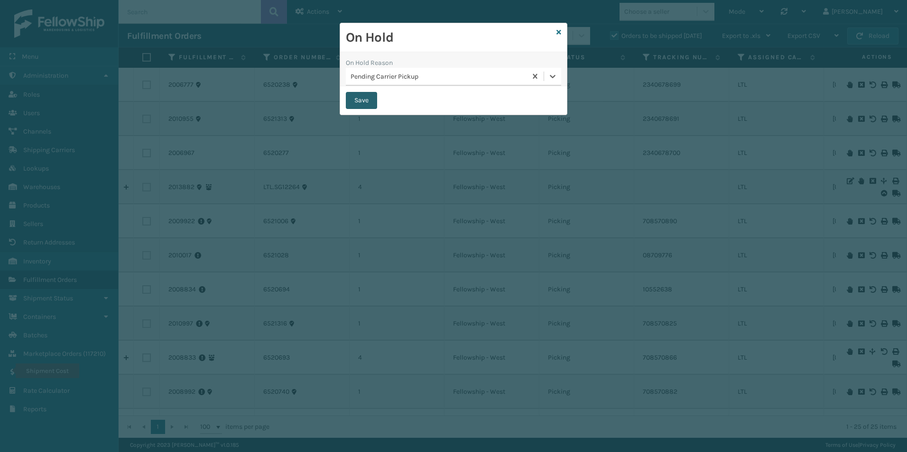
click at [367, 98] on button "Save" at bounding box center [361, 100] width 31 height 17
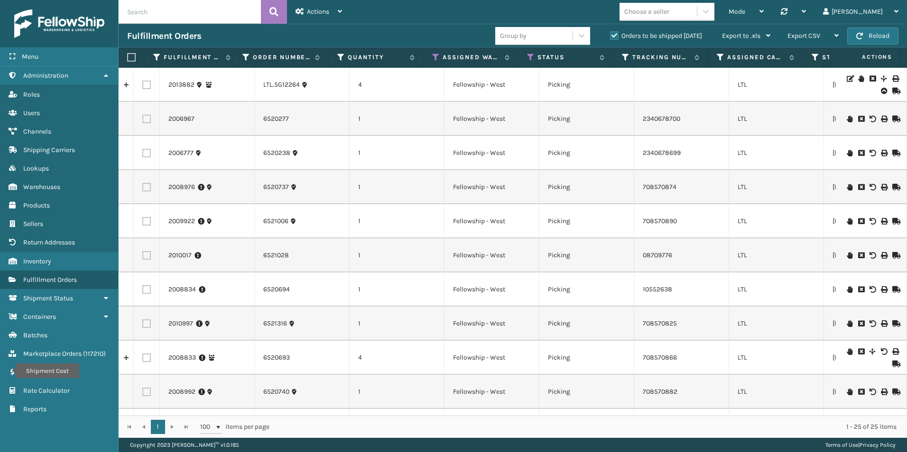
scroll to position [0, 0]
drag, startPoint x: 145, startPoint y: 152, endPoint x: 144, endPoint y: 131, distance: 20.9
click at [145, 150] on label at bounding box center [146, 153] width 9 height 9
click at [143, 150] on input "checkbox" at bounding box center [142, 152] width 0 height 6
checkbox input "true"
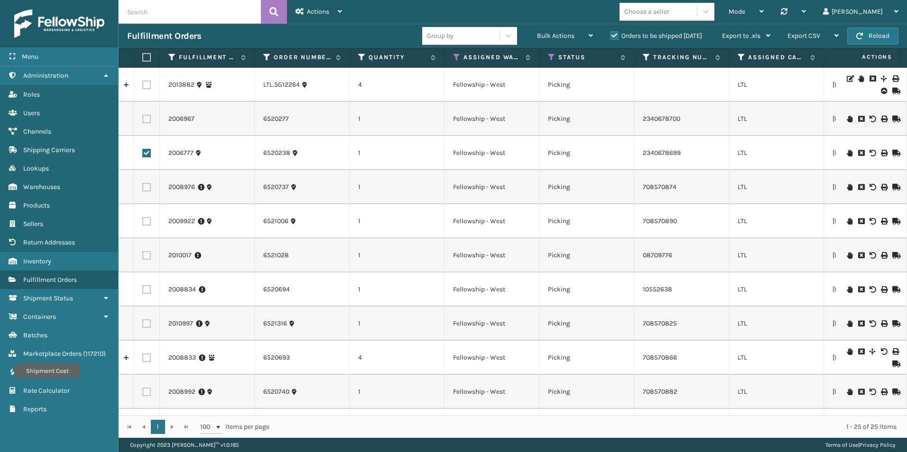
drag, startPoint x: 143, startPoint y: 116, endPoint x: 143, endPoint y: 105, distance: 11.4
click at [143, 114] on td at bounding box center [147, 119] width 26 height 34
click at [145, 83] on label at bounding box center [146, 85] width 9 height 9
click at [143, 83] on input "checkbox" at bounding box center [142, 84] width 0 height 6
checkbox input "true"
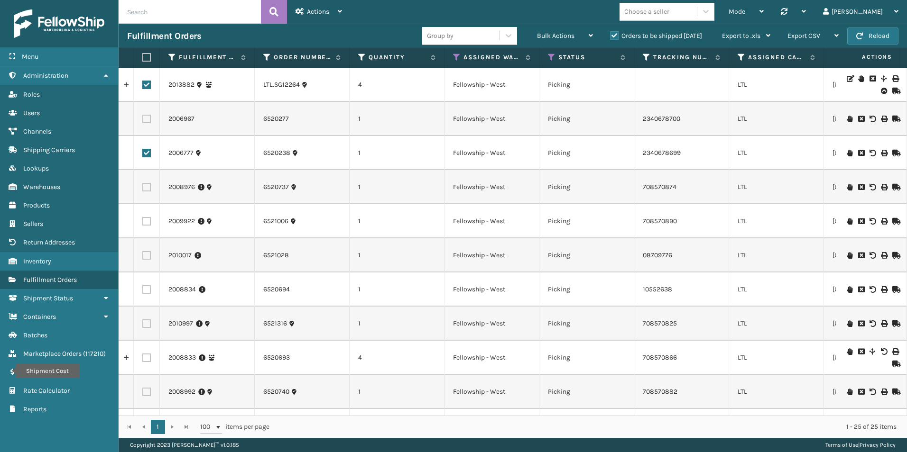
click at [147, 121] on label at bounding box center [146, 119] width 9 height 9
click at [143, 121] on input "checkbox" at bounding box center [142, 118] width 0 height 6
checkbox input "true"
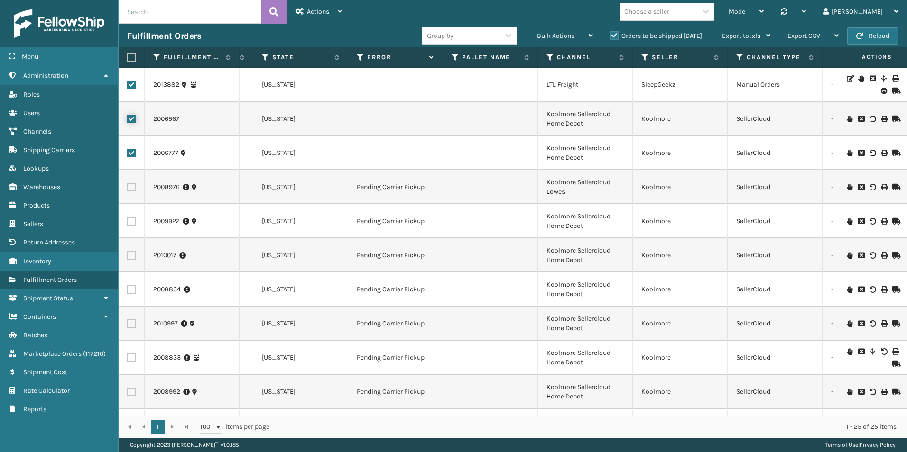
scroll to position [0, 590]
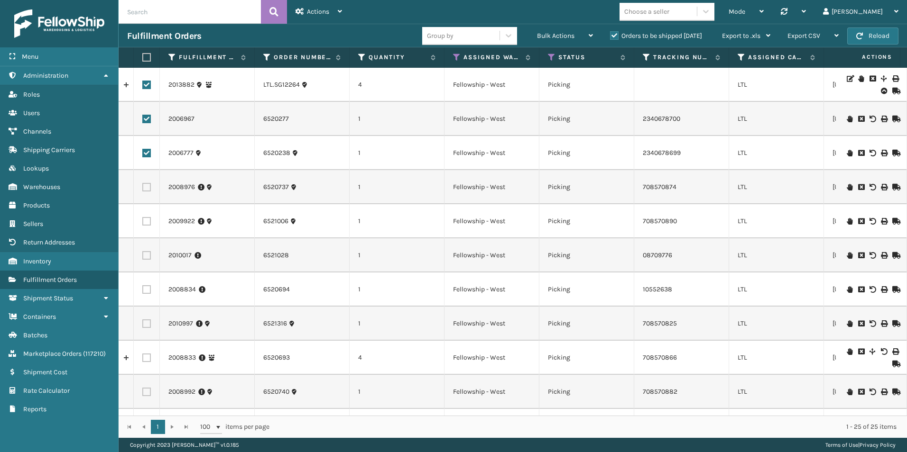
click at [892, 117] on icon at bounding box center [895, 119] width 6 height 7
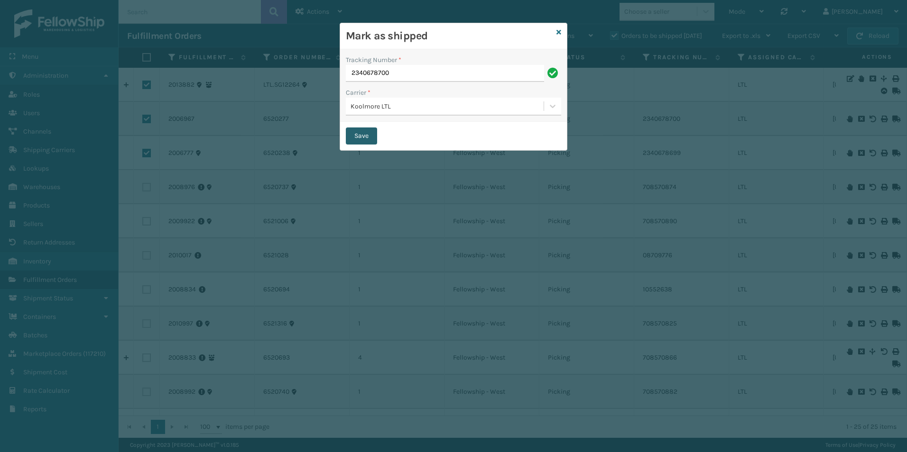
click at [367, 135] on button "Save" at bounding box center [361, 136] width 31 height 17
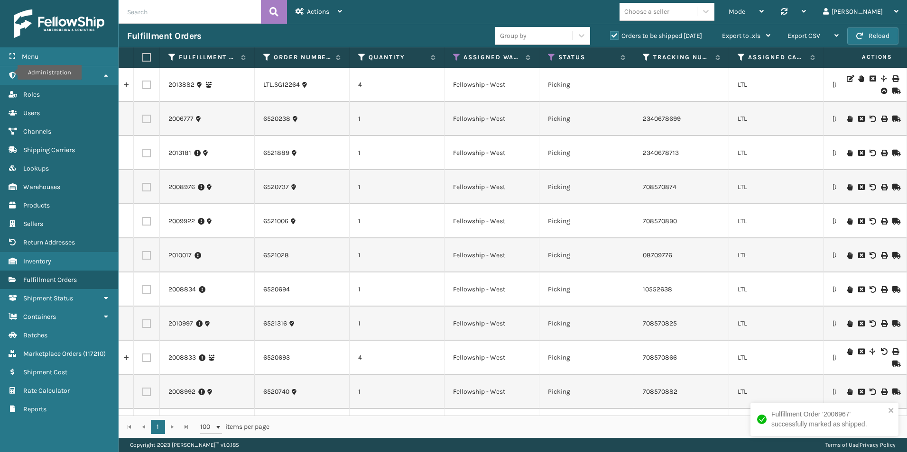
click at [892, 117] on icon at bounding box center [895, 119] width 6 height 7
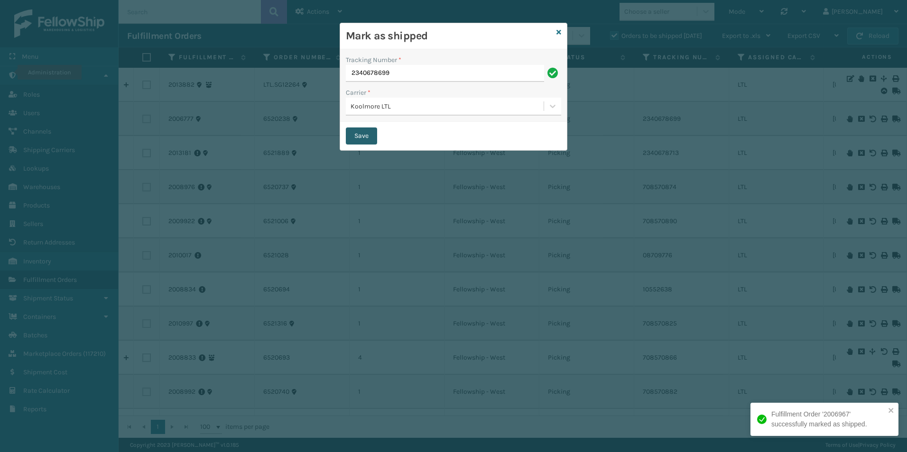
click at [353, 138] on button "Save" at bounding box center [361, 136] width 31 height 17
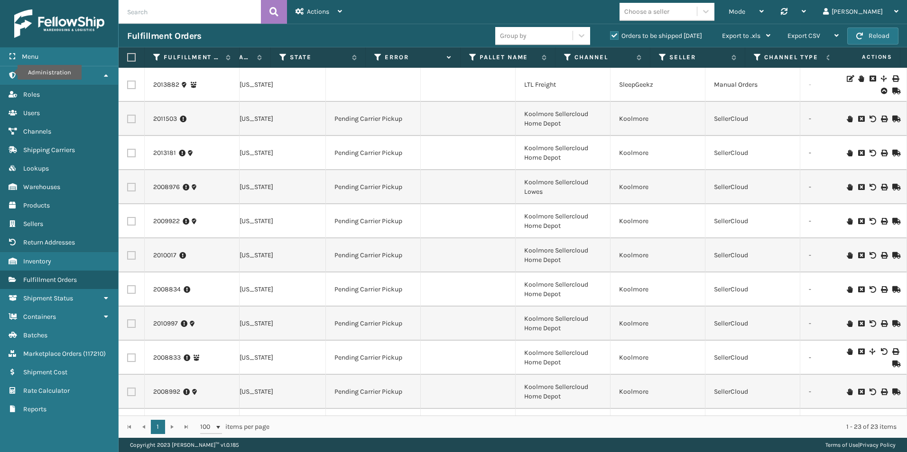
scroll to position [0, 593]
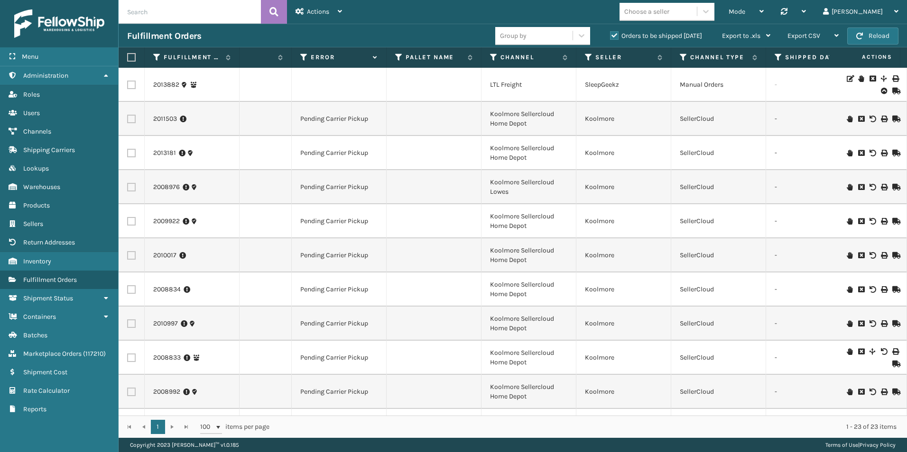
click at [858, 80] on icon at bounding box center [861, 78] width 6 height 7
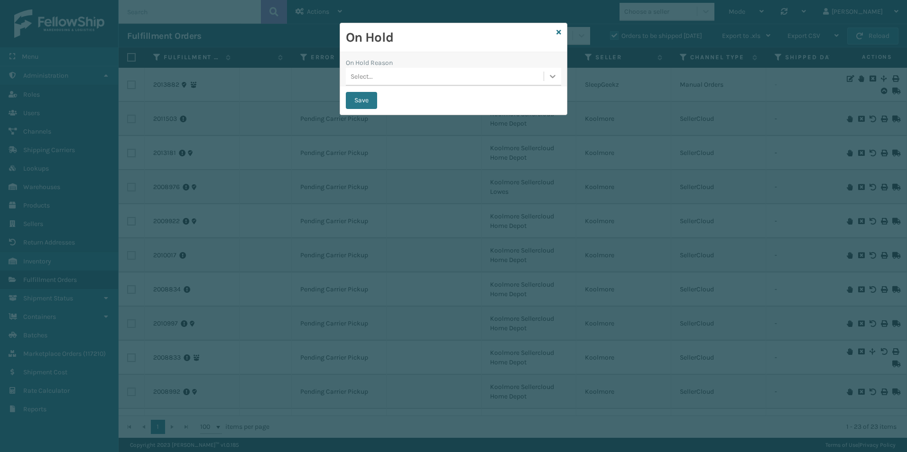
click at [555, 72] on icon at bounding box center [552, 76] width 9 height 9
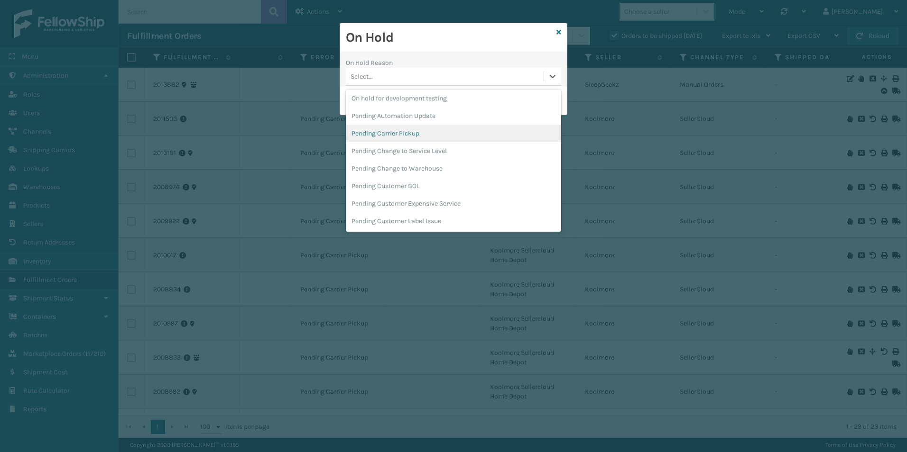
click at [419, 132] on div "Pending Carrier Pickup" at bounding box center [453, 134] width 215 height 18
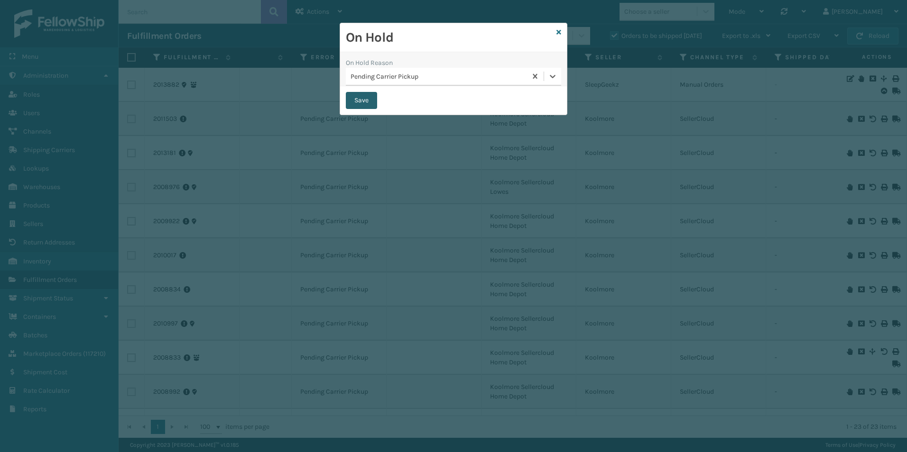
click at [367, 99] on button "Save" at bounding box center [361, 100] width 31 height 17
